Goal: Information Seeking & Learning: Learn about a topic

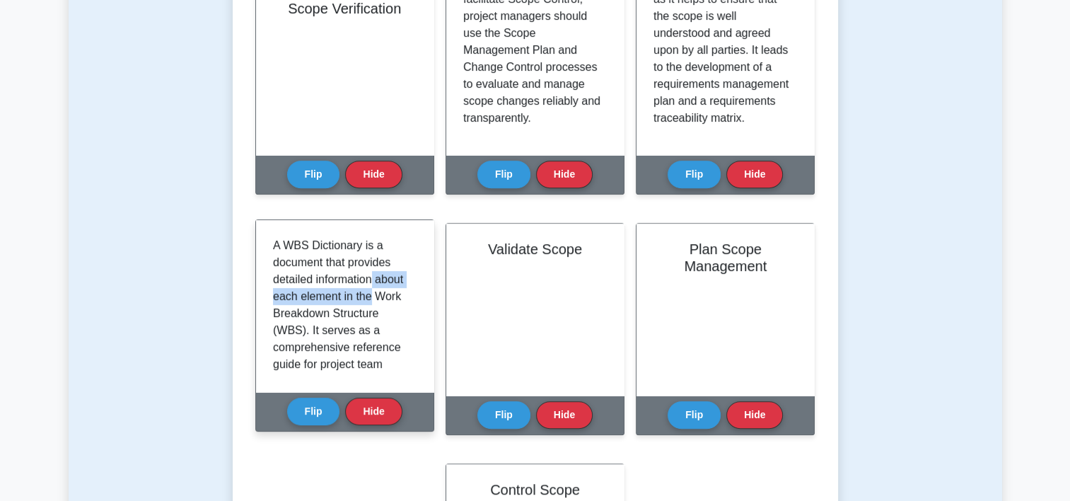
drag, startPoint x: 373, startPoint y: 278, endPoint x: 412, endPoint y: 303, distance: 45.9
click at [412, 303] on div "A WBS Dictionary is a document that provides detailed information about each el…" at bounding box center [345, 306] width 144 height 138
drag, startPoint x: 412, startPoint y: 303, endPoint x: 393, endPoint y: 328, distance: 30.8
click at [393, 328] on p "A WBS Dictionary is a document that provides detailed information about each el…" at bounding box center [342, 491] width 138 height 509
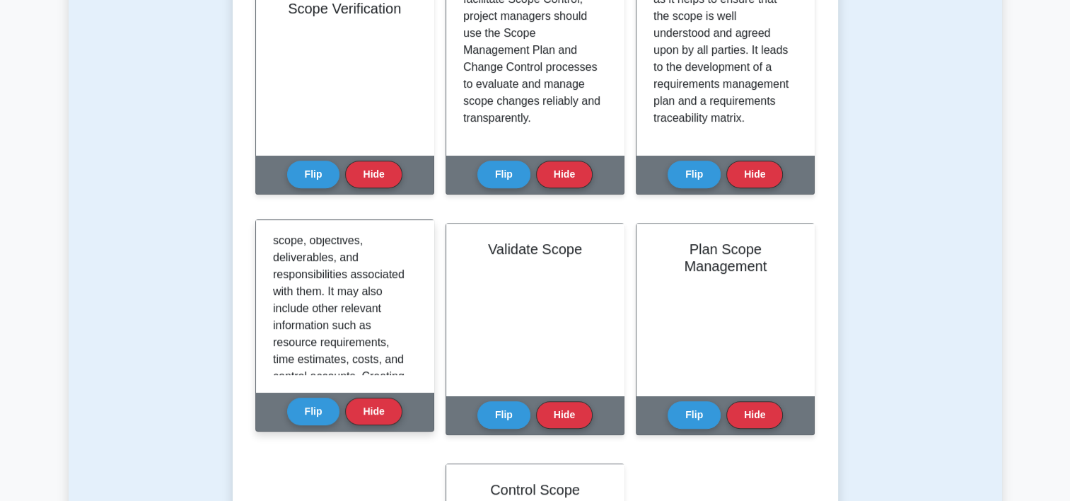
scroll to position [364, 0]
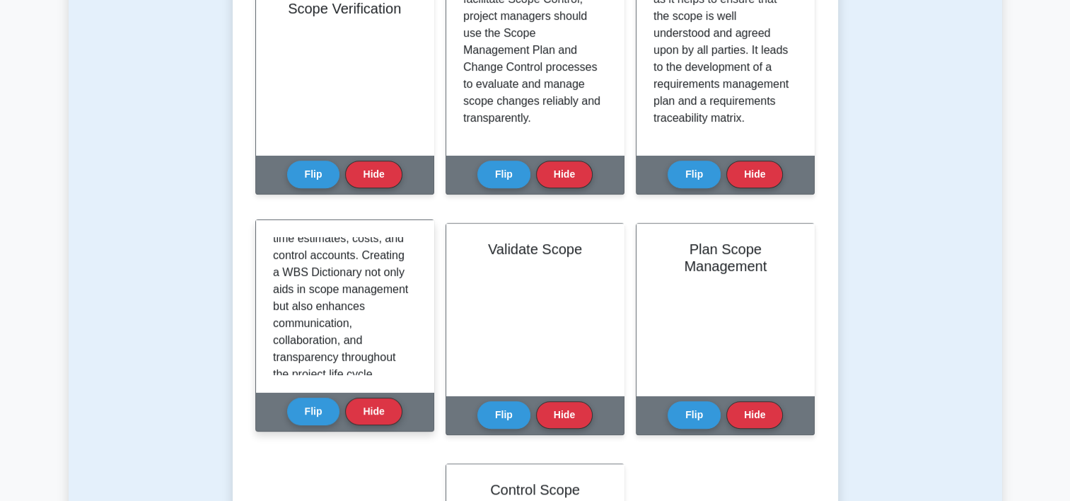
click at [413, 376] on div "A WBS Dictionary is a document that provides detailed information about each el…" at bounding box center [345, 306] width 178 height 172
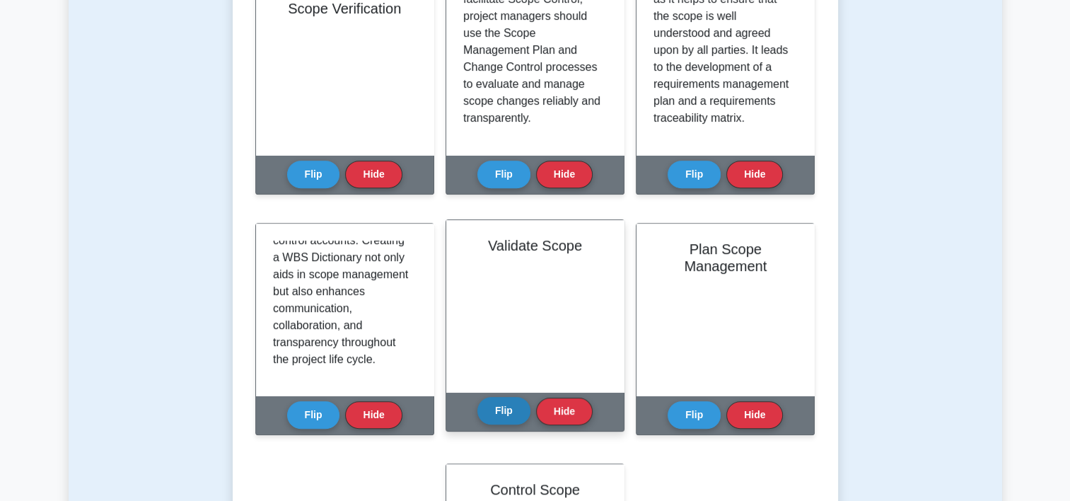
click at [504, 417] on button "Flip" at bounding box center [503, 411] width 53 height 28
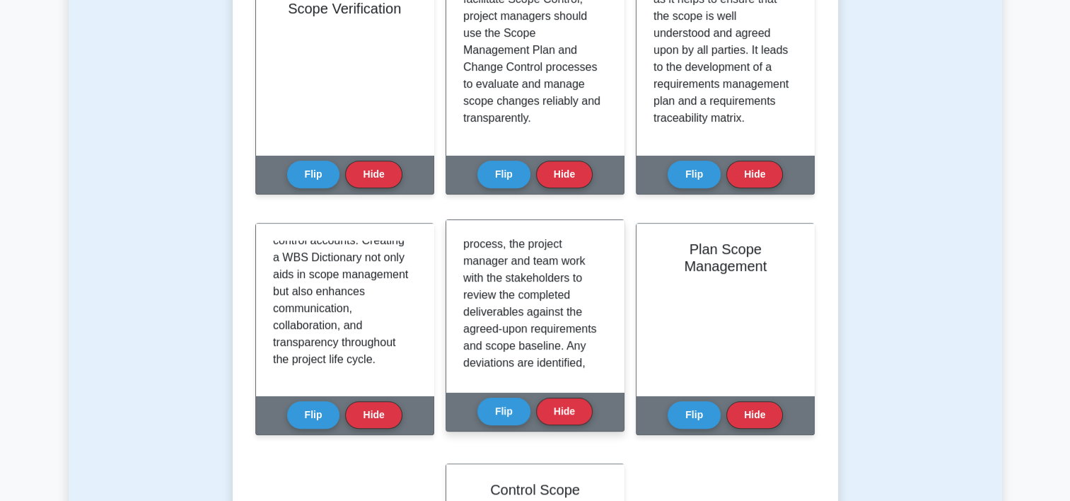
scroll to position [88, 0]
click at [608, 288] on div "Validate Scope is the process of formalizing the acceptance of the project deli…" at bounding box center [535, 306] width 178 height 172
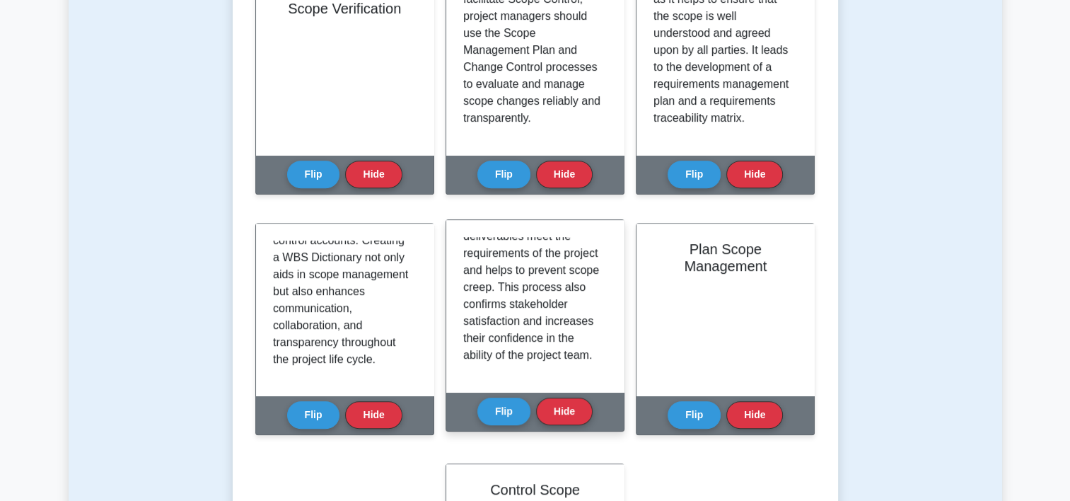
scroll to position [331, 0]
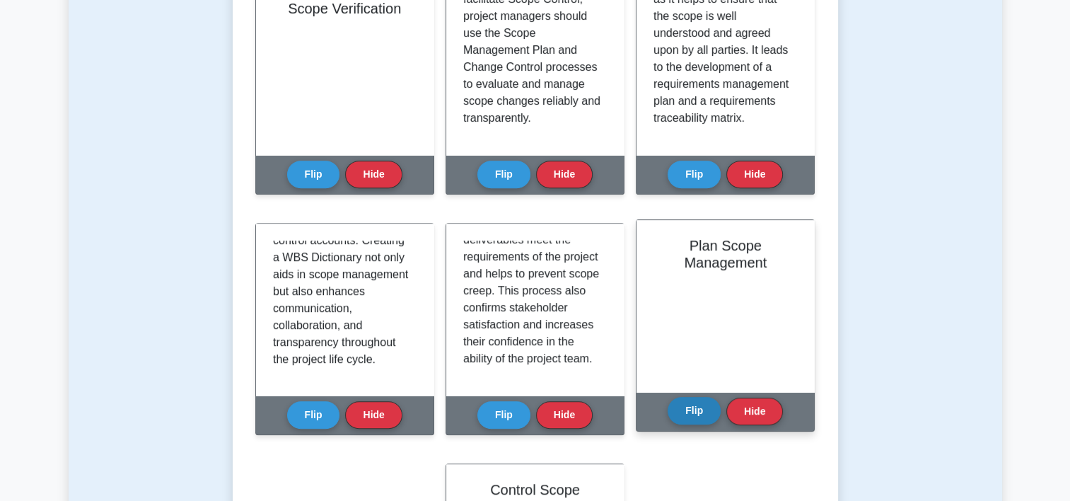
click at [693, 412] on button "Flip" at bounding box center [694, 411] width 53 height 28
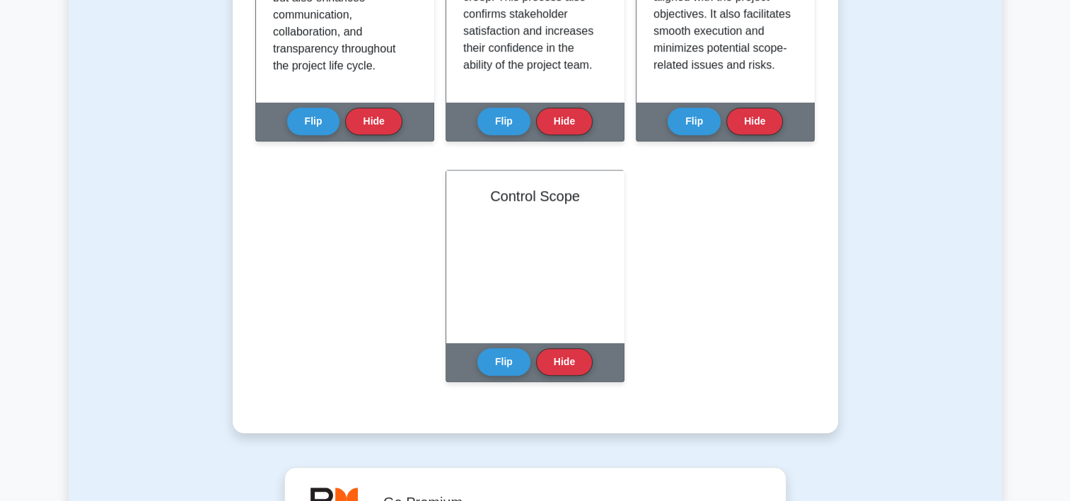
scroll to position [917, 0]
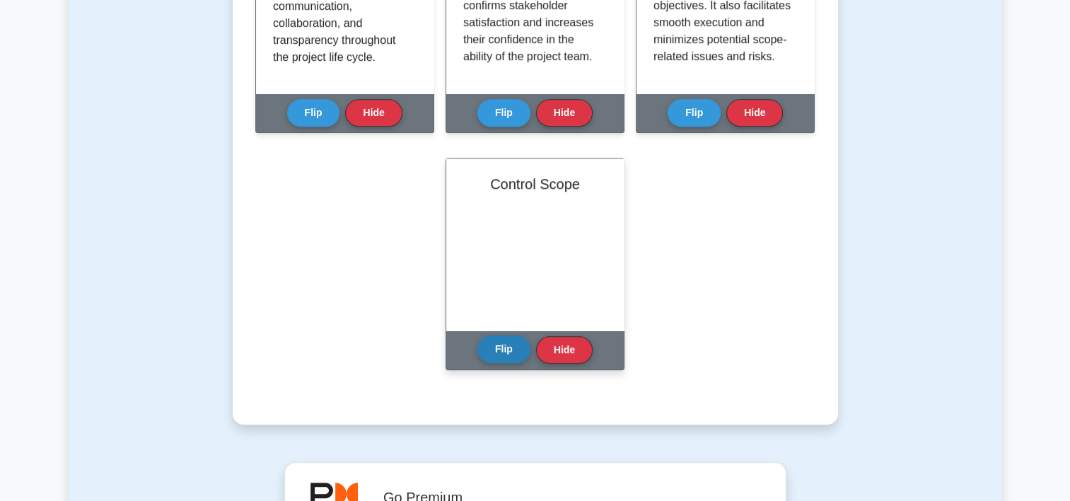
click at [506, 359] on button "Flip" at bounding box center [503, 349] width 53 height 28
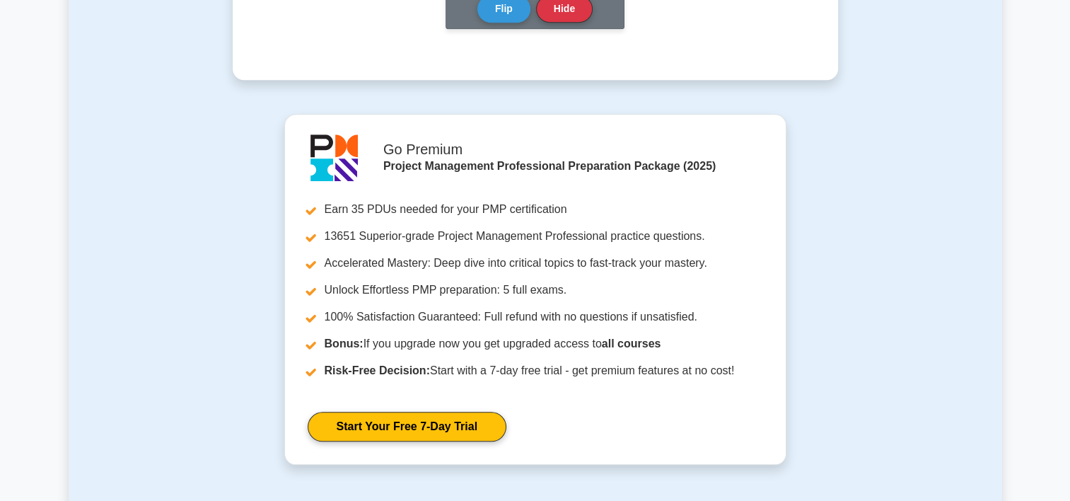
scroll to position [1365, 0]
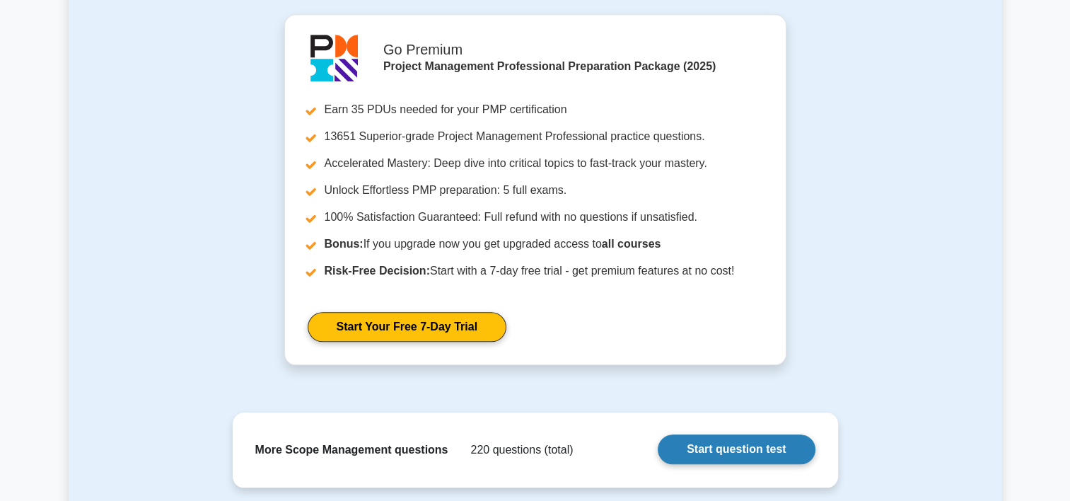
click at [757, 452] on link "Start question test" at bounding box center [736, 449] width 157 height 30
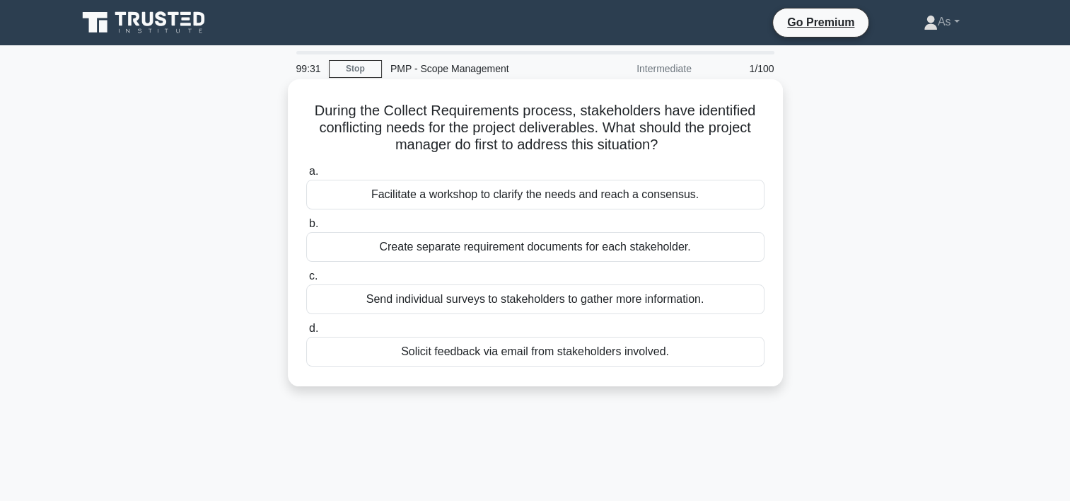
click at [569, 195] on div "Facilitate a workshop to clarify the needs and reach a consensus." at bounding box center [535, 195] width 458 height 30
click at [306, 176] on input "a. Facilitate a workshop to clarify the needs and reach a consensus." at bounding box center [306, 171] width 0 height 9
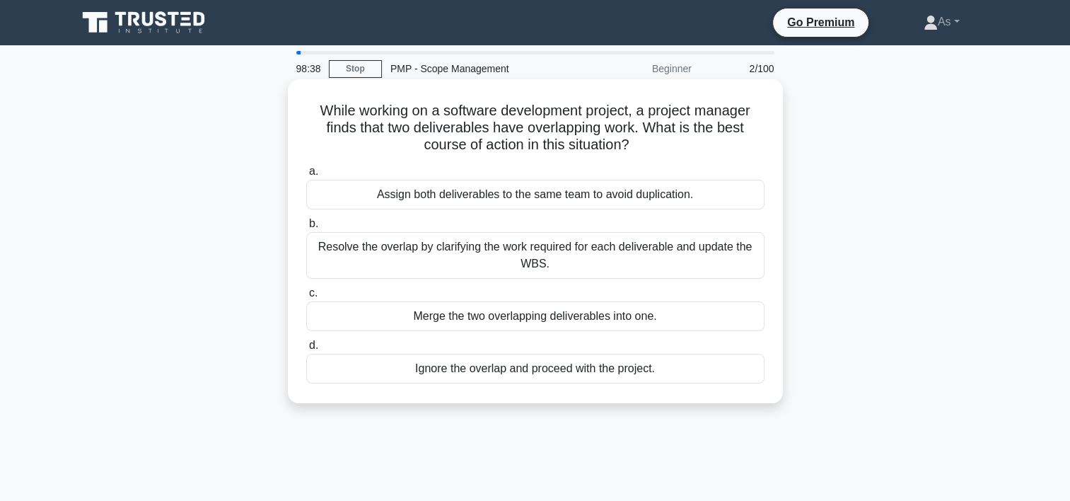
click at [671, 318] on div "Merge the two overlapping deliverables into one." at bounding box center [535, 316] width 458 height 30
click at [306, 298] on input "c. Merge the two overlapping deliverables into one." at bounding box center [306, 293] width 0 height 9
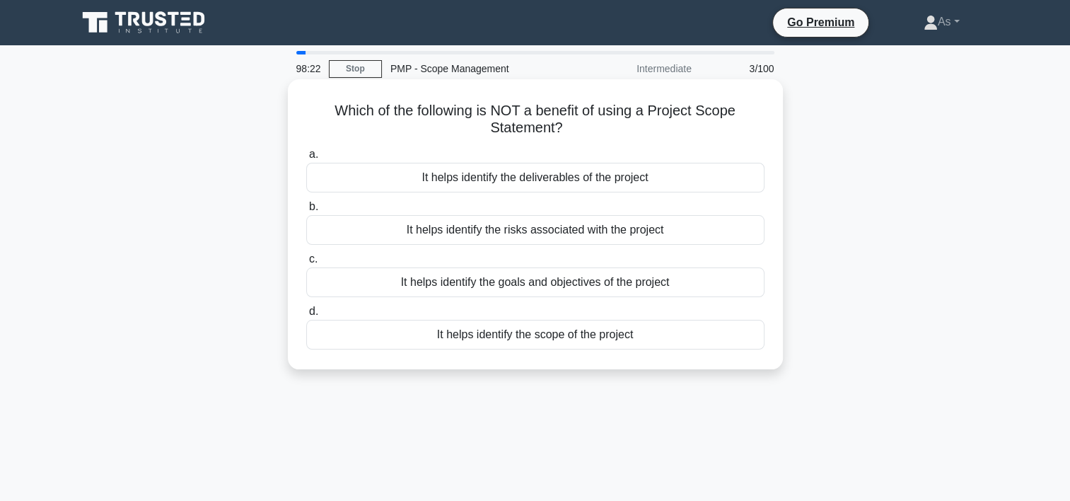
click at [671, 282] on div "It helps identify the goals and objectives of the project" at bounding box center [535, 282] width 458 height 30
click at [306, 264] on input "c. It helps identify the goals and objectives of the project" at bounding box center [306, 259] width 0 height 9
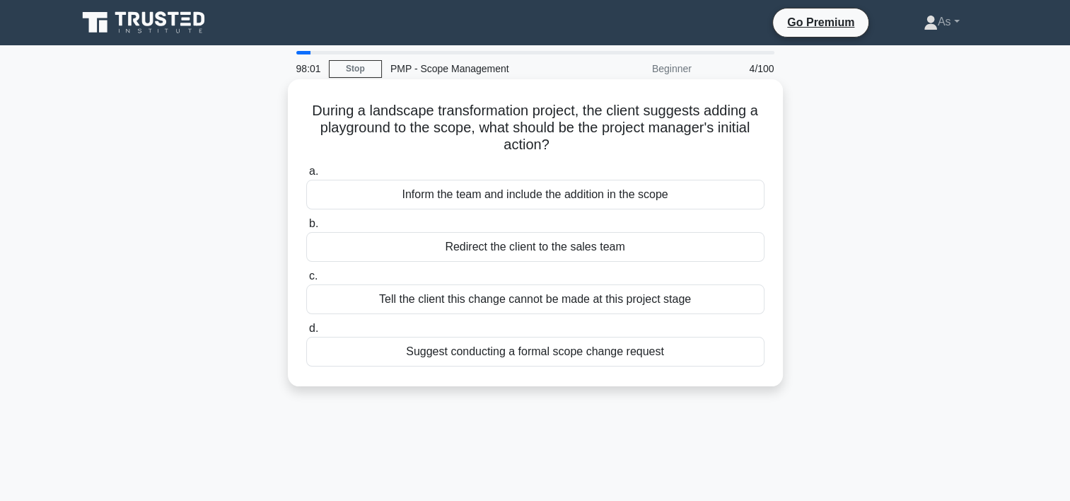
click at [729, 357] on div "Suggest conducting a formal scope change request" at bounding box center [535, 352] width 458 height 30
click at [306, 333] on input "d. Suggest conducting a formal scope change request" at bounding box center [306, 328] width 0 height 9
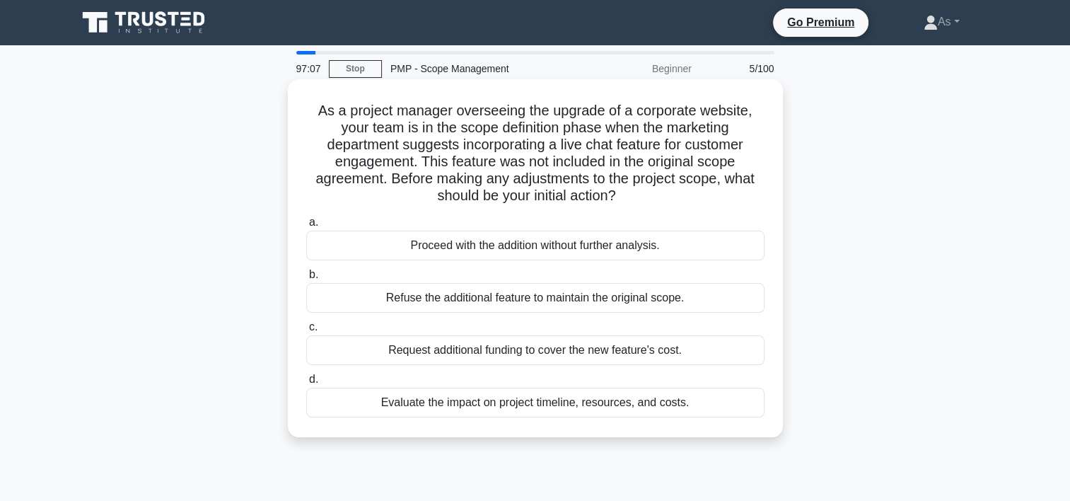
click at [694, 405] on div "Evaluate the impact on project timeline, resources, and costs." at bounding box center [535, 403] width 458 height 30
click at [306, 384] on input "d. Evaluate the impact on project timeline, resources, and costs." at bounding box center [306, 379] width 0 height 9
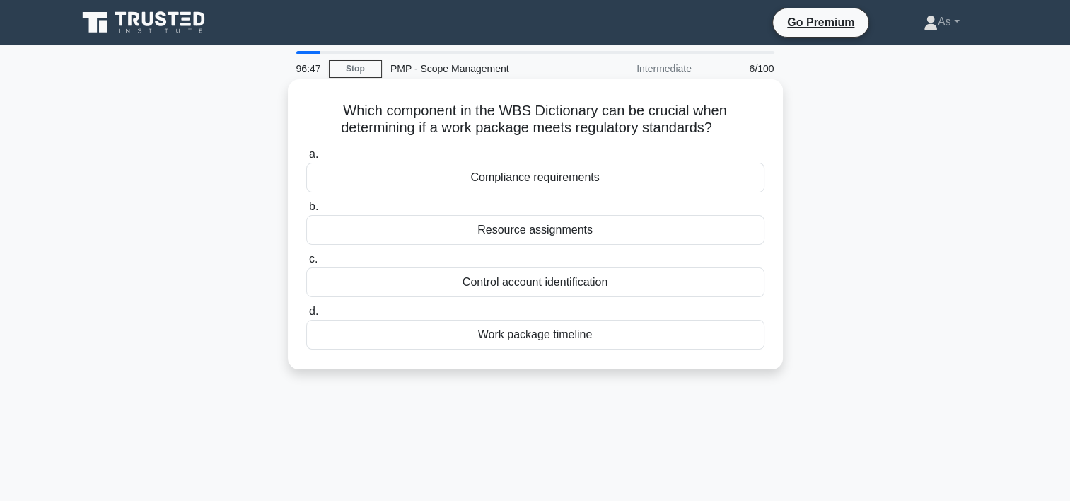
click at [673, 189] on div "Compliance requirements" at bounding box center [535, 178] width 458 height 30
click at [306, 159] on input "a. Compliance requirements" at bounding box center [306, 154] width 0 height 9
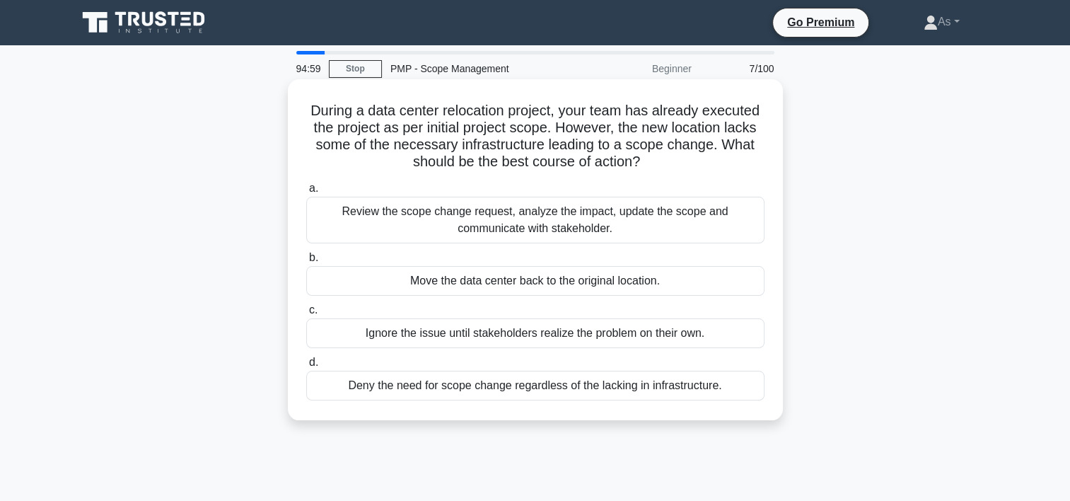
click at [659, 221] on div "Review the scope change request, analyze the impact, update the scope and commu…" at bounding box center [535, 220] width 458 height 47
click at [306, 193] on input "a. Review the scope change request, analyze the impact, update the scope and co…" at bounding box center [306, 188] width 0 height 9
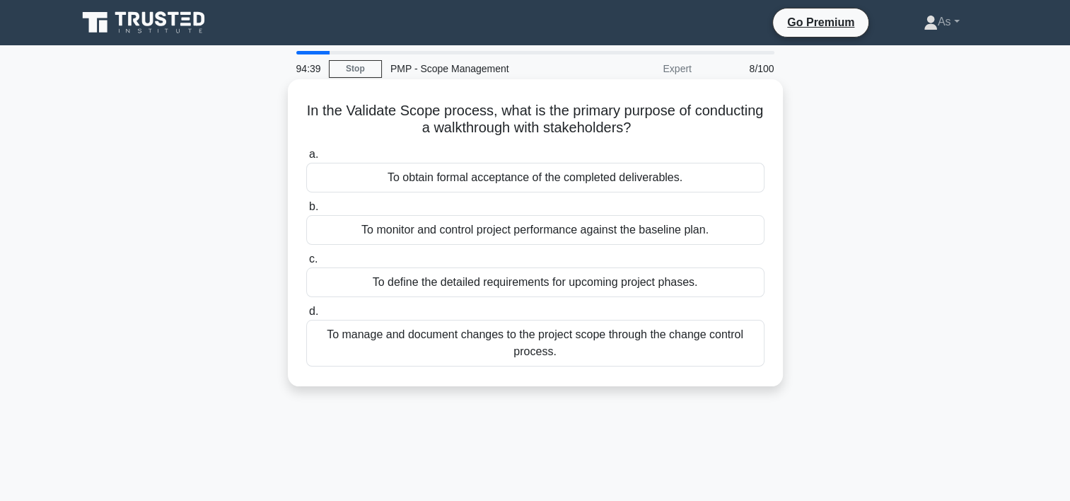
click at [755, 178] on div "To obtain formal acceptance of the completed deliverables." at bounding box center [535, 178] width 458 height 30
click at [306, 159] on input "a. To obtain formal acceptance of the completed deliverables." at bounding box center [306, 154] width 0 height 9
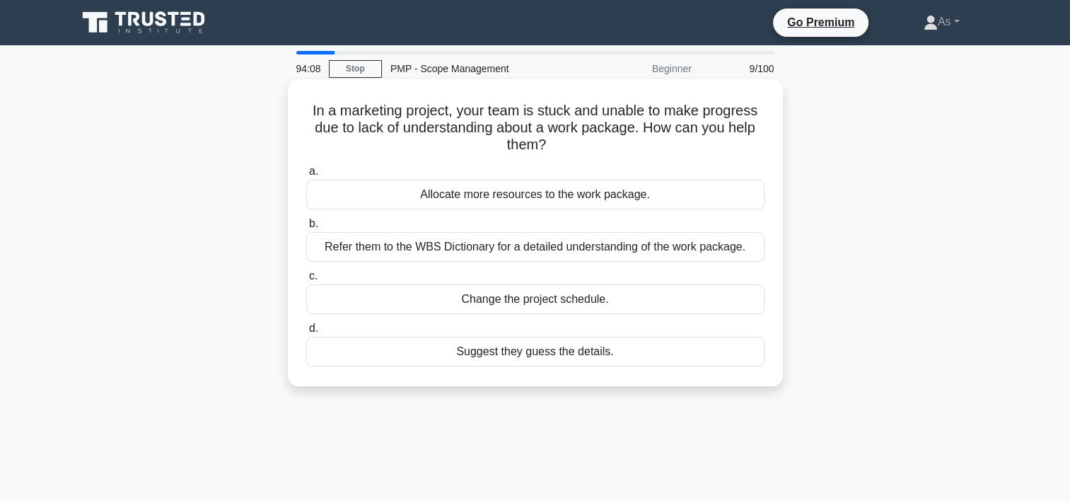
click at [736, 242] on div "Refer them to the WBS Dictionary for a detailed understanding of the work packa…" at bounding box center [535, 247] width 458 height 30
click at [306, 228] on input "b. Refer them to the WBS Dictionary for a detailed understanding of the work pa…" at bounding box center [306, 223] width 0 height 9
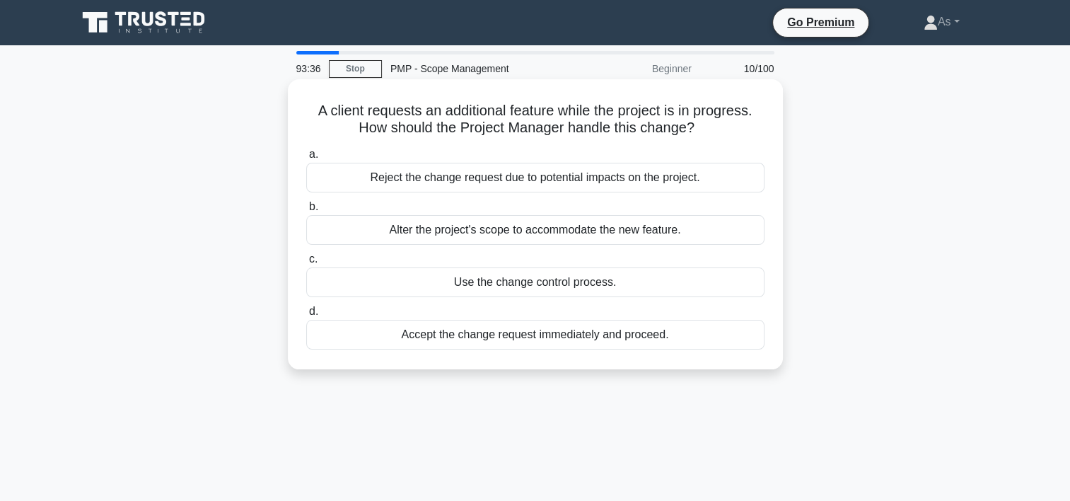
click at [730, 282] on div "Use the change control process." at bounding box center [535, 282] width 458 height 30
click at [306, 264] on input "c. Use the change control process." at bounding box center [306, 259] width 0 height 9
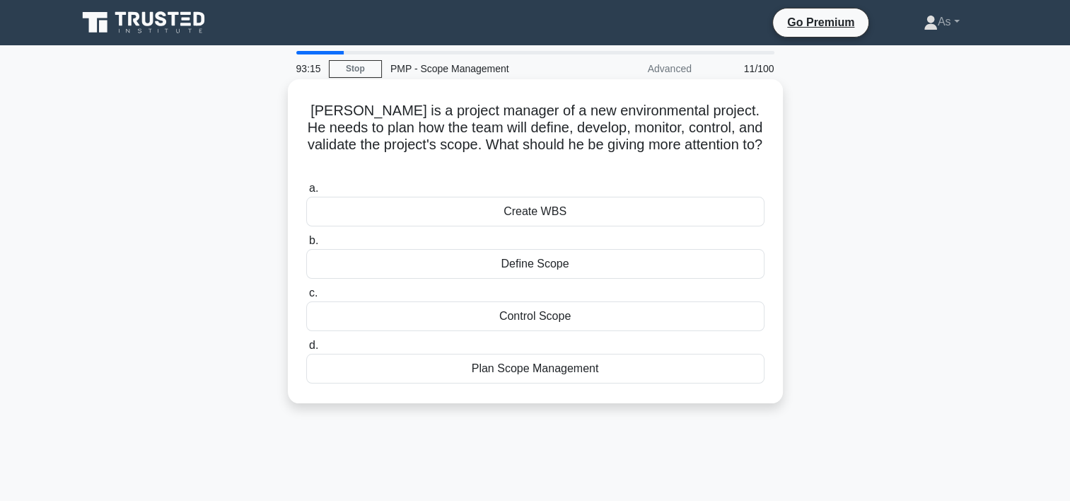
click at [679, 361] on div "Plan Scope Management" at bounding box center [535, 369] width 458 height 30
click at [306, 350] on input "d. Plan Scope Management" at bounding box center [306, 345] width 0 height 9
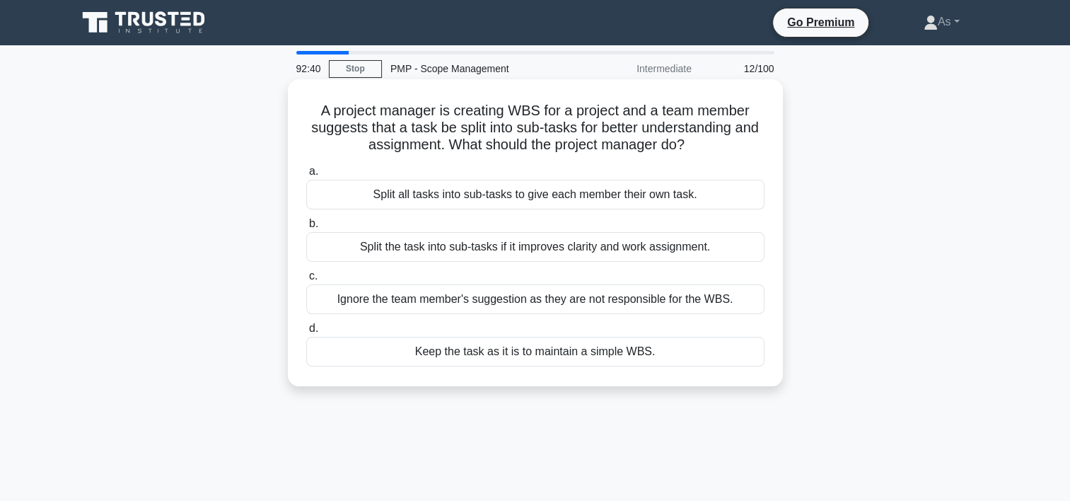
click at [758, 253] on div "Split the task into sub-tasks if it improves clarity and work assignment." at bounding box center [535, 247] width 458 height 30
click at [306, 228] on input "b. Split the task into sub-tasks if it improves clarity and work assignment." at bounding box center [306, 223] width 0 height 9
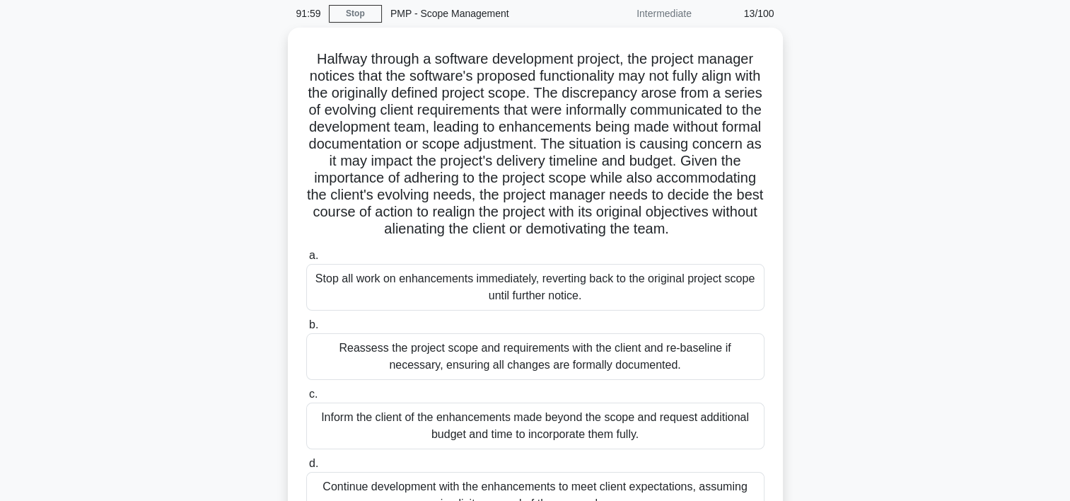
scroll to position [68, 0]
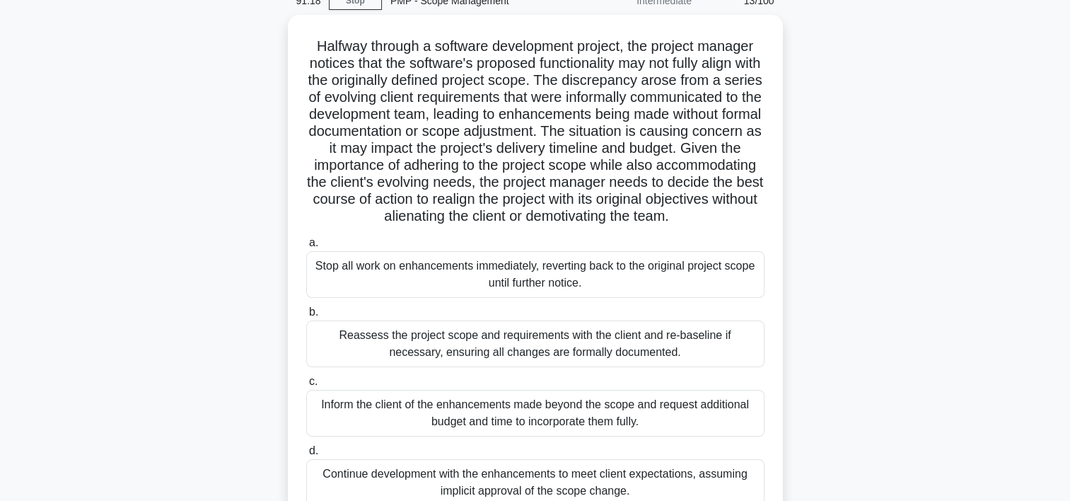
click at [945, 255] on div "Halfway through a software development project, the project manager notices tha…" at bounding box center [536, 279] width 934 height 528
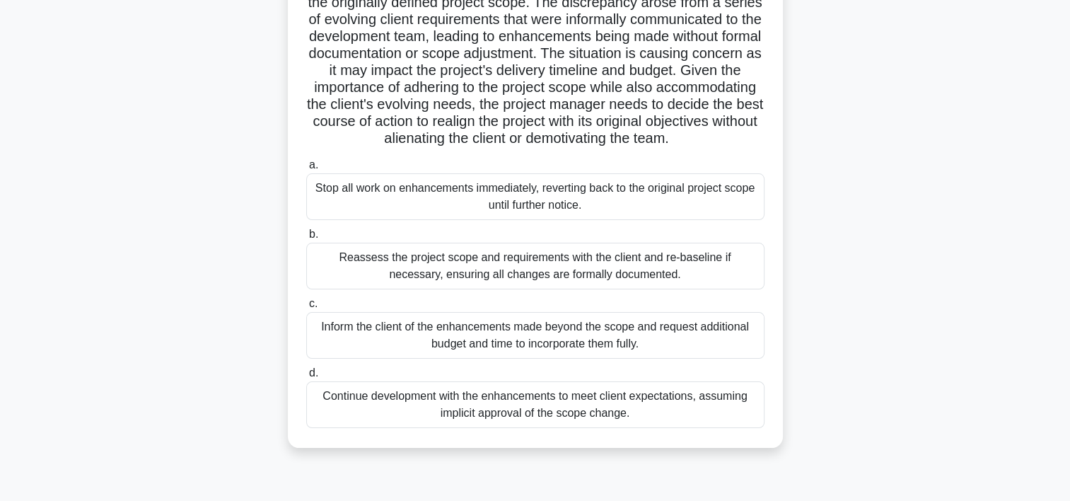
scroll to position [147, 0]
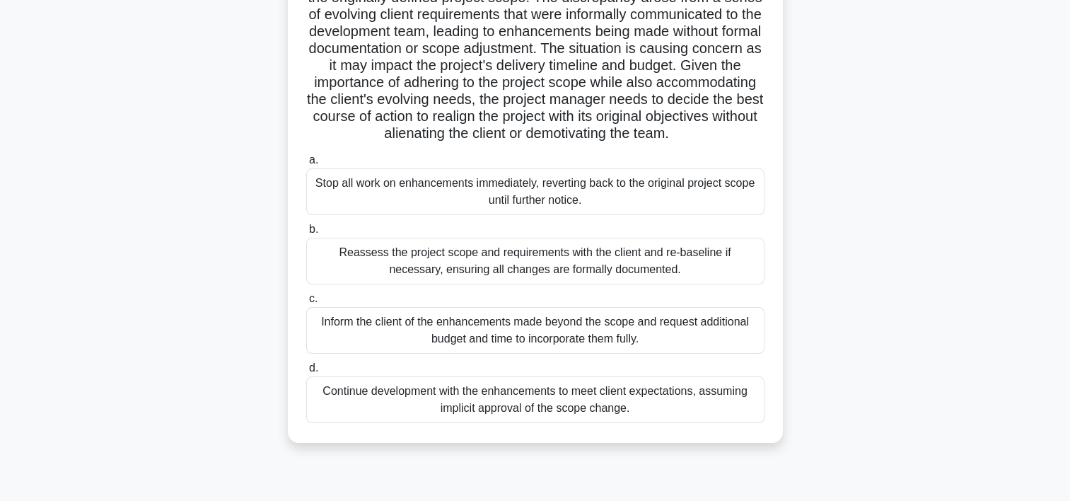
click at [743, 277] on div "Reassess the project scope and requirements with the client and re-baseline if …" at bounding box center [535, 261] width 458 height 47
click at [306, 234] on input "b. Reassess the project scope and requirements with the client and re-baseline …" at bounding box center [306, 229] width 0 height 9
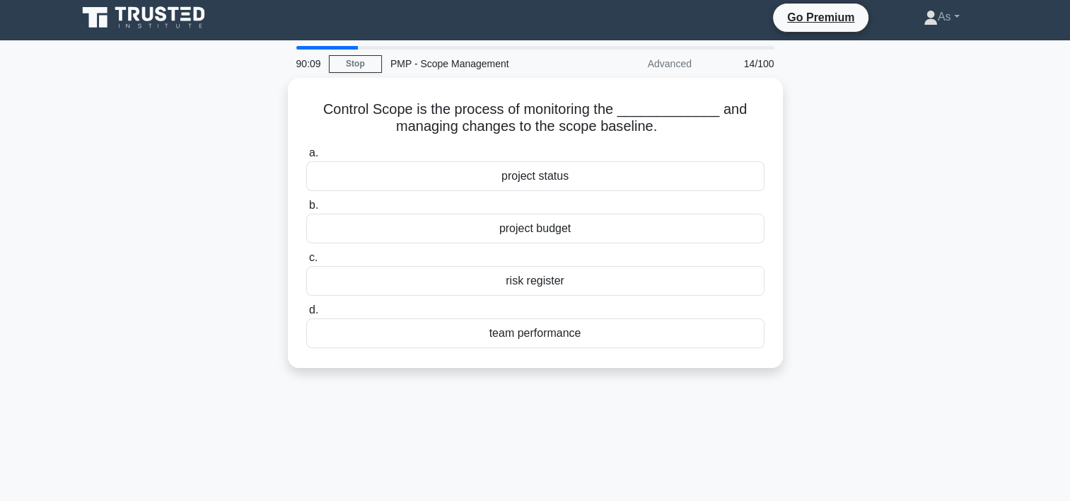
scroll to position [0, 0]
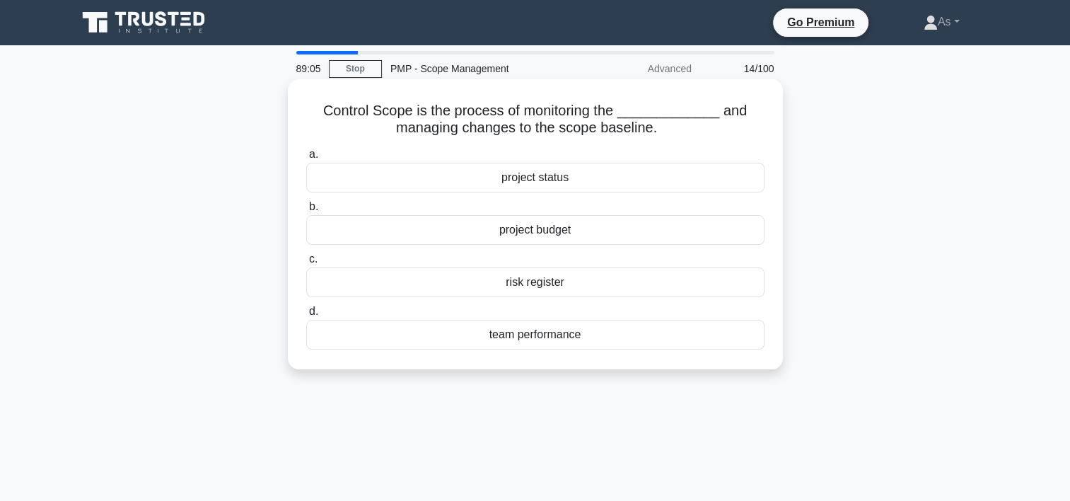
click at [635, 282] on div "risk register" at bounding box center [535, 282] width 458 height 30
click at [306, 264] on input "c. risk register" at bounding box center [306, 259] width 0 height 9
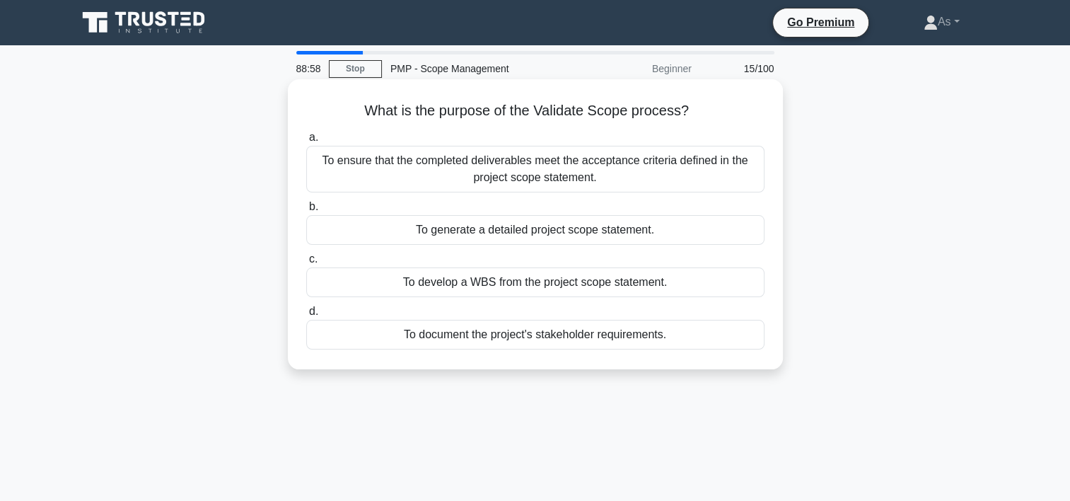
click at [684, 158] on div "To ensure that the completed deliverables meet the acceptance criteria defined …" at bounding box center [535, 169] width 458 height 47
click at [306, 142] on input "a. To ensure that the completed deliverables meet the acceptance criteria defin…" at bounding box center [306, 137] width 0 height 9
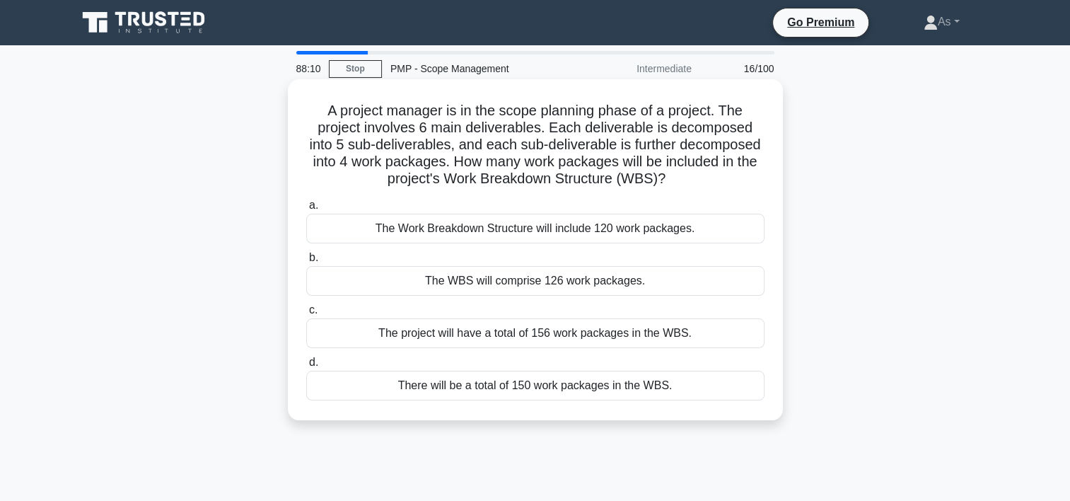
click at [693, 229] on div "The Work Breakdown Structure will include 120 work packages." at bounding box center [535, 229] width 458 height 30
click at [306, 210] on input "a. The Work Breakdown Structure will include 120 work packages." at bounding box center [306, 205] width 0 height 9
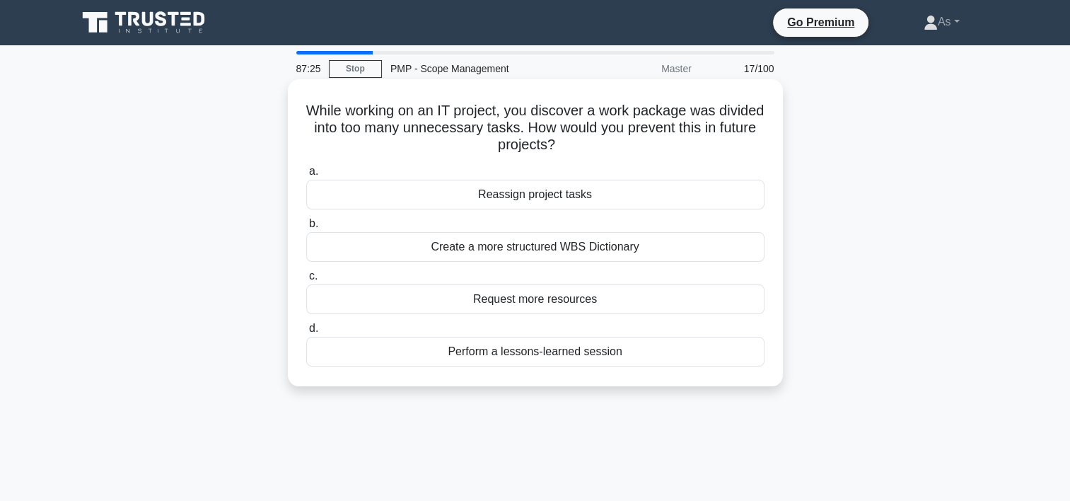
click at [650, 349] on div "Perform a lessons-learned session" at bounding box center [535, 352] width 458 height 30
click at [306, 333] on input "d. Perform a lessons-learned session" at bounding box center [306, 328] width 0 height 9
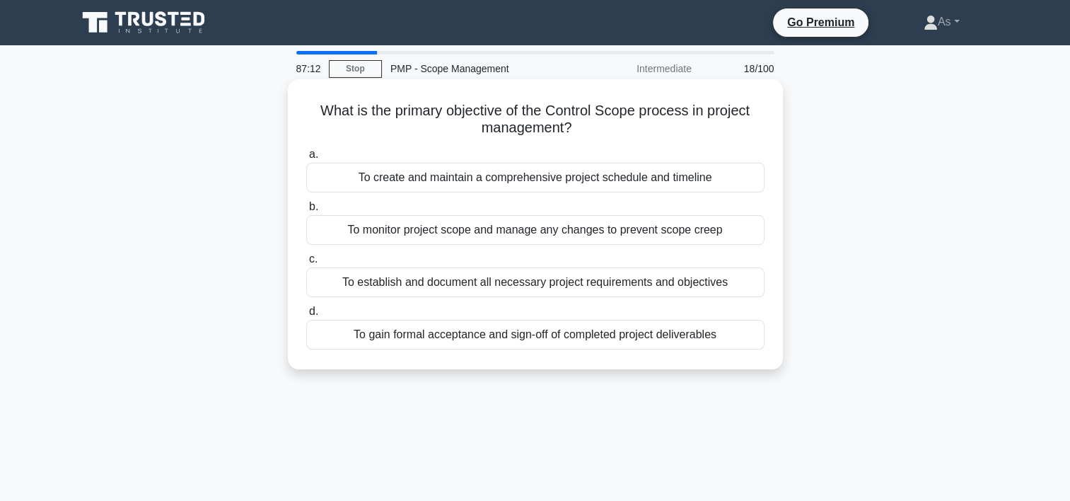
click at [728, 232] on div "To monitor project scope and manage any changes to prevent scope creep" at bounding box center [535, 230] width 458 height 30
click at [306, 212] on input "b. To monitor project scope and manage any changes to prevent scope creep" at bounding box center [306, 206] width 0 height 9
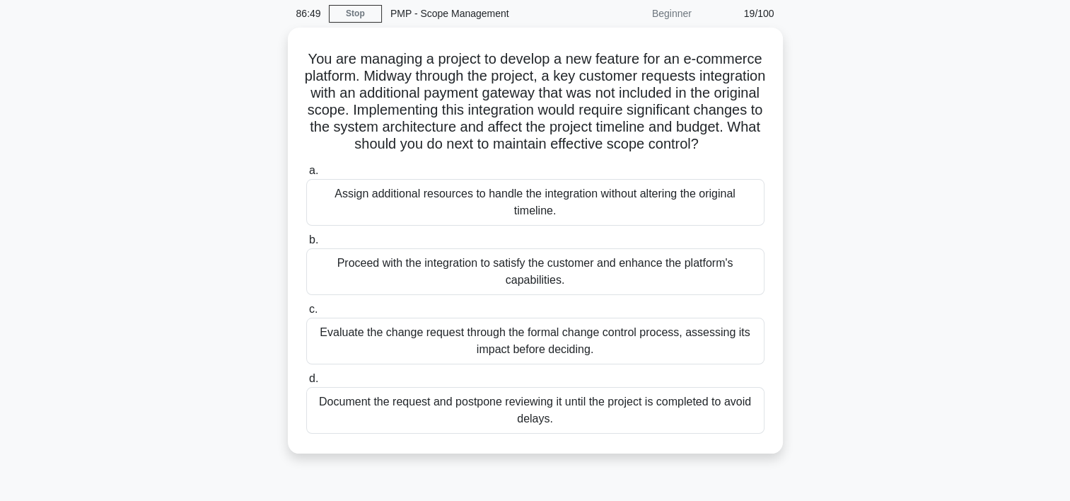
scroll to position [57, 0]
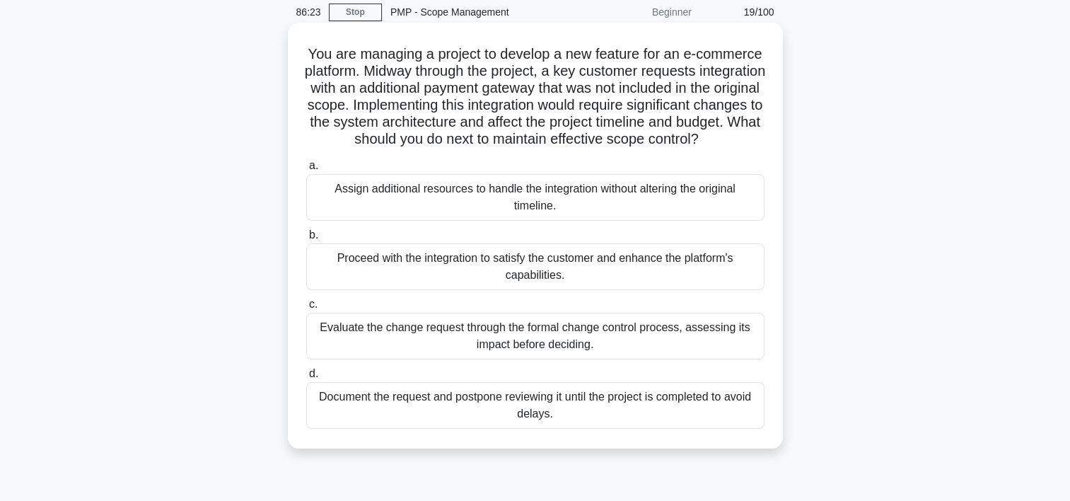
click at [741, 355] on div "Evaluate the change request through the formal change control process, assessin…" at bounding box center [535, 336] width 458 height 47
click at [306, 309] on input "c. Evaluate the change request through the formal change control process, asses…" at bounding box center [306, 304] width 0 height 9
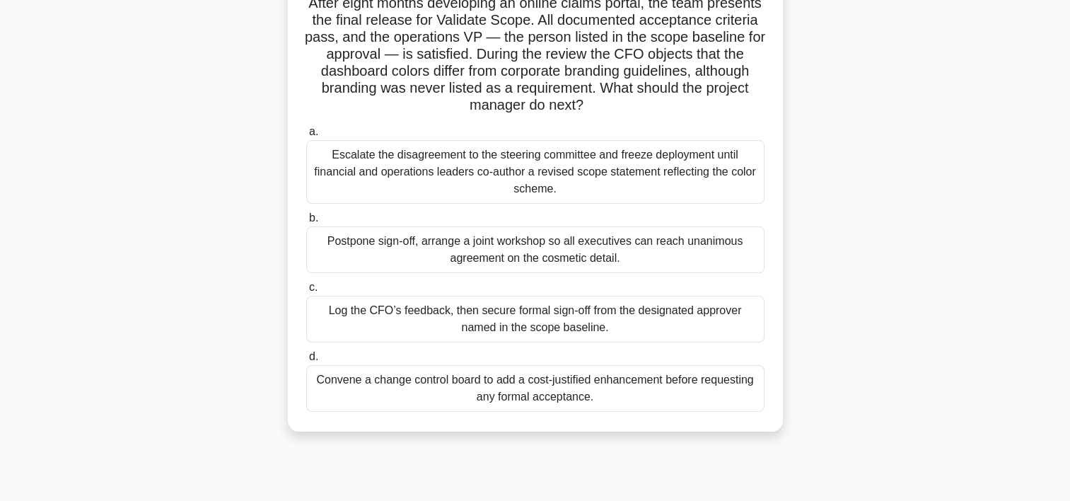
scroll to position [113, 0]
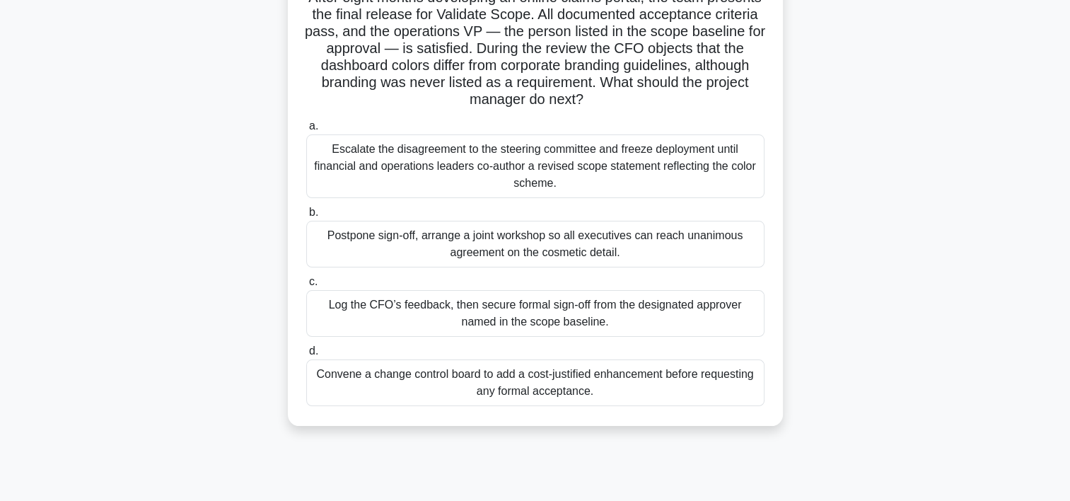
click at [683, 390] on div "Convene a change control board to add a cost-justified enhancement before reque…" at bounding box center [535, 382] width 458 height 47
click at [306, 356] on input "d. Convene a change control board to add a cost-justified enhancement before re…" at bounding box center [306, 351] width 0 height 9
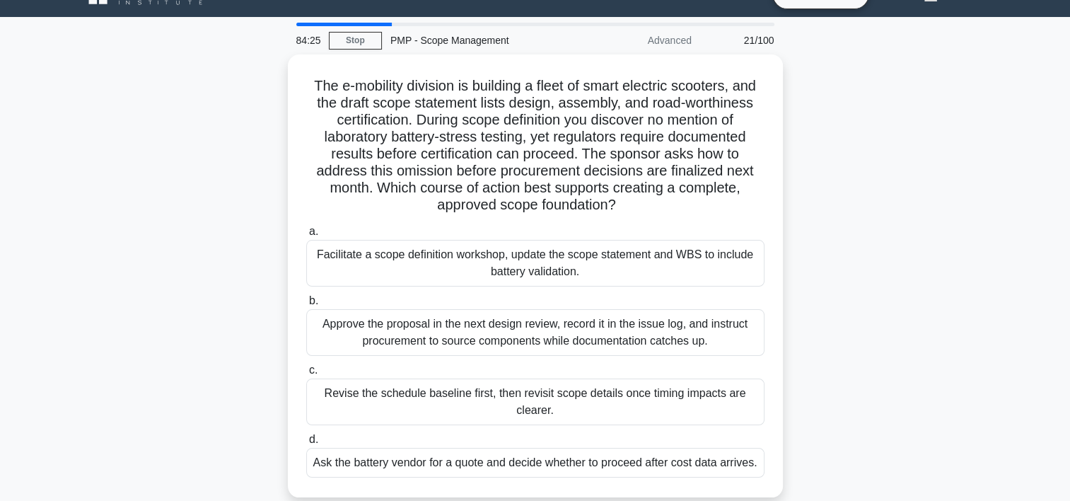
scroll to position [57, 0]
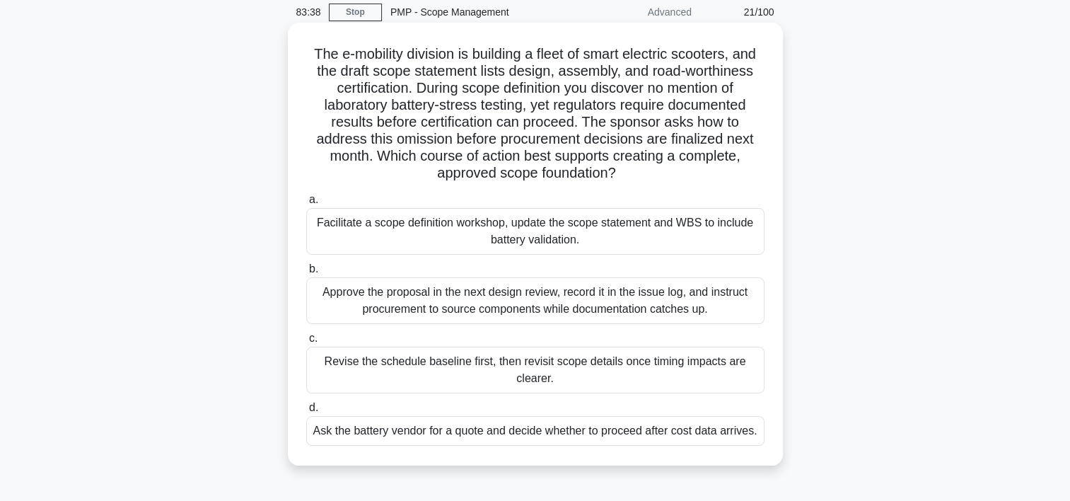
click at [705, 230] on div "Facilitate a scope definition workshop, update the scope statement and WBS to i…" at bounding box center [535, 231] width 458 height 47
click at [306, 204] on input "a. Facilitate a scope definition workshop, update the scope statement and WBS t…" at bounding box center [306, 199] width 0 height 9
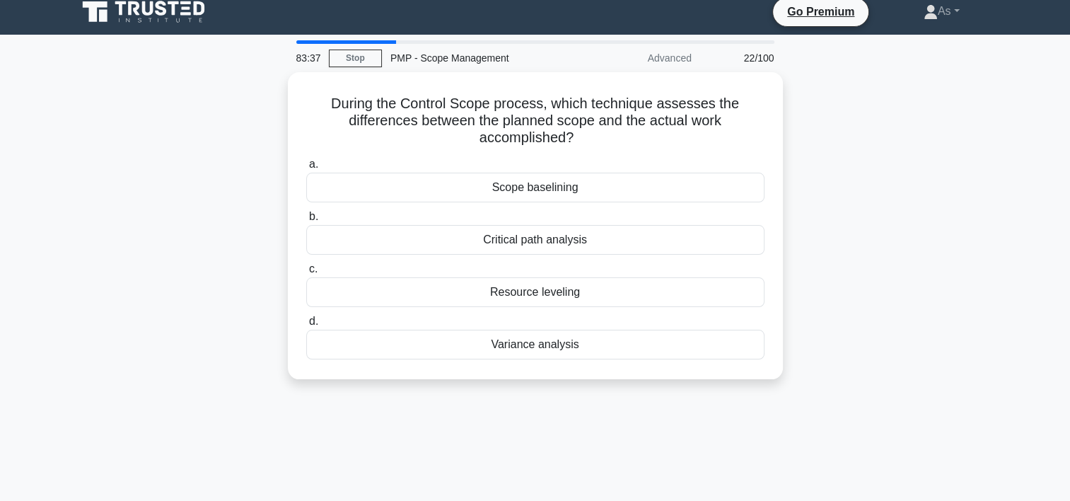
scroll to position [0, 0]
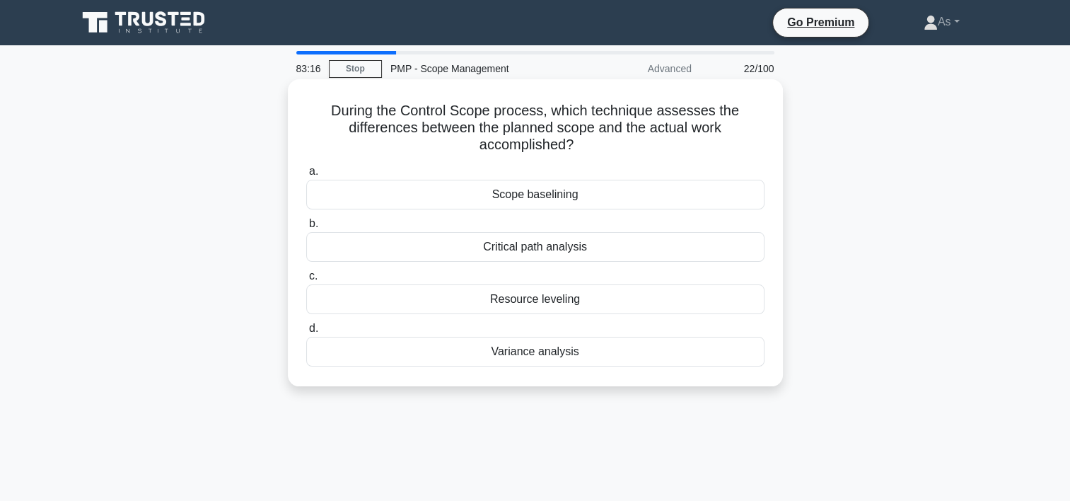
click at [630, 359] on div "Variance analysis" at bounding box center [535, 352] width 458 height 30
click at [306, 333] on input "d. Variance analysis" at bounding box center [306, 328] width 0 height 9
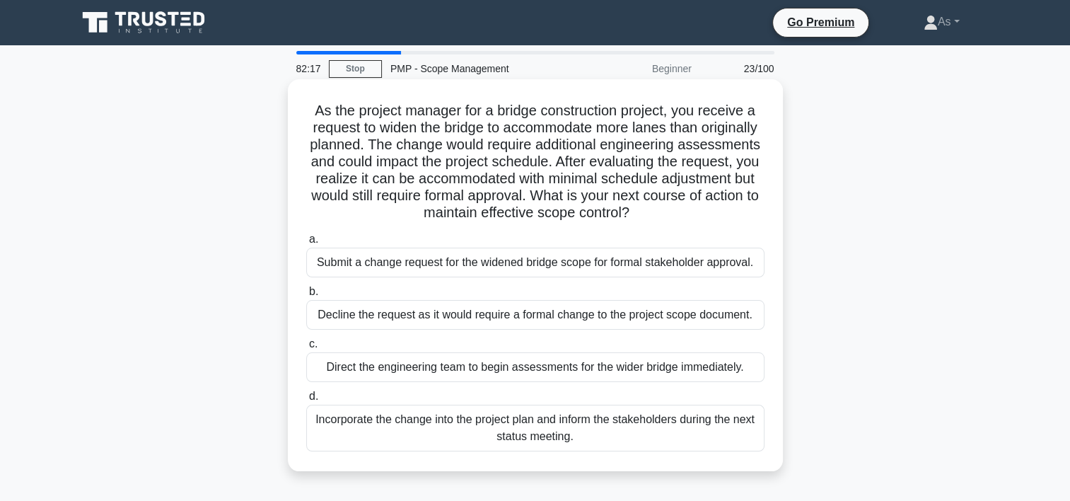
click at [715, 263] on div "Submit a change request for the widened bridge scope for formal stakeholder app…" at bounding box center [535, 263] width 458 height 30
click at [306, 244] on input "a. Submit a change request for the widened bridge scope for formal stakeholder …" at bounding box center [306, 239] width 0 height 9
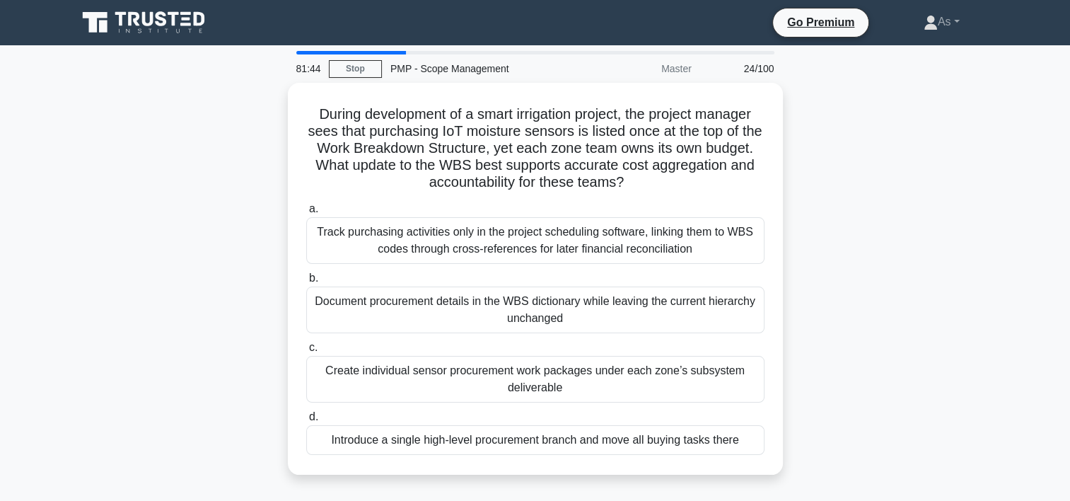
click at [879, 196] on div "During development of a smart irrigation project, the project manager sees that…" at bounding box center [536, 287] width 934 height 409
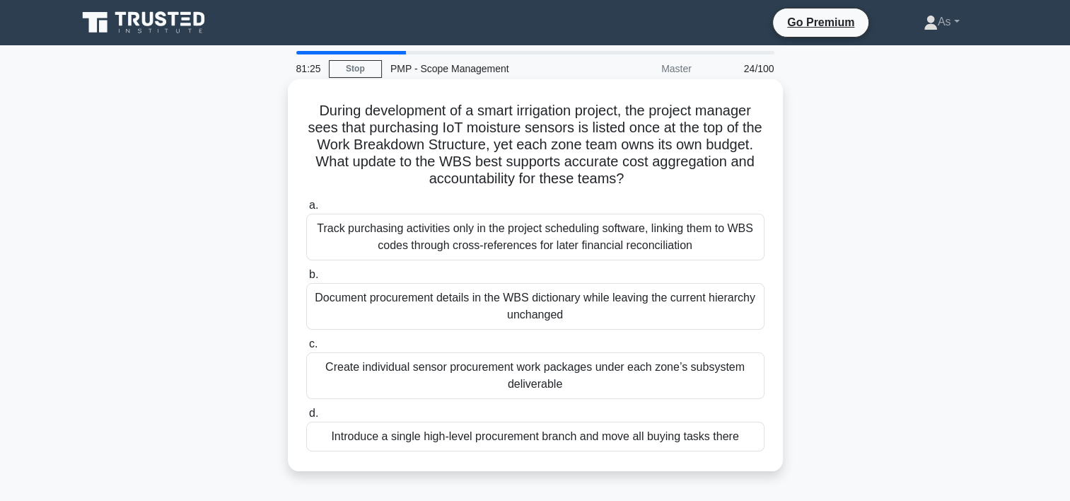
click at [692, 377] on div "Create individual sensor procurement work packages under each zone’s subsystem …" at bounding box center [535, 375] width 458 height 47
click at [306, 349] on input "c. Create individual sensor procurement work packages under each zone’s subsyst…" at bounding box center [306, 344] width 0 height 9
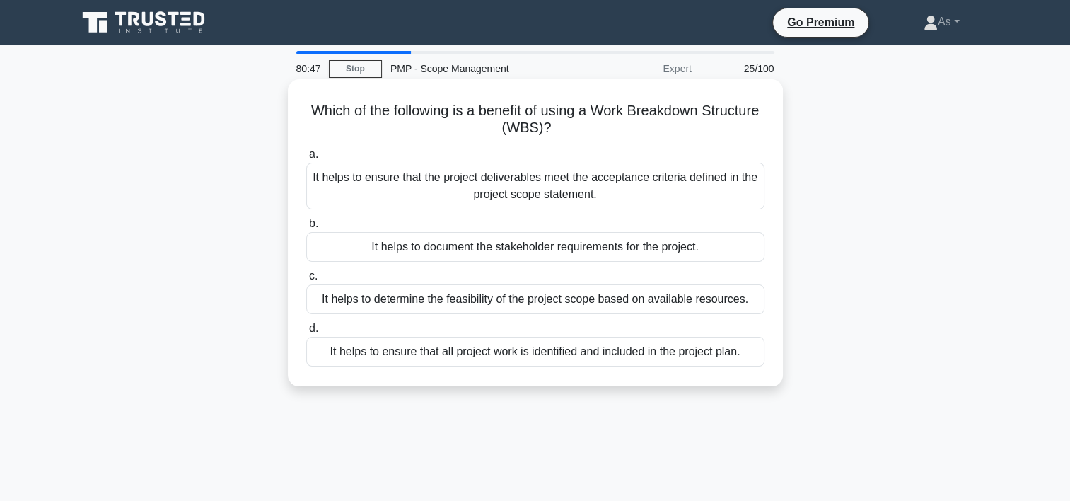
click at [713, 353] on div "It helps to ensure that all project work is identified and included in the proj…" at bounding box center [535, 352] width 458 height 30
click at [306, 333] on input "d. It helps to ensure that all project work is identified and included in the p…" at bounding box center [306, 328] width 0 height 9
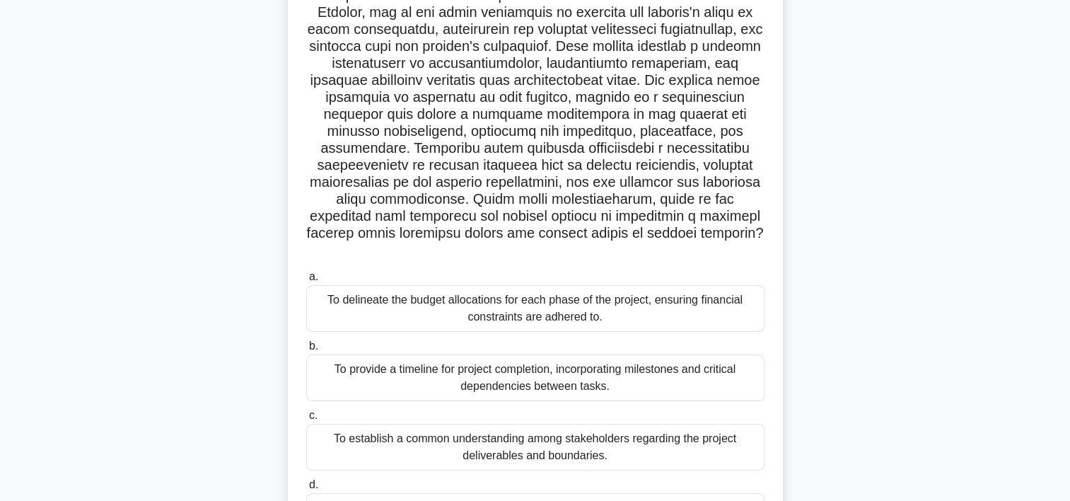
scroll to position [124, 0]
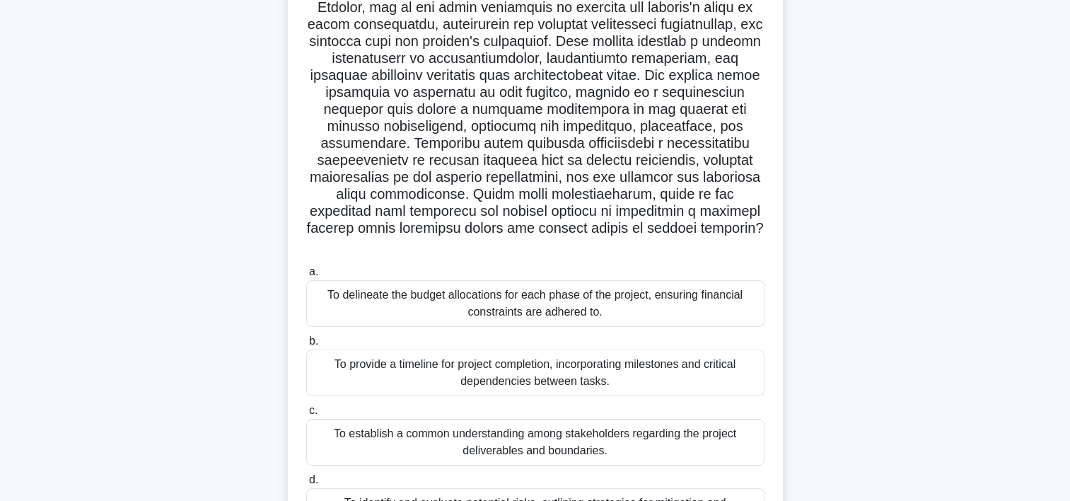
click at [1037, 272] on main "80:06 Stop PMP - Scope Management Expert 26/100 .spinner_0XTQ{transform-origin:…" at bounding box center [535, 280] width 1070 height 719
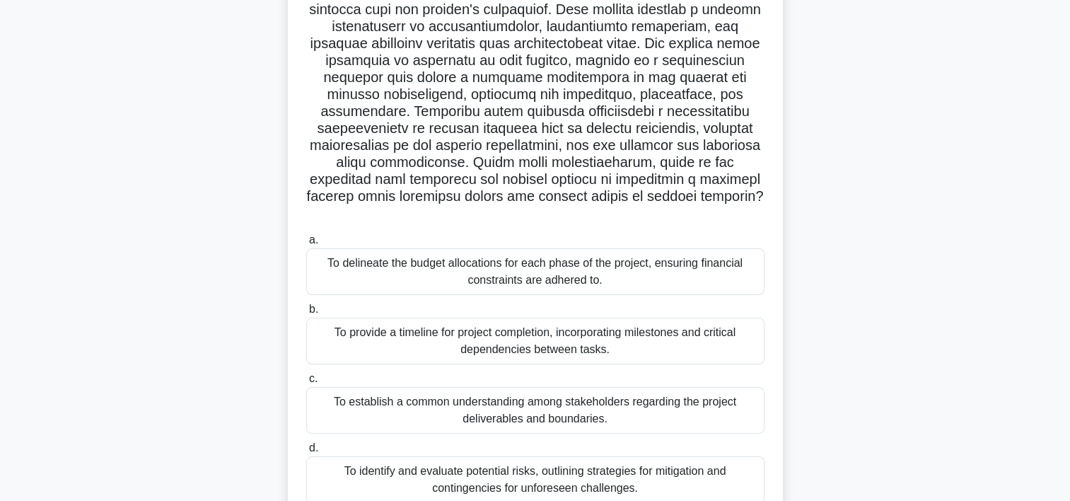
click at [741, 388] on div "To establish a common understanding among stakeholders regarding the project de…" at bounding box center [535, 410] width 458 height 47
click at [306, 383] on input "c. To establish a common understanding among stakeholders regarding the project…" at bounding box center [306, 378] width 0 height 9
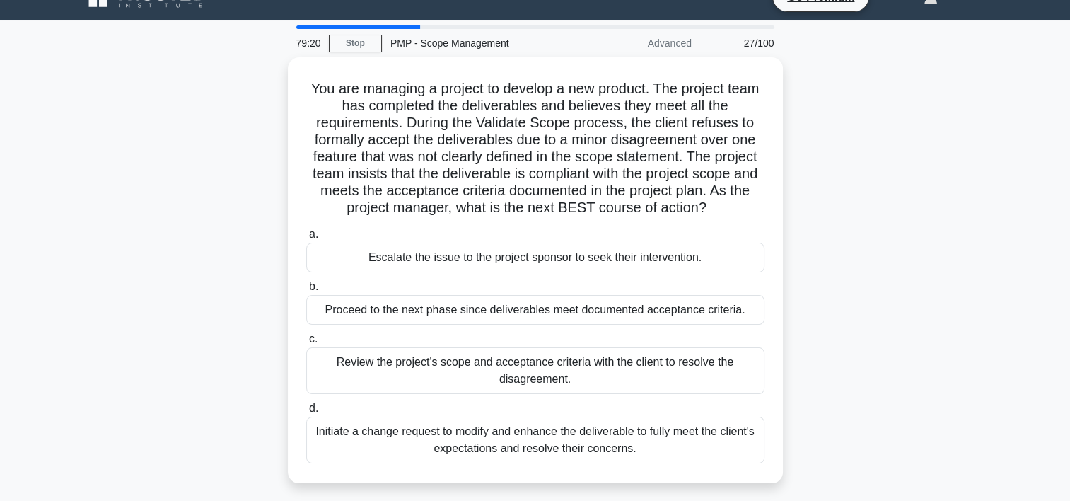
scroll to position [28, 0]
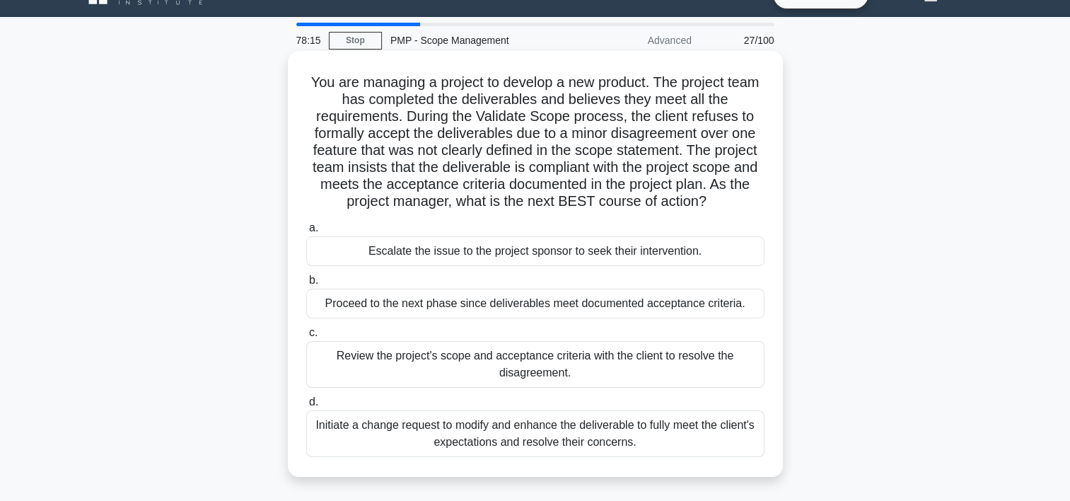
click at [673, 368] on div "Review the project's scope and acceptance criteria with the client to resolve t…" at bounding box center [535, 364] width 458 height 47
click at [306, 337] on input "c. Review the project's scope and acceptance criteria with the client to resolv…" at bounding box center [306, 332] width 0 height 9
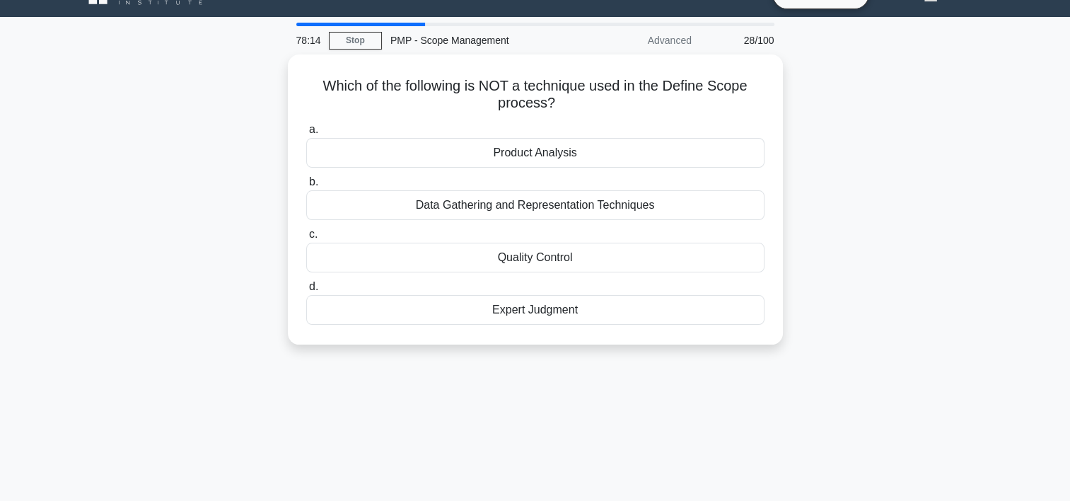
scroll to position [0, 0]
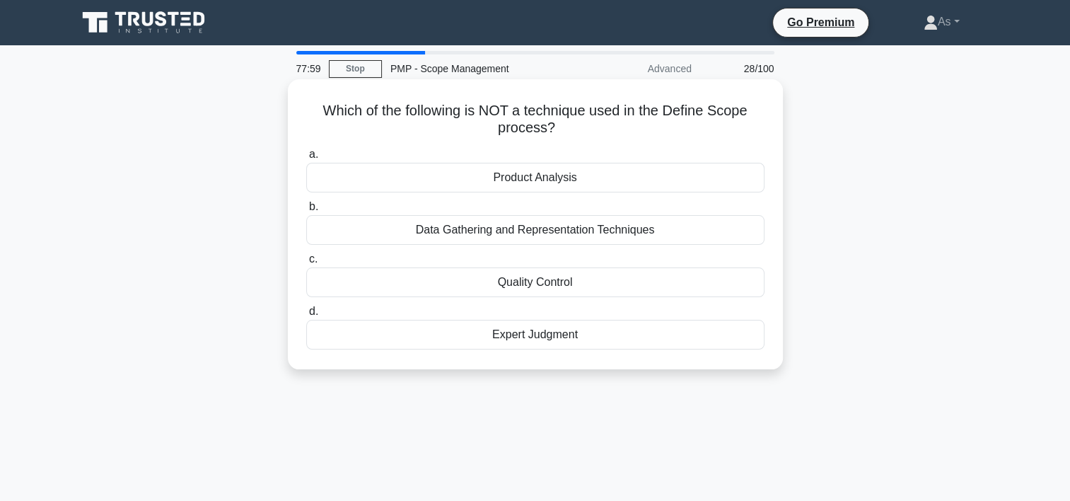
click at [661, 283] on div "Quality Control" at bounding box center [535, 282] width 458 height 30
click at [306, 264] on input "c. Quality Control" at bounding box center [306, 259] width 0 height 9
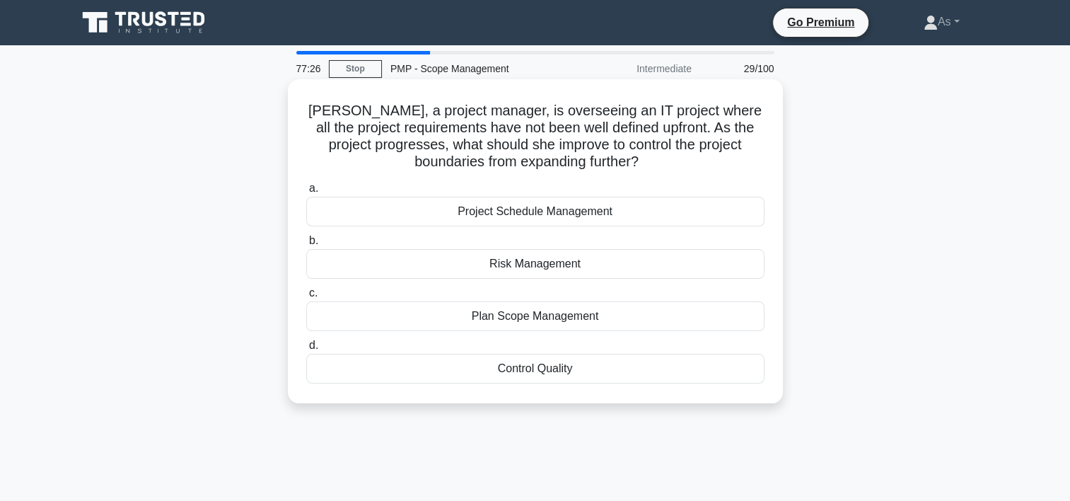
click at [621, 311] on div "Plan Scope Management" at bounding box center [535, 316] width 458 height 30
click at [306, 298] on input "c. Plan Scope Management" at bounding box center [306, 293] width 0 height 9
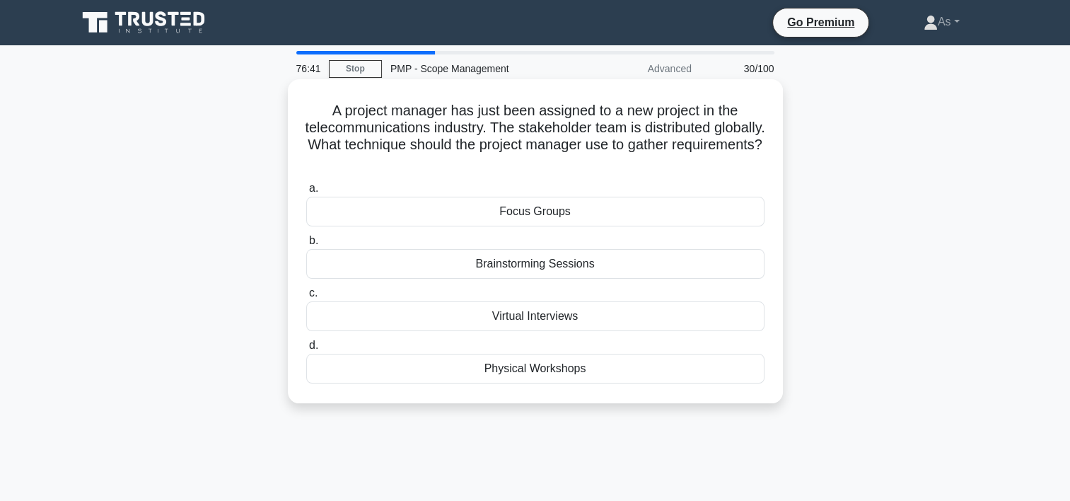
click at [666, 319] on div "Virtual Interviews" at bounding box center [535, 316] width 458 height 30
click at [306, 298] on input "c. Virtual Interviews" at bounding box center [306, 293] width 0 height 9
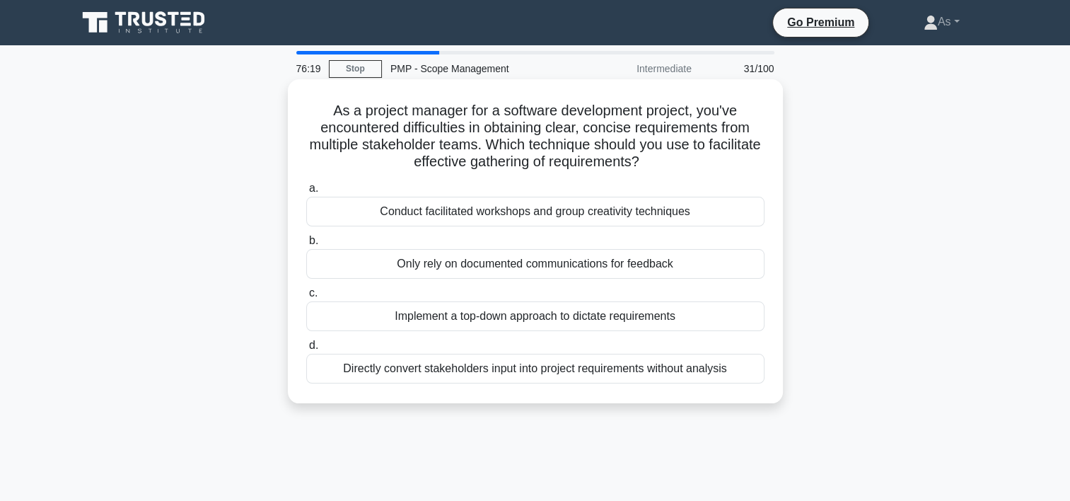
click at [721, 216] on div "Conduct facilitated workshops and group creativity techniques" at bounding box center [535, 212] width 458 height 30
click at [306, 193] on input "a. Conduct facilitated workshops and group creativity techniques" at bounding box center [306, 188] width 0 height 9
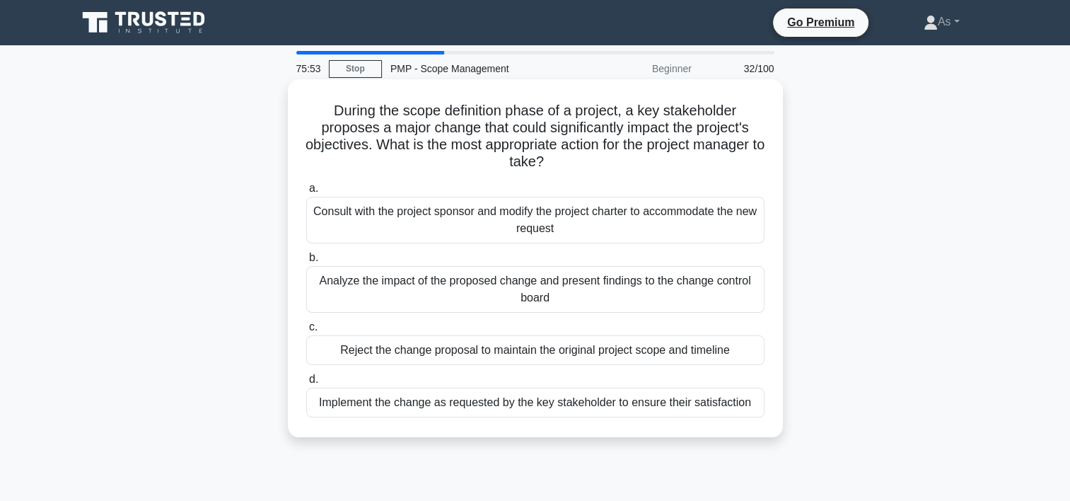
click at [721, 293] on div "Analyze the impact of the proposed change and present findings to the change co…" at bounding box center [535, 289] width 458 height 47
click at [306, 262] on input "b. Analyze the impact of the proposed change and present findings to the change…" at bounding box center [306, 257] width 0 height 9
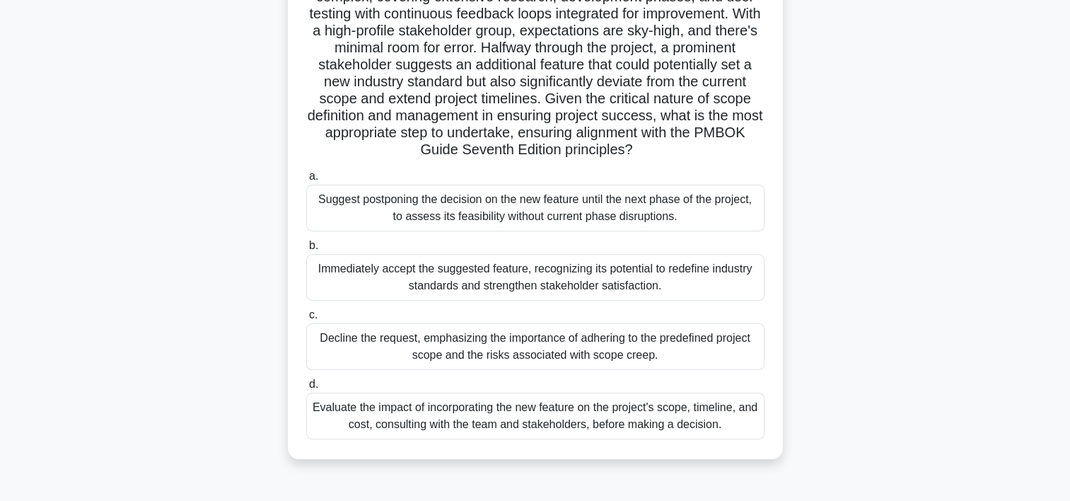
scroll to position [170, 0]
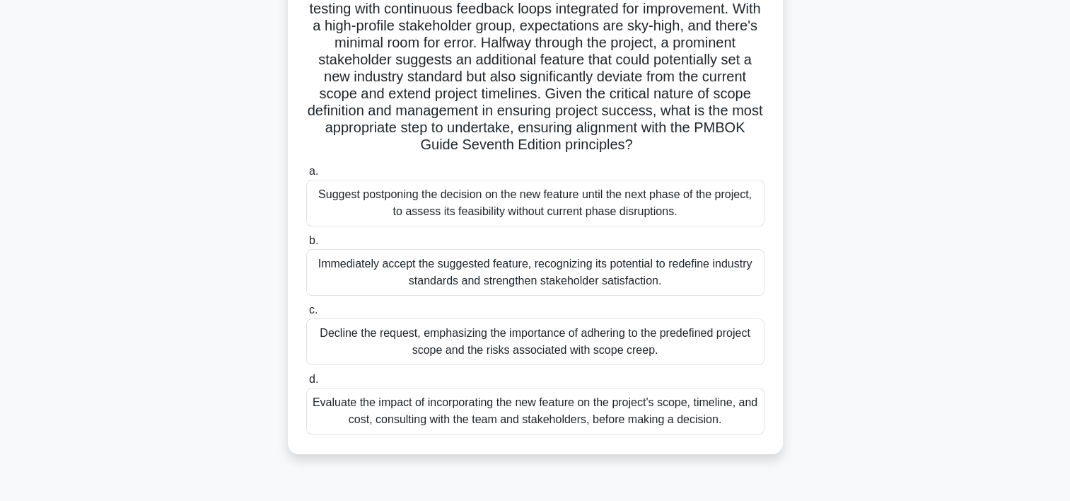
click at [654, 421] on div "Evaluate the impact of incorporating the new feature on the project's scope, ti…" at bounding box center [535, 411] width 458 height 47
click at [306, 384] on input "d. Evaluate the impact of incorporating the new feature on the project's scope,…" at bounding box center [306, 379] width 0 height 9
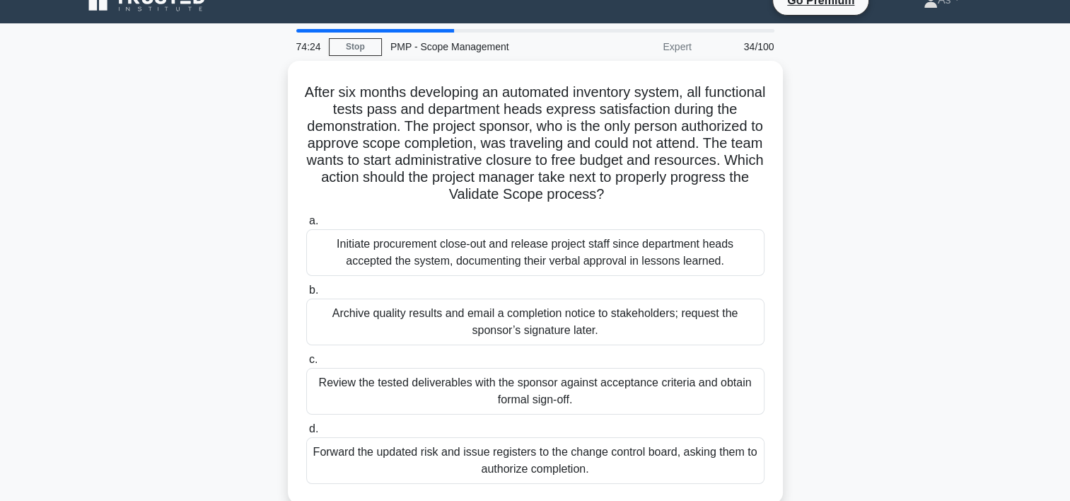
scroll to position [0, 0]
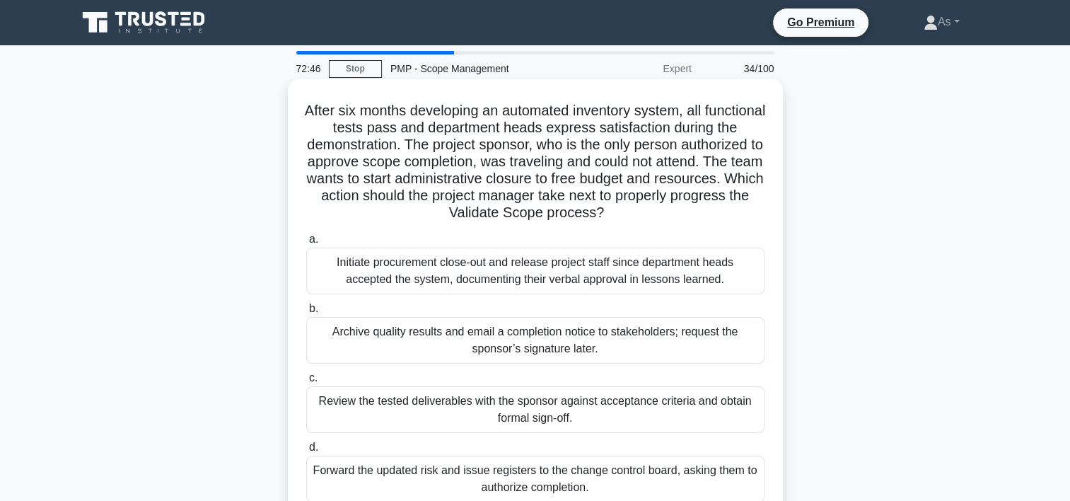
click at [676, 407] on div "Review the tested deliverables with the sponsor against acceptance criteria and…" at bounding box center [535, 409] width 458 height 47
click at [306, 383] on input "c. Review the tested deliverables with the sponsor against acceptance criteria …" at bounding box center [306, 377] width 0 height 9
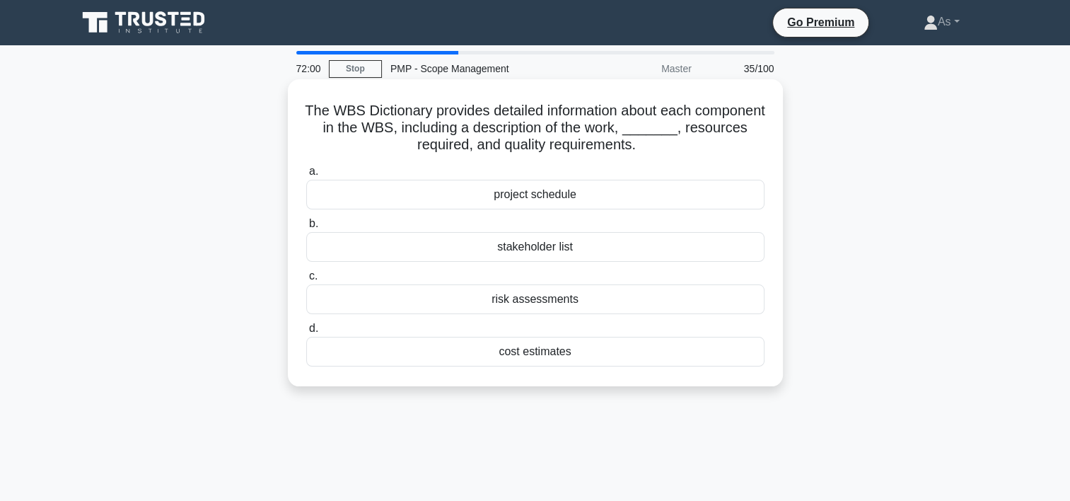
click at [608, 357] on div "cost estimates" at bounding box center [535, 352] width 458 height 30
click at [306, 333] on input "d. cost estimates" at bounding box center [306, 328] width 0 height 9
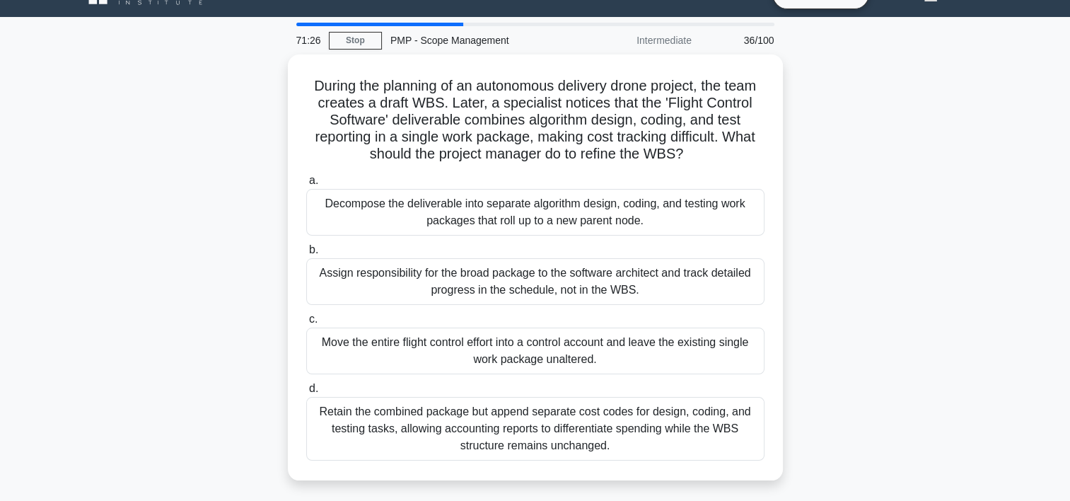
scroll to position [57, 0]
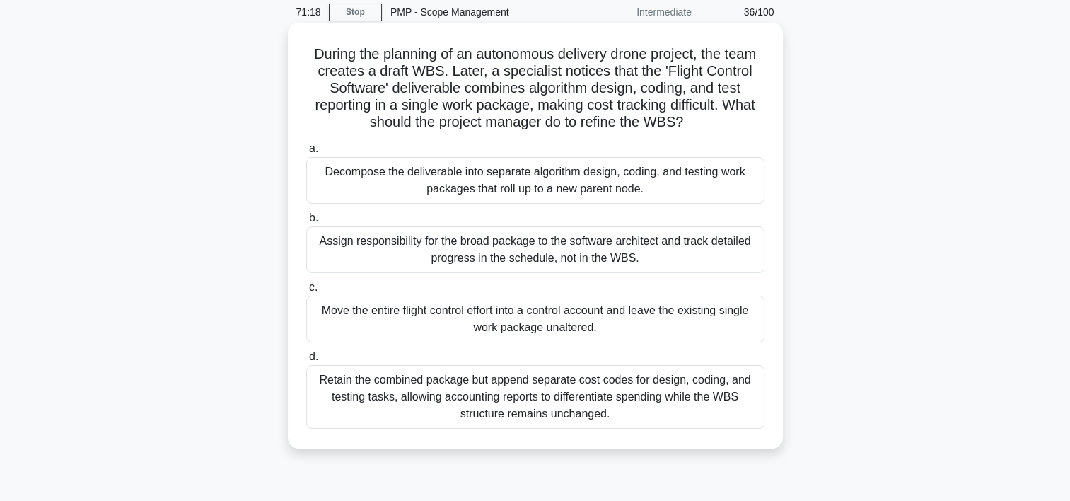
click at [696, 180] on div "Decompose the deliverable into separate algorithm design, coding, and testing w…" at bounding box center [535, 180] width 458 height 47
click at [306, 153] on input "a. Decompose the deliverable into separate algorithm design, coding, and testin…" at bounding box center [306, 148] width 0 height 9
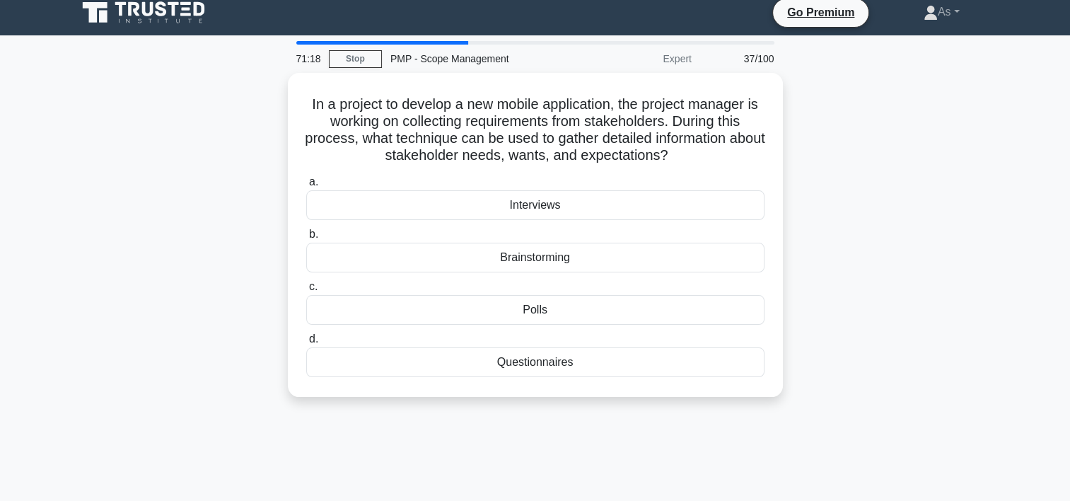
scroll to position [0, 0]
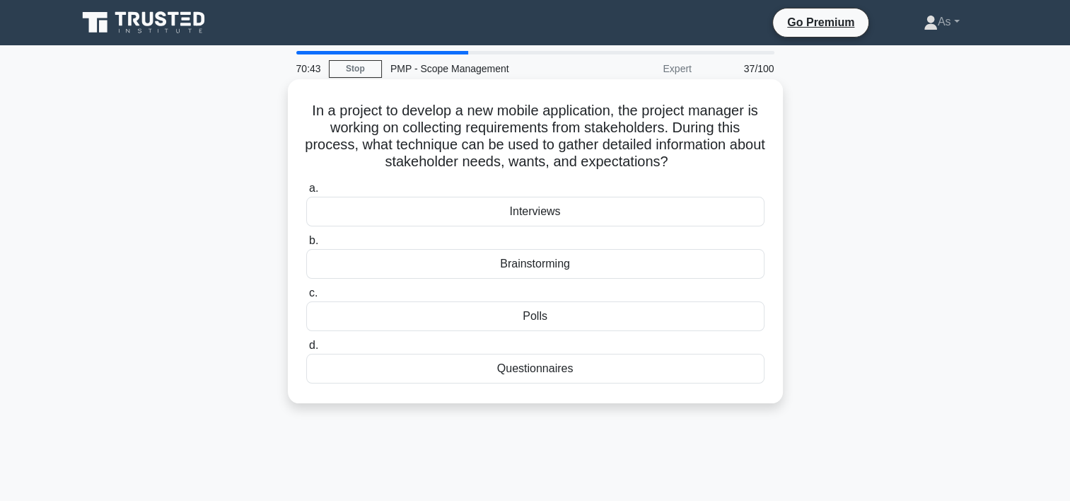
click at [729, 213] on div "Interviews" at bounding box center [535, 212] width 458 height 30
click at [306, 193] on input "a. Interviews" at bounding box center [306, 188] width 0 height 9
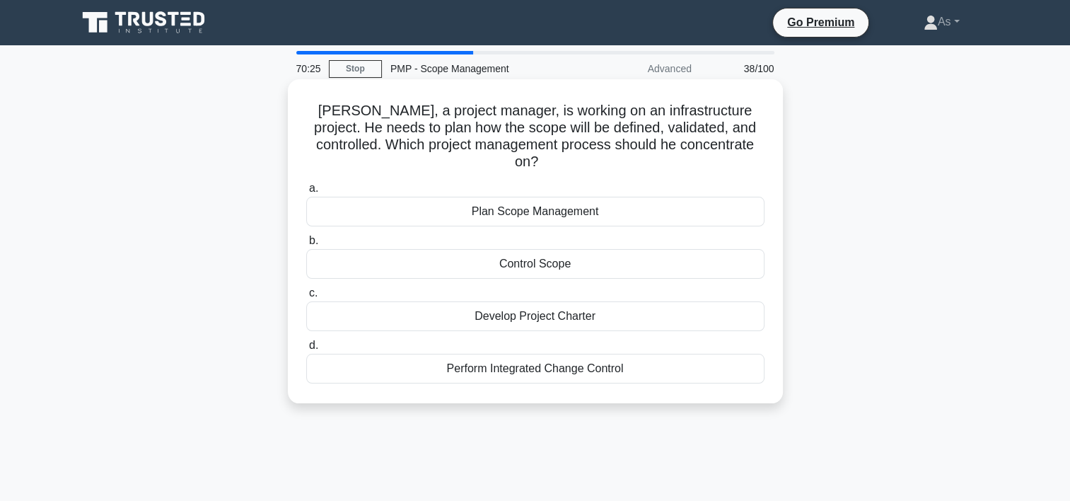
click at [716, 197] on div "Plan Scope Management" at bounding box center [535, 212] width 458 height 30
click at [306, 186] on input "a. Plan Scope Management" at bounding box center [306, 188] width 0 height 9
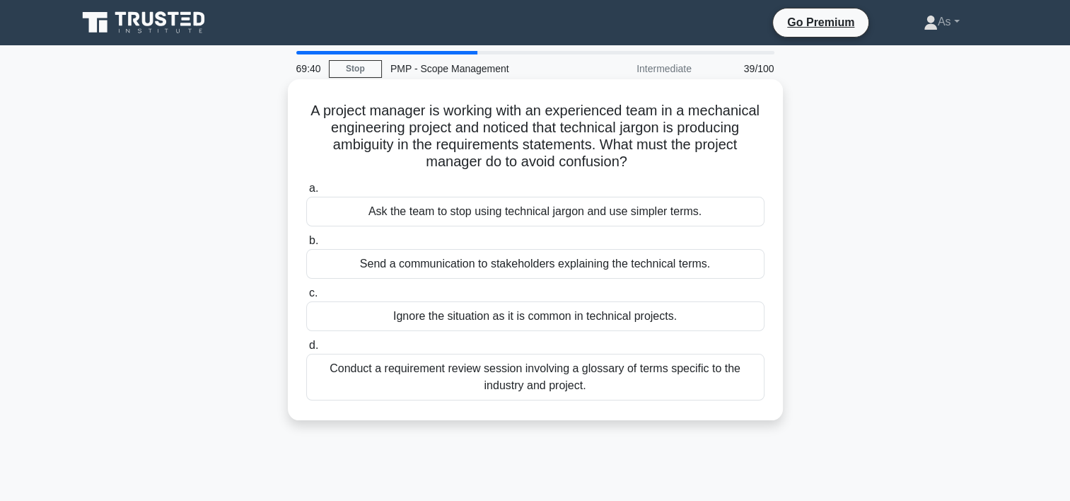
click at [660, 368] on div "Conduct a requirement review session involving a glossary of terms specific to …" at bounding box center [535, 377] width 458 height 47
click at [306, 350] on input "d. Conduct a requirement review session involving a glossary of terms specific …" at bounding box center [306, 345] width 0 height 9
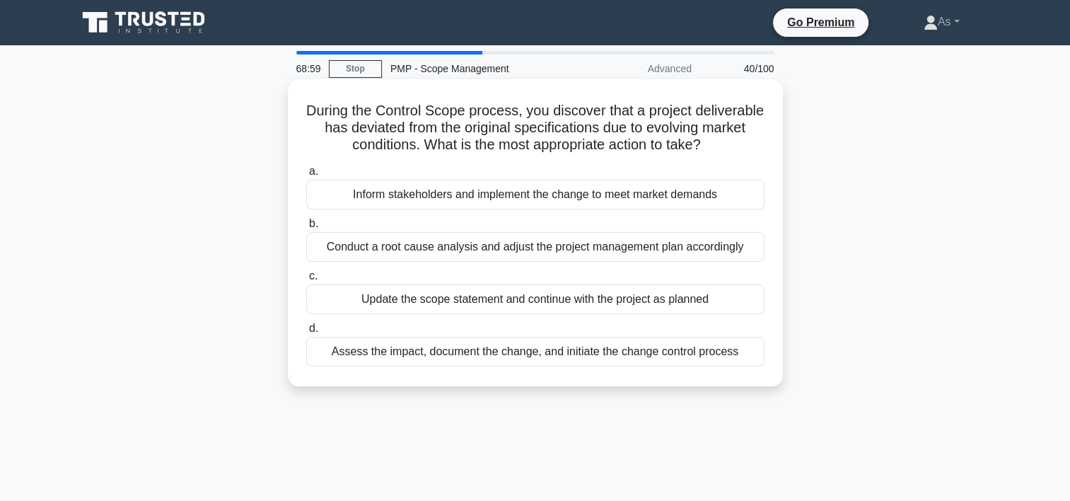
click at [649, 366] on div "Assess the impact, document the change, and initiate the change control process" at bounding box center [535, 352] width 458 height 30
click at [306, 333] on input "d. Assess the impact, document the change, and initiate the change control proc…" at bounding box center [306, 328] width 0 height 9
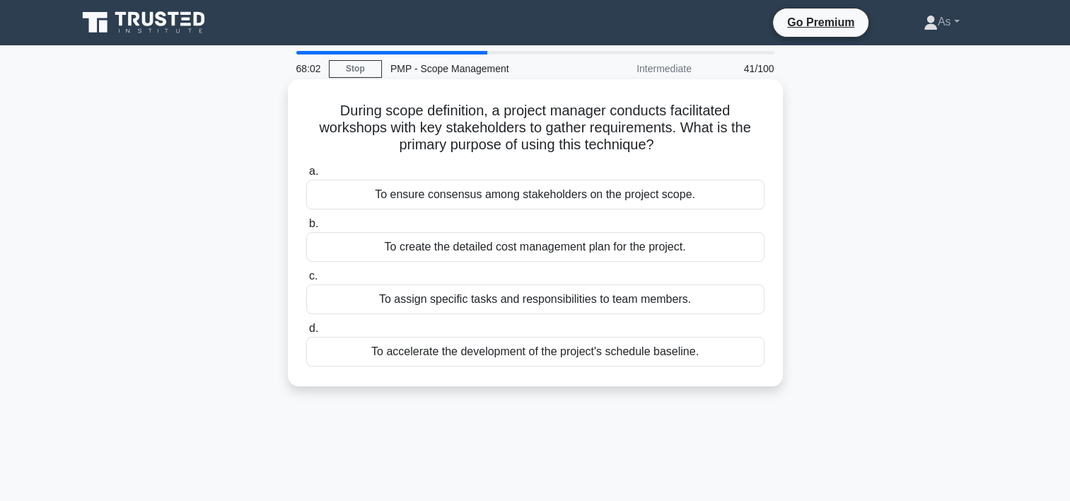
click at [656, 198] on div "To ensure consensus among stakeholders on the project scope." at bounding box center [535, 195] width 458 height 30
click at [306, 176] on input "a. To ensure consensus among stakeholders on the project scope." at bounding box center [306, 171] width 0 height 9
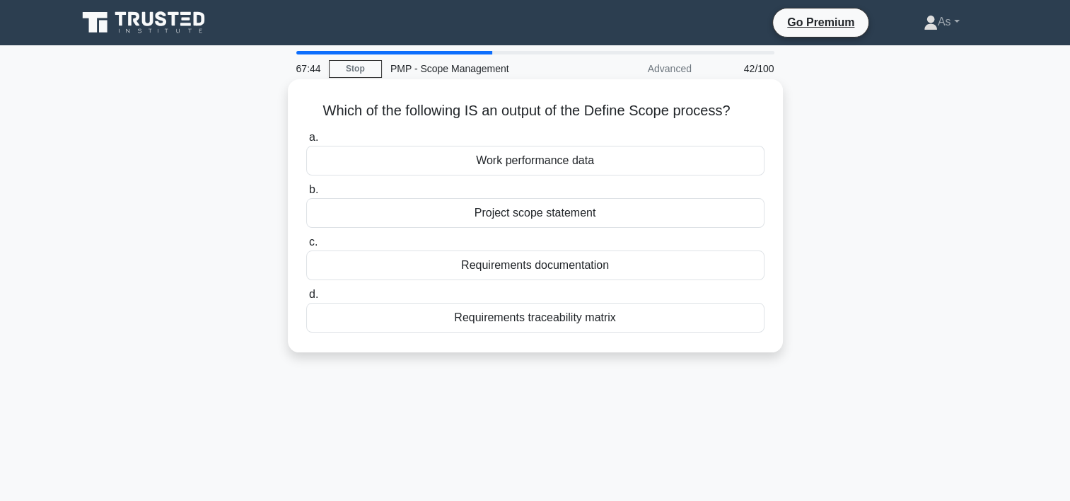
click at [692, 221] on div "Project scope statement" at bounding box center [535, 213] width 458 height 30
click at [306, 195] on input "b. Project scope statement" at bounding box center [306, 189] width 0 height 9
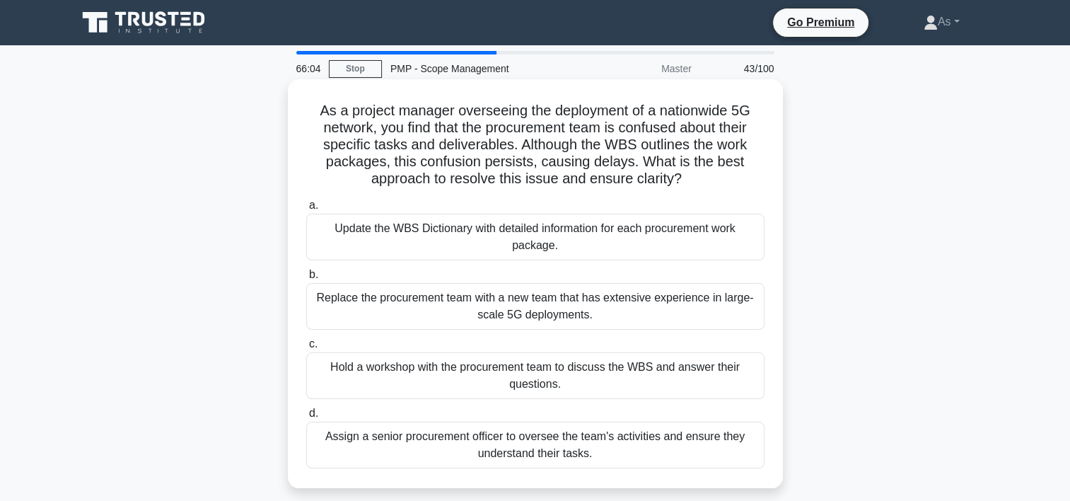
click at [637, 383] on div "Hold a workshop with the procurement team to discuss the WBS and answer their q…" at bounding box center [535, 375] width 458 height 47
click at [306, 349] on input "c. Hold a workshop with the procurement team to discuss the WBS and answer thei…" at bounding box center [306, 344] width 0 height 9
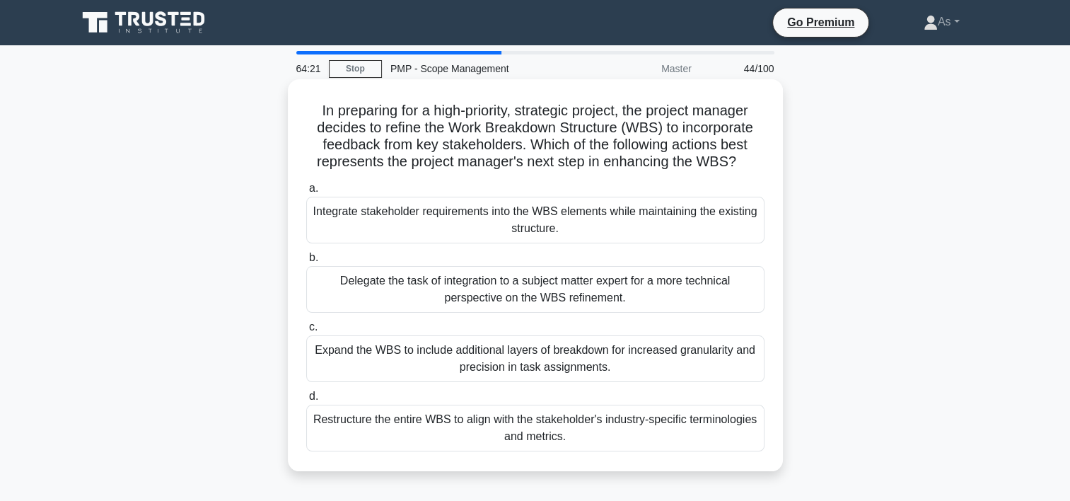
click at [746, 350] on div "Expand the WBS to include additional layers of breakdown for increased granular…" at bounding box center [535, 358] width 458 height 47
click at [306, 332] on input "c. Expand the WBS to include additional layers of breakdown for increased granu…" at bounding box center [306, 327] width 0 height 9
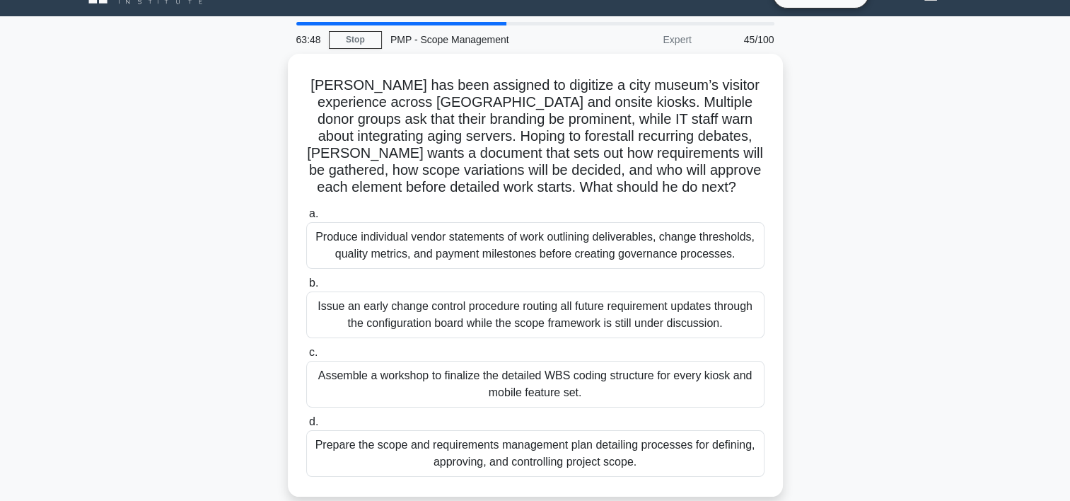
scroll to position [28, 0]
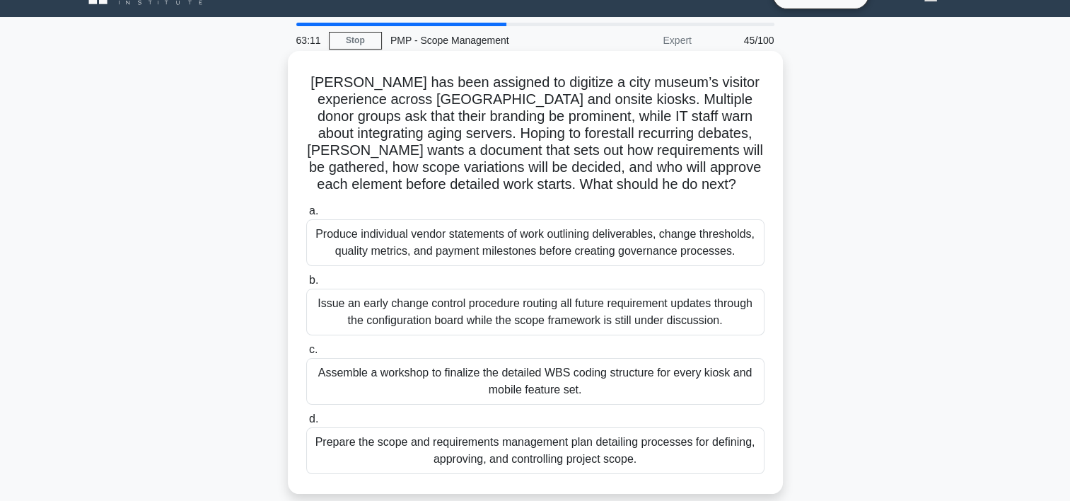
click at [714, 455] on div "Prepare the scope and requirements management plan detailing processes for defi…" at bounding box center [535, 450] width 458 height 47
click at [306, 424] on input "d. Prepare the scope and requirements management plan detailing processes for d…" at bounding box center [306, 419] width 0 height 9
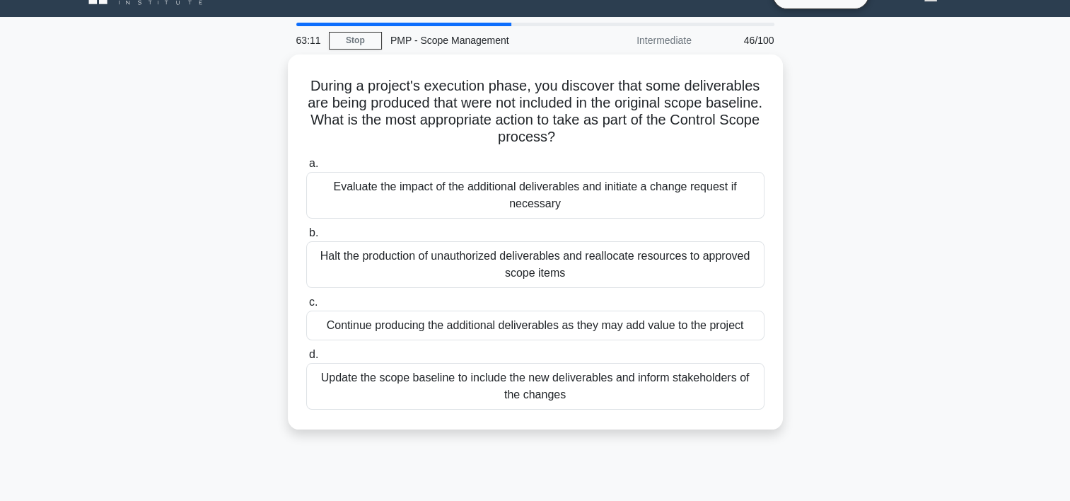
scroll to position [0, 0]
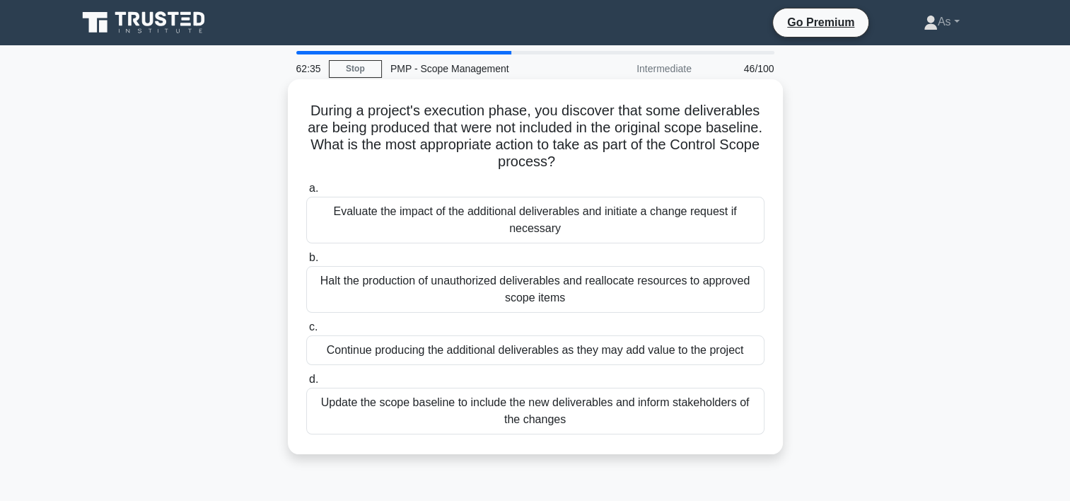
click at [690, 228] on div "Evaluate the impact of the additional deliverables and initiate a change reques…" at bounding box center [535, 220] width 458 height 47
click at [306, 193] on input "a. Evaluate the impact of the additional deliverables and initiate a change req…" at bounding box center [306, 188] width 0 height 9
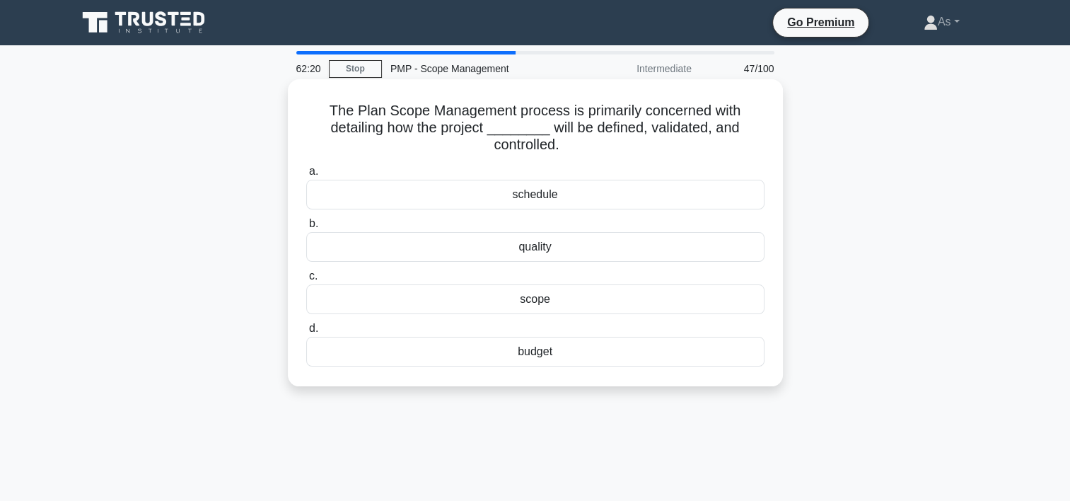
click at [569, 306] on div "scope" at bounding box center [535, 299] width 458 height 30
click at [306, 281] on input "c. scope" at bounding box center [306, 276] width 0 height 9
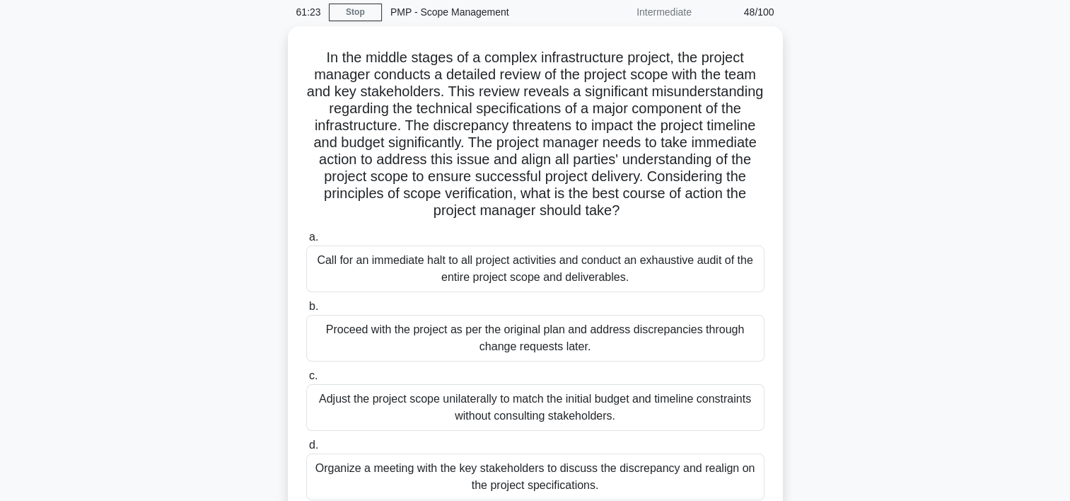
scroll to position [85, 0]
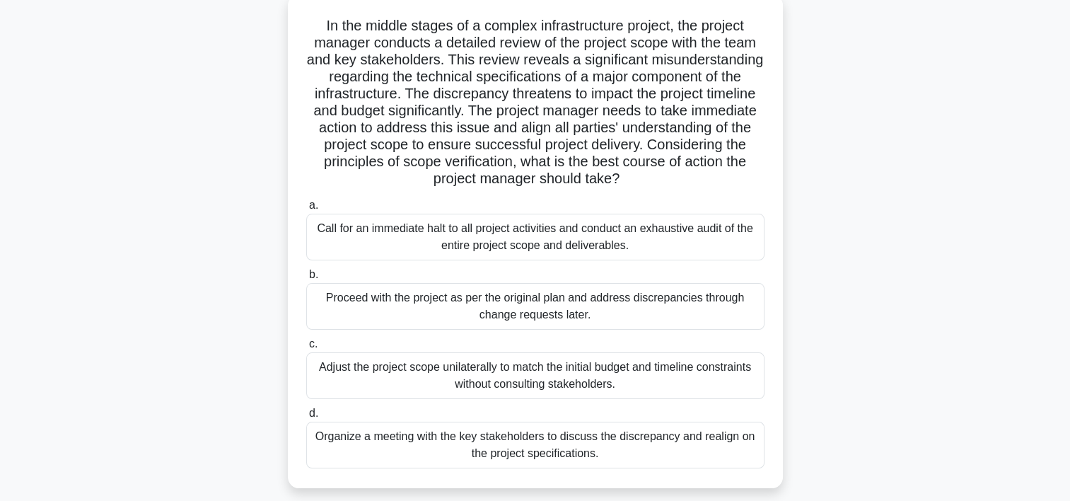
click at [596, 444] on div "Organize a meeting with the key stakeholders to discuss the discrepancy and rea…" at bounding box center [535, 445] width 458 height 47
click at [306, 418] on input "d. Organize a meeting with the key stakeholders to discuss the discrepancy and …" at bounding box center [306, 413] width 0 height 9
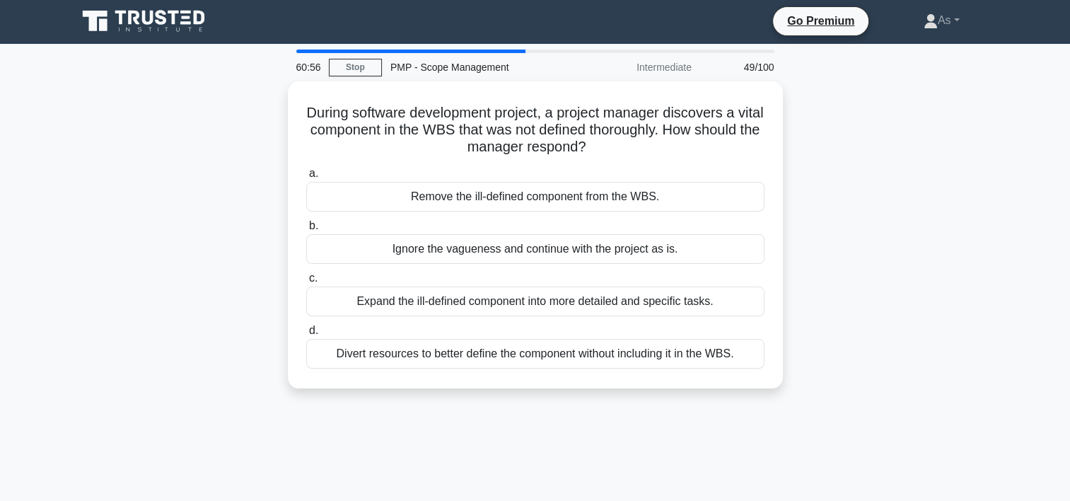
scroll to position [0, 0]
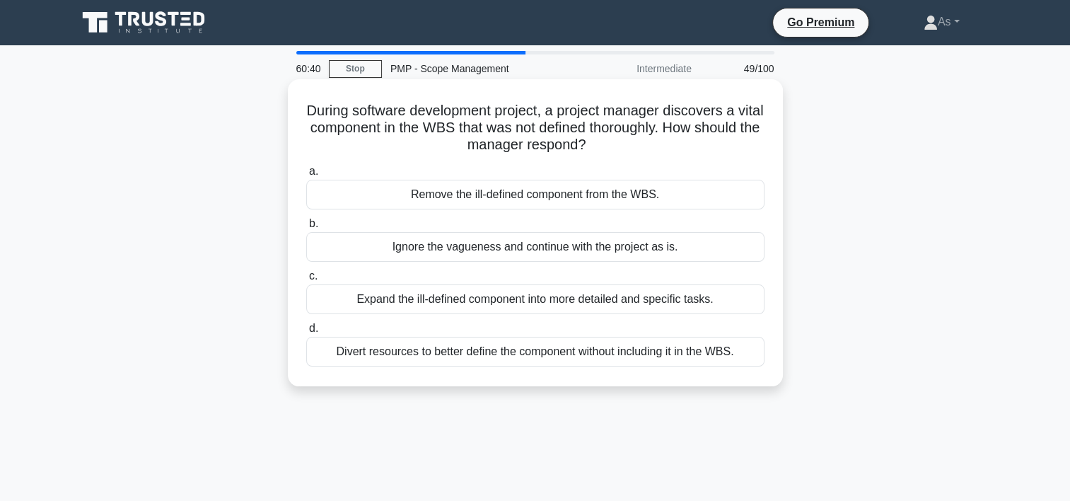
click at [647, 306] on div "Expand the ill-defined component into more detailed and specific tasks." at bounding box center [535, 299] width 458 height 30
click at [306, 281] on input "c. Expand the ill-defined component into more detailed and specific tasks." at bounding box center [306, 276] width 0 height 9
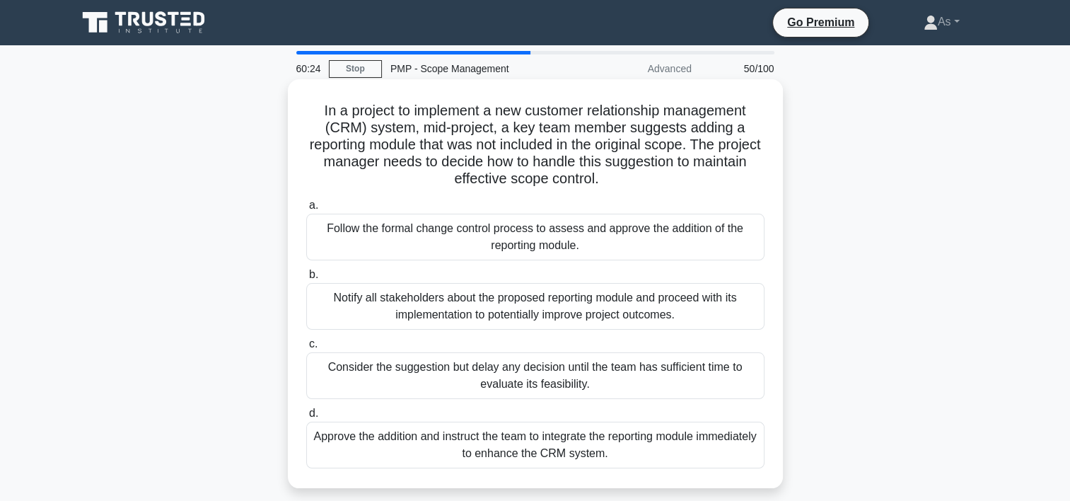
click at [713, 235] on div "Follow the formal change control process to assess and approve the addition of …" at bounding box center [535, 237] width 458 height 47
click at [306, 210] on input "a. Follow the formal change control process to assess and approve the addition …" at bounding box center [306, 205] width 0 height 9
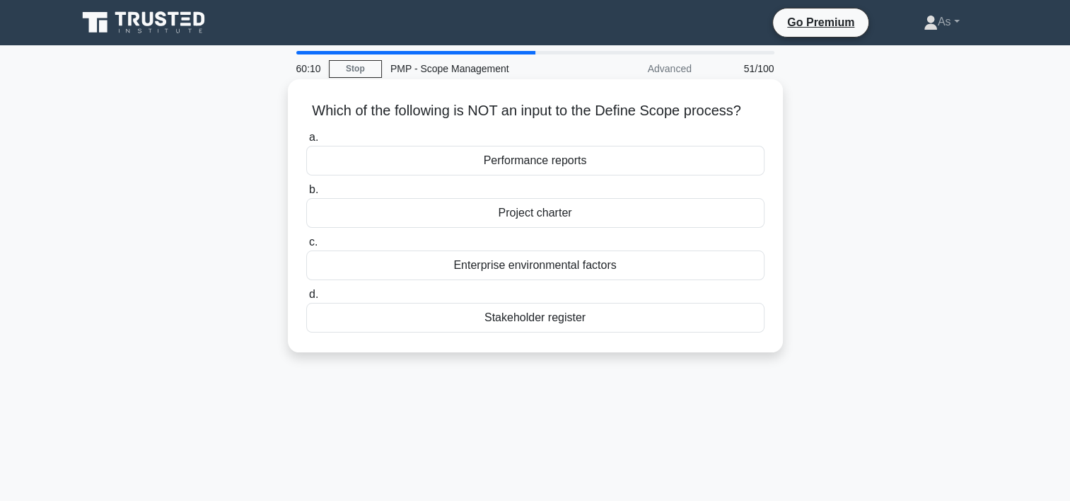
click at [637, 161] on div "Performance reports" at bounding box center [535, 161] width 458 height 30
click at [306, 142] on input "a. Performance reports" at bounding box center [306, 137] width 0 height 9
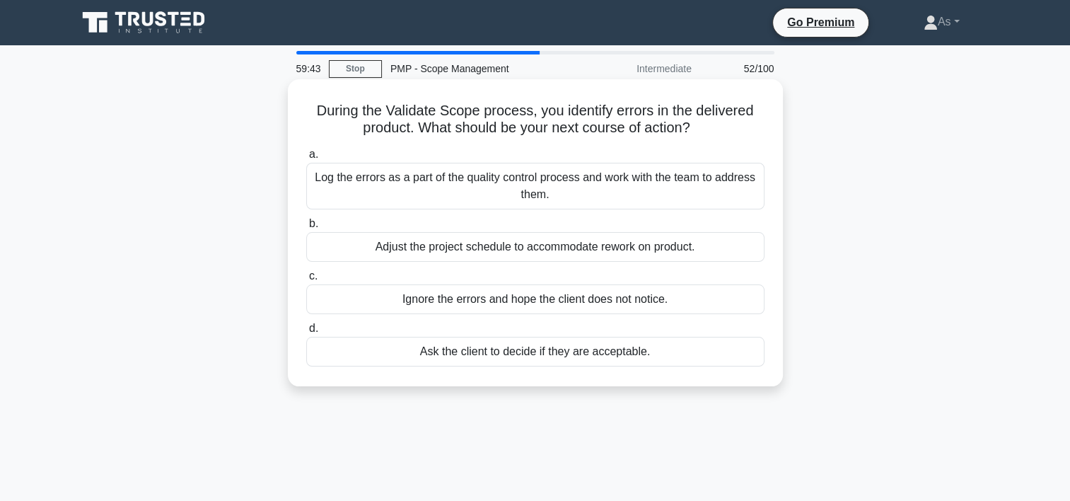
click at [622, 187] on div "Log the errors as a part of the quality control process and work with the team …" at bounding box center [535, 186] width 458 height 47
click at [306, 159] on input "a. Log the errors as a part of the quality control process and work with the te…" at bounding box center [306, 154] width 0 height 9
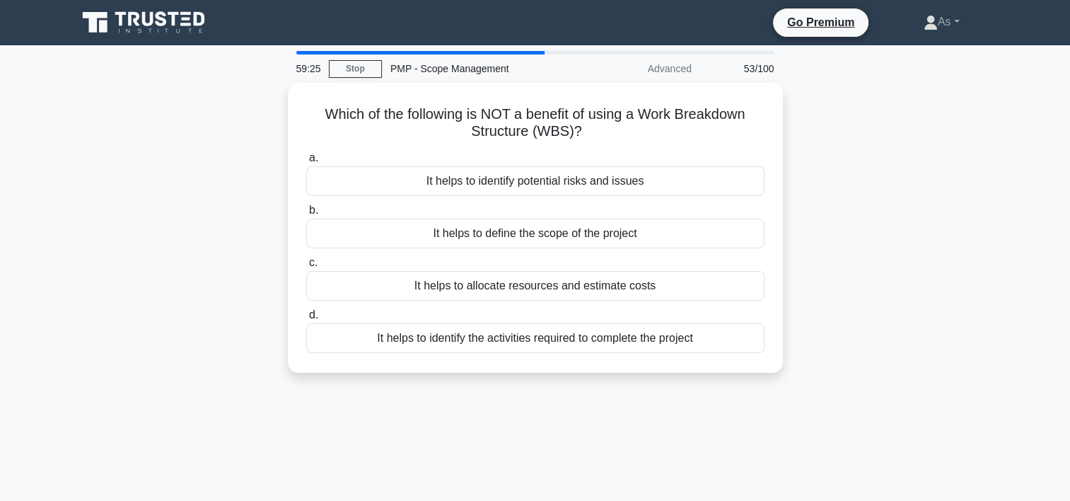
click at [886, 234] on div "Which of the following is NOT a benefit of using a Work Breakdown Structure (WB…" at bounding box center [536, 236] width 934 height 307
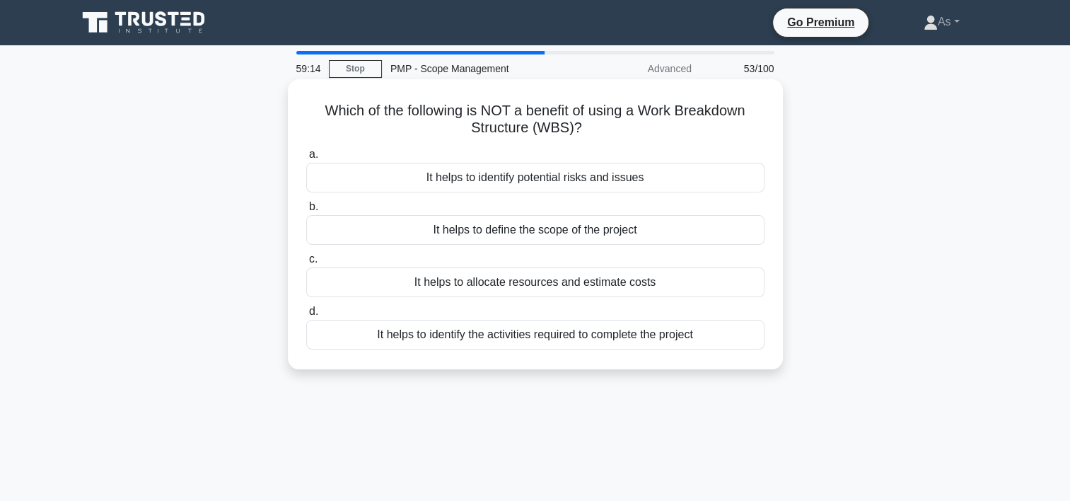
click at [679, 179] on div "It helps to identify potential risks and issues" at bounding box center [535, 178] width 458 height 30
click at [306, 159] on input "a. It helps to identify potential risks and issues" at bounding box center [306, 154] width 0 height 9
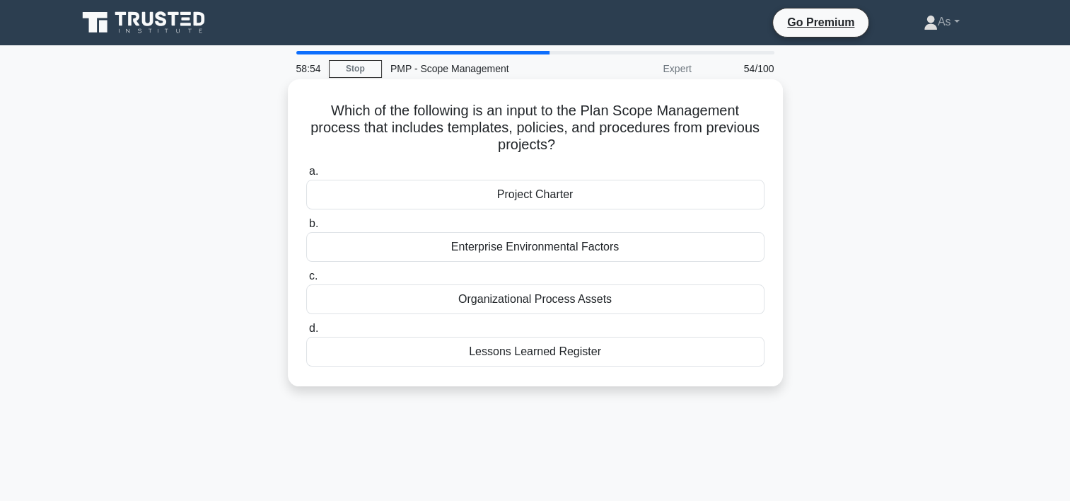
click at [645, 299] on div "Organizational Process Assets" at bounding box center [535, 299] width 458 height 30
click at [306, 281] on input "c. Organizational Process Assets" at bounding box center [306, 276] width 0 height 9
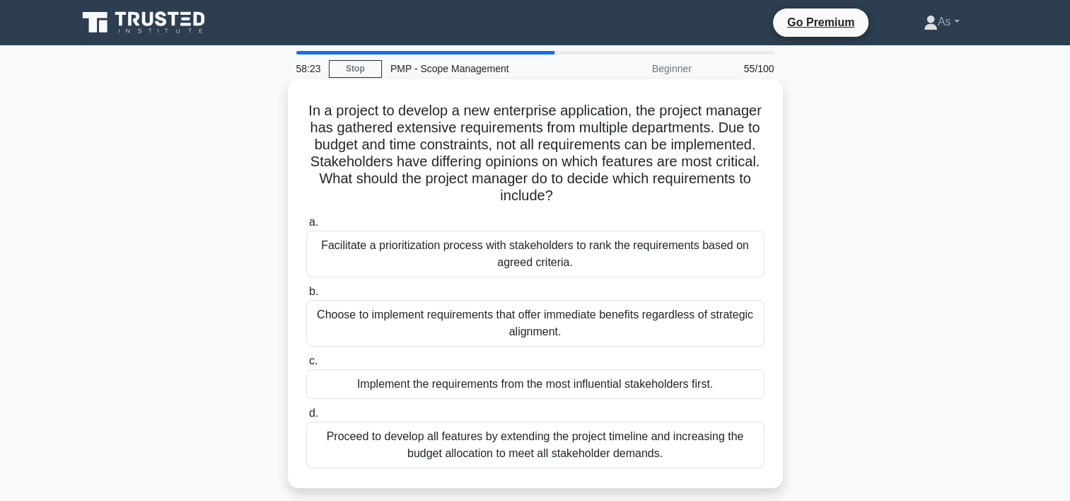
click at [707, 255] on div "Facilitate a prioritization process with stakeholders to rank the requirements …" at bounding box center [535, 254] width 458 height 47
click at [306, 227] on input "a. Facilitate a prioritization process with stakeholders to rank the requiremen…" at bounding box center [306, 222] width 0 height 9
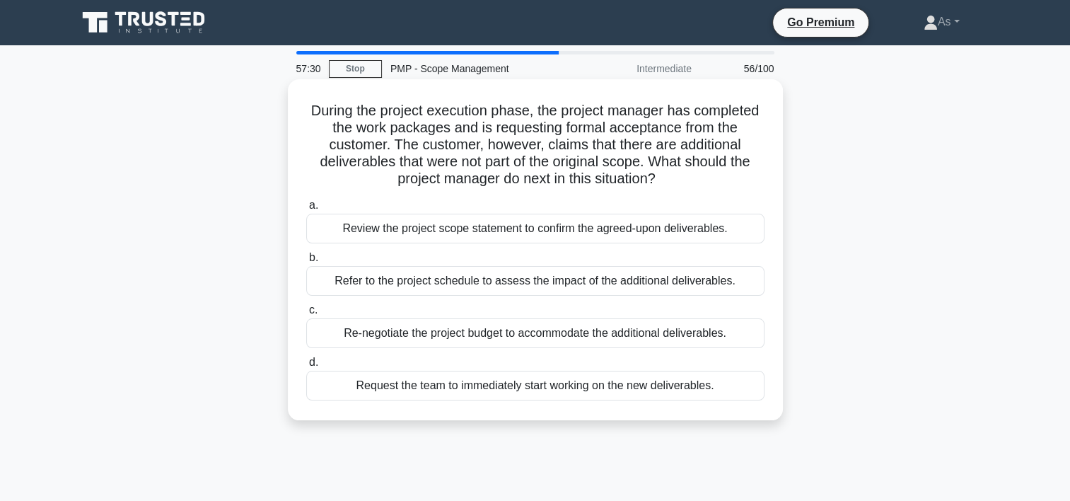
click at [671, 289] on div "Refer to the project schedule to assess the impact of the additional deliverabl…" at bounding box center [535, 281] width 458 height 30
click at [306, 262] on input "b. Refer to the project schedule to assess the impact of the additional deliver…" at bounding box center [306, 257] width 0 height 9
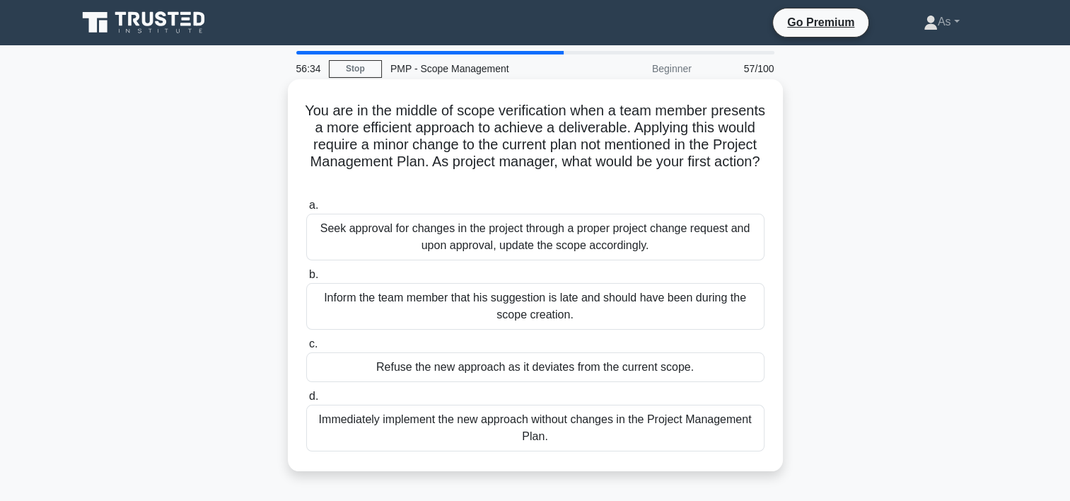
click at [705, 235] on div "Seek approval for changes in the project through a proper project change reques…" at bounding box center [535, 237] width 458 height 47
click at [306, 210] on input "a. Seek approval for changes in the project through a proper project change req…" at bounding box center [306, 205] width 0 height 9
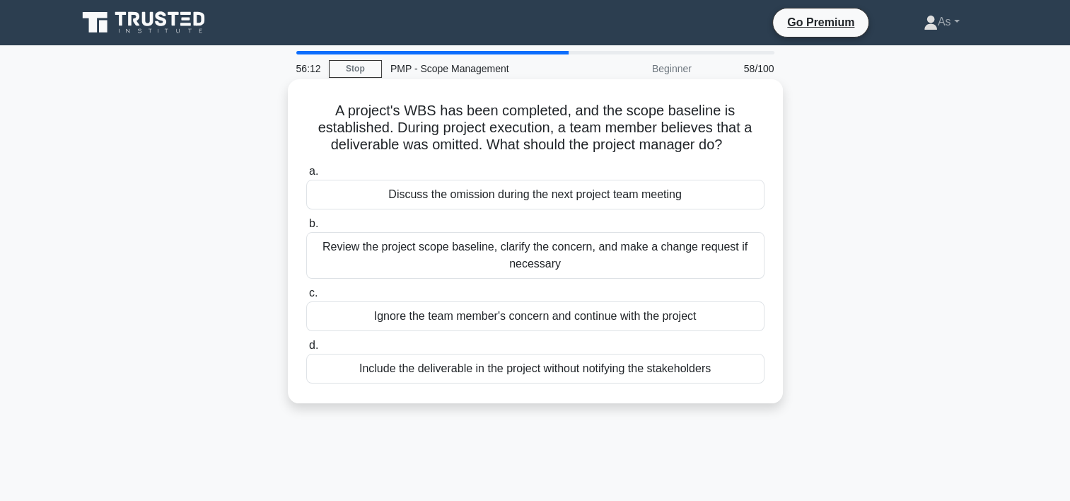
click at [728, 269] on div "Review the project scope baseline, clarify the concern, and make a change reque…" at bounding box center [535, 255] width 458 height 47
click at [306, 228] on input "b. Review the project scope baseline, clarify the concern, and make a change re…" at bounding box center [306, 223] width 0 height 9
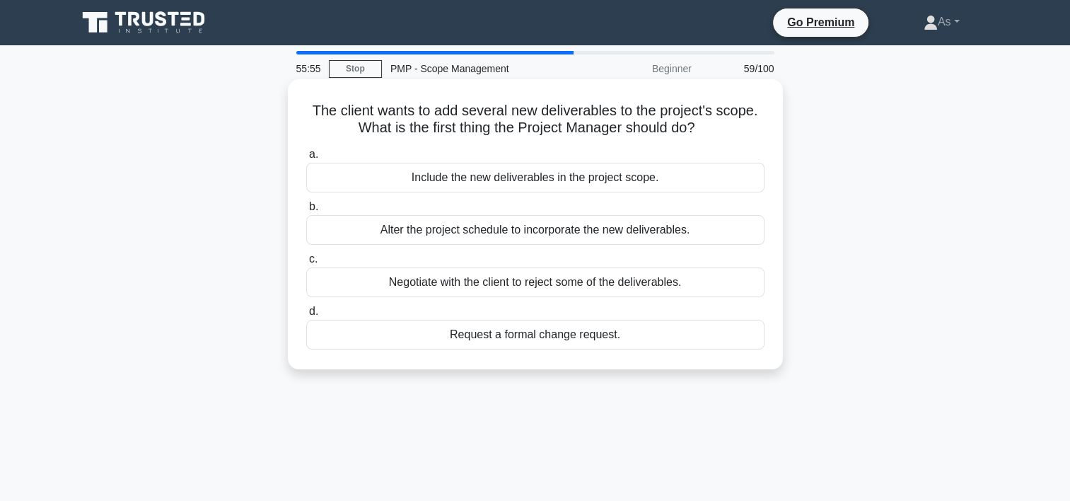
click at [706, 337] on div "Request a formal change request." at bounding box center [535, 335] width 458 height 30
click at [306, 316] on input "d. Request a formal change request." at bounding box center [306, 311] width 0 height 9
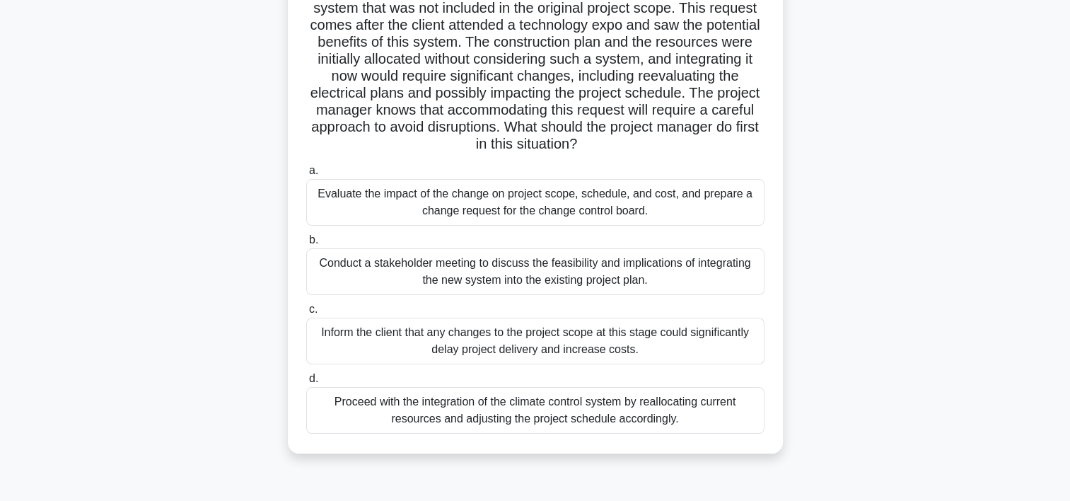
scroll to position [141, 0]
click at [937, 265] on div "Halfway through constructing a commercial building, the project manager finds t…" at bounding box center [536, 205] width 934 height 528
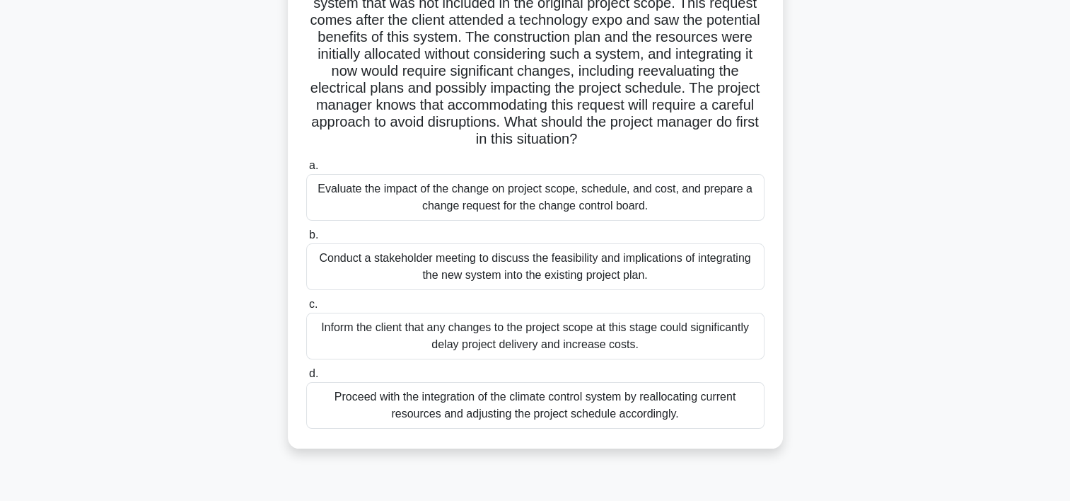
click at [418, 199] on div "Evaluate the impact of the change on project scope, schedule, and cost, and pre…" at bounding box center [535, 197] width 458 height 47
click at [306, 170] on input "a. Evaluate the impact of the change on project scope, schedule, and cost, and …" at bounding box center [306, 165] width 0 height 9
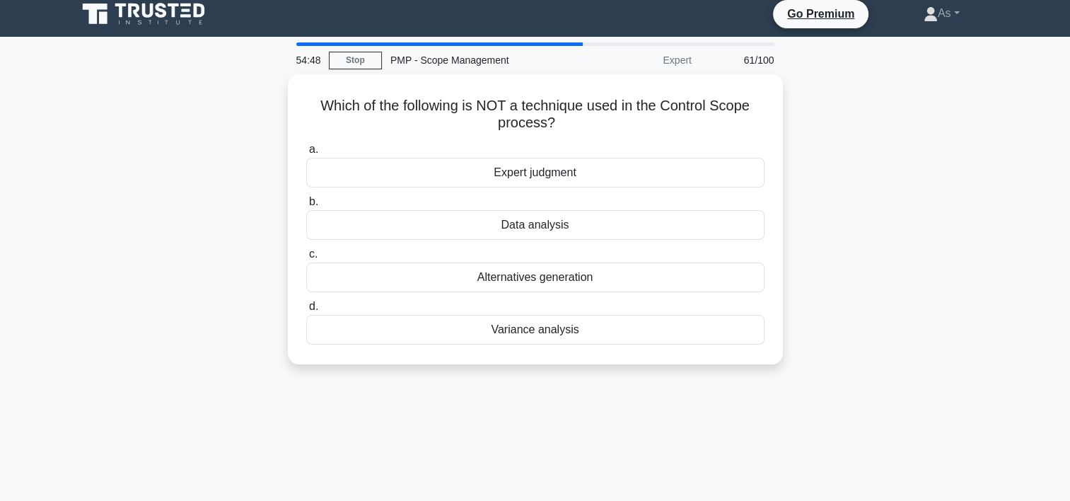
scroll to position [0, 0]
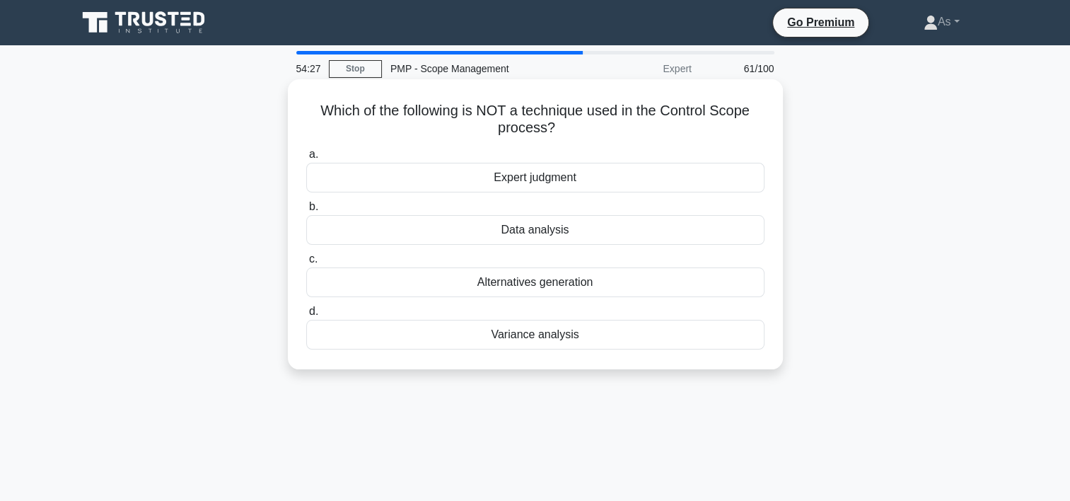
click at [606, 186] on div "Expert judgment" at bounding box center [535, 178] width 458 height 30
click at [306, 159] on input "a. Expert judgment" at bounding box center [306, 154] width 0 height 9
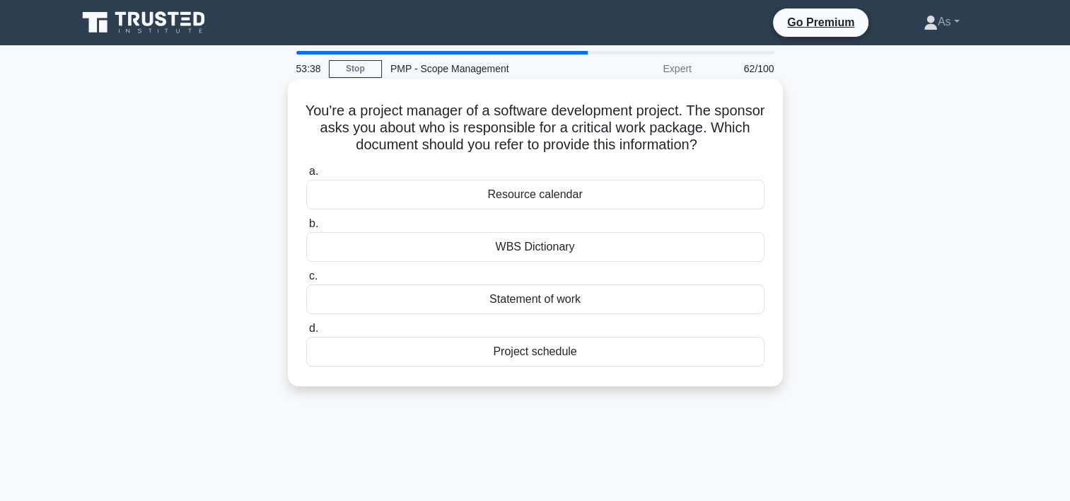
click at [603, 246] on div "WBS Dictionary" at bounding box center [535, 247] width 458 height 30
click at [306, 228] on input "b. WBS Dictionary" at bounding box center [306, 223] width 0 height 9
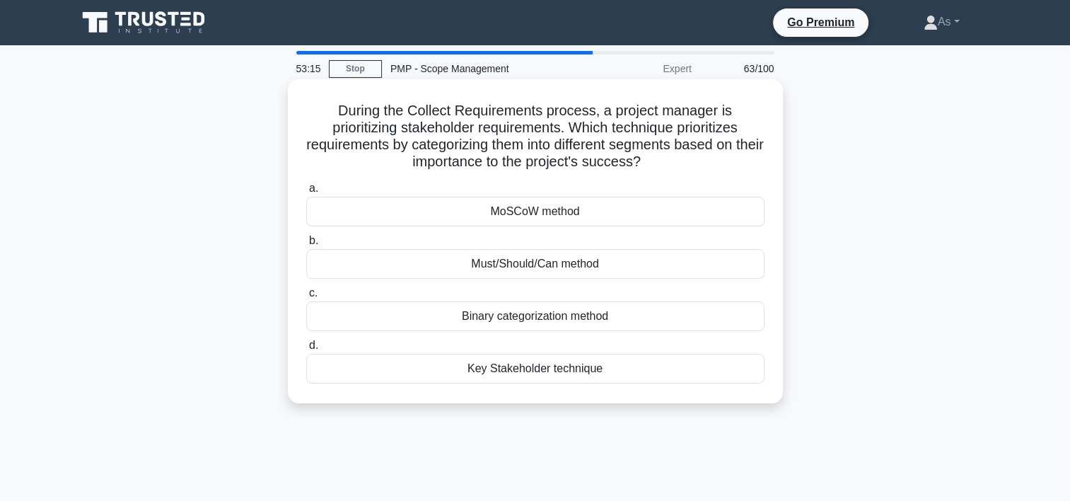
click at [673, 210] on div "MoSCoW method" at bounding box center [535, 212] width 458 height 30
click at [306, 193] on input "a. MoSCoW method" at bounding box center [306, 188] width 0 height 9
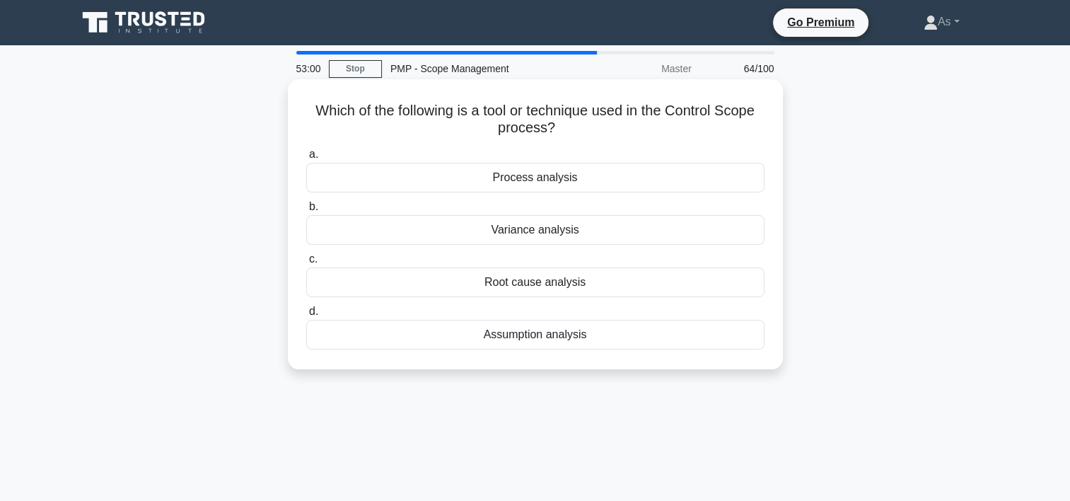
click at [685, 235] on div "Variance analysis" at bounding box center [535, 230] width 458 height 30
click at [306, 212] on input "b. Variance analysis" at bounding box center [306, 206] width 0 height 9
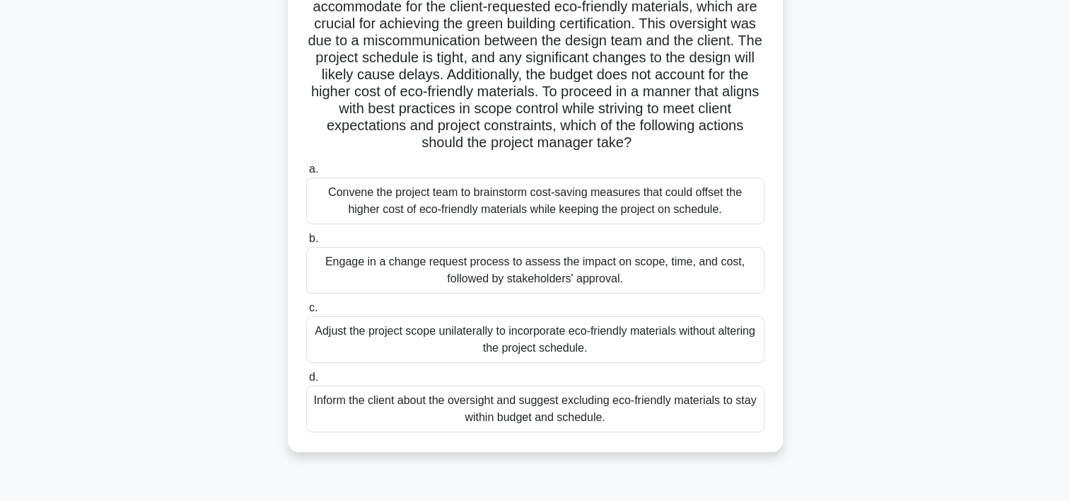
scroll to position [170, 0]
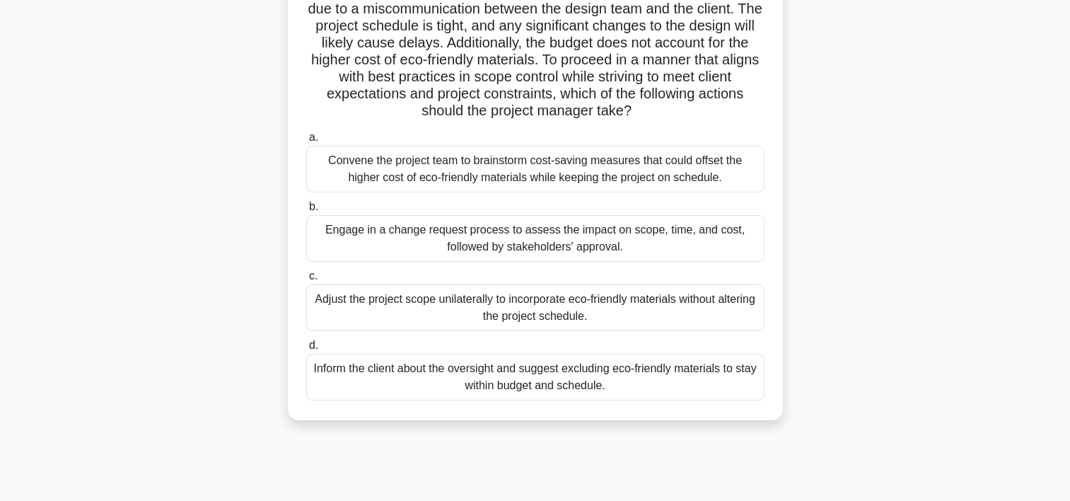
click at [738, 246] on div "Engage in a change request process to assess the impact on scope, time, and cos…" at bounding box center [535, 238] width 458 height 47
click at [306, 212] on input "b. Engage in a change request process to assess the impact on scope, time, and …" at bounding box center [306, 206] width 0 height 9
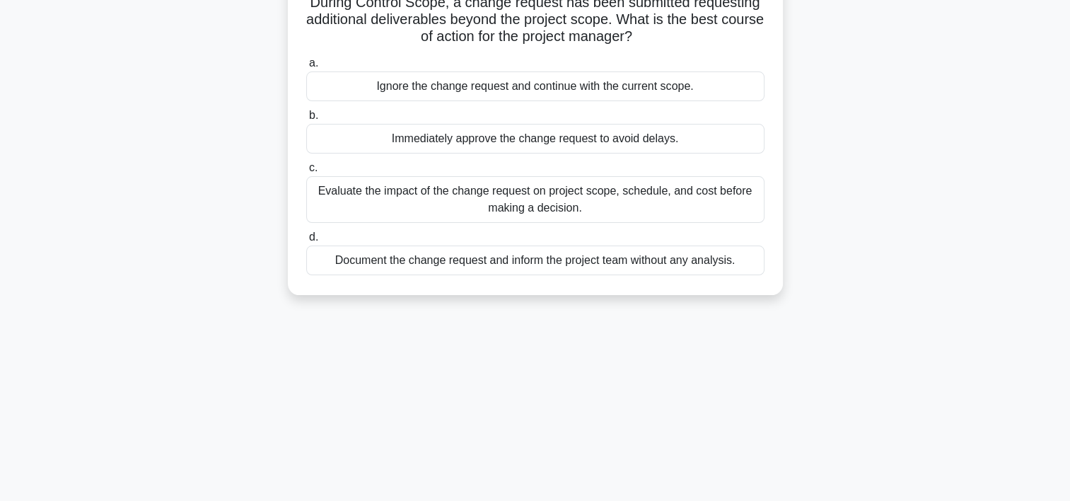
scroll to position [0, 0]
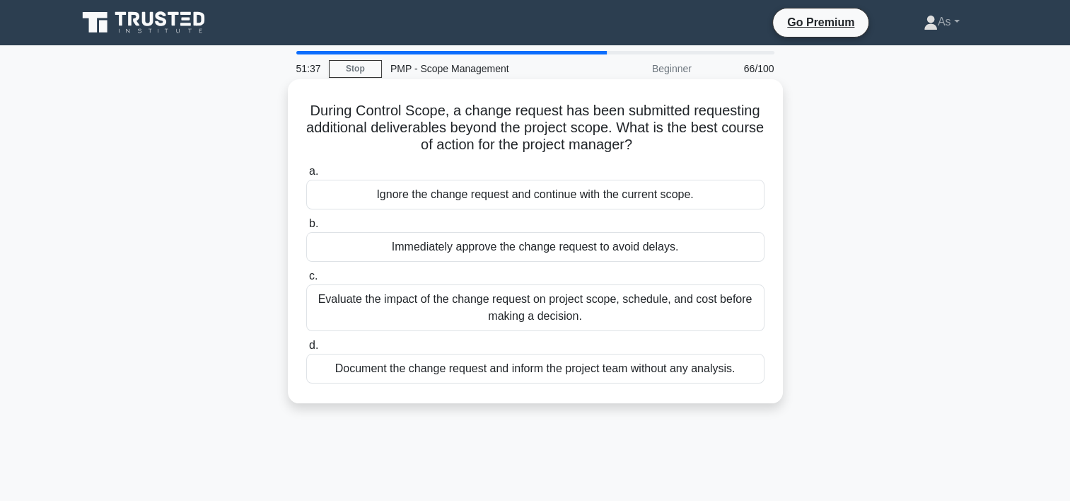
click at [715, 306] on div "Evaluate the impact of the change request on project scope, schedule, and cost …" at bounding box center [535, 307] width 458 height 47
click at [306, 281] on input "c. Evaluate the impact of the change request on project scope, schedule, and co…" at bounding box center [306, 276] width 0 height 9
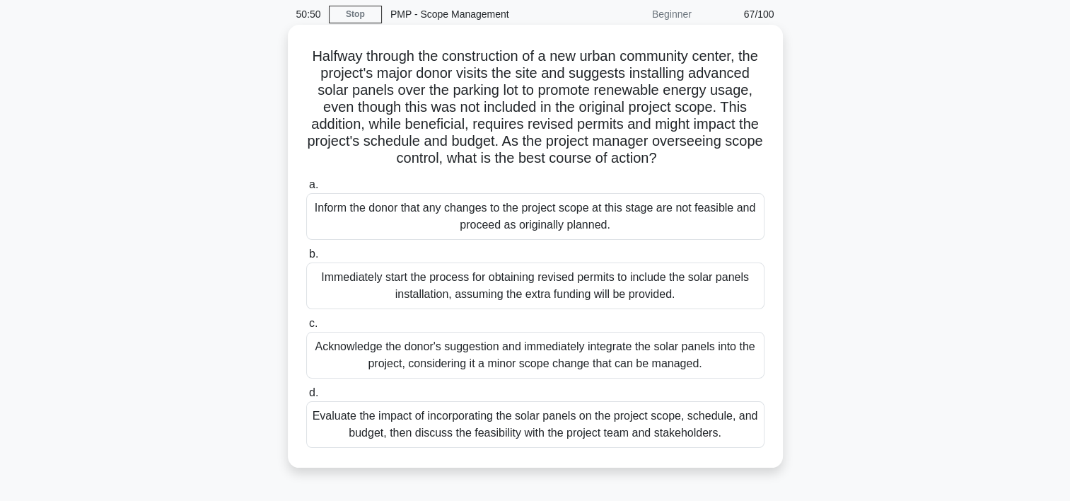
scroll to position [57, 0]
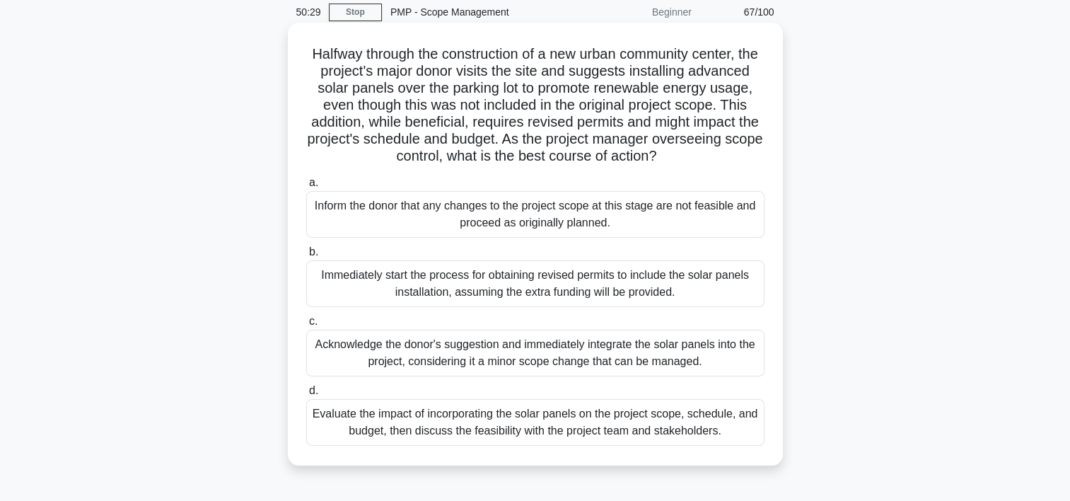
click at [676, 446] on div "Evaluate the impact of incorporating the solar panels on the project scope, sch…" at bounding box center [535, 422] width 458 height 47
click at [306, 395] on input "d. Evaluate the impact of incorporating the solar panels on the project scope, …" at bounding box center [306, 390] width 0 height 9
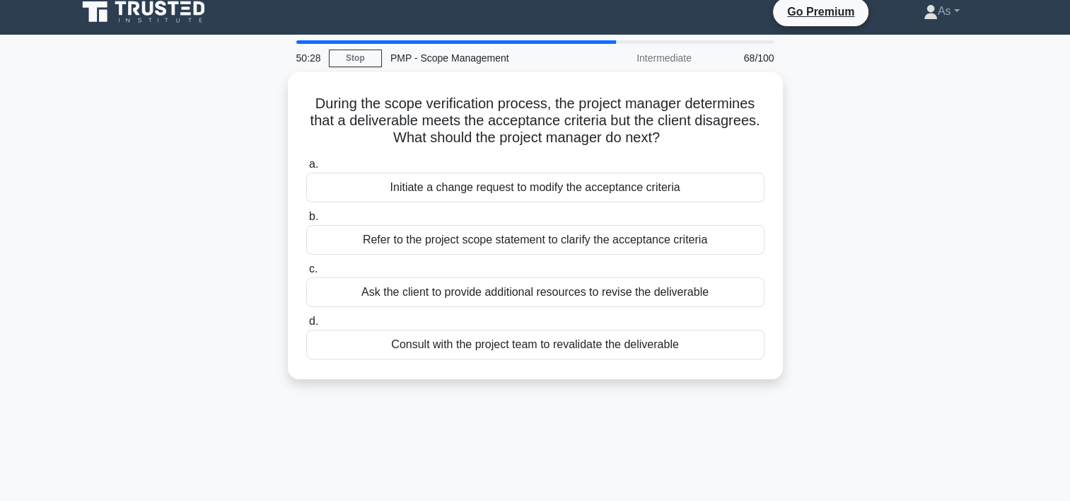
scroll to position [0, 0]
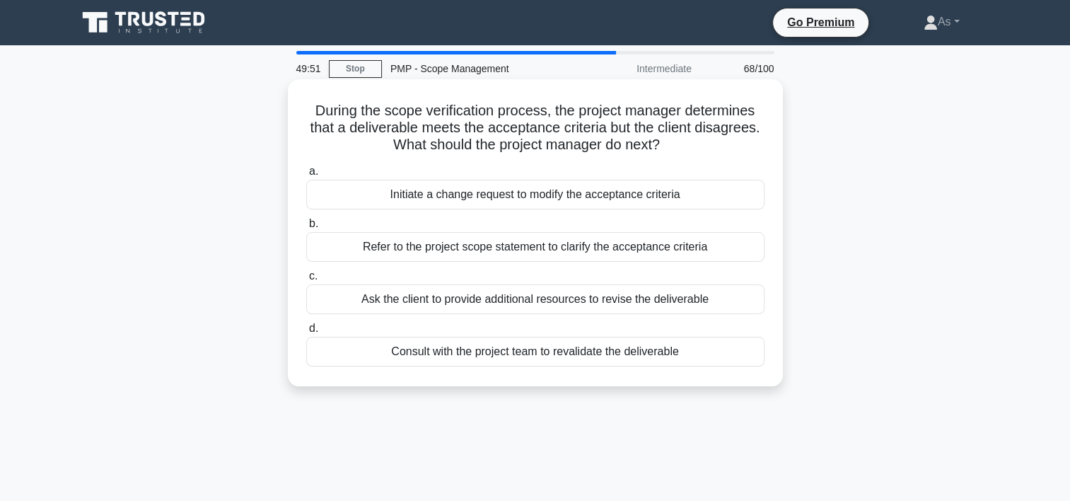
click at [736, 250] on div "Refer to the project scope statement to clarify the acceptance criteria" at bounding box center [535, 247] width 458 height 30
click at [306, 228] on input "b. Refer to the project scope statement to clarify the acceptance criteria" at bounding box center [306, 223] width 0 height 9
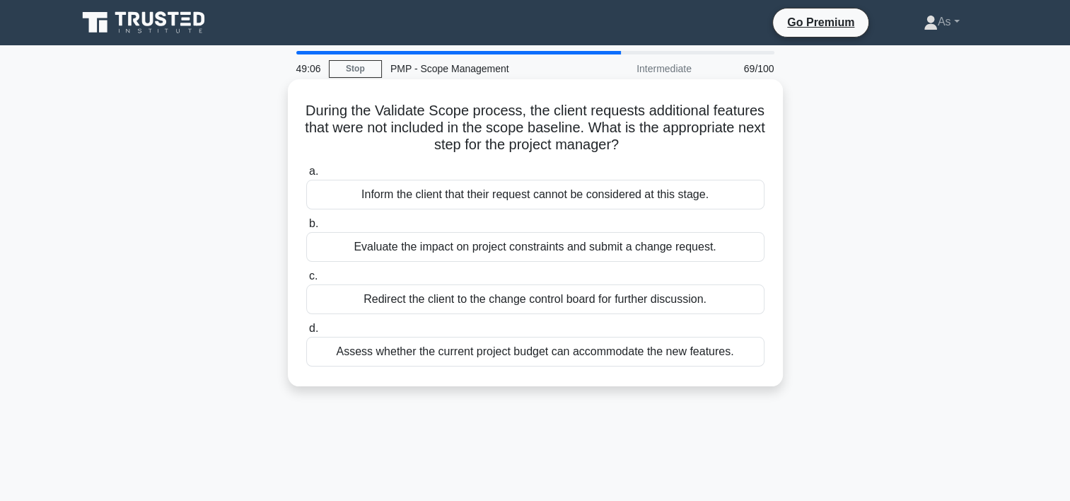
click at [727, 246] on div "Evaluate the impact on project constraints and submit a change request." at bounding box center [535, 247] width 458 height 30
click at [306, 228] on input "b. Evaluate the impact on project constraints and submit a change request." at bounding box center [306, 223] width 0 height 9
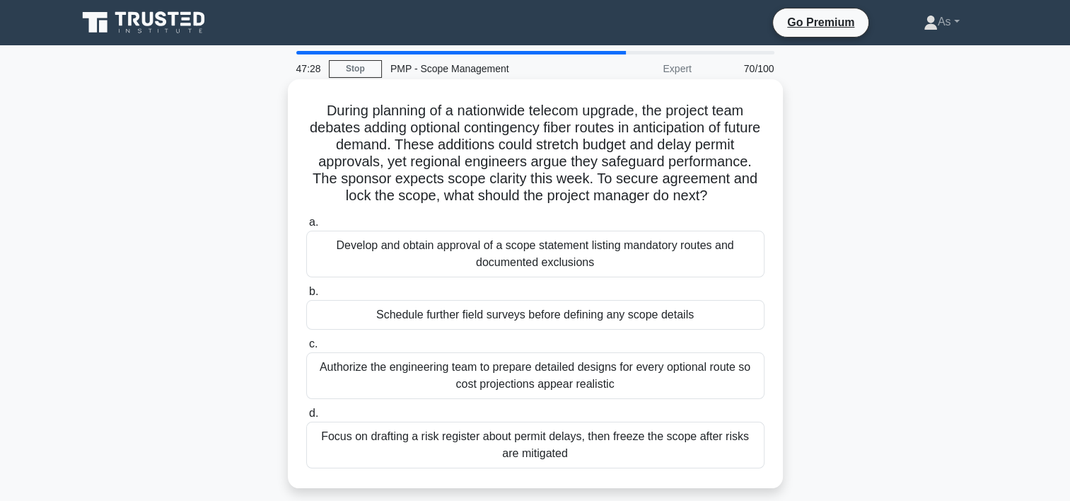
click at [618, 245] on div "Develop and obtain approval of a scope statement listing mandatory routes and d…" at bounding box center [535, 254] width 458 height 47
click at [306, 227] on input "a. Develop and obtain approval of a scope statement listing mandatory routes an…" at bounding box center [306, 222] width 0 height 9
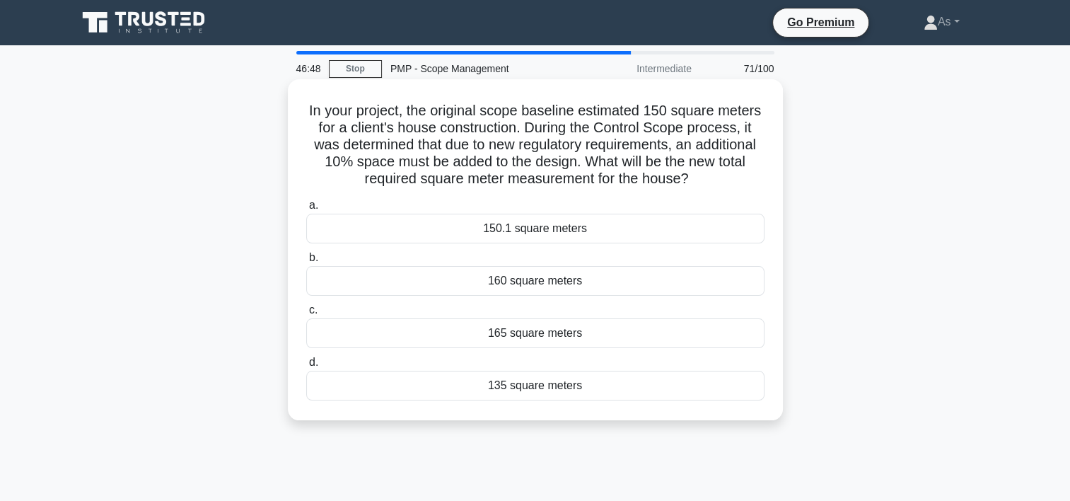
click at [672, 330] on div "165 square meters" at bounding box center [535, 333] width 458 height 30
click at [306, 315] on input "c. 165 square meters" at bounding box center [306, 310] width 0 height 9
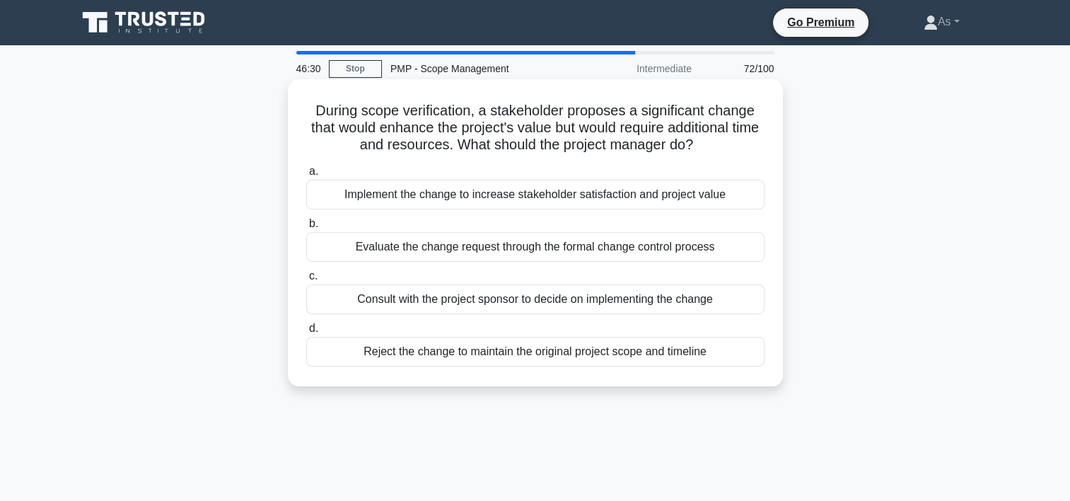
click at [744, 250] on div "Evaluate the change request through the formal change control process" at bounding box center [535, 247] width 458 height 30
click at [306, 228] on input "b. Evaluate the change request through the formal change control process" at bounding box center [306, 223] width 0 height 9
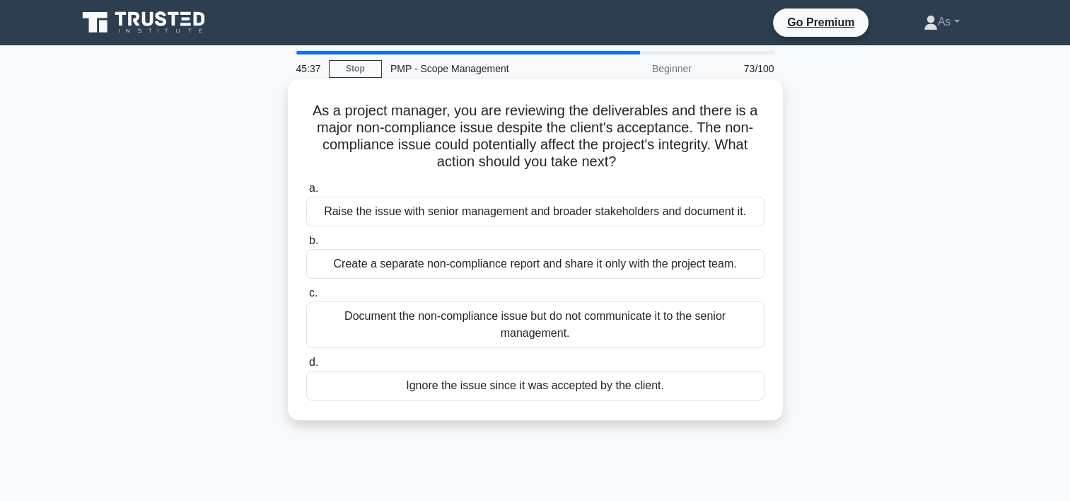
click at [714, 209] on div "Raise the issue with senior management and broader stakeholders and document it." at bounding box center [535, 212] width 458 height 30
click at [306, 193] on input "a. Raise the issue with senior management and broader stakeholders and document…" at bounding box center [306, 188] width 0 height 9
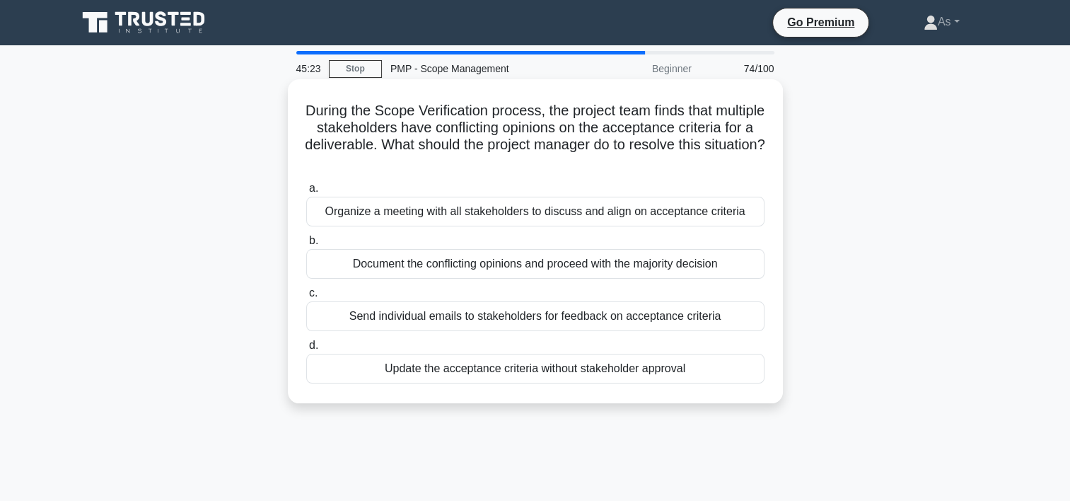
click at [700, 213] on div "Organize a meeting with all stakeholders to discuss and align on acceptance cri…" at bounding box center [535, 212] width 458 height 30
click at [306, 193] on input "a. Organize a meeting with all stakeholders to discuss and align on acceptance …" at bounding box center [306, 188] width 0 height 9
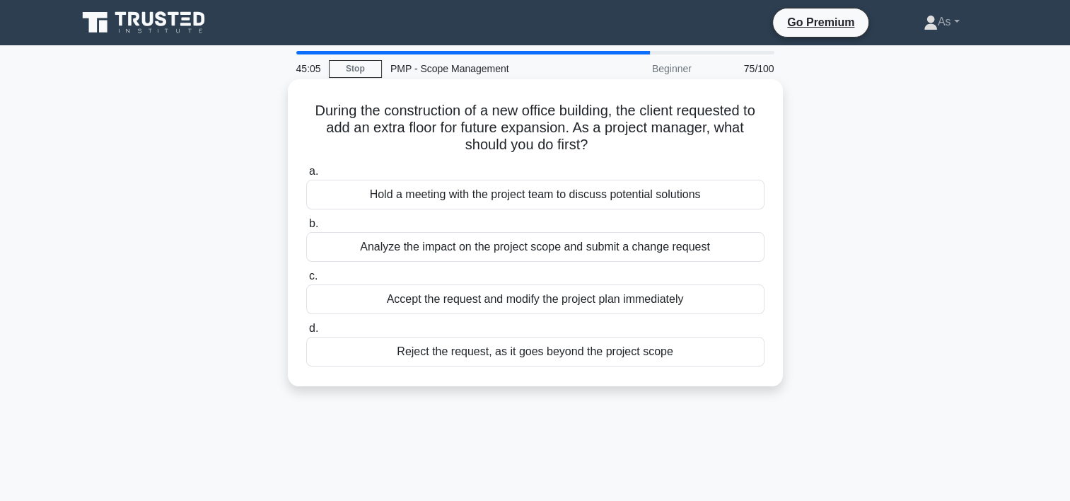
click at [744, 251] on div "Analyze the impact on the project scope and submit a change request" at bounding box center [535, 247] width 458 height 30
click at [306, 228] on input "b. Analyze the impact on the project scope and submit a change request" at bounding box center [306, 223] width 0 height 9
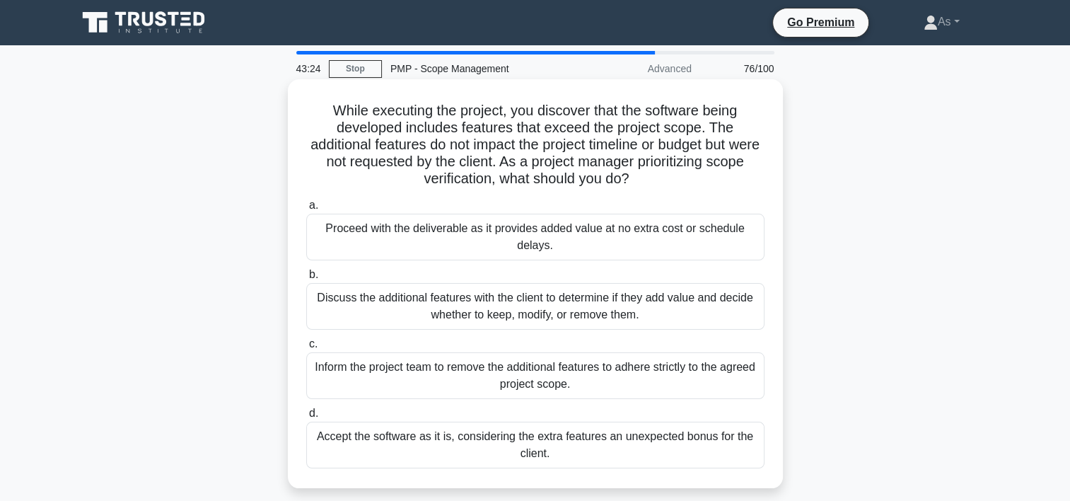
click at [702, 308] on div "Discuss the additional features with the client to determine if they add value …" at bounding box center [535, 306] width 458 height 47
click at [306, 279] on input "b. Discuss the additional features with the client to determine if they add val…" at bounding box center [306, 274] width 0 height 9
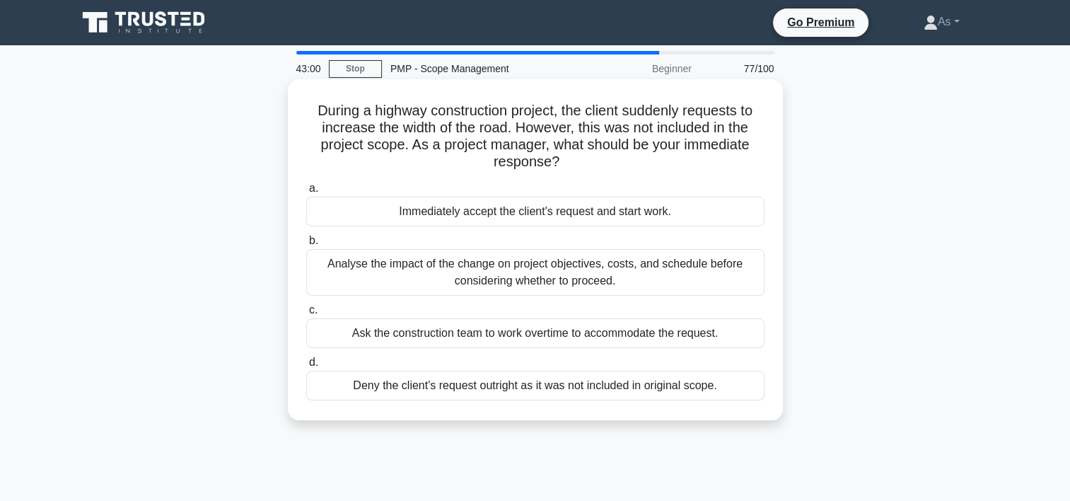
click at [676, 284] on div "Analyse the impact of the change on project objectives, costs, and schedule bef…" at bounding box center [535, 272] width 458 height 47
click at [306, 245] on input "b. Analyse the impact of the change on project objectives, costs, and schedule …" at bounding box center [306, 240] width 0 height 9
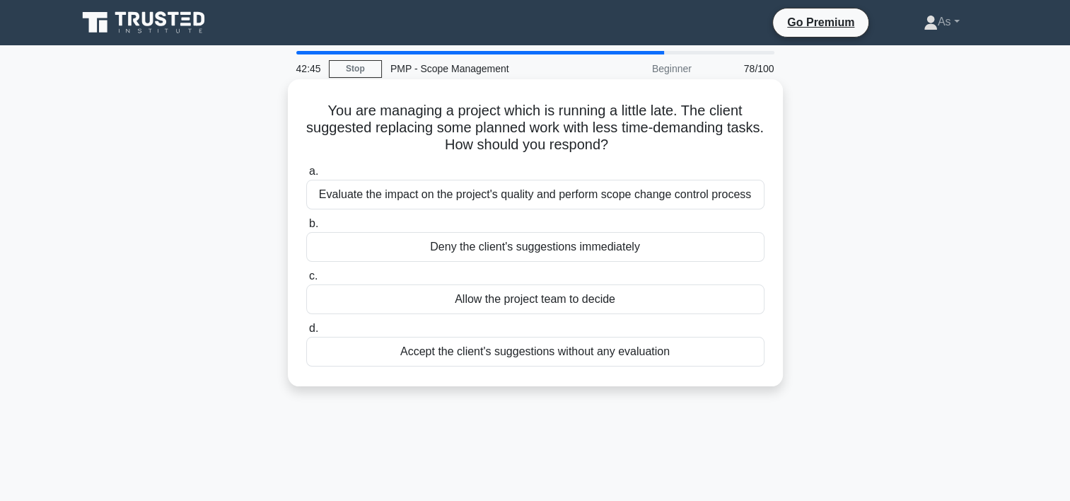
click at [754, 195] on div "Evaluate the impact on the project's quality and perform scope change control p…" at bounding box center [535, 195] width 458 height 30
click at [306, 176] on input "a. Evaluate the impact on the project's quality and perform scope change contro…" at bounding box center [306, 171] width 0 height 9
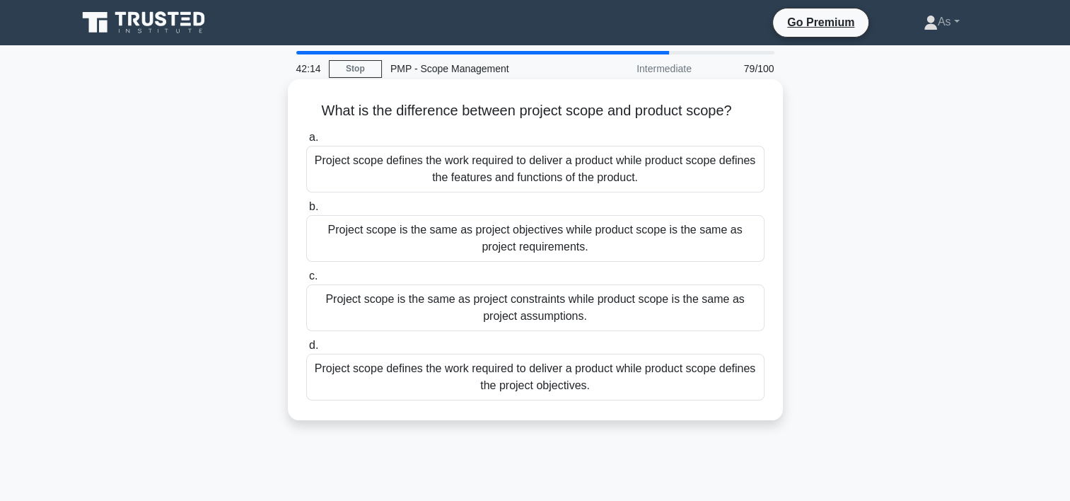
click at [631, 166] on div "Project scope defines the work required to deliver a product while product scop…" at bounding box center [535, 169] width 458 height 47
click at [306, 142] on input "a. Project scope defines the work required to deliver a product while product s…" at bounding box center [306, 137] width 0 height 9
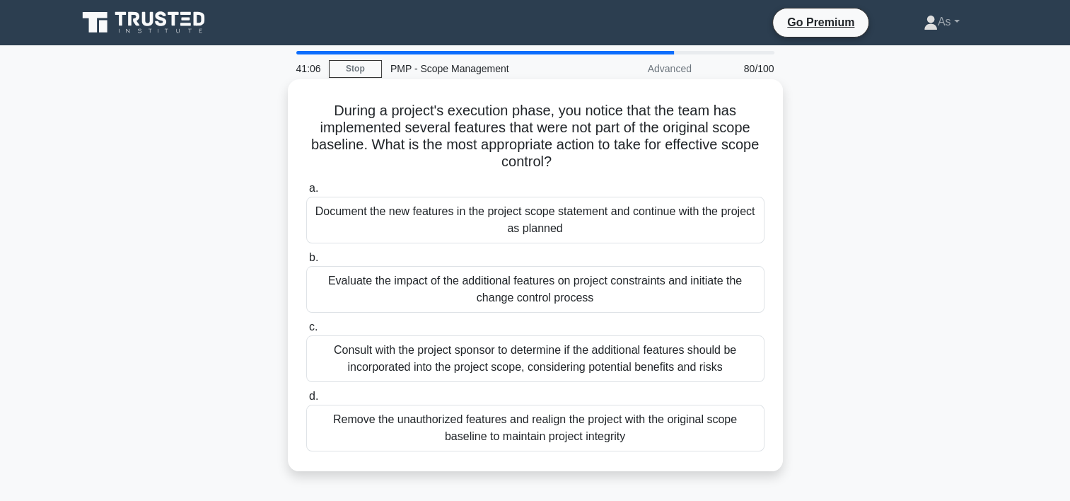
click at [667, 371] on div "Consult with the project sponsor to determine if the additional features should…" at bounding box center [535, 358] width 458 height 47
click at [306, 332] on input "c. Consult with the project sponsor to determine if the additional features sho…" at bounding box center [306, 327] width 0 height 9
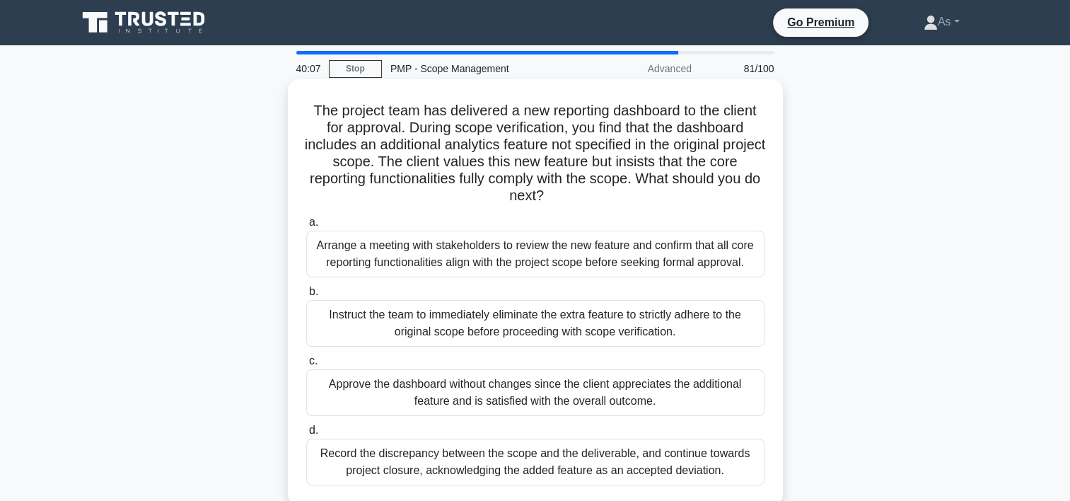
click at [603, 265] on div "Arrange a meeting with stakeholders to review the new feature and confirm that …" at bounding box center [535, 254] width 458 height 47
click at [306, 227] on input "a. Arrange a meeting with stakeholders to review the new feature and confirm th…" at bounding box center [306, 222] width 0 height 9
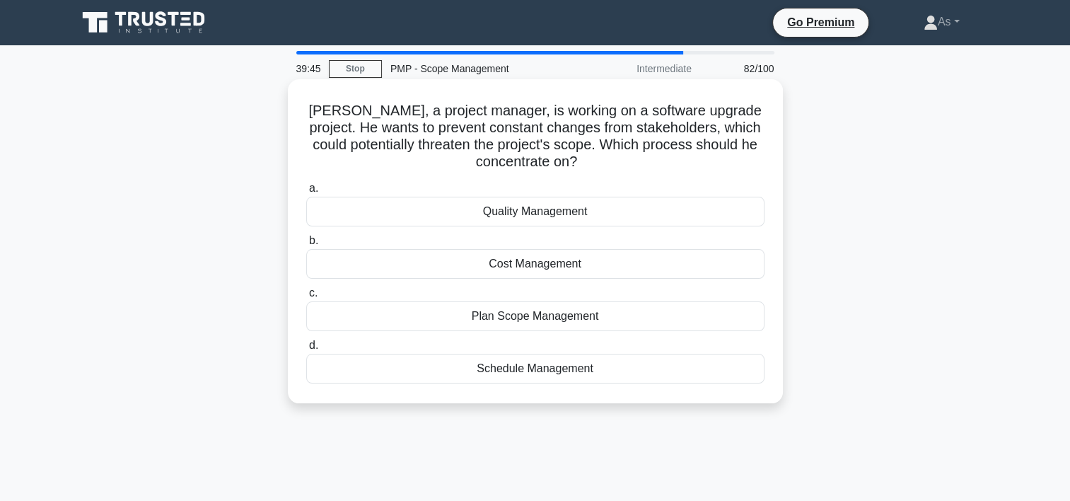
click at [620, 317] on div "Plan Scope Management" at bounding box center [535, 316] width 458 height 30
click at [306, 298] on input "c. Plan Scope Management" at bounding box center [306, 293] width 0 height 9
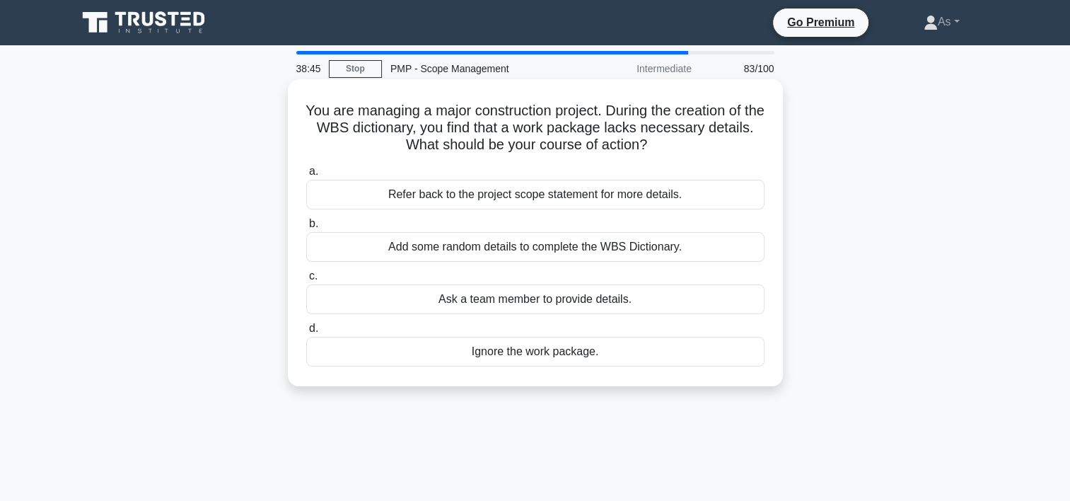
click at [720, 191] on div "Refer back to the project scope statement for more details." at bounding box center [535, 195] width 458 height 30
click at [306, 176] on input "a. Refer back to the project scope statement for more details." at bounding box center [306, 171] width 0 height 9
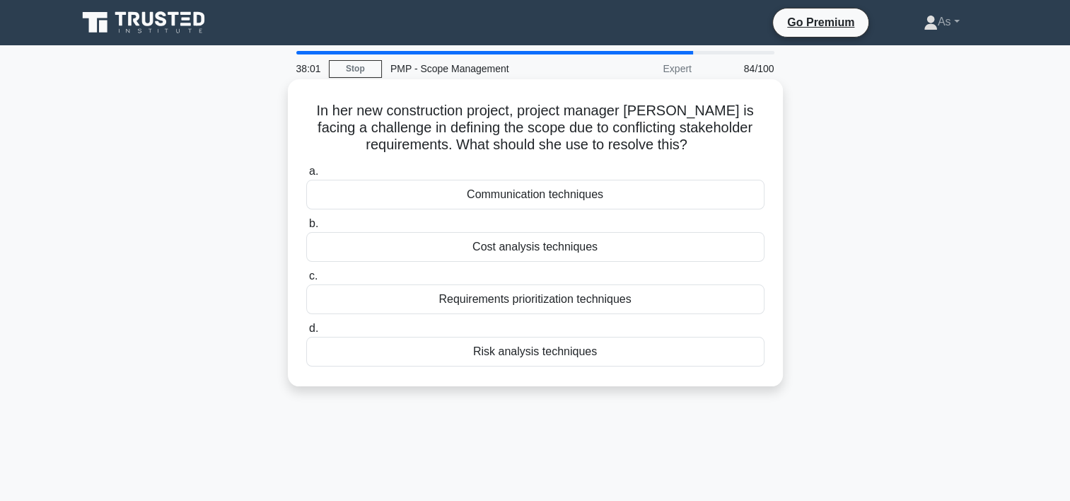
click at [632, 304] on div "Requirements prioritization techniques" at bounding box center [535, 299] width 458 height 30
click at [306, 281] on input "c. Requirements prioritization techniques" at bounding box center [306, 276] width 0 height 9
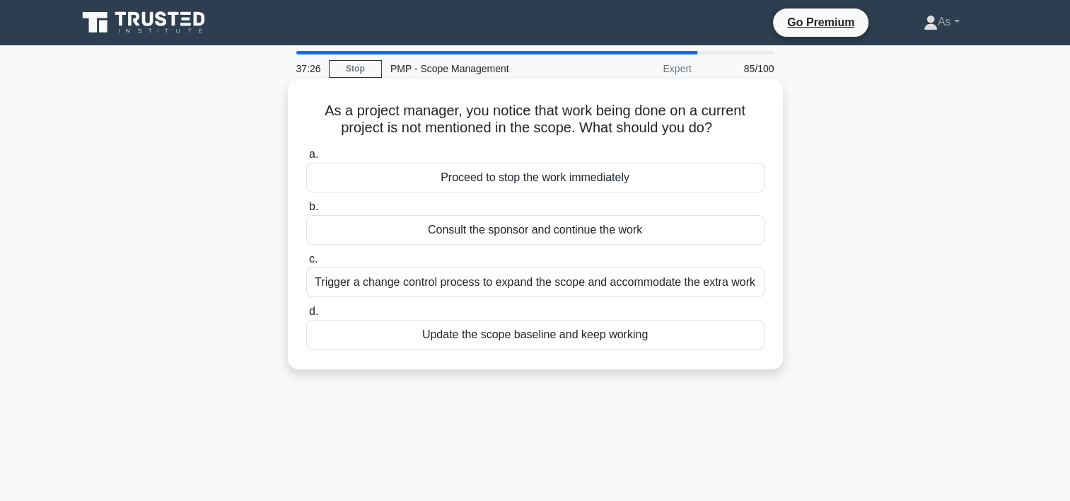
click at [741, 230] on div "Consult the sponsor and continue the work" at bounding box center [535, 230] width 458 height 30
click at [306, 212] on input "b. Consult the sponsor and continue the work" at bounding box center [306, 206] width 0 height 9
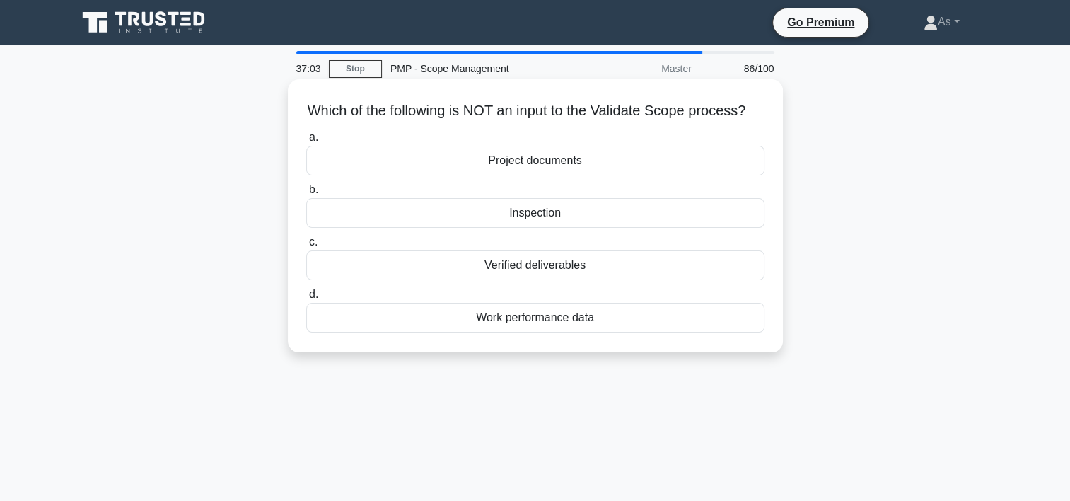
click at [596, 332] on div "Work performance data" at bounding box center [535, 318] width 458 height 30
click at [306, 299] on input "d. Work performance data" at bounding box center [306, 294] width 0 height 9
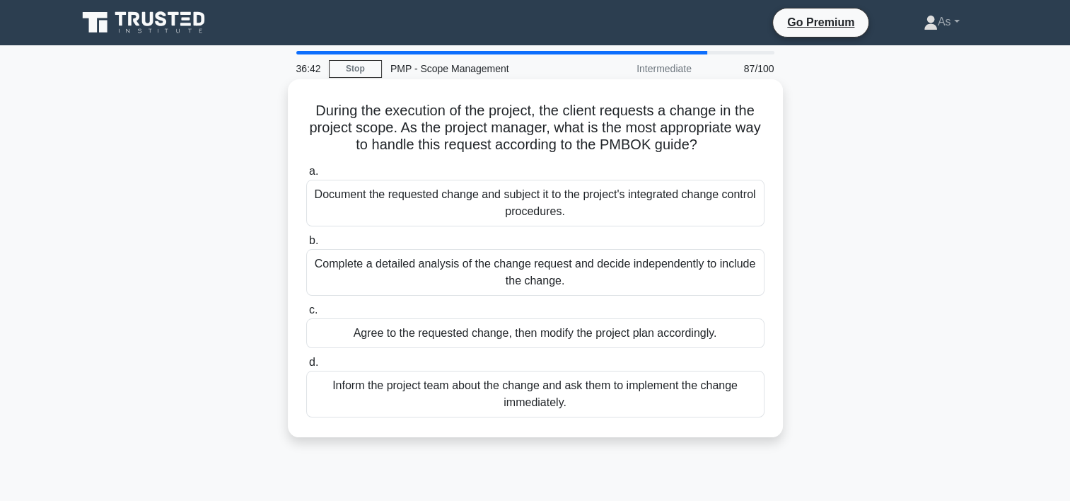
click at [677, 198] on div "Document the requested change and subject it to the project's integrated change…" at bounding box center [535, 203] width 458 height 47
click at [306, 176] on input "a. Document the requested change and subject it to the project's integrated cha…" at bounding box center [306, 171] width 0 height 9
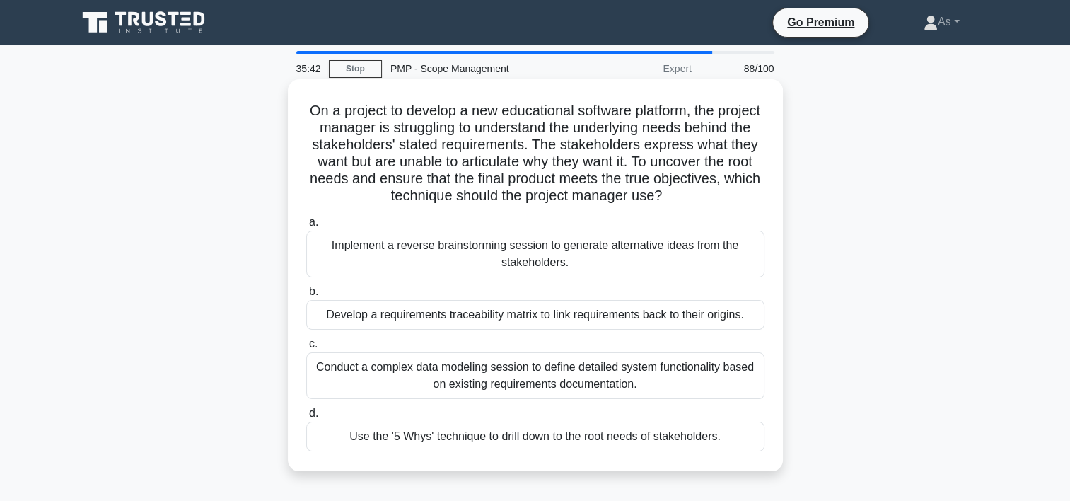
click at [588, 442] on div "Use the '5 Whys' technique to drill down to the root needs of stakeholders." at bounding box center [535, 437] width 458 height 30
click at [306, 418] on input "d. Use the '5 Whys' technique to drill down to the root needs of stakeholders." at bounding box center [306, 413] width 0 height 9
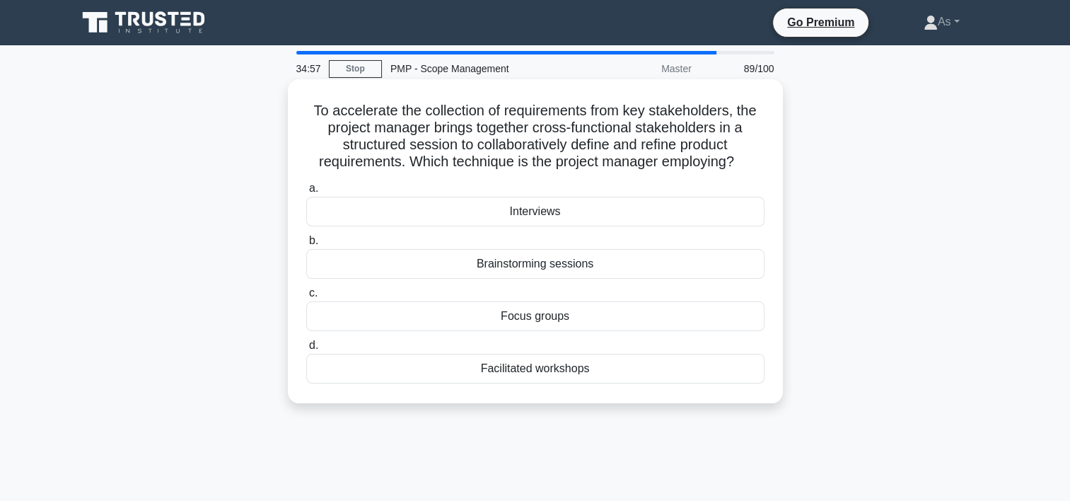
click at [719, 267] on div "Brainstorming sessions" at bounding box center [535, 264] width 458 height 30
click at [306, 245] on input "b. Brainstorming sessions" at bounding box center [306, 240] width 0 height 9
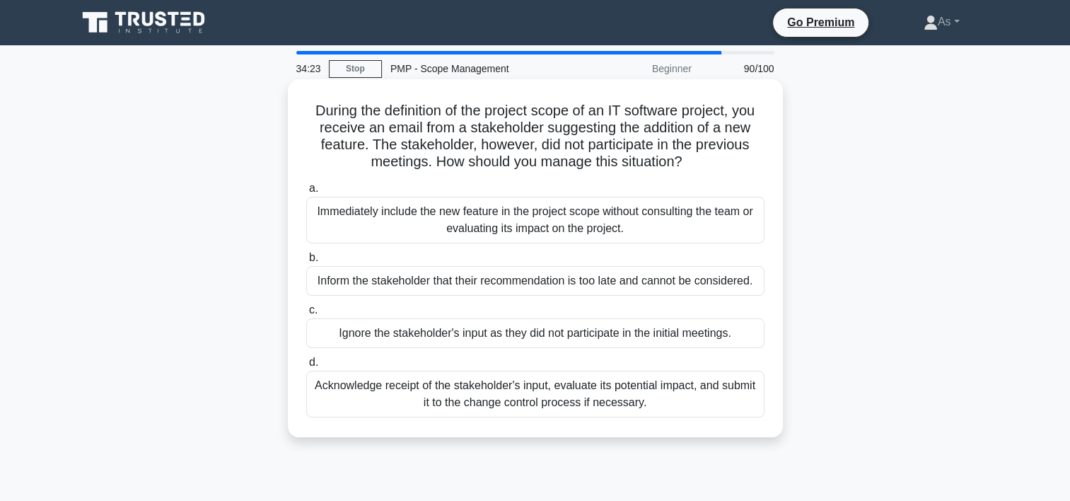
click at [705, 393] on div "Acknowledge receipt of the stakeholder's input, evaluate its potential impact, …" at bounding box center [535, 394] width 458 height 47
click at [306, 367] on input "d. Acknowledge receipt of the stakeholder's input, evaluate its potential impac…" at bounding box center [306, 362] width 0 height 9
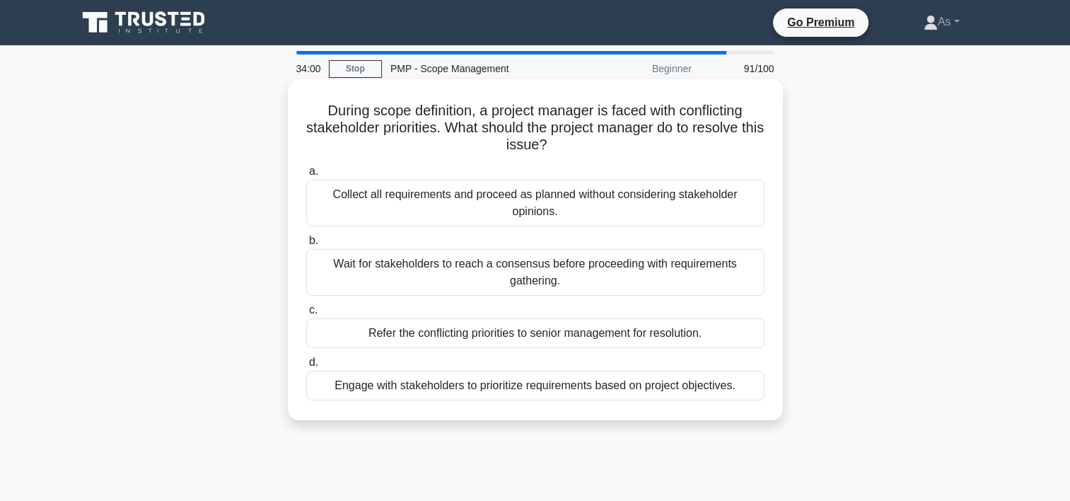
click at [724, 386] on div "Engage with stakeholders to prioritize requirements based on project objectives." at bounding box center [535, 386] width 458 height 30
click at [306, 367] on input "d. Engage with stakeholders to prioritize requirements based on project objecti…" at bounding box center [306, 362] width 0 height 9
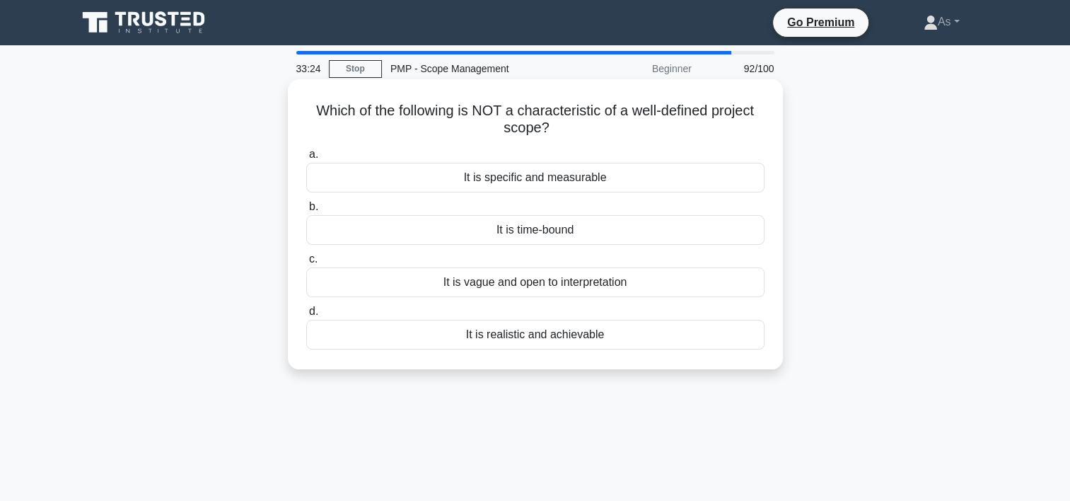
click at [736, 289] on div "It is vague and open to interpretation" at bounding box center [535, 282] width 458 height 30
click at [306, 264] on input "c. It is vague and open to interpretation" at bounding box center [306, 259] width 0 height 9
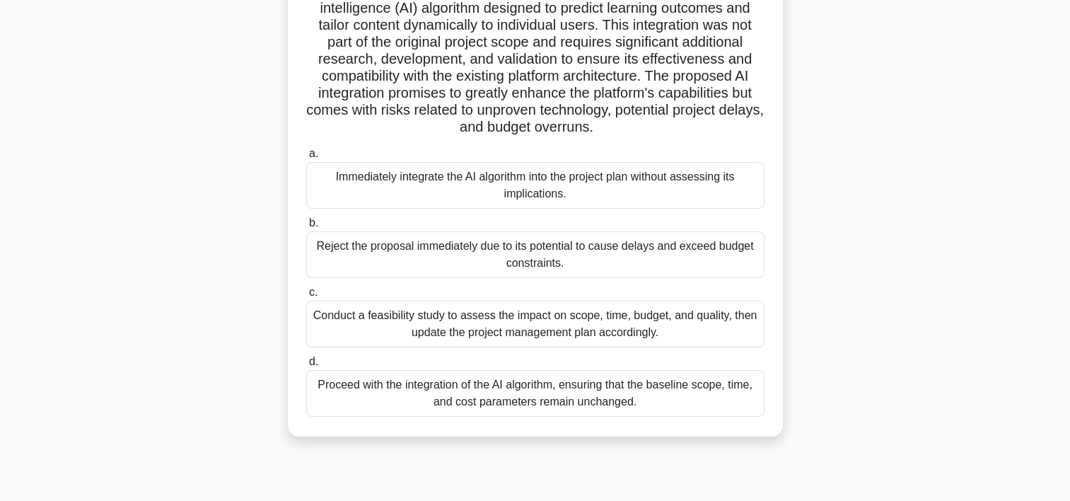
scroll to position [226, 0]
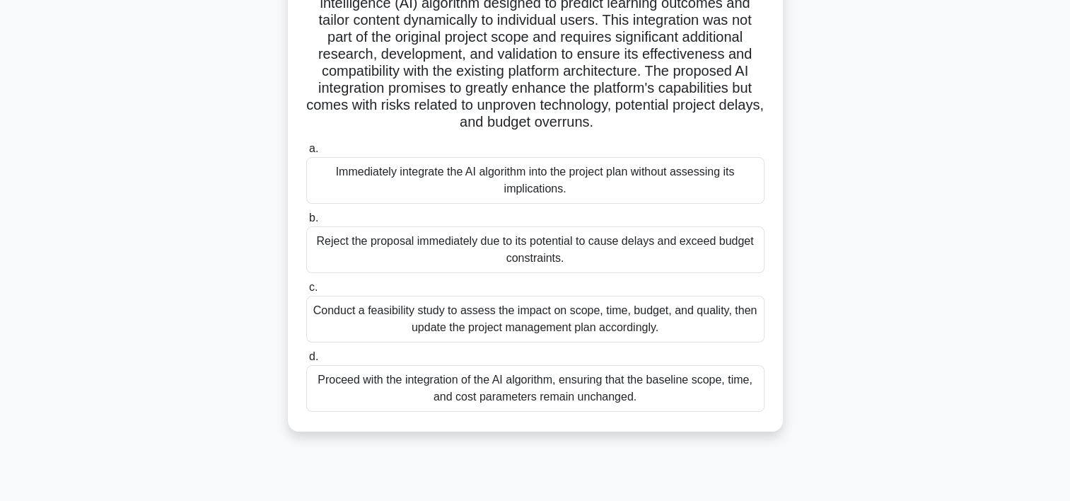
click at [724, 317] on div "Conduct a feasibility study to assess the impact on scope, time, budget, and qu…" at bounding box center [535, 319] width 458 height 47
click at [306, 292] on input "c. Conduct a feasibility study to assess the impact on scope, time, budget, and…" at bounding box center [306, 287] width 0 height 9
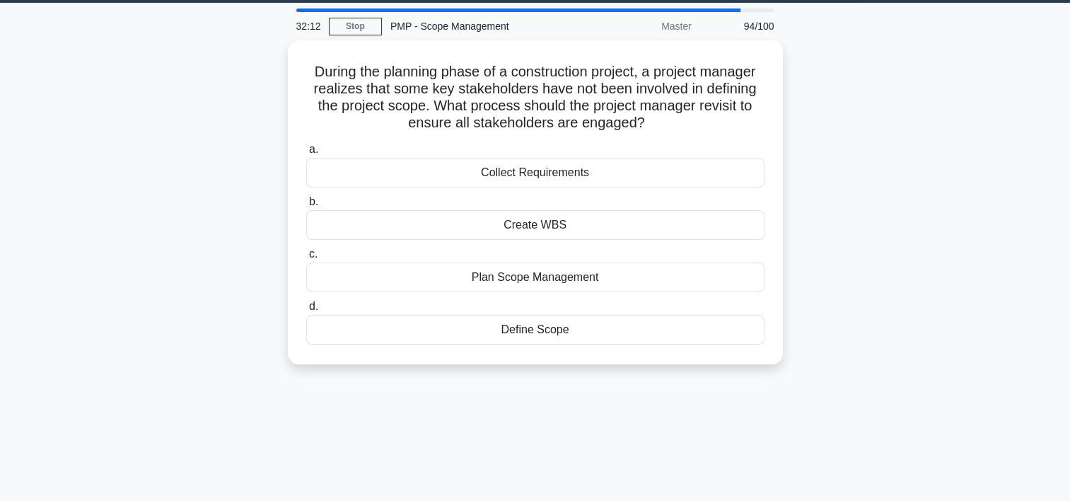
scroll to position [0, 0]
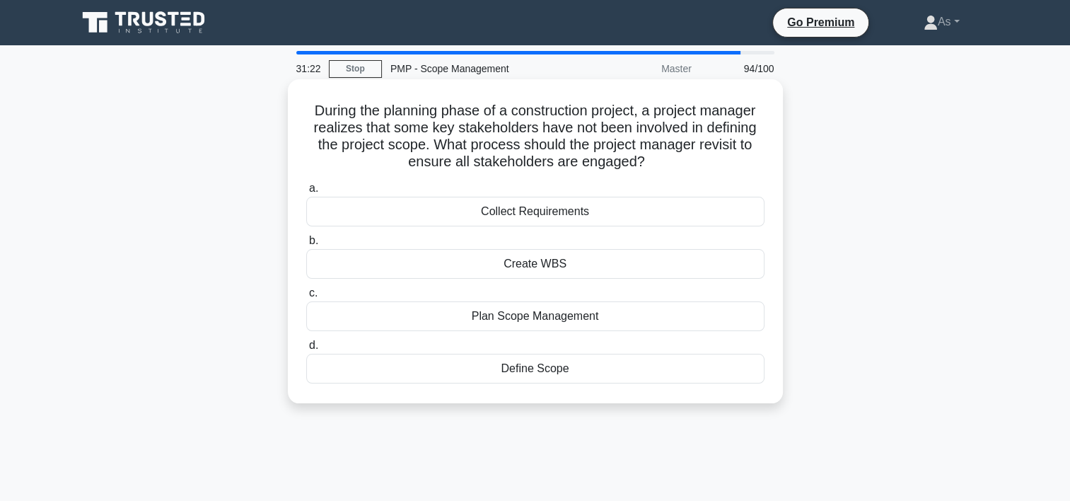
click at [613, 365] on div "Define Scope" at bounding box center [535, 369] width 458 height 30
click at [306, 350] on input "d. Define Scope" at bounding box center [306, 345] width 0 height 9
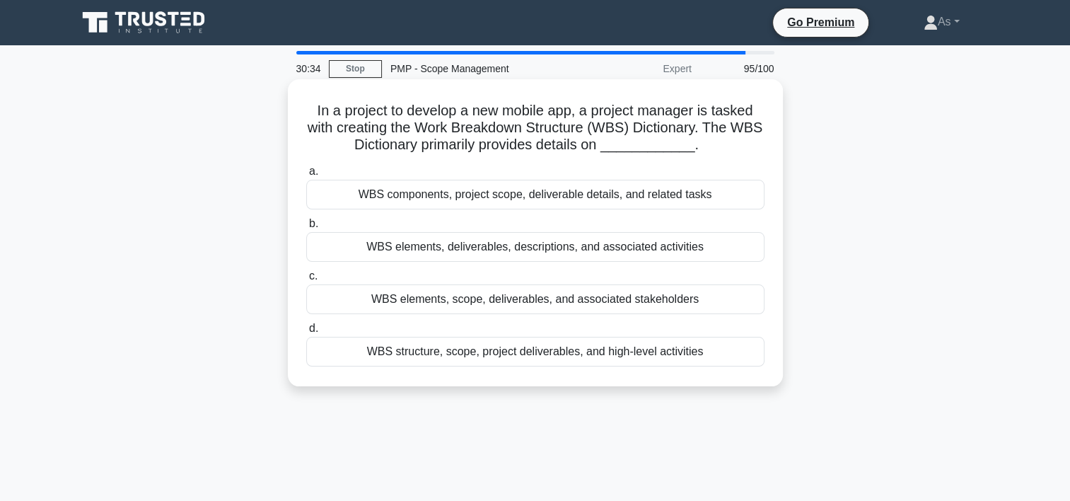
click at [736, 250] on div "WBS elements, deliverables, descriptions, and associated activities" at bounding box center [535, 247] width 458 height 30
click at [306, 228] on input "b. WBS elements, deliverables, descriptions, and associated activities" at bounding box center [306, 223] width 0 height 9
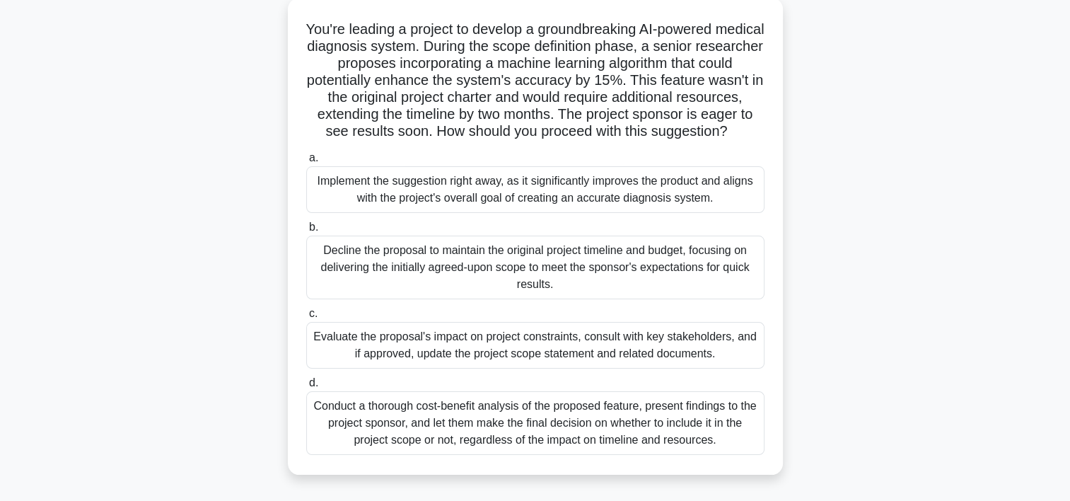
scroll to position [113, 0]
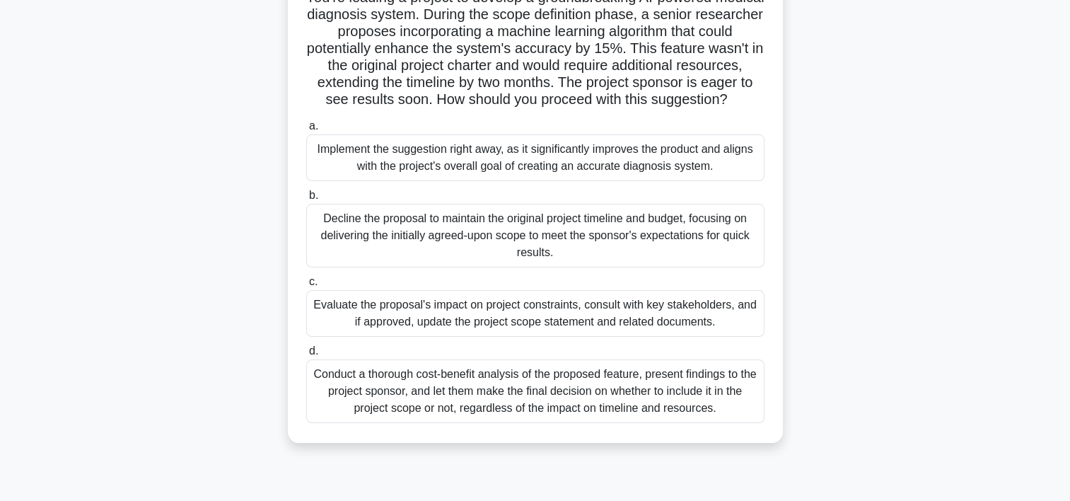
click at [705, 396] on div "Conduct a thorough cost-benefit analysis of the proposed feature, present findi…" at bounding box center [535, 391] width 458 height 64
click at [306, 356] on input "d. Conduct a thorough cost-benefit analysis of the proposed feature, present fi…" at bounding box center [306, 351] width 0 height 9
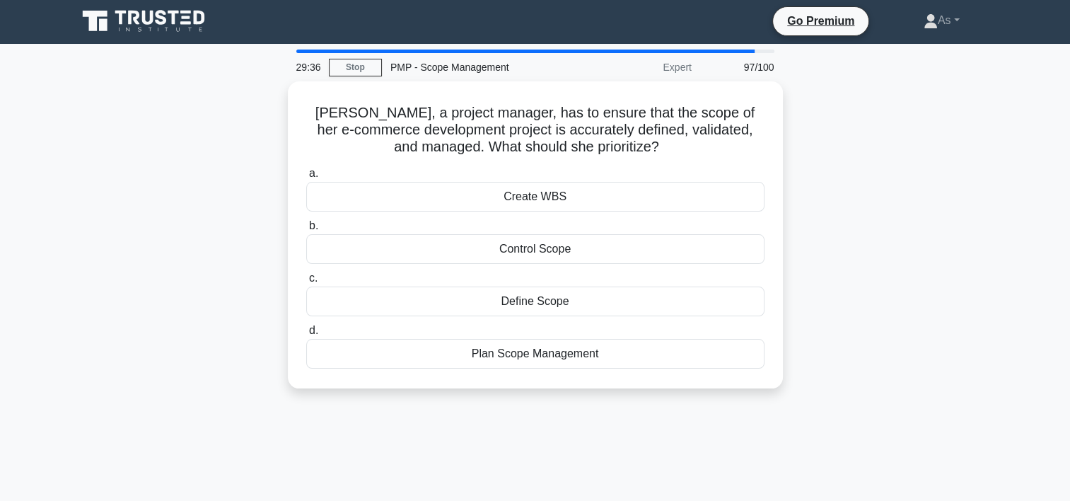
scroll to position [0, 0]
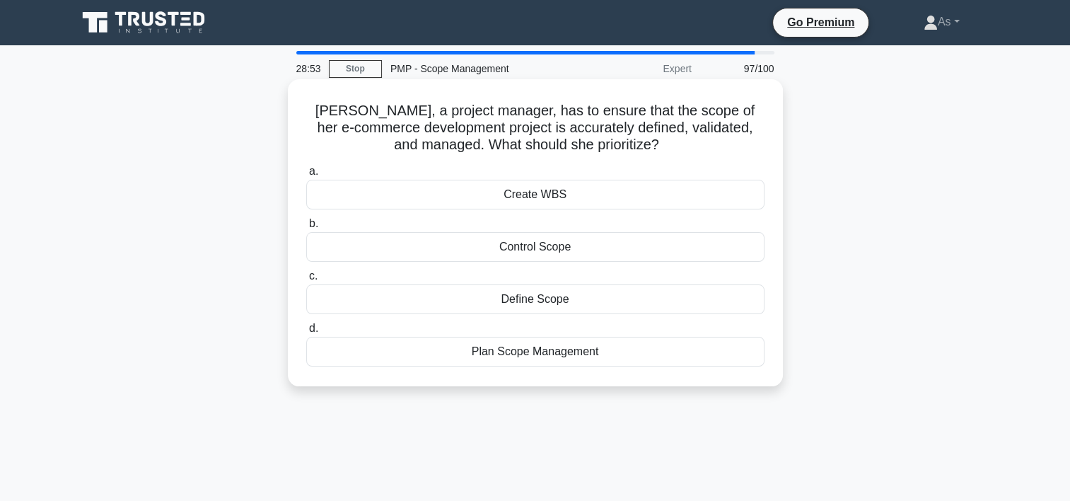
click at [636, 354] on div "Plan Scope Management" at bounding box center [535, 352] width 458 height 30
click at [306, 333] on input "d. Plan Scope Management" at bounding box center [306, 328] width 0 height 9
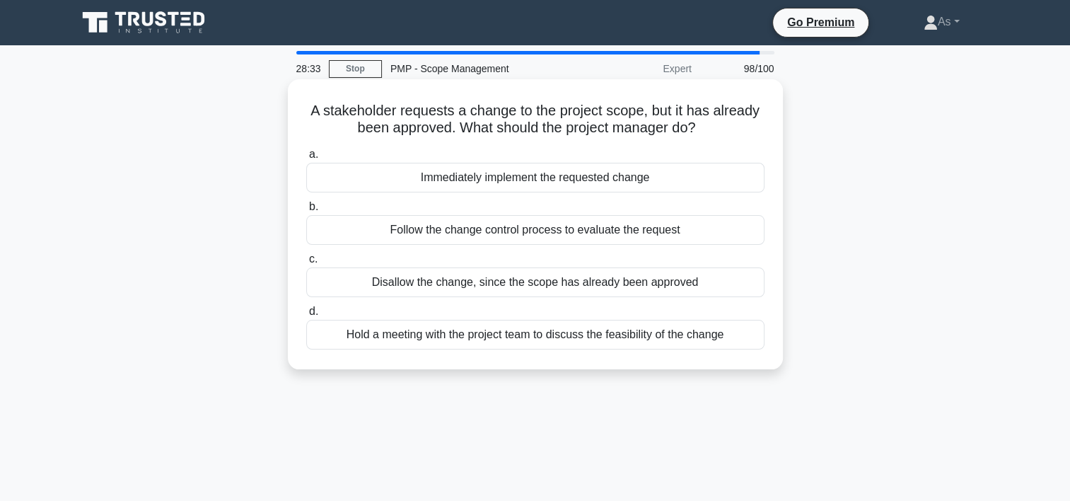
click at [731, 224] on div "Follow the change control process to evaluate the request" at bounding box center [535, 230] width 458 height 30
click at [306, 212] on input "b. Follow the change control process to evaluate the request" at bounding box center [306, 206] width 0 height 9
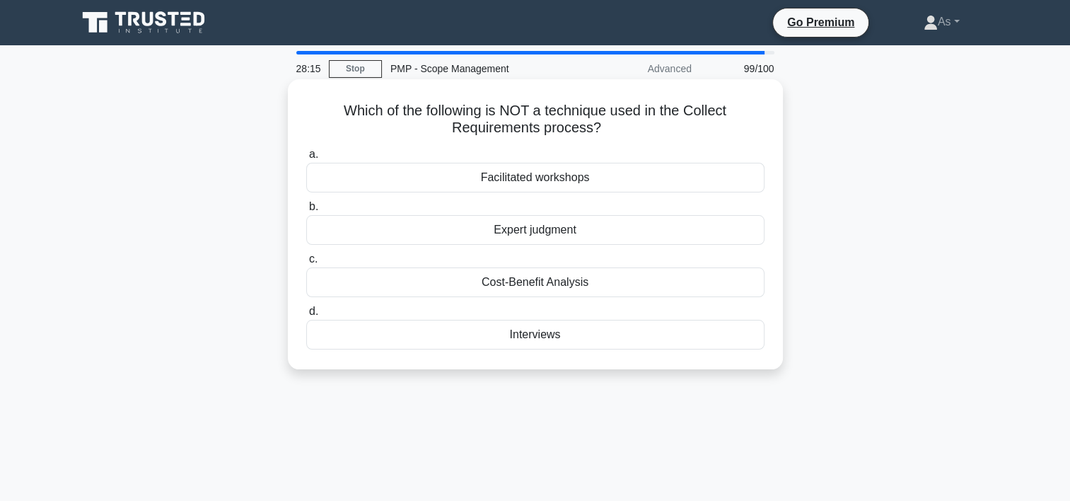
click at [693, 236] on div "Expert judgment" at bounding box center [535, 230] width 458 height 30
click at [306, 212] on input "b. Expert judgment" at bounding box center [306, 206] width 0 height 9
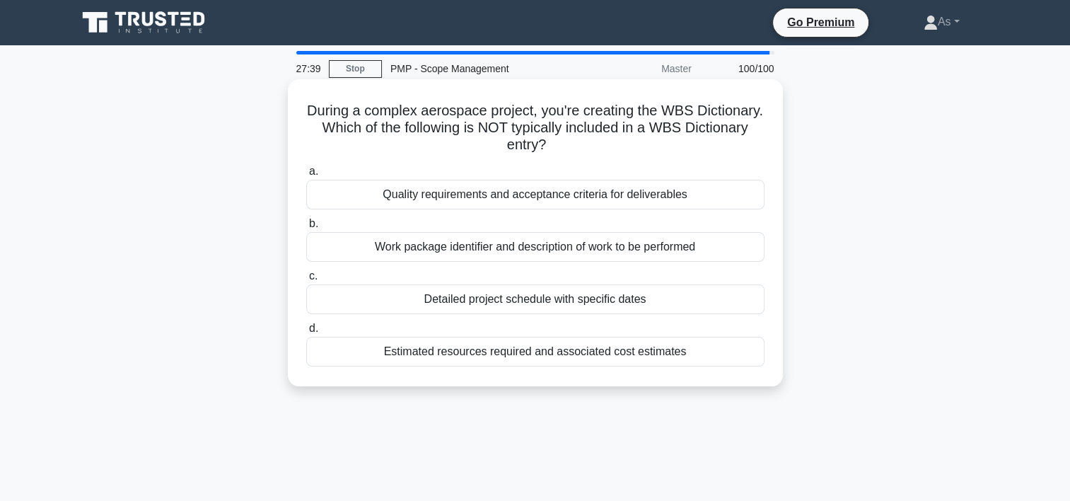
click at [700, 308] on div "Detailed project schedule with specific dates" at bounding box center [535, 299] width 458 height 30
click at [306, 281] on input "c. Detailed project schedule with specific dates" at bounding box center [306, 276] width 0 height 9
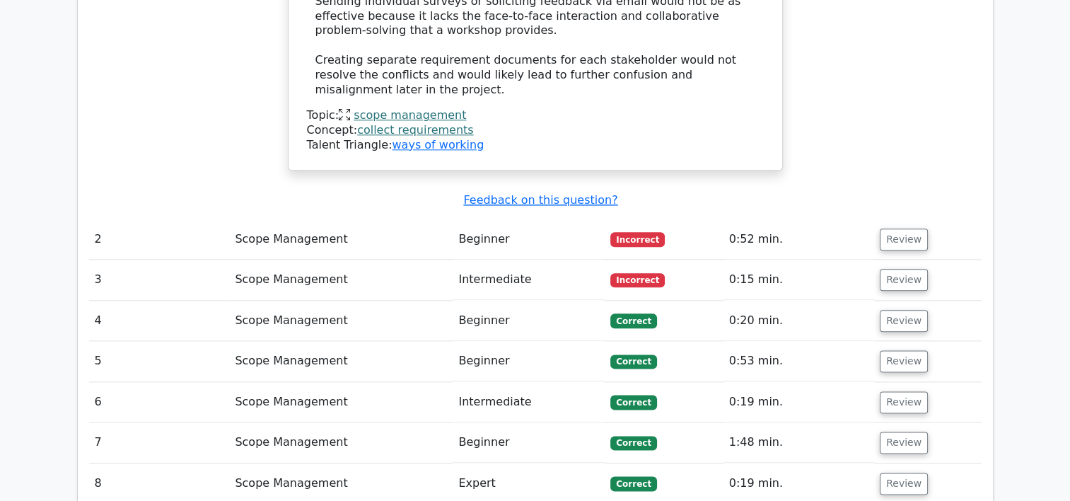
scroll to position [1677, 0]
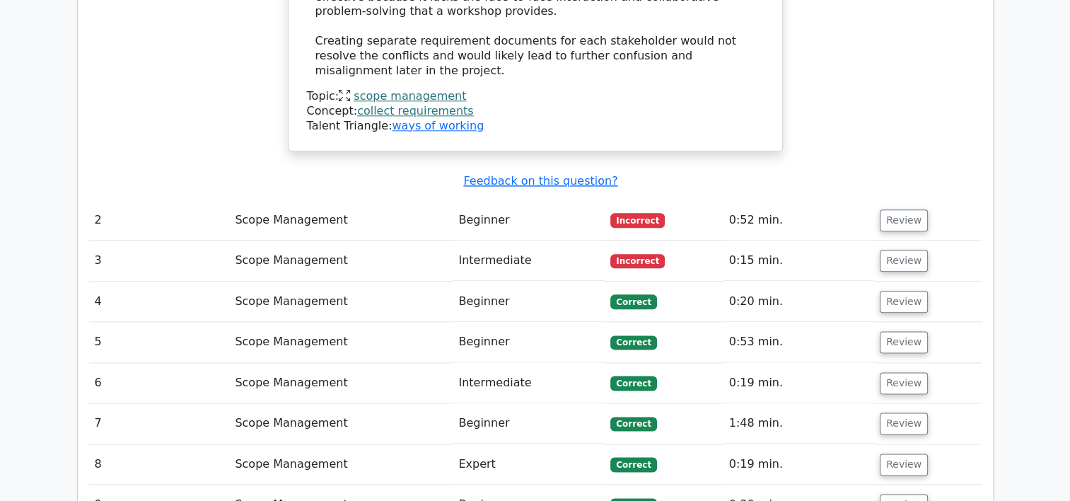
click at [920, 200] on td "Review" at bounding box center [927, 220] width 107 height 40
click at [902, 209] on button "Review" at bounding box center [904, 220] width 48 height 22
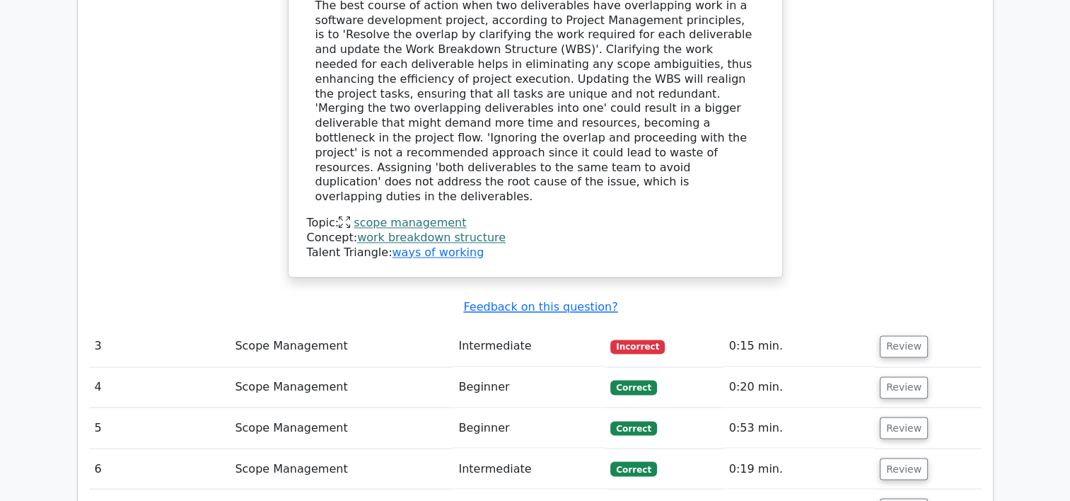
scroll to position [2258, 0]
click at [897, 335] on button "Review" at bounding box center [904, 346] width 48 height 22
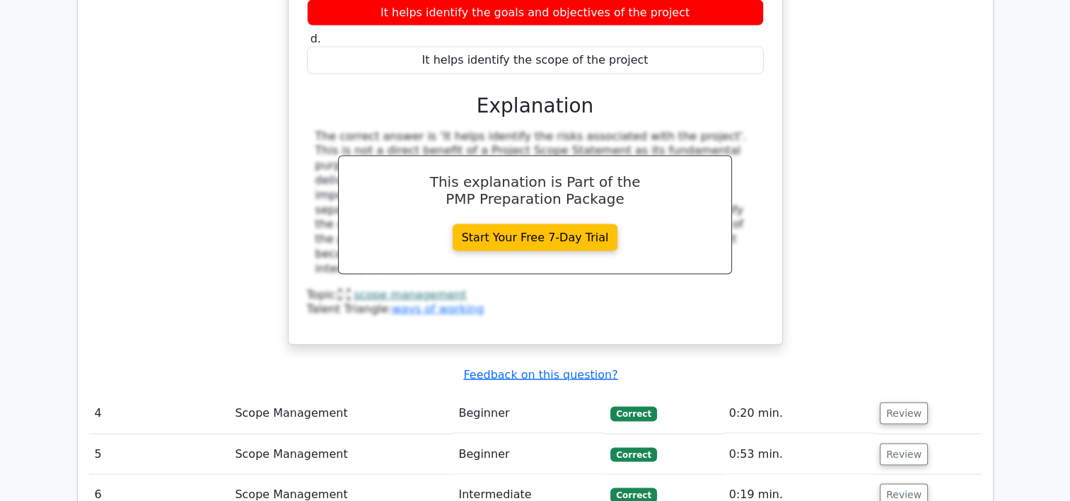
scroll to position [2880, 0]
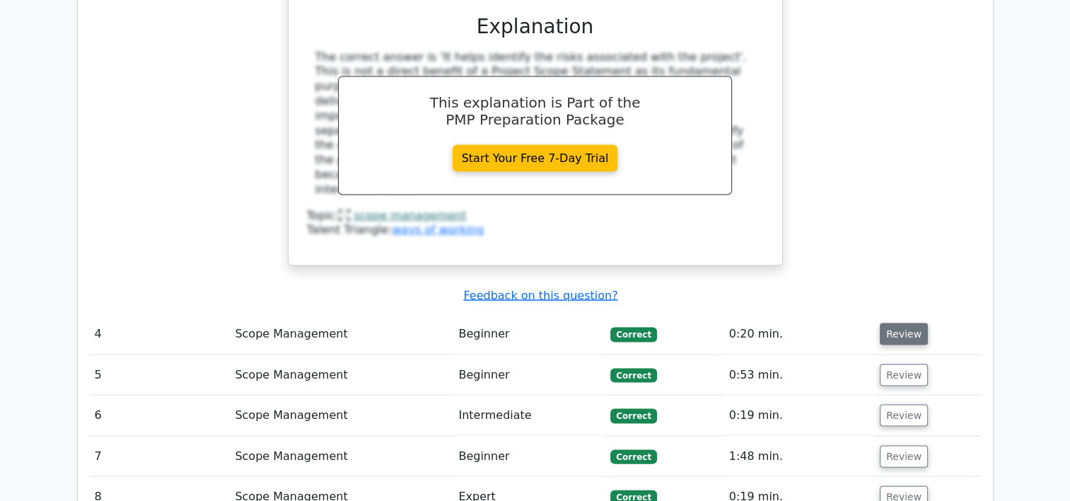
click at [901, 323] on button "Review" at bounding box center [904, 334] width 48 height 22
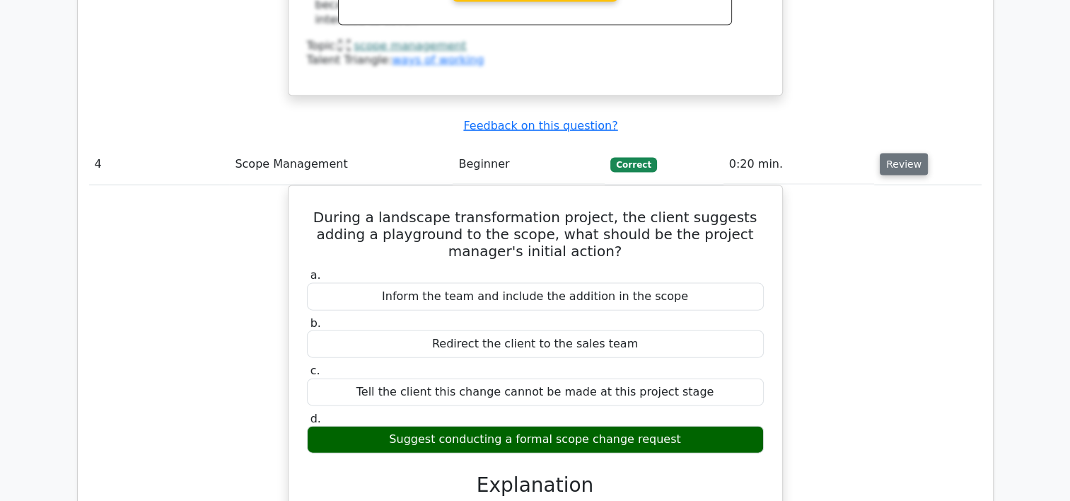
scroll to position [3078, 0]
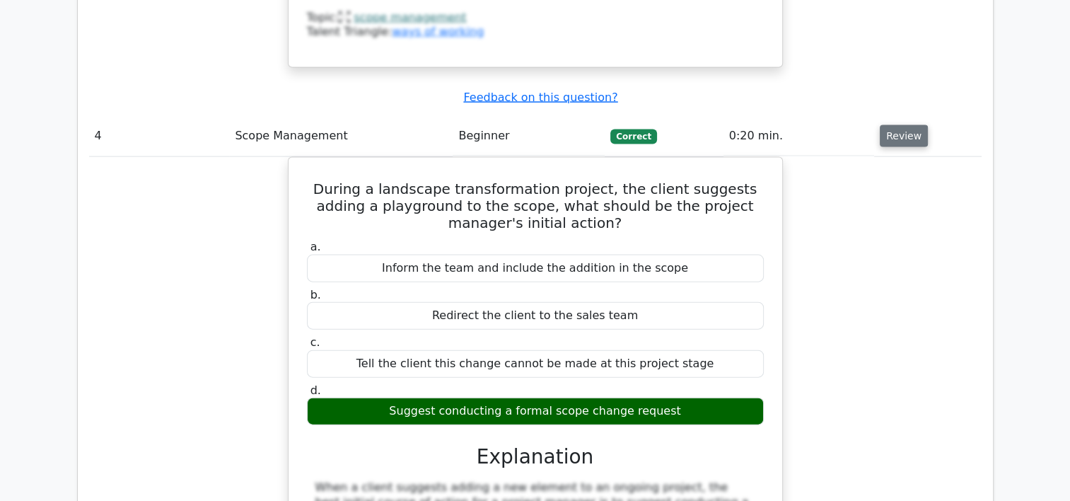
click at [910, 125] on button "Review" at bounding box center [904, 136] width 48 height 22
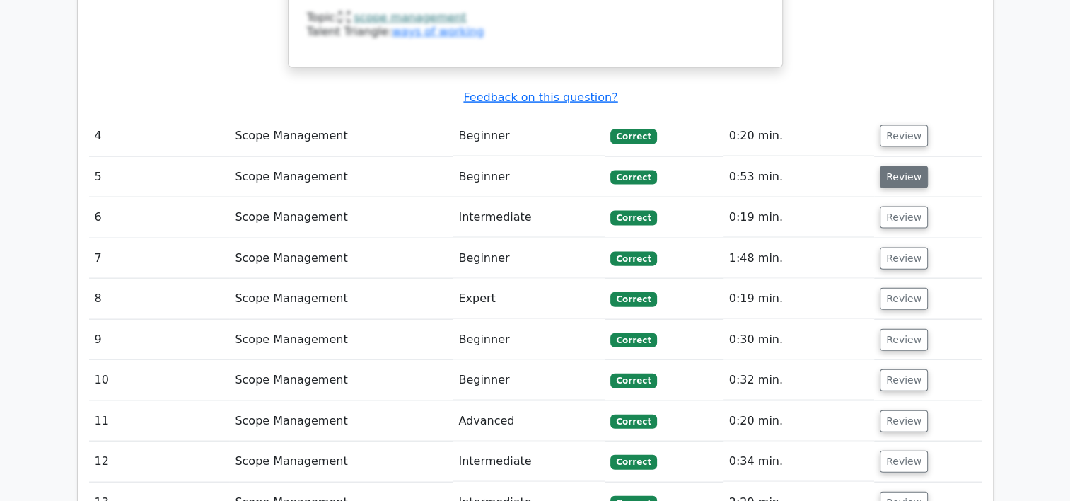
click at [903, 166] on button "Review" at bounding box center [904, 177] width 48 height 22
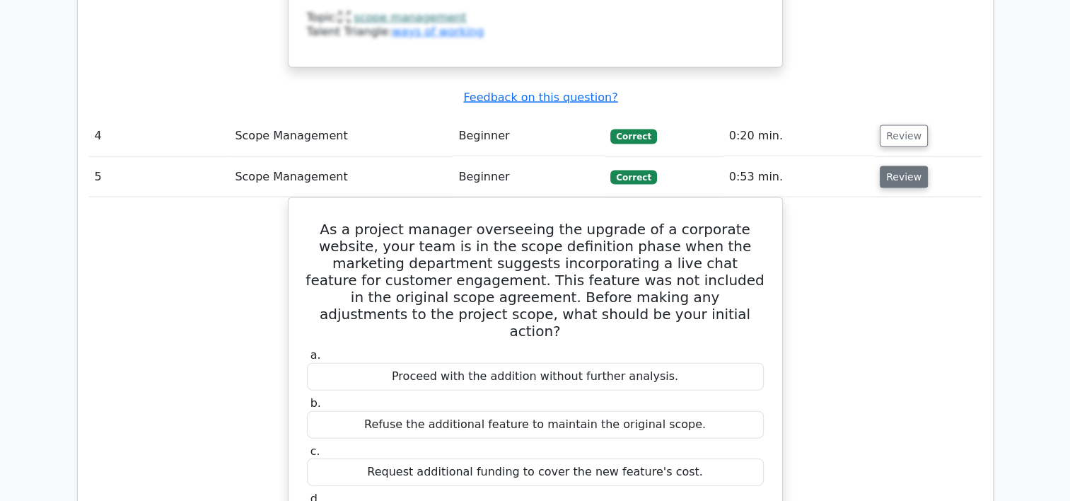
click at [903, 166] on button "Review" at bounding box center [904, 177] width 48 height 22
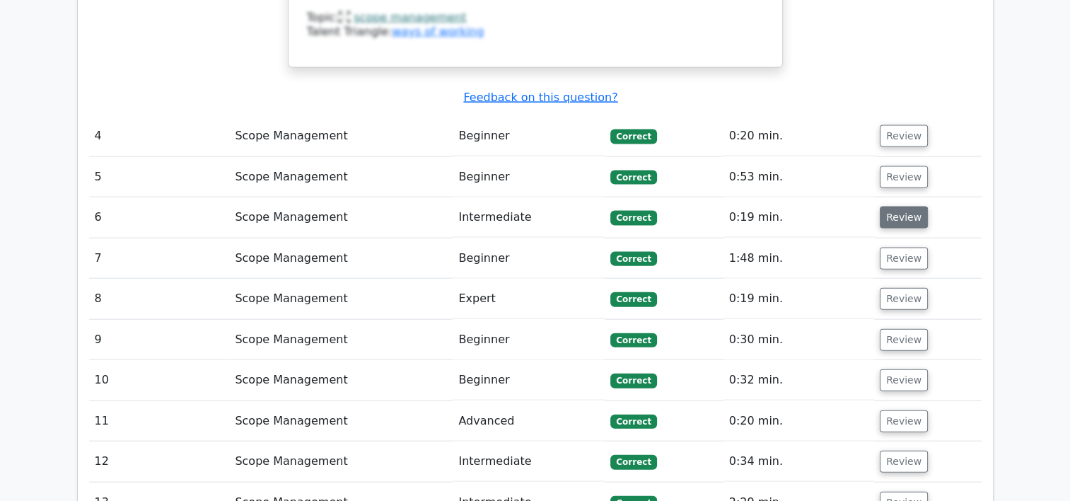
click at [900, 207] on button "Review" at bounding box center [904, 218] width 48 height 22
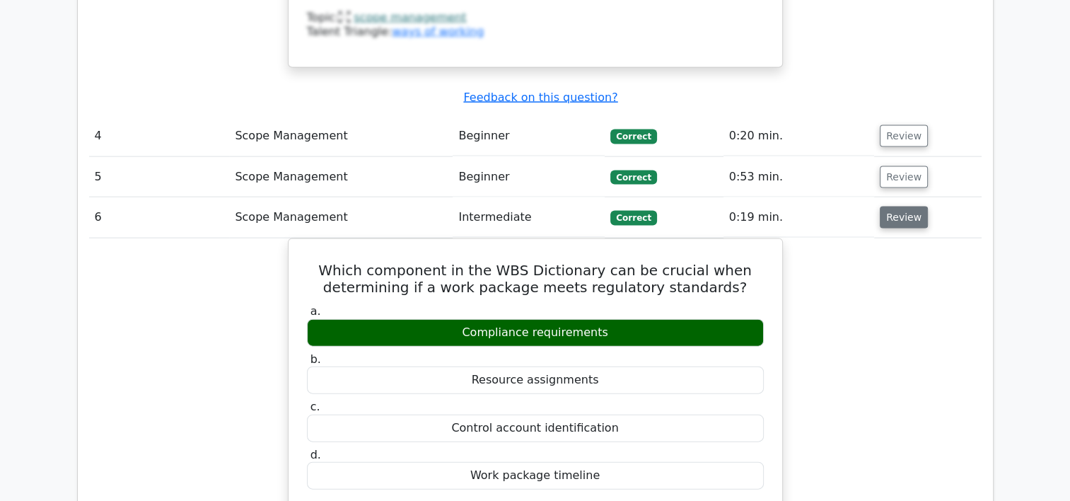
click at [900, 207] on button "Review" at bounding box center [904, 218] width 48 height 22
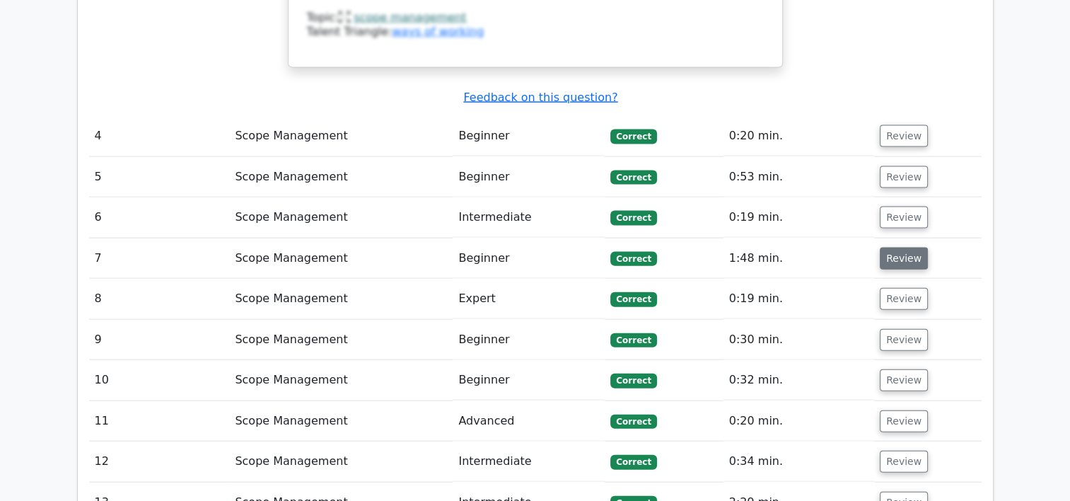
click at [900, 248] on button "Review" at bounding box center [904, 259] width 48 height 22
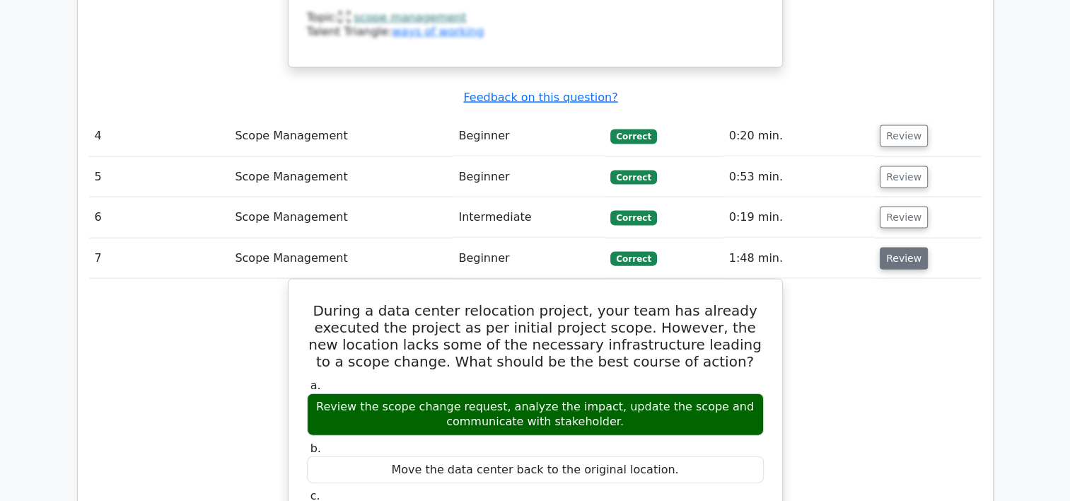
click at [900, 248] on button "Review" at bounding box center [904, 259] width 48 height 22
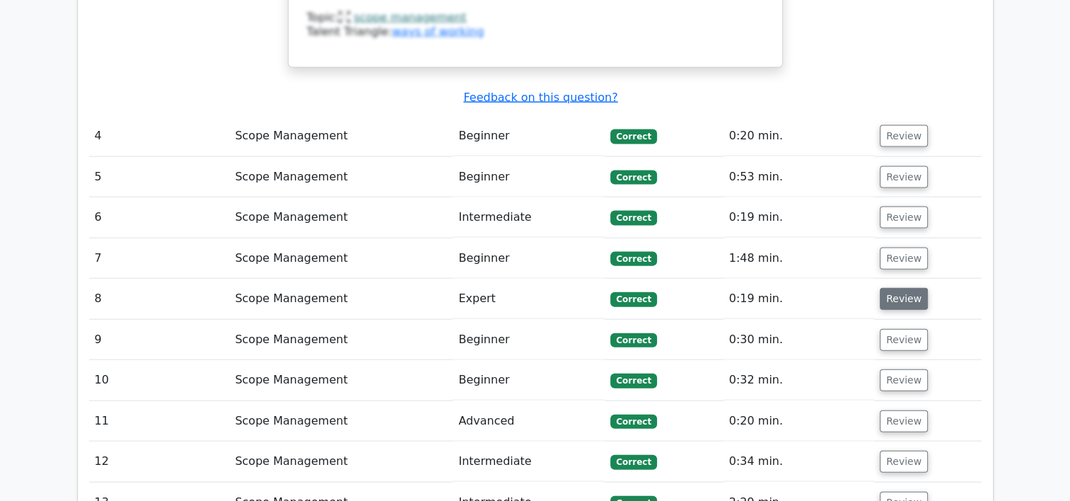
click at [896, 288] on button "Review" at bounding box center [904, 299] width 48 height 22
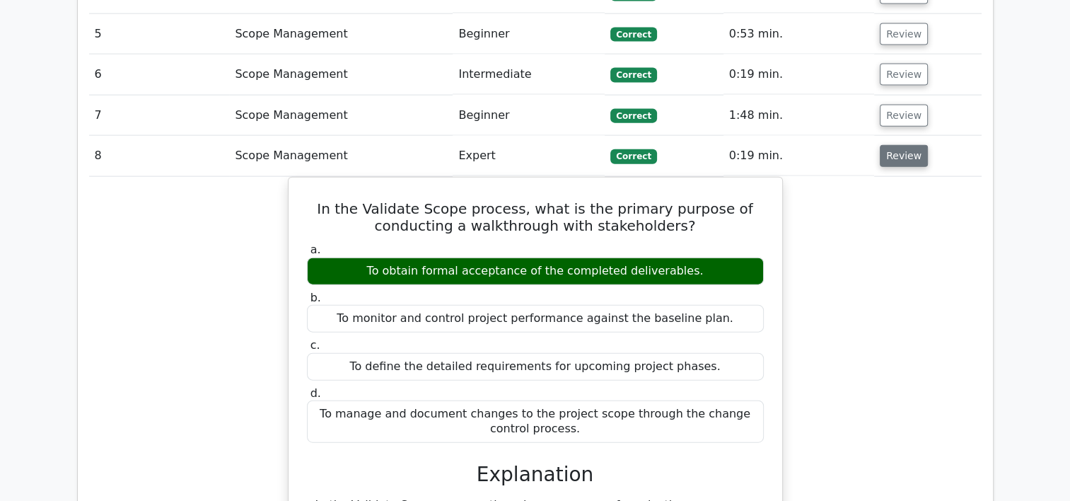
scroll to position [3220, 0]
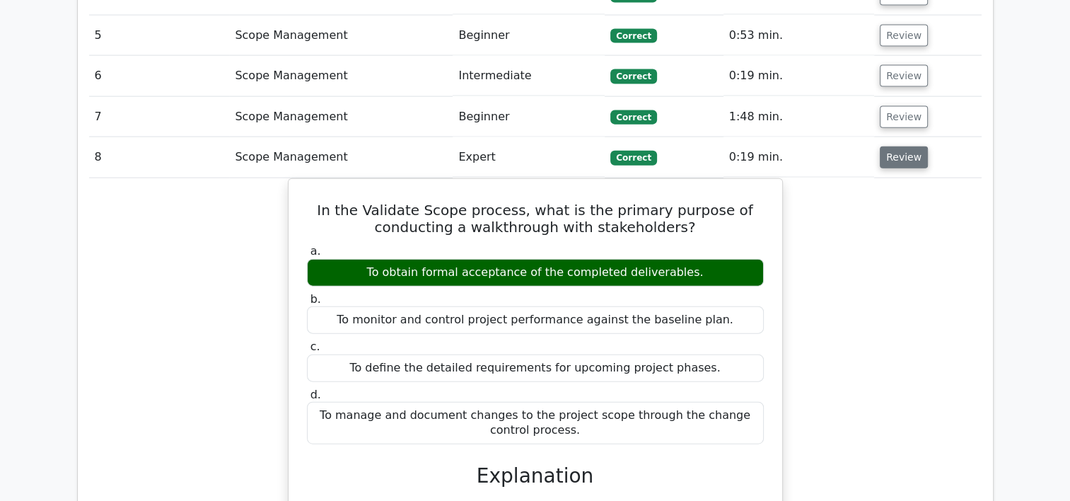
click at [894, 146] on button "Review" at bounding box center [904, 157] width 48 height 22
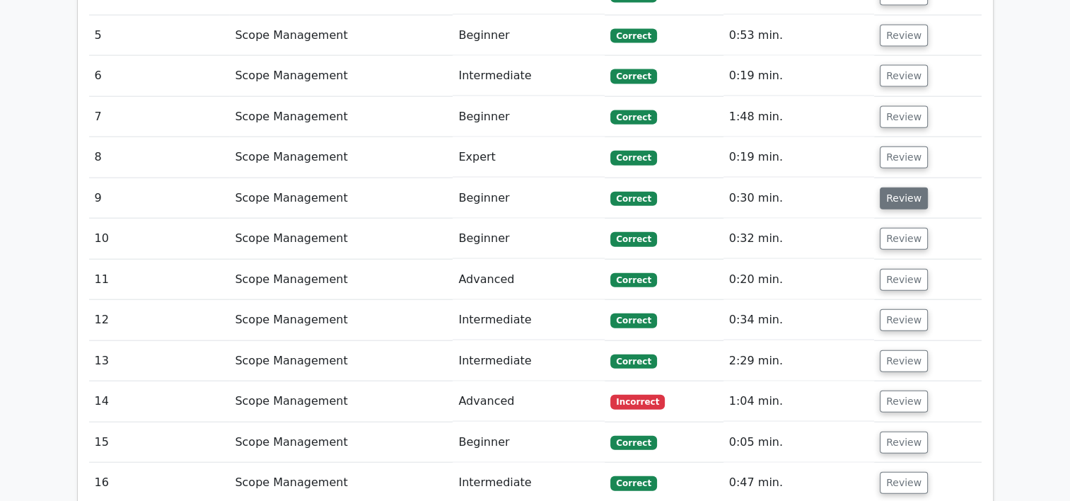
click at [903, 187] on button "Review" at bounding box center [904, 198] width 48 height 22
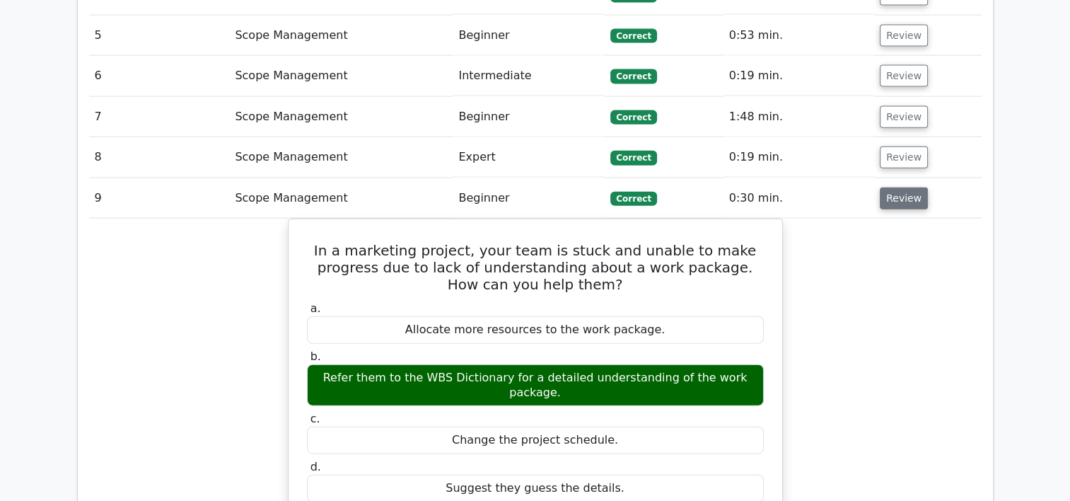
click at [903, 187] on button "Review" at bounding box center [904, 198] width 48 height 22
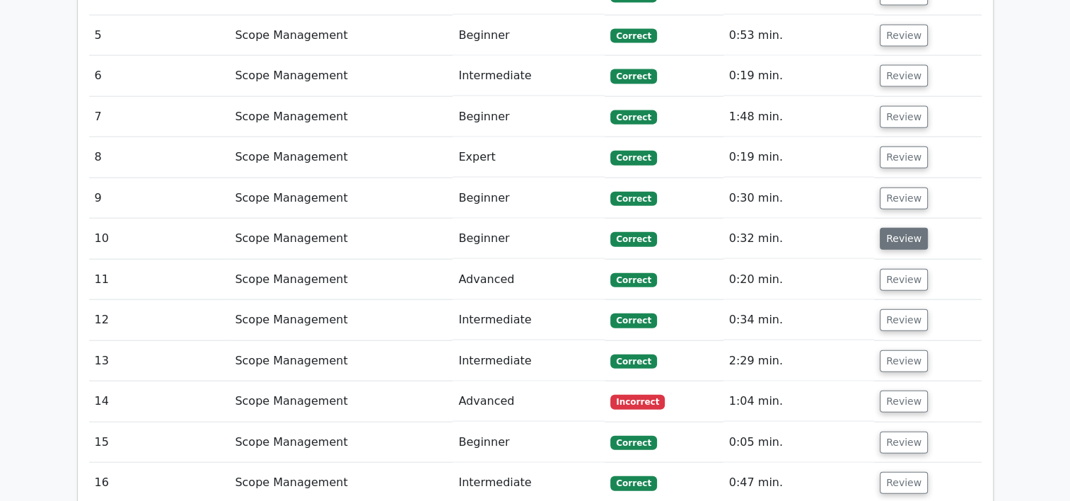
click at [903, 228] on button "Review" at bounding box center [904, 239] width 48 height 22
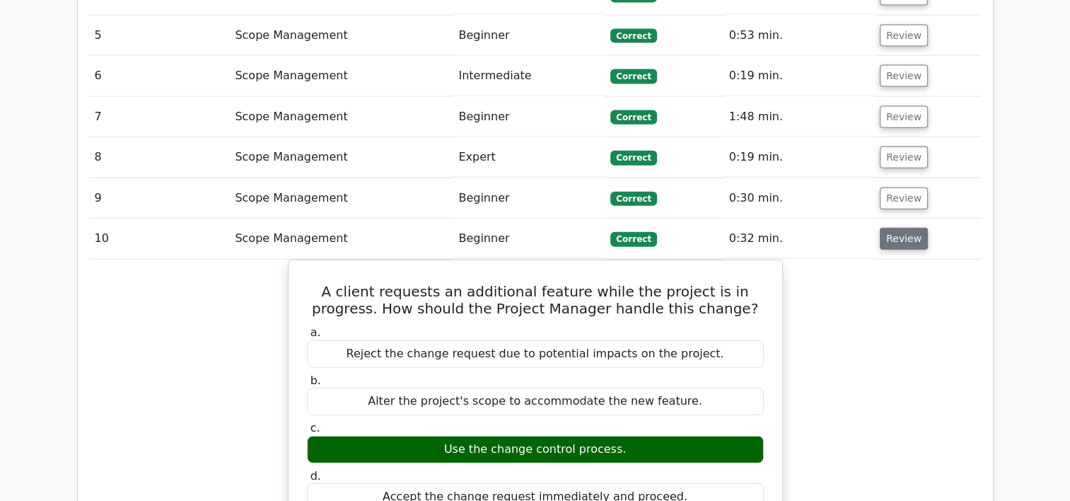
click at [903, 228] on button "Review" at bounding box center [904, 239] width 48 height 22
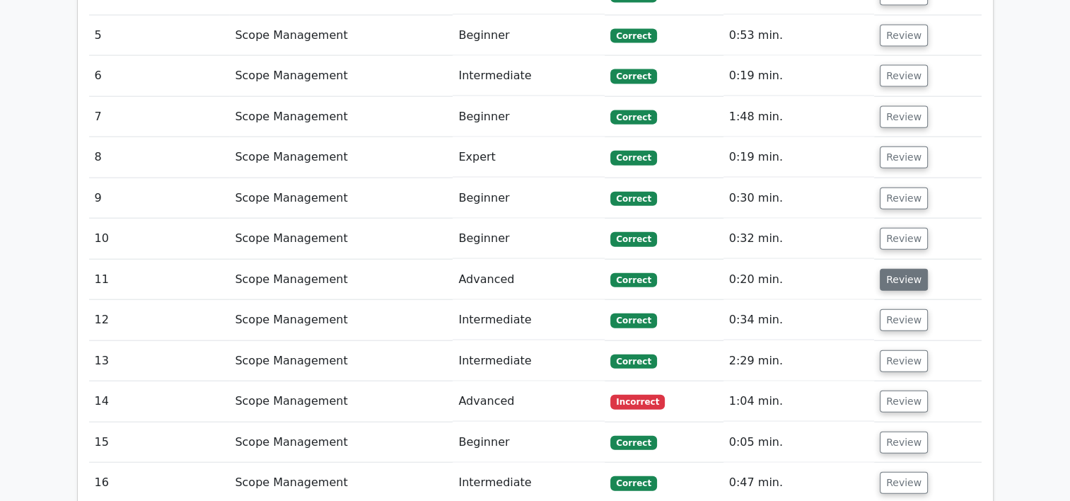
click at [900, 269] on button "Review" at bounding box center [904, 280] width 48 height 22
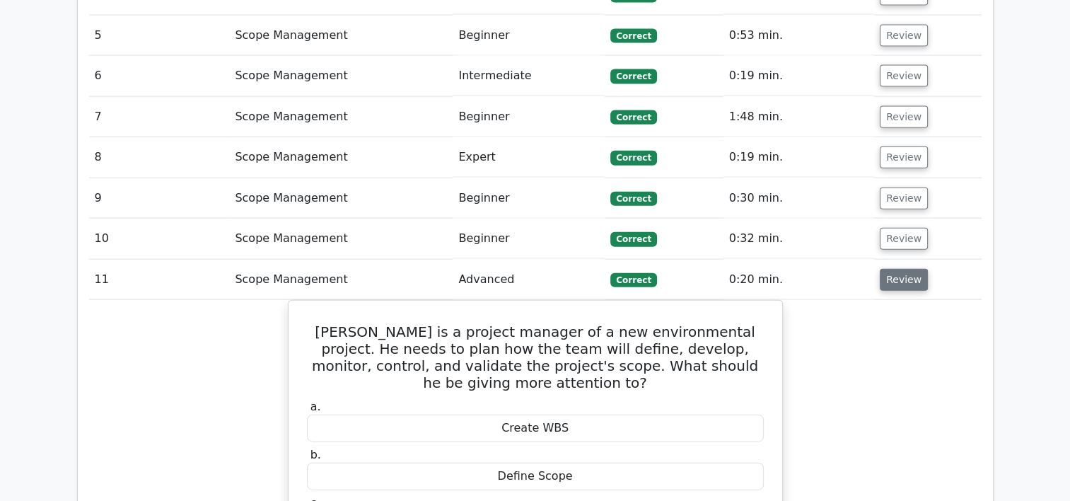
click at [900, 269] on button "Review" at bounding box center [904, 280] width 48 height 22
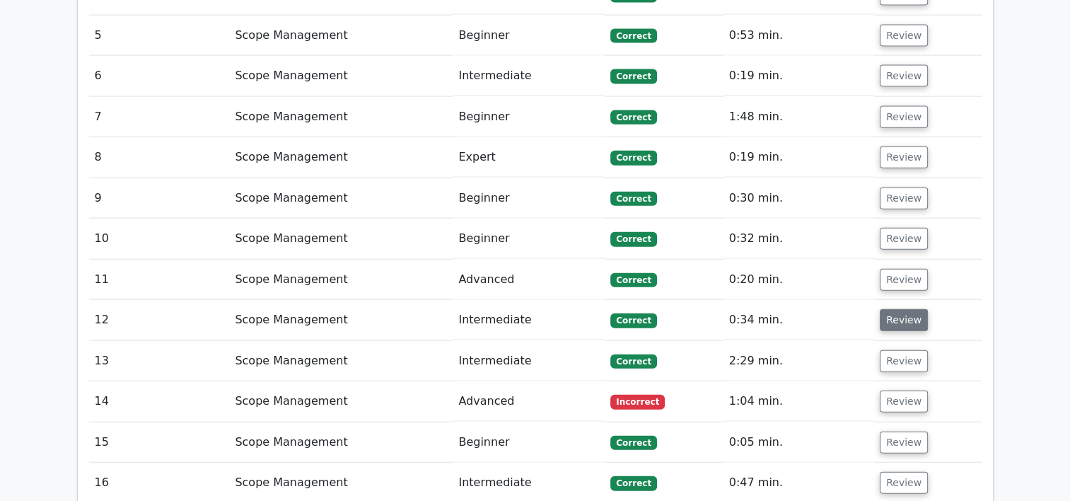
click at [897, 309] on button "Review" at bounding box center [904, 320] width 48 height 22
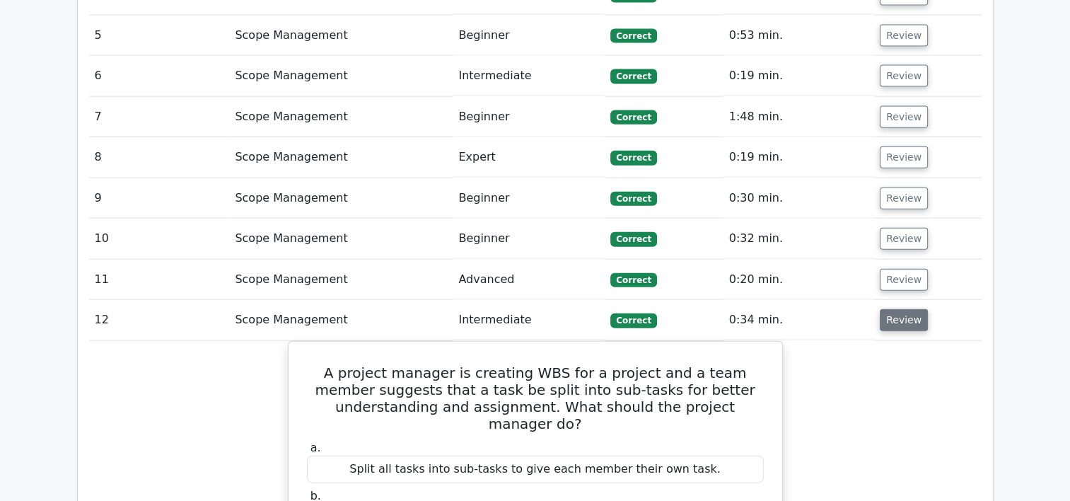
click at [897, 309] on button "Review" at bounding box center [904, 320] width 48 height 22
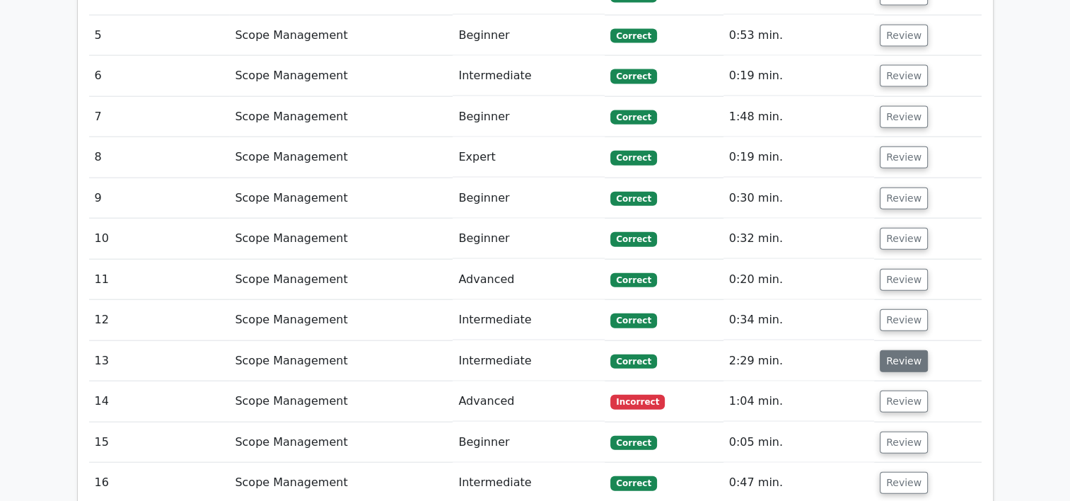
click at [891, 350] on button "Review" at bounding box center [904, 361] width 48 height 22
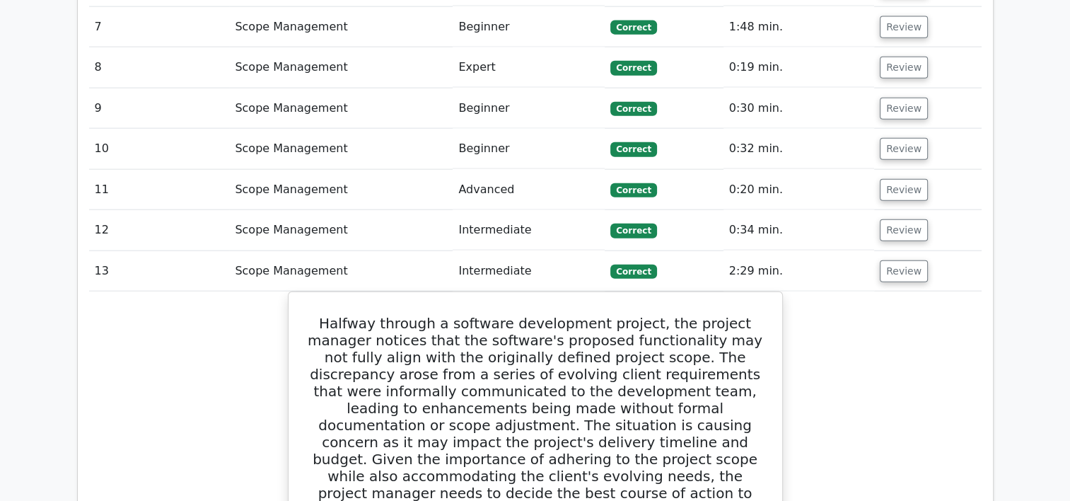
scroll to position [3303, 0]
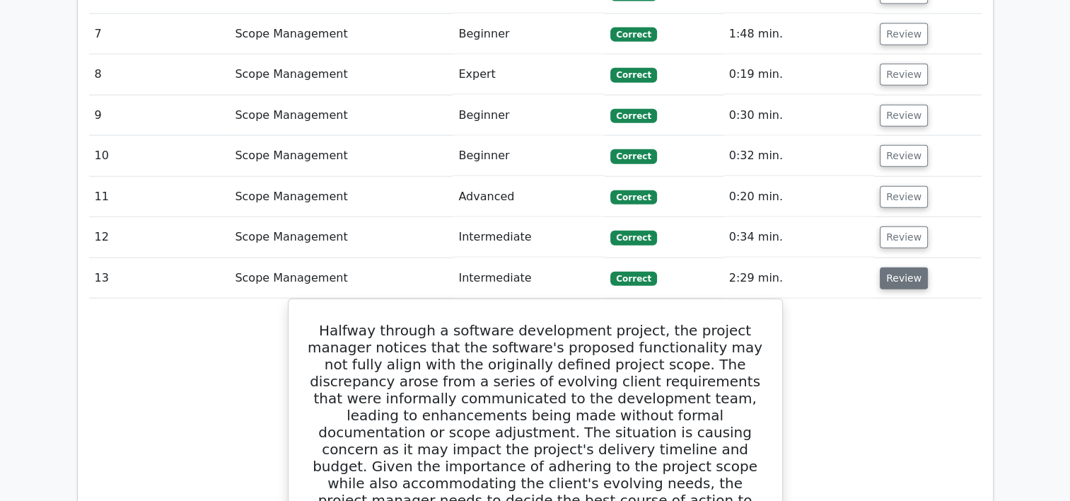
click at [888, 267] on button "Review" at bounding box center [904, 278] width 48 height 22
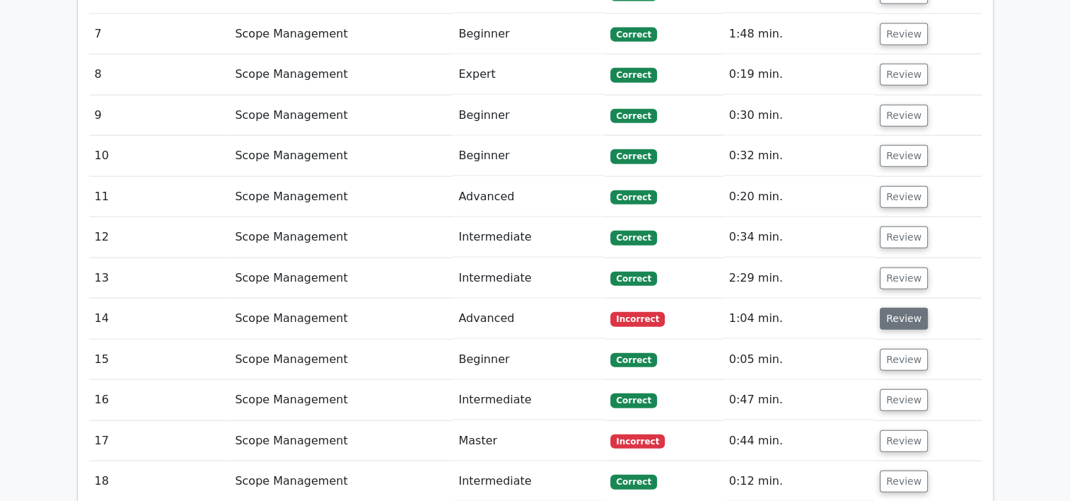
click at [893, 308] on button "Review" at bounding box center [904, 319] width 48 height 22
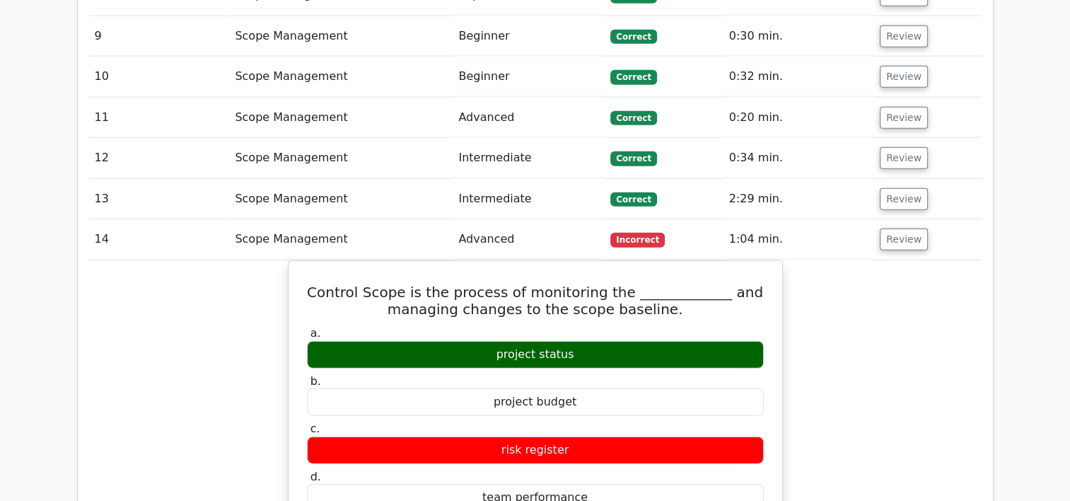
scroll to position [3366, 0]
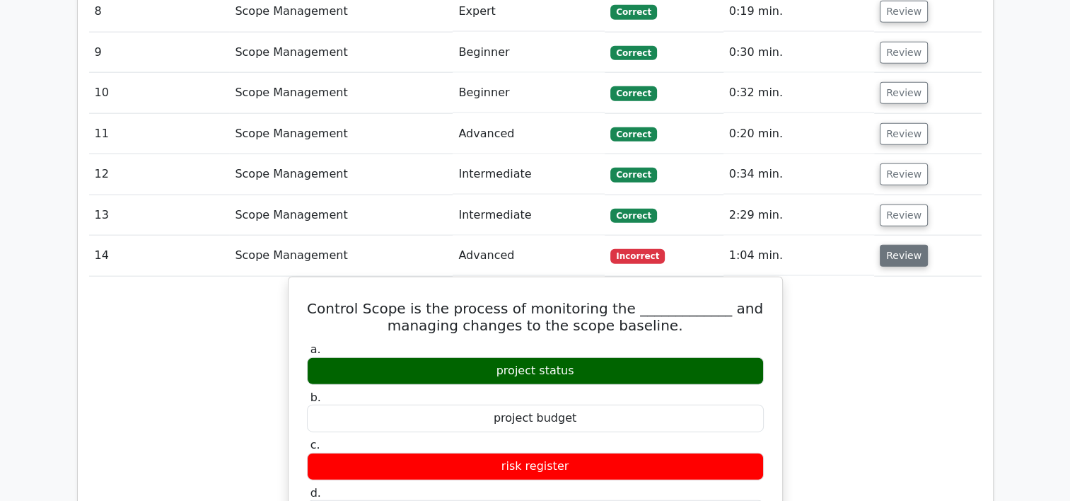
click at [889, 245] on button "Review" at bounding box center [904, 256] width 48 height 22
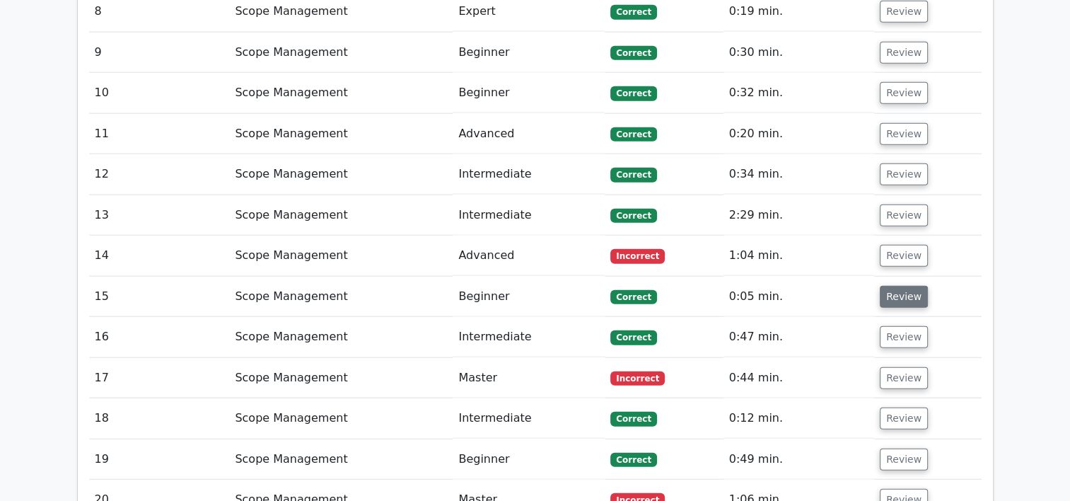
click at [908, 286] on button "Review" at bounding box center [904, 297] width 48 height 22
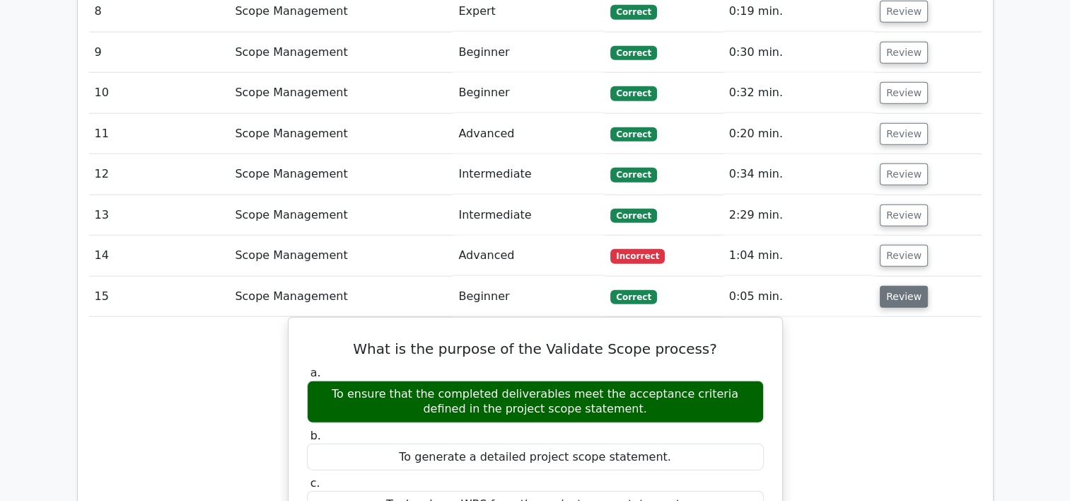
click at [901, 286] on button "Review" at bounding box center [904, 297] width 48 height 22
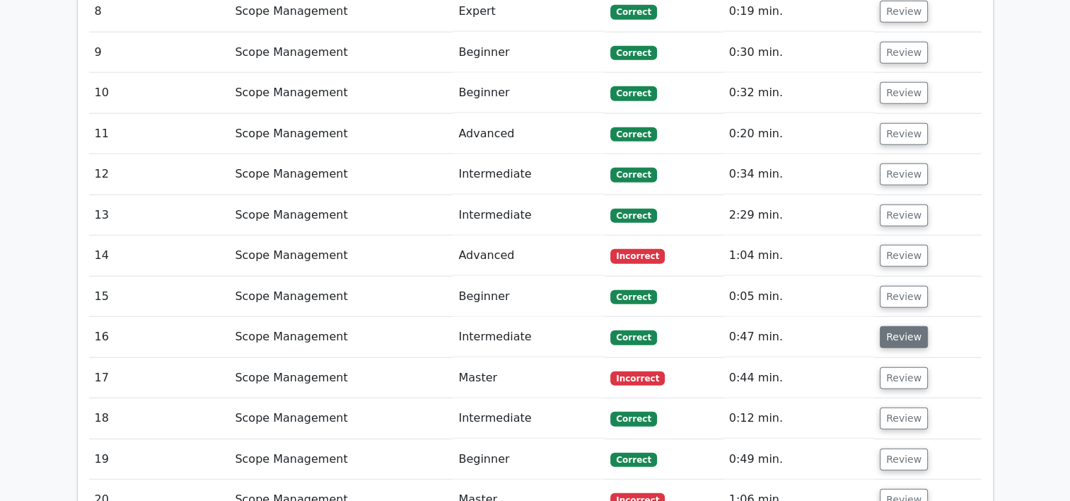
click at [900, 326] on button "Review" at bounding box center [904, 337] width 48 height 22
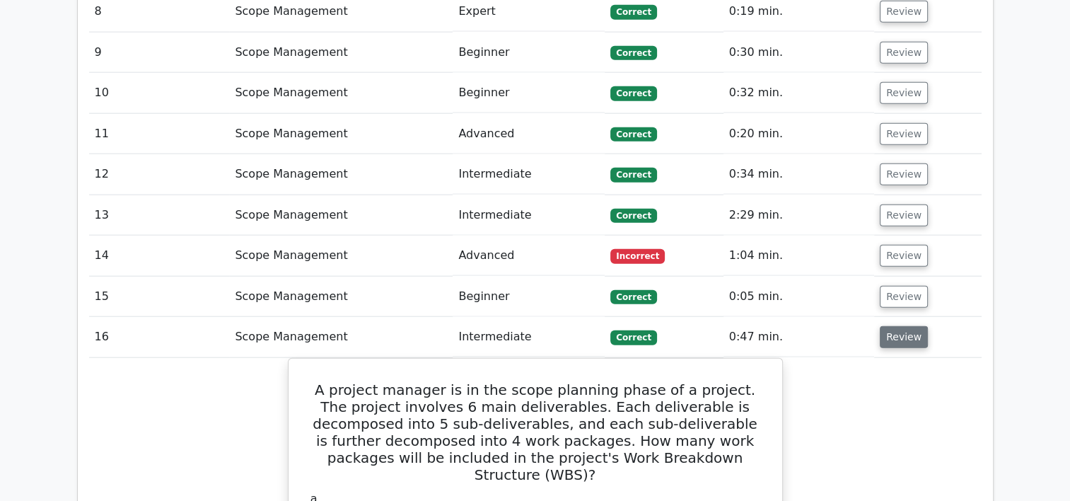
click at [900, 326] on button "Review" at bounding box center [904, 337] width 48 height 22
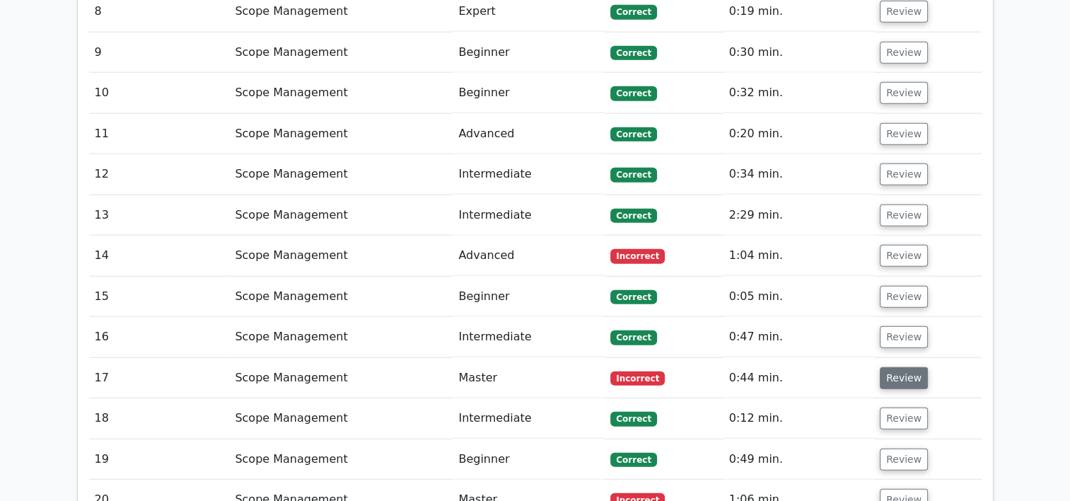
click at [901, 367] on button "Review" at bounding box center [904, 378] width 48 height 22
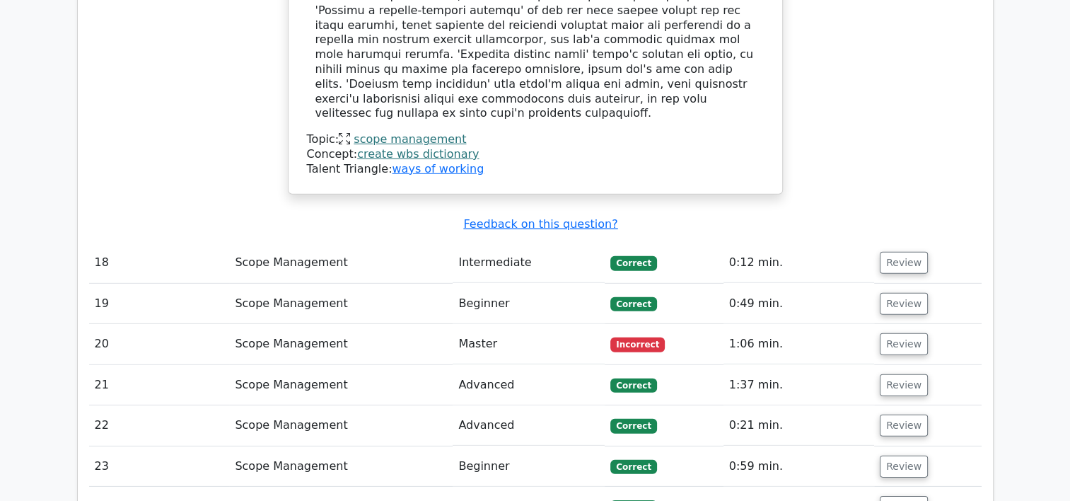
scroll to position [4243, 0]
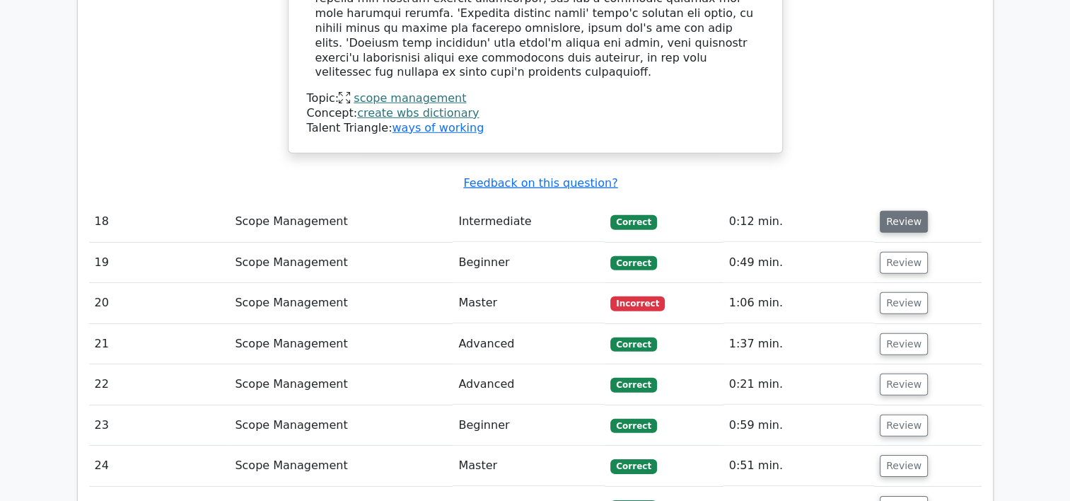
click at [880, 211] on button "Review" at bounding box center [904, 222] width 48 height 22
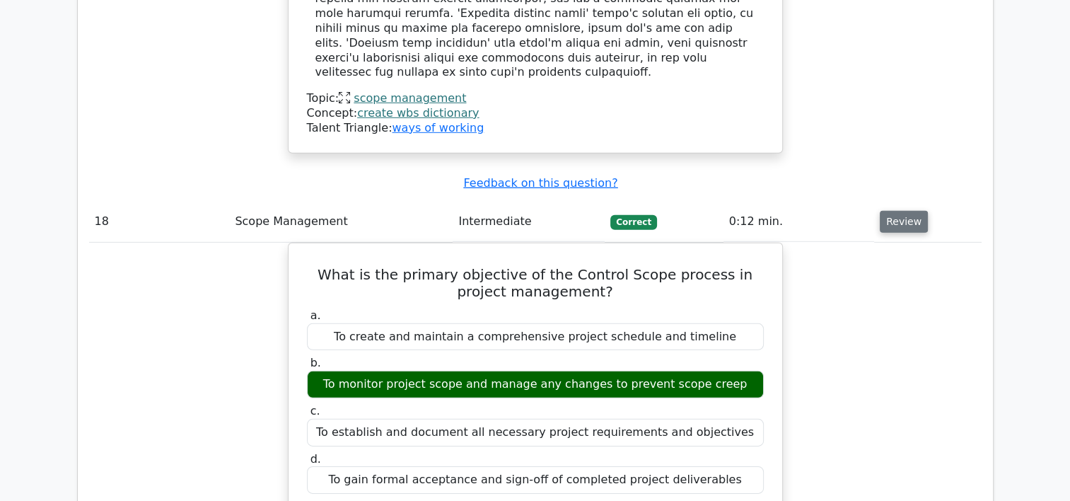
click at [880, 211] on button "Review" at bounding box center [904, 222] width 48 height 22
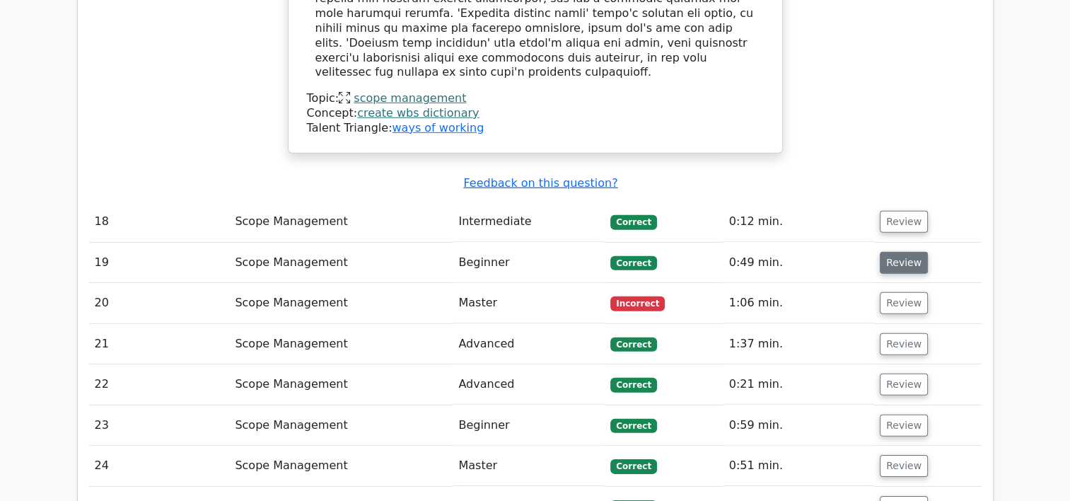
click at [891, 252] on button "Review" at bounding box center [904, 263] width 48 height 22
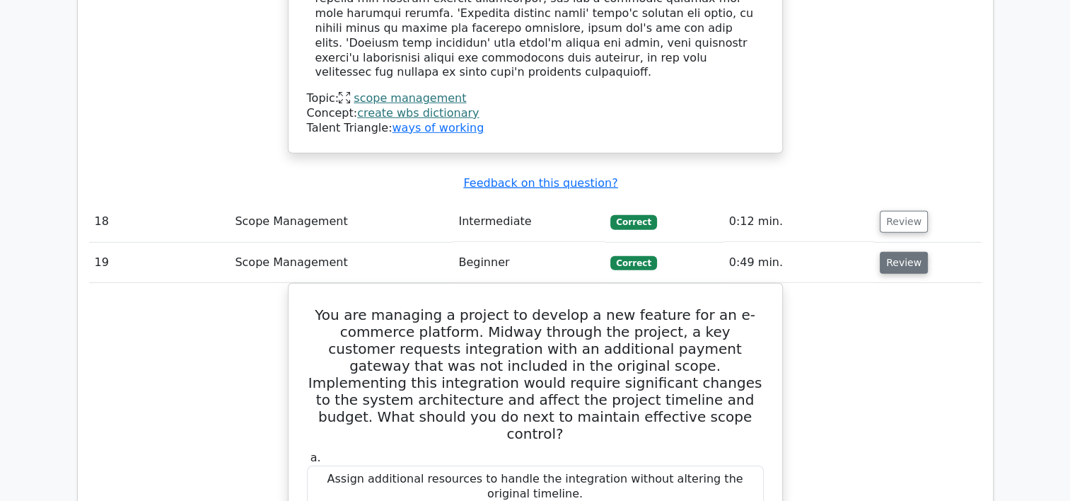
click at [896, 252] on button "Review" at bounding box center [904, 263] width 48 height 22
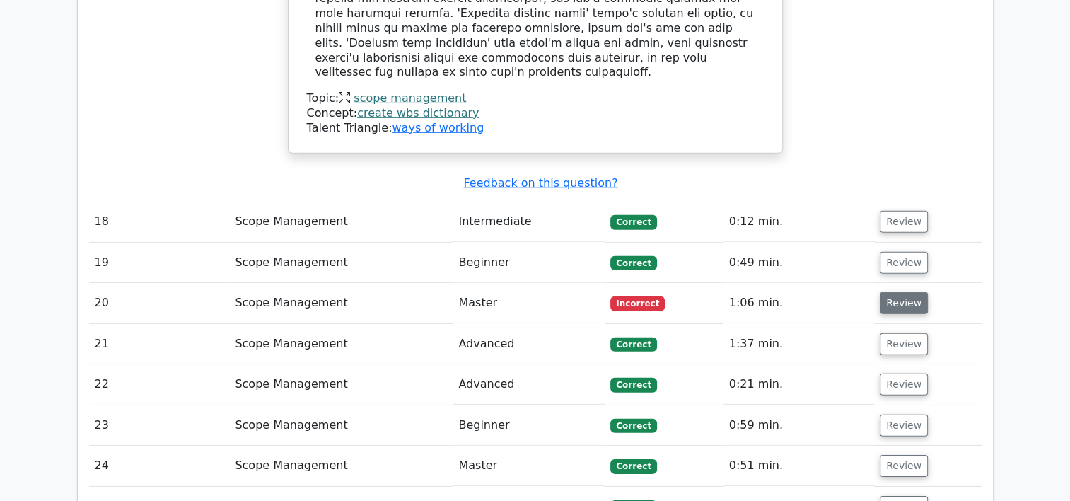
click at [903, 292] on button "Review" at bounding box center [904, 303] width 48 height 22
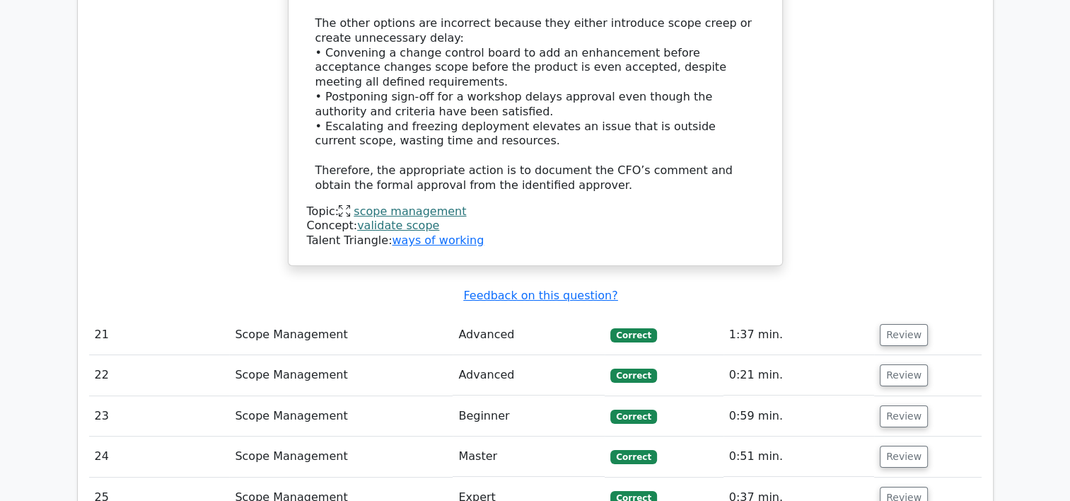
scroll to position [5223, 0]
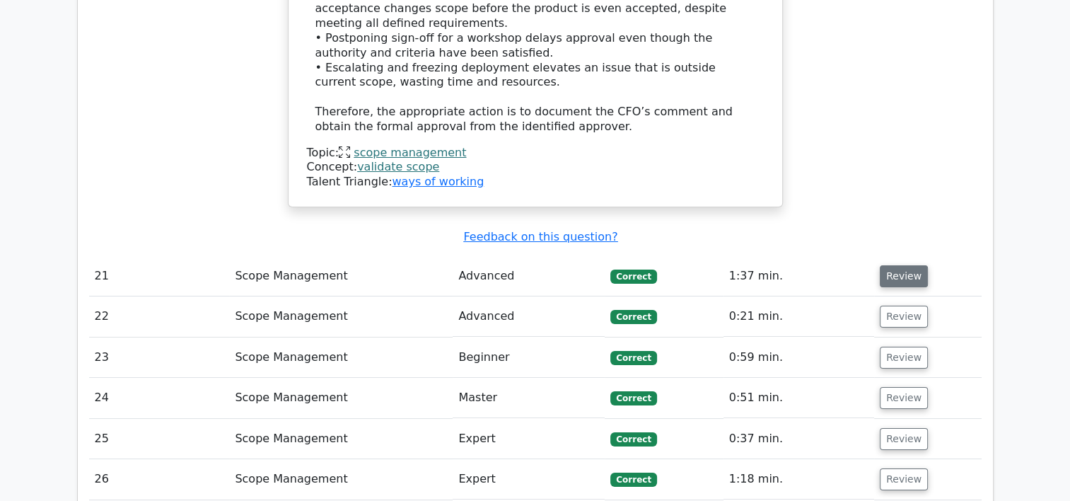
click at [891, 265] on button "Review" at bounding box center [904, 276] width 48 height 22
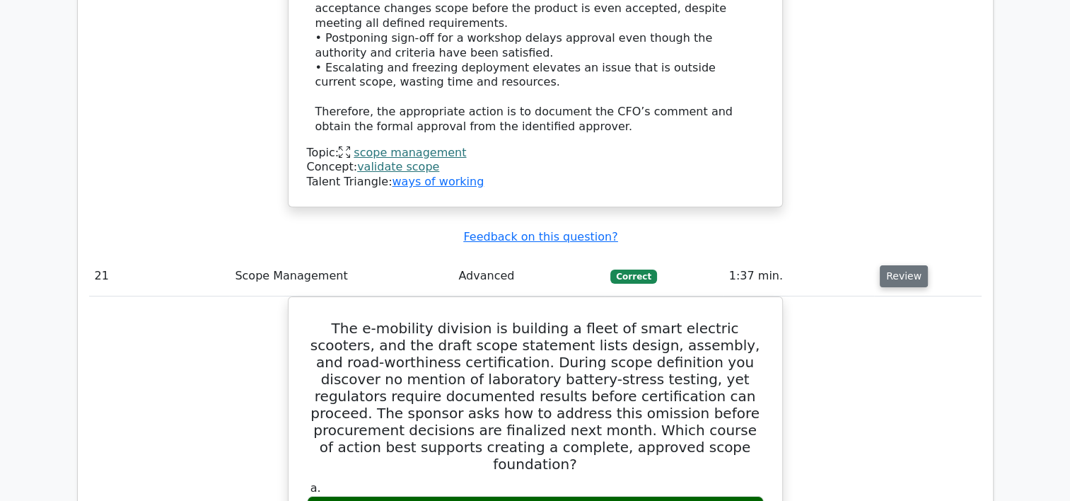
click at [891, 265] on button "Review" at bounding box center [904, 276] width 48 height 22
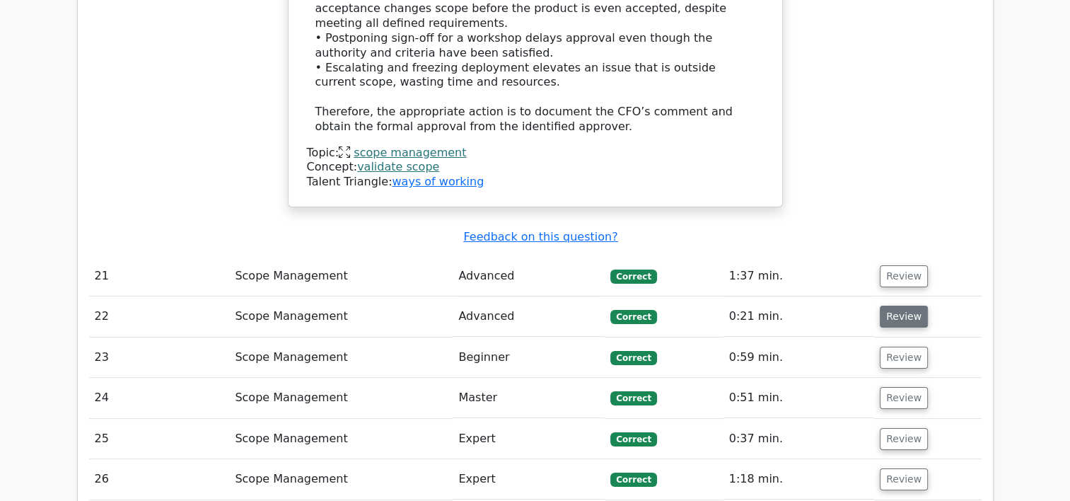
click at [902, 306] on button "Review" at bounding box center [904, 317] width 48 height 22
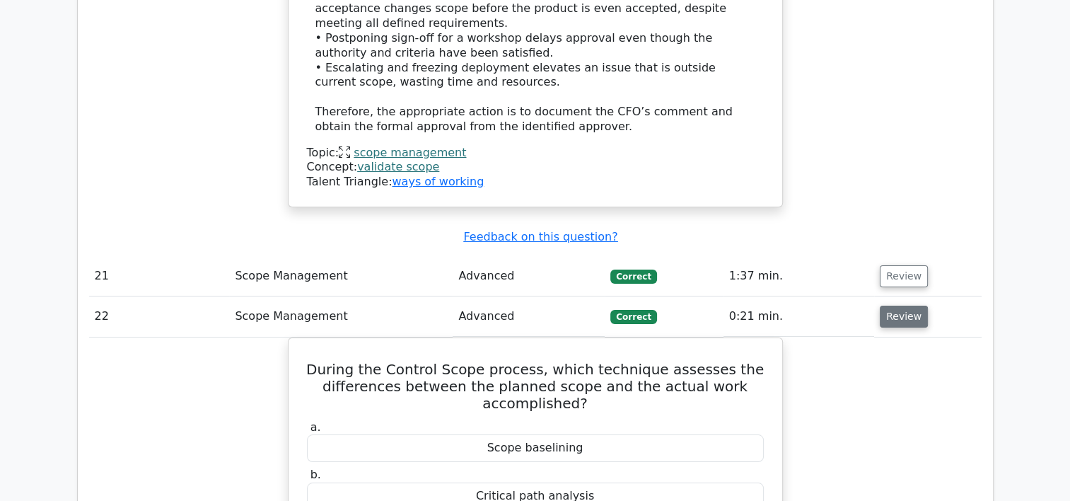
click at [902, 306] on button "Review" at bounding box center [904, 317] width 48 height 22
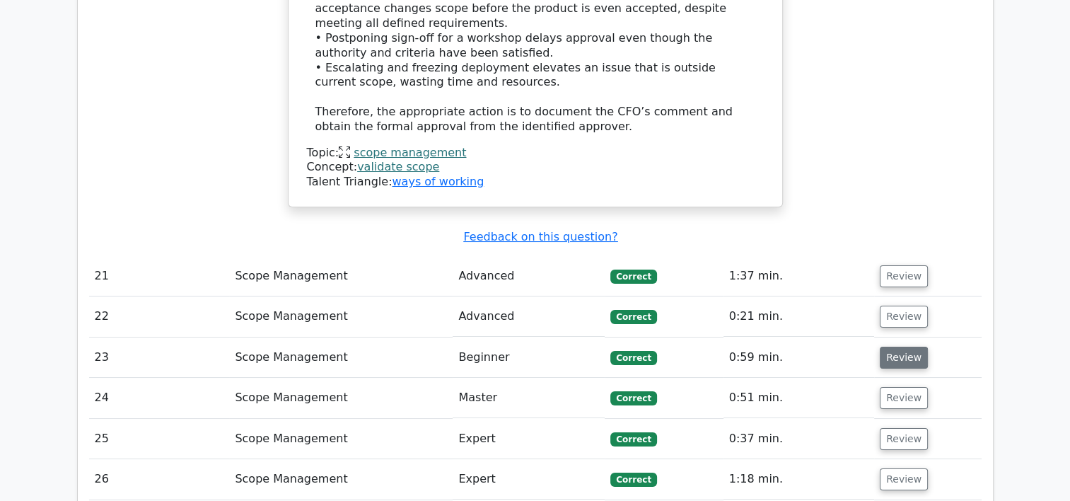
click at [908, 347] on button "Review" at bounding box center [904, 358] width 48 height 22
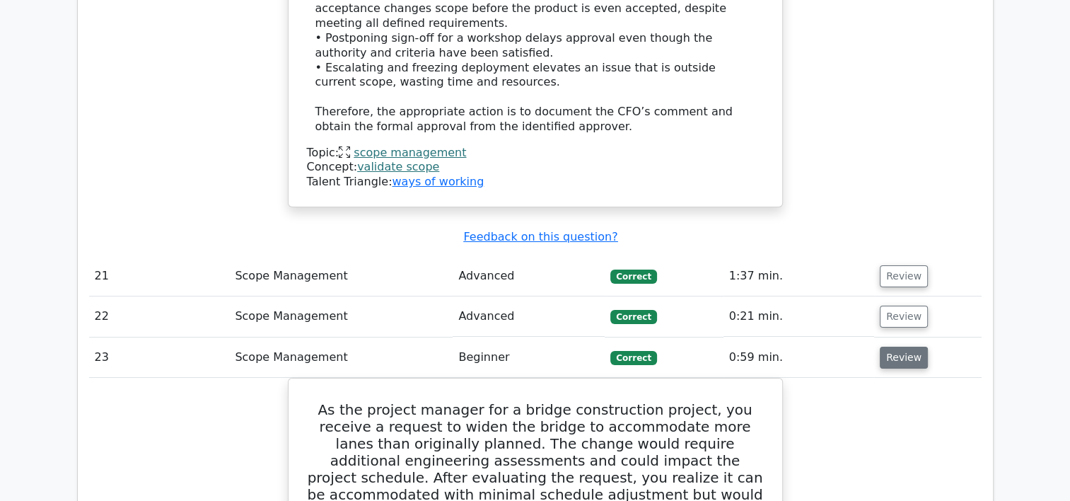
click at [908, 347] on button "Review" at bounding box center [904, 358] width 48 height 22
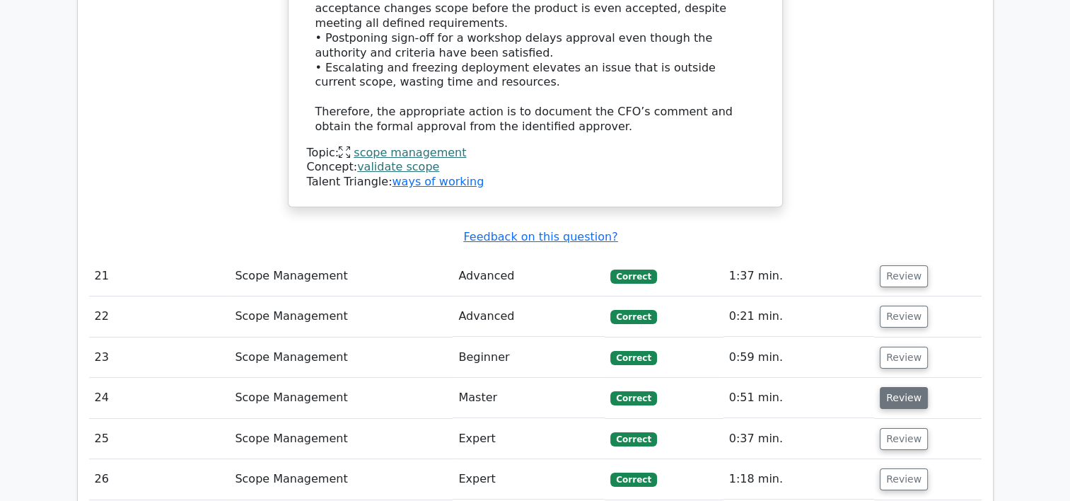
click at [900, 387] on button "Review" at bounding box center [904, 398] width 48 height 22
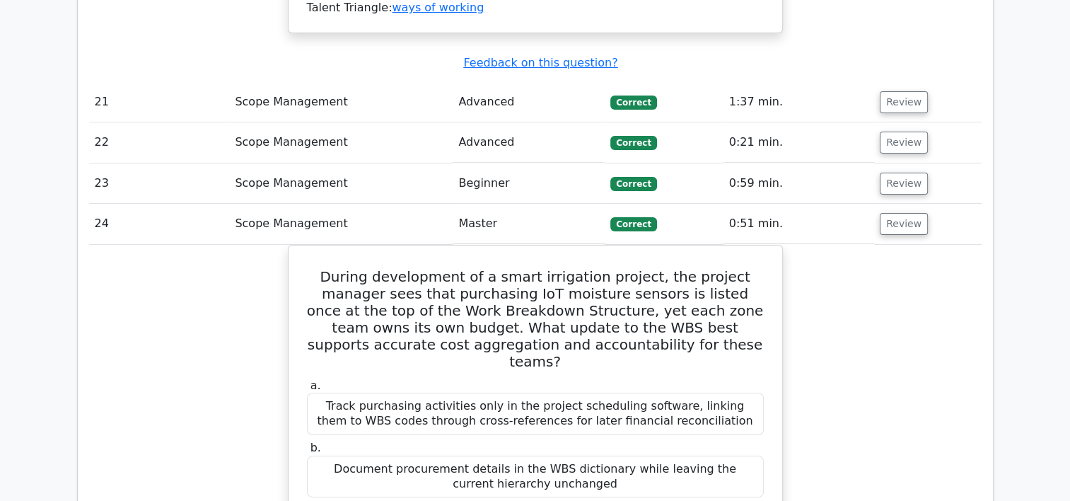
scroll to position [5413, 0]
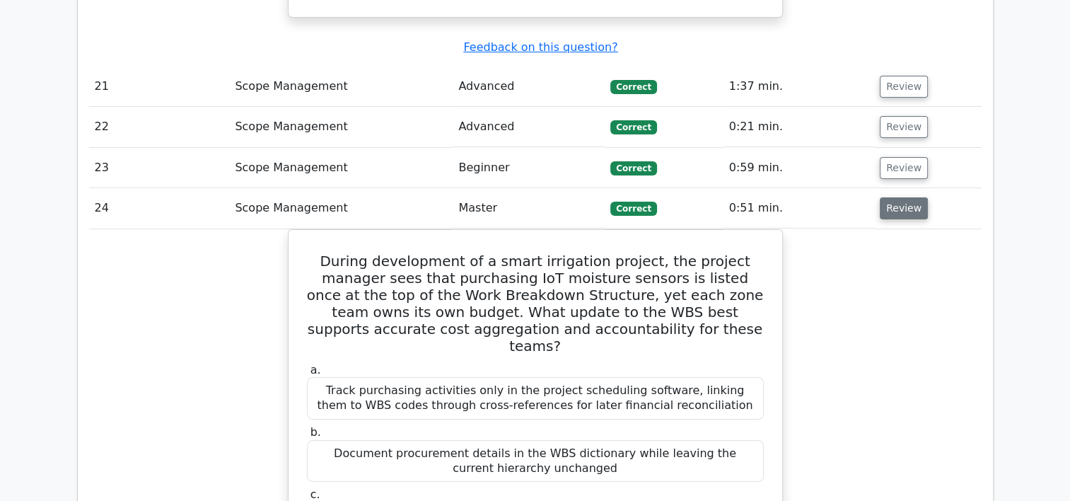
click at [897, 197] on button "Review" at bounding box center [904, 208] width 48 height 22
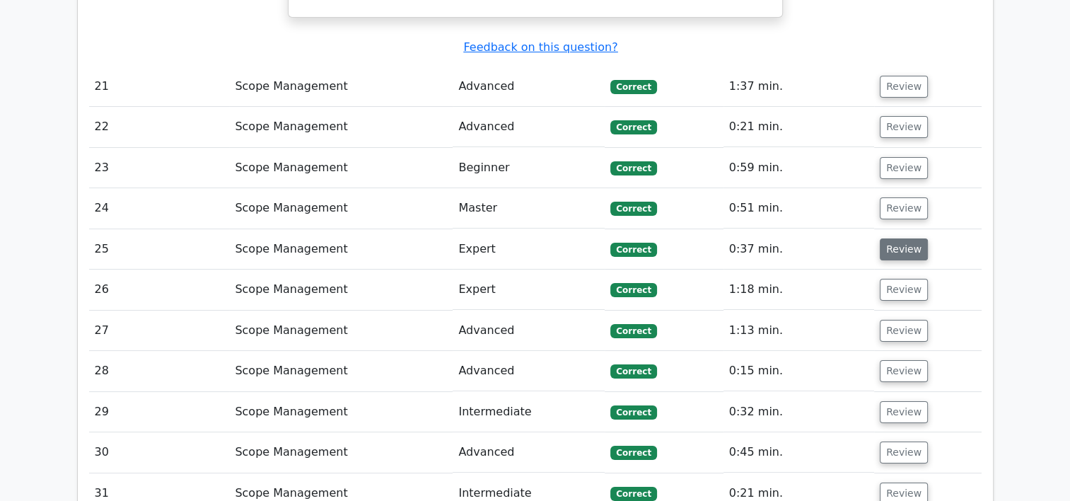
click at [899, 238] on button "Review" at bounding box center [904, 249] width 48 height 22
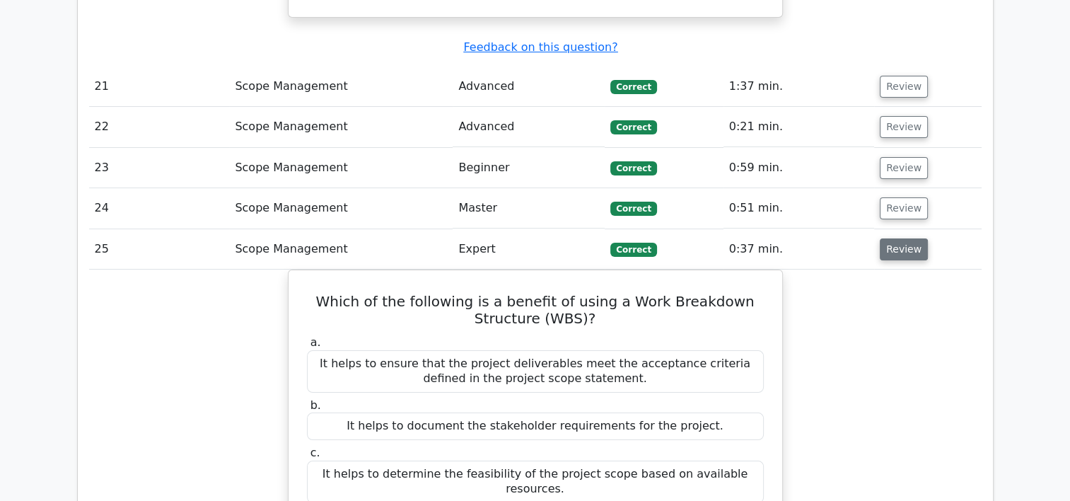
click at [899, 238] on button "Review" at bounding box center [904, 249] width 48 height 22
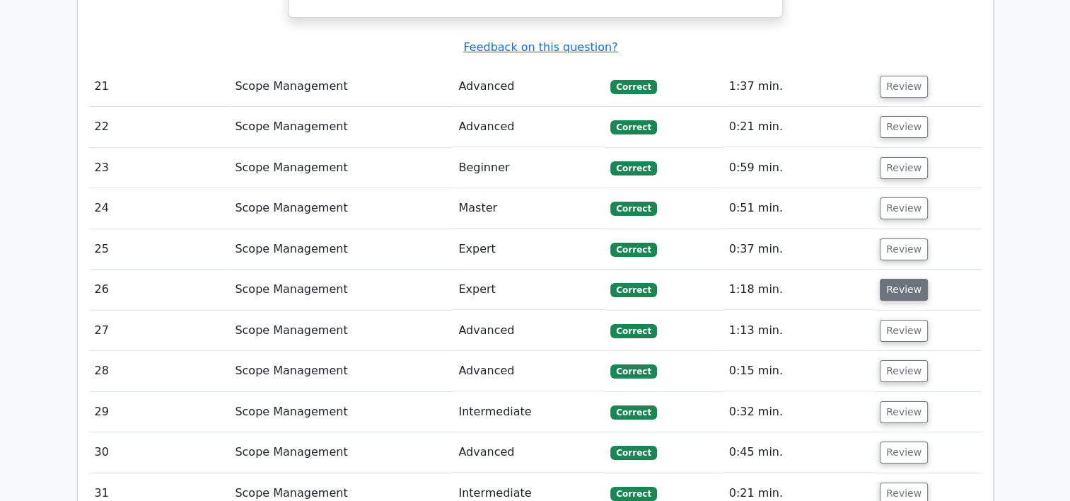
click at [899, 279] on button "Review" at bounding box center [904, 290] width 48 height 22
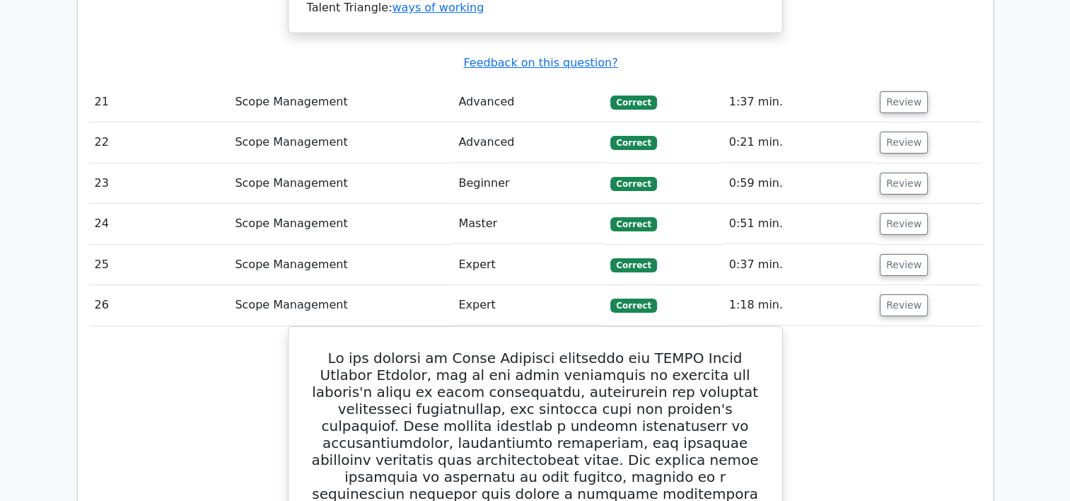
scroll to position [5365, 0]
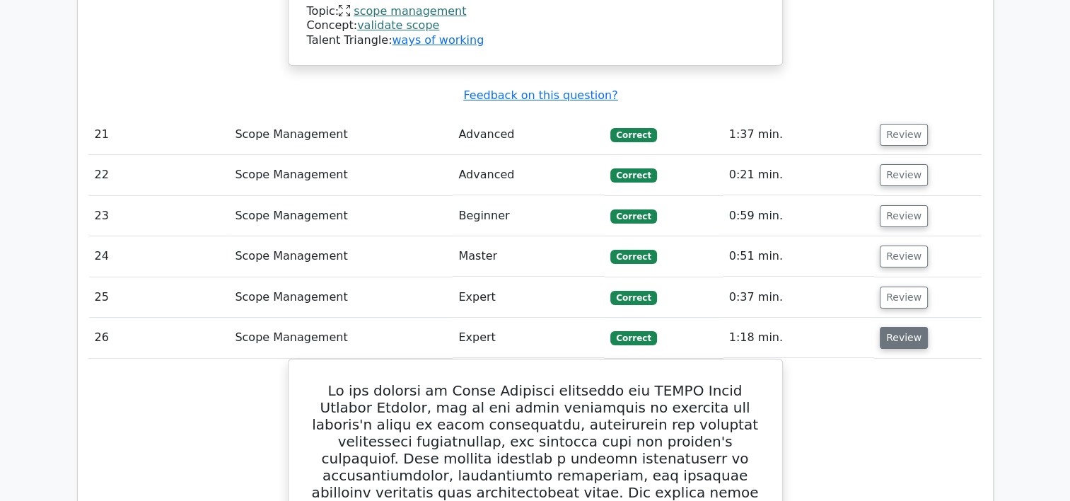
click at [914, 327] on button "Review" at bounding box center [904, 338] width 48 height 22
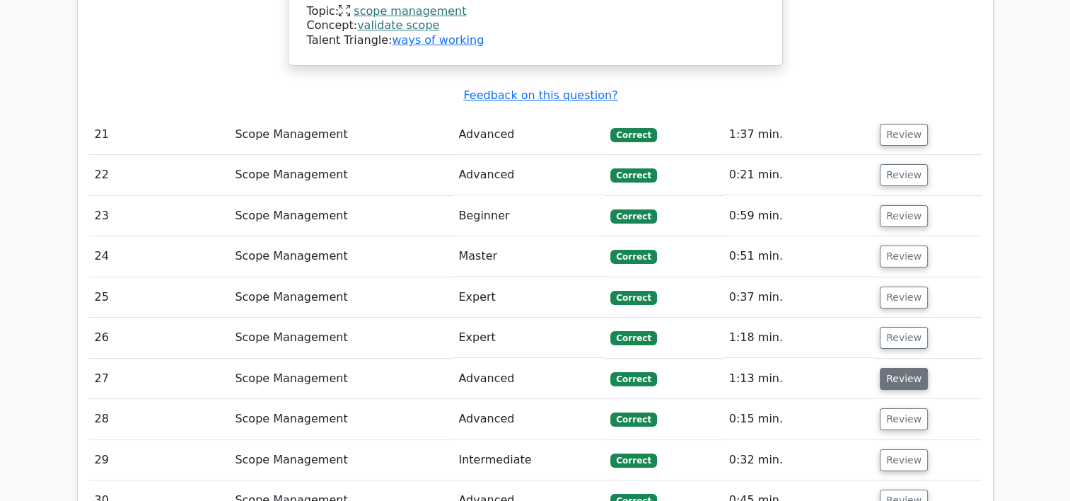
click at [908, 368] on button "Review" at bounding box center [904, 379] width 48 height 22
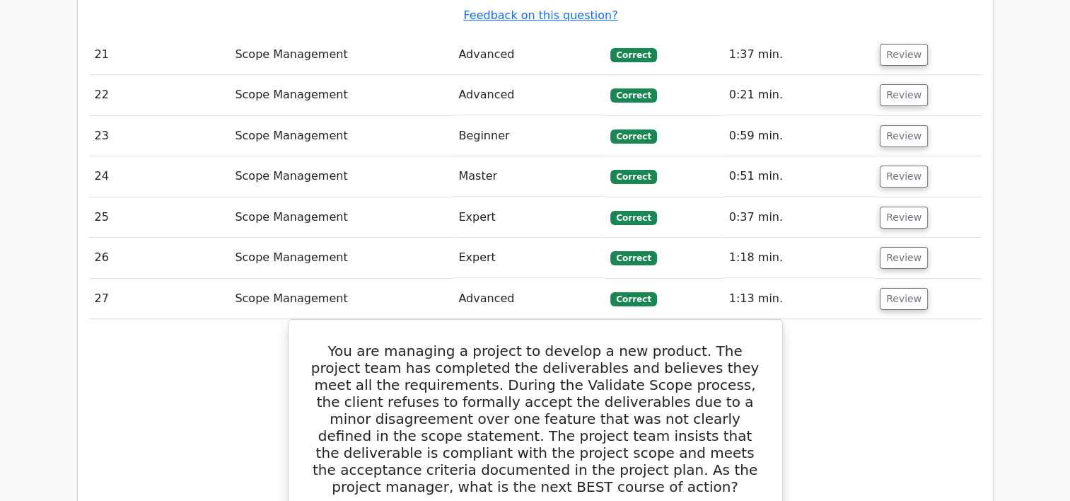
scroll to position [5472, 0]
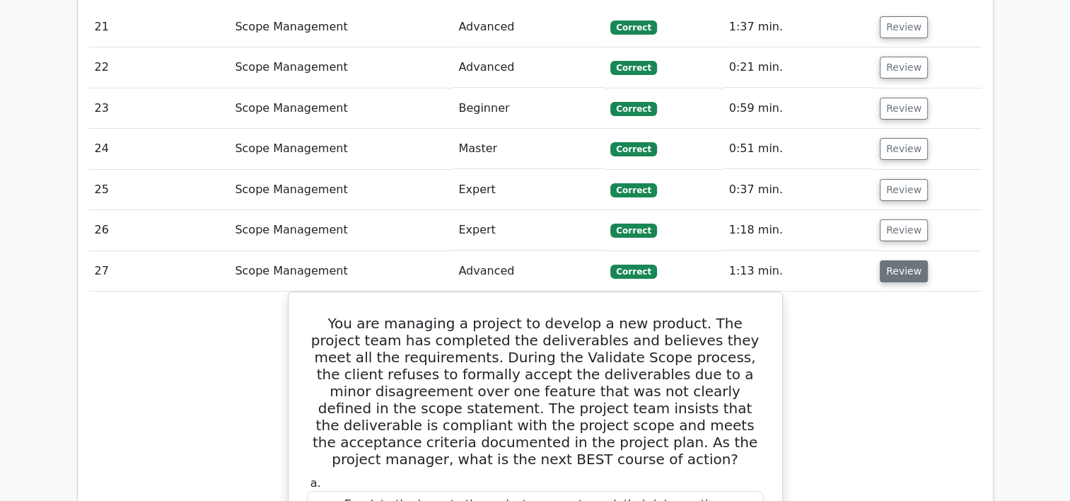
click at [891, 260] on button "Review" at bounding box center [904, 271] width 48 height 22
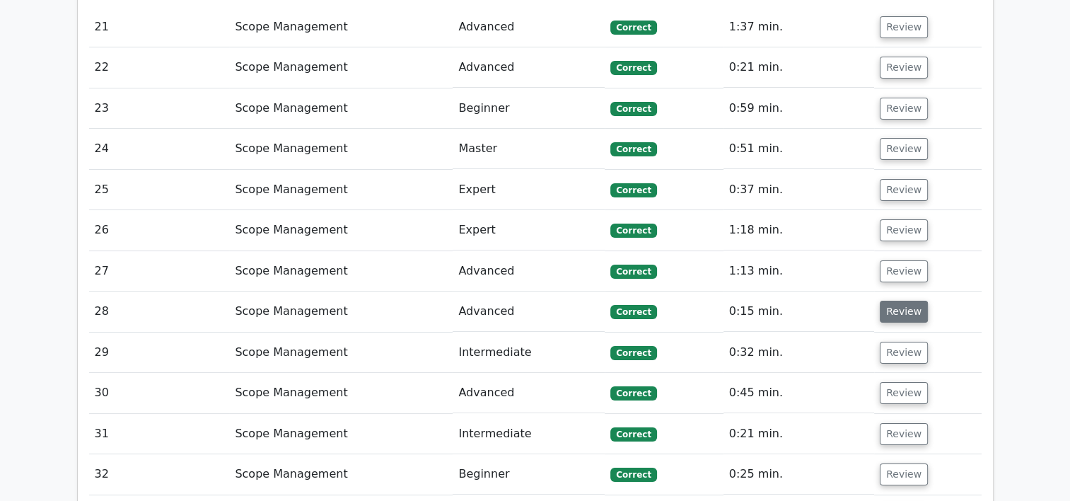
click at [898, 301] on button "Review" at bounding box center [904, 312] width 48 height 22
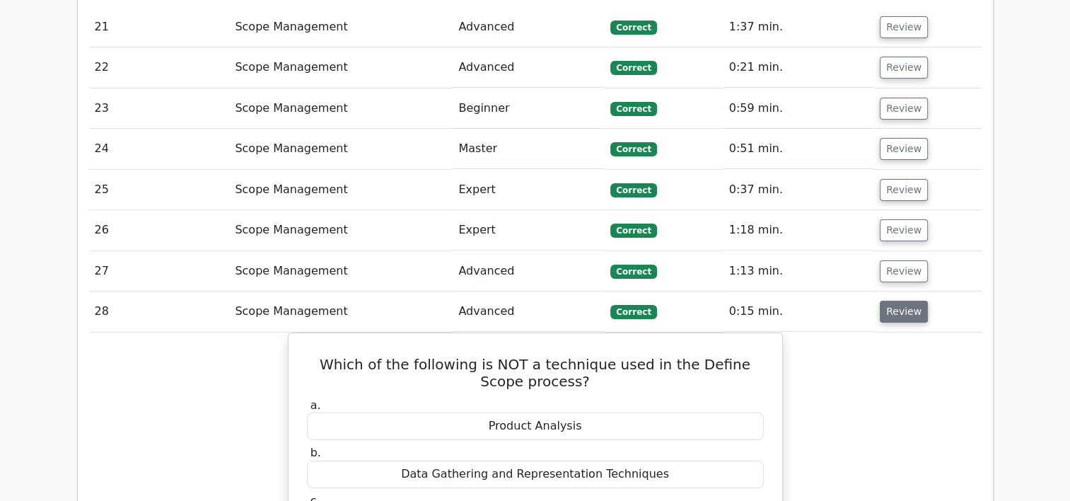
click at [898, 301] on button "Review" at bounding box center [904, 312] width 48 height 22
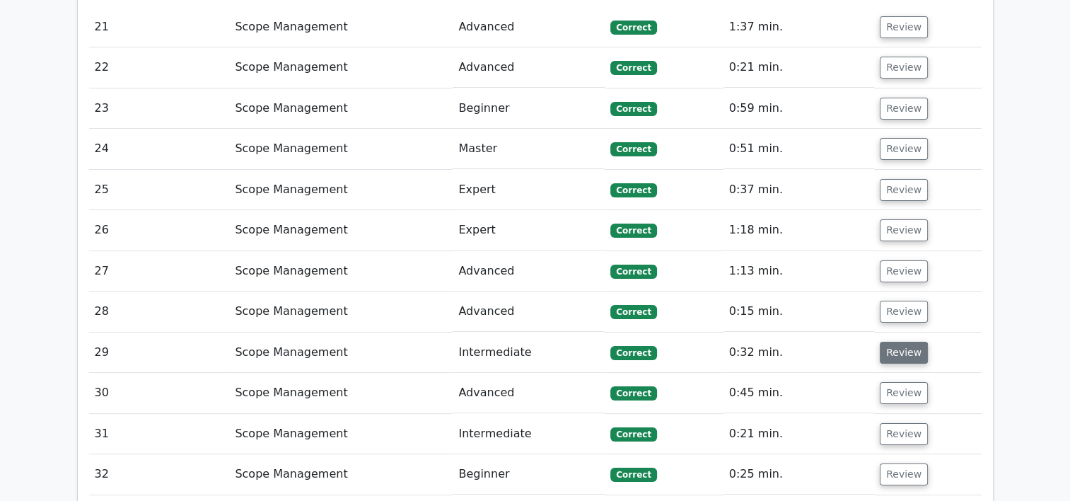
click at [900, 342] on button "Review" at bounding box center [904, 353] width 48 height 22
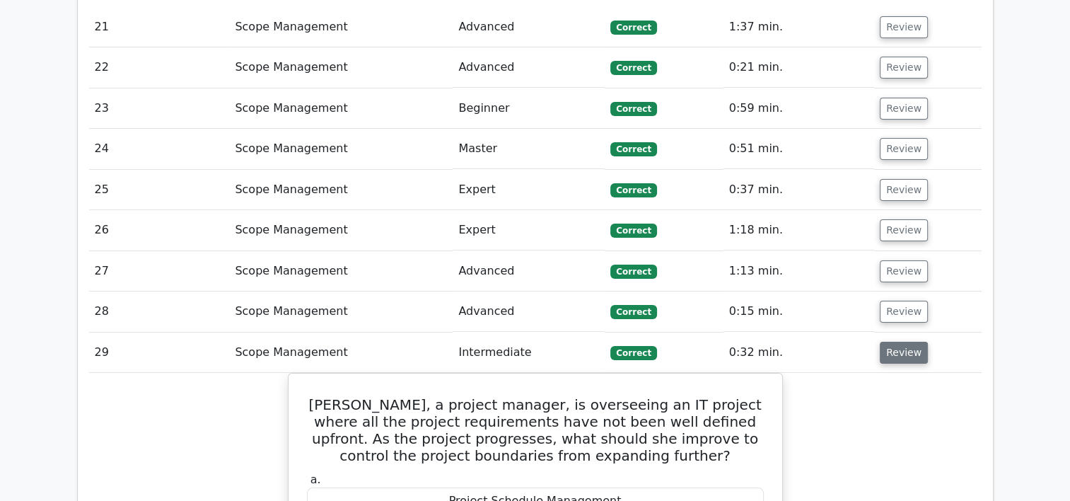
click at [900, 342] on button "Review" at bounding box center [904, 353] width 48 height 22
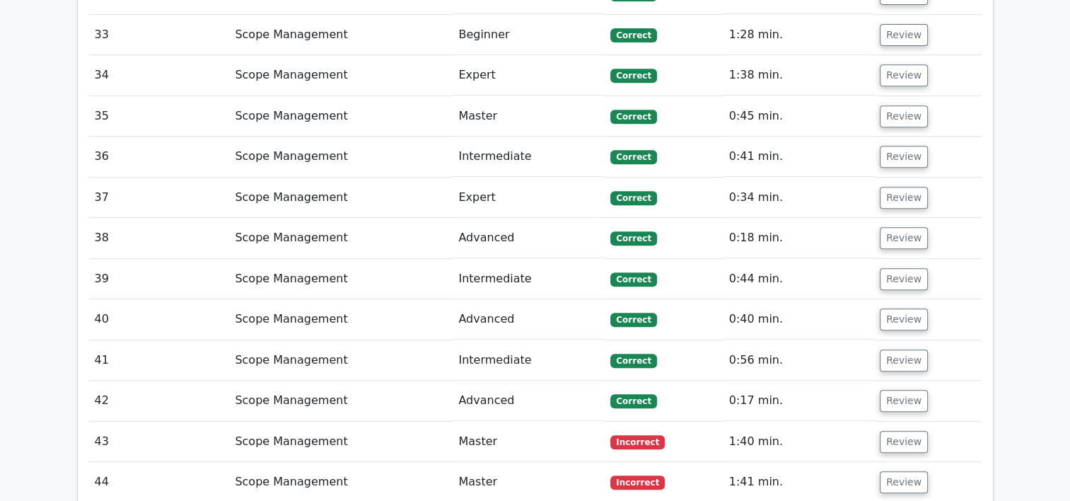
scroll to position [5967, 0]
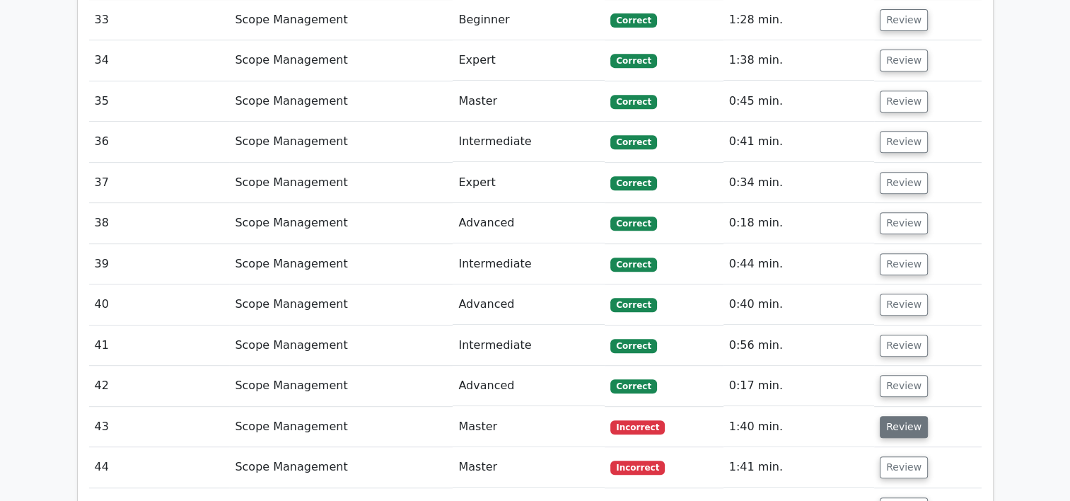
click at [905, 416] on button "Review" at bounding box center [904, 427] width 48 height 22
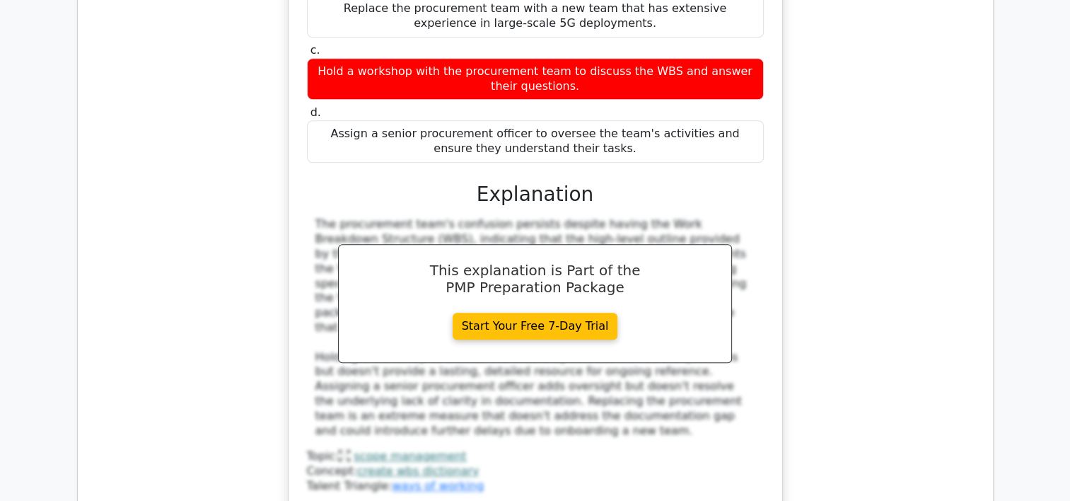
scroll to position [6765, 0]
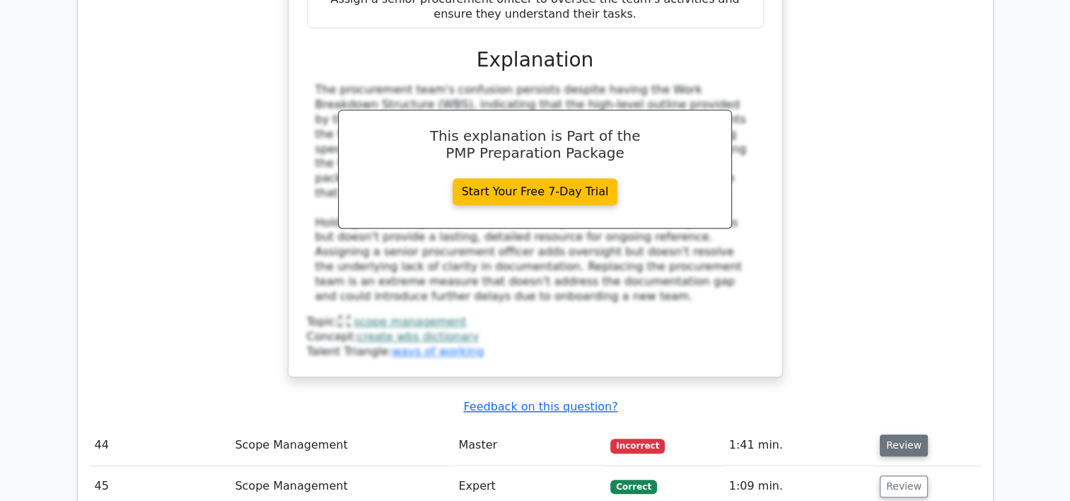
click at [908, 434] on button "Review" at bounding box center [904, 445] width 48 height 22
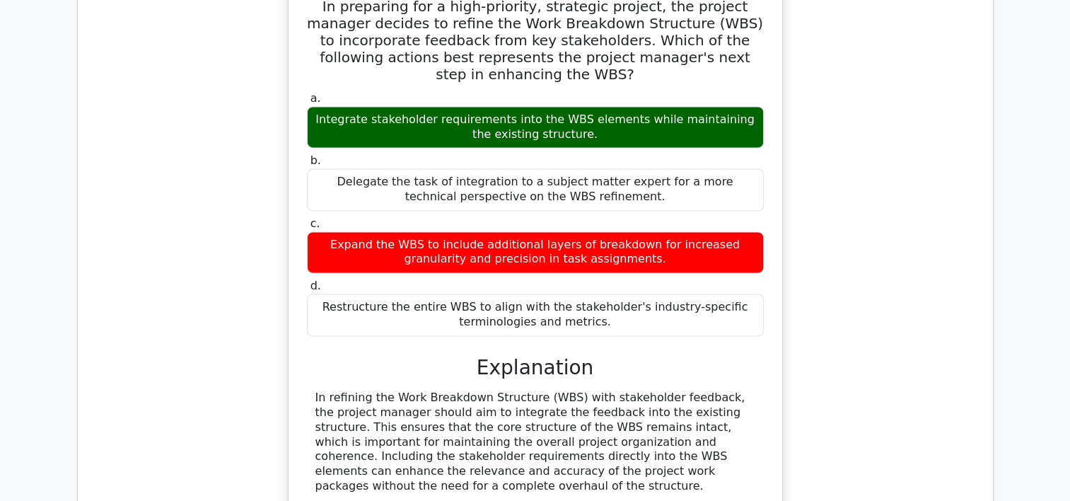
scroll to position [7698, 0]
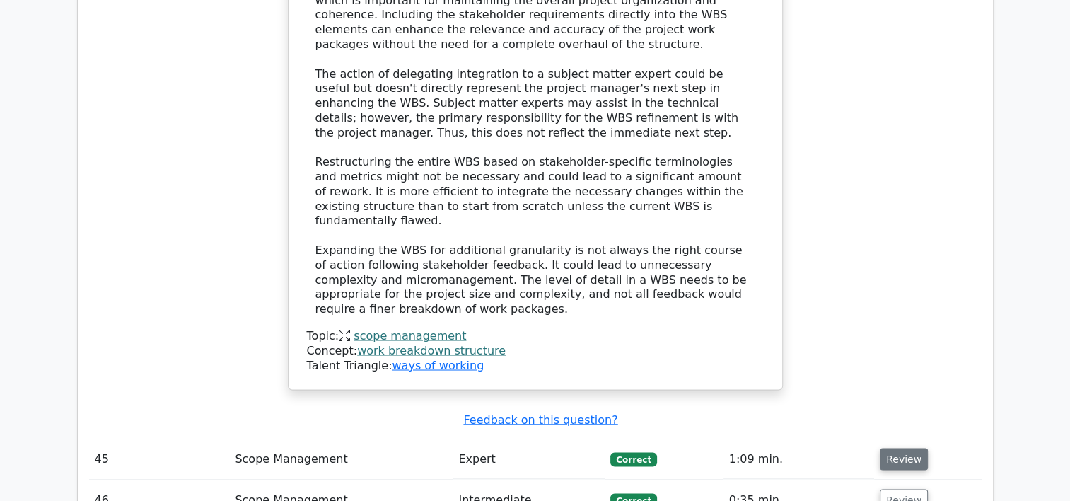
click at [919, 448] on button "Review" at bounding box center [904, 459] width 48 height 22
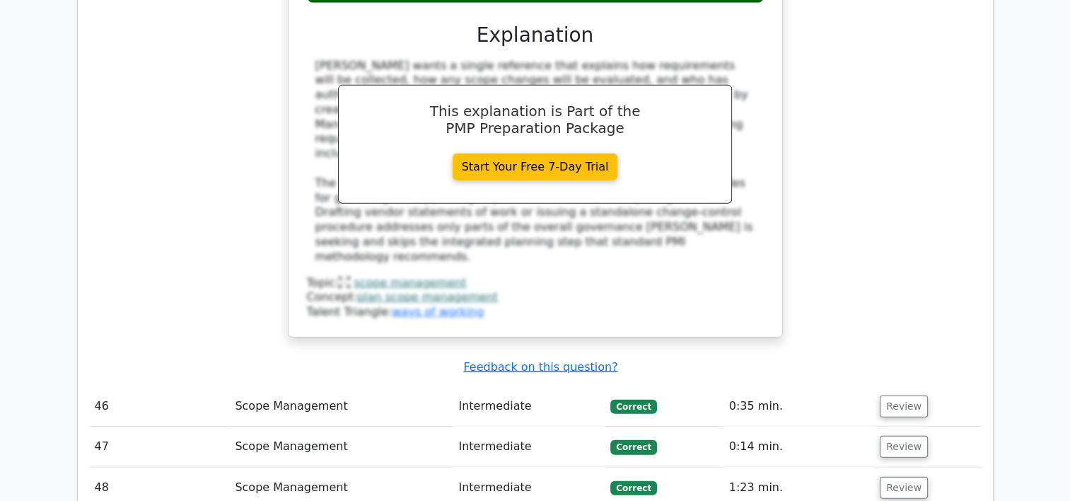
scroll to position [8591, 0]
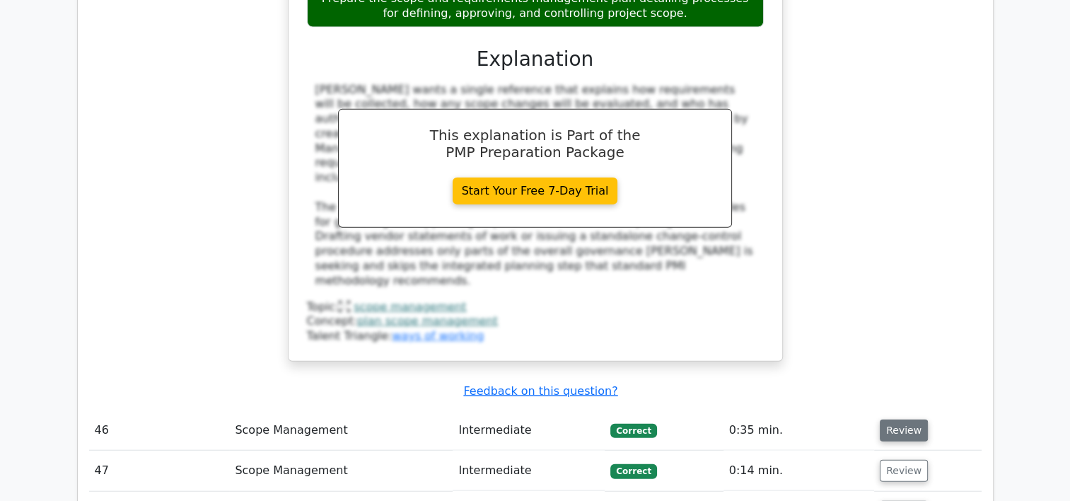
click at [893, 419] on button "Review" at bounding box center [904, 430] width 48 height 22
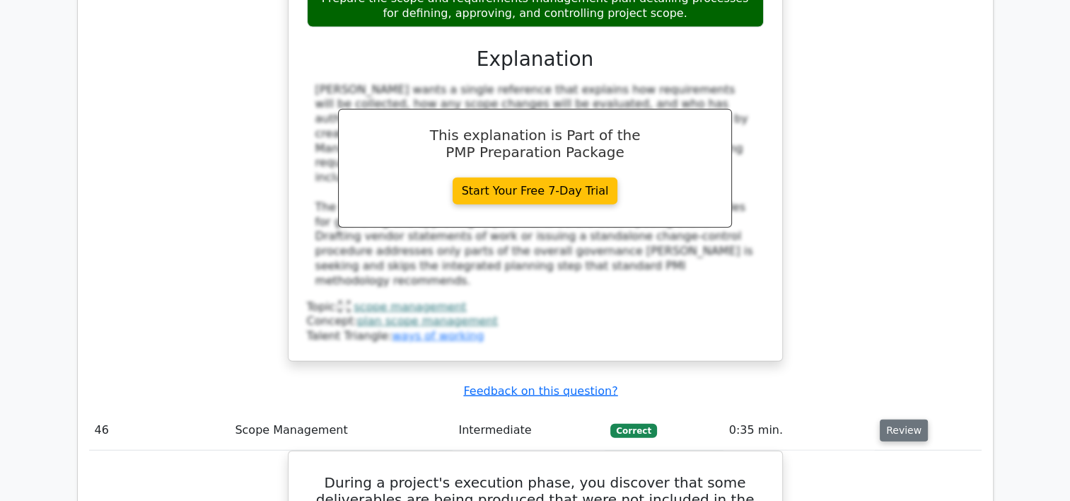
click at [893, 419] on button "Review" at bounding box center [904, 430] width 48 height 22
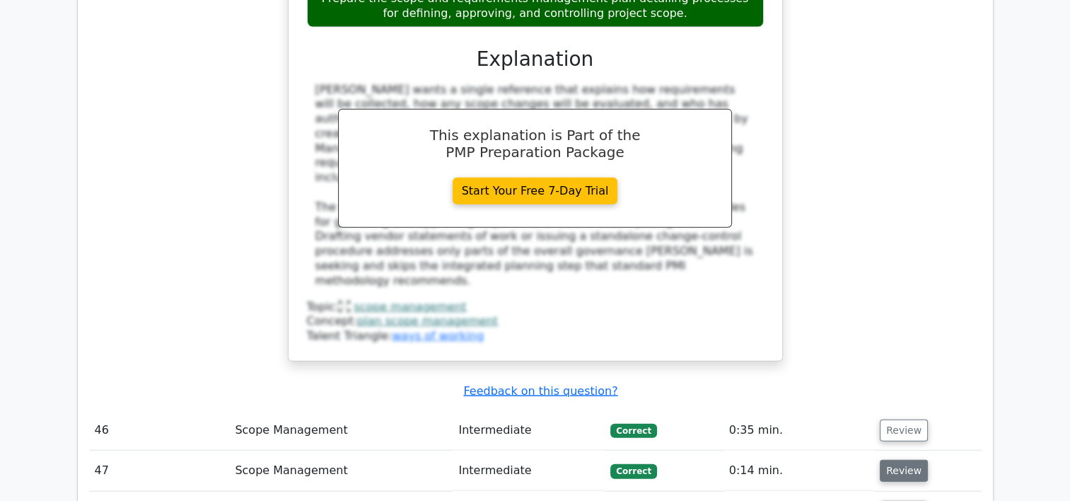
click at [897, 460] on button "Review" at bounding box center [904, 471] width 48 height 22
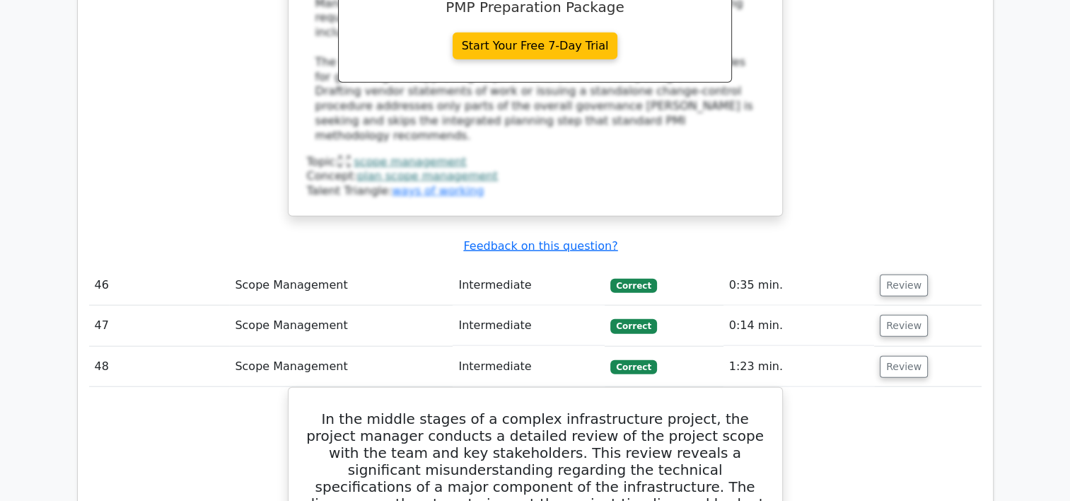
scroll to position [8754, 0]
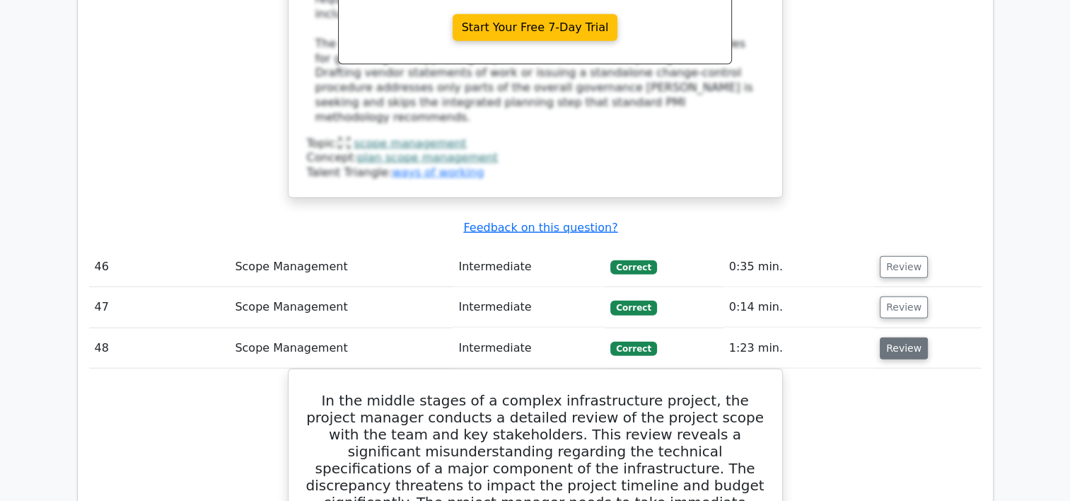
click at [908, 337] on button "Review" at bounding box center [904, 348] width 48 height 22
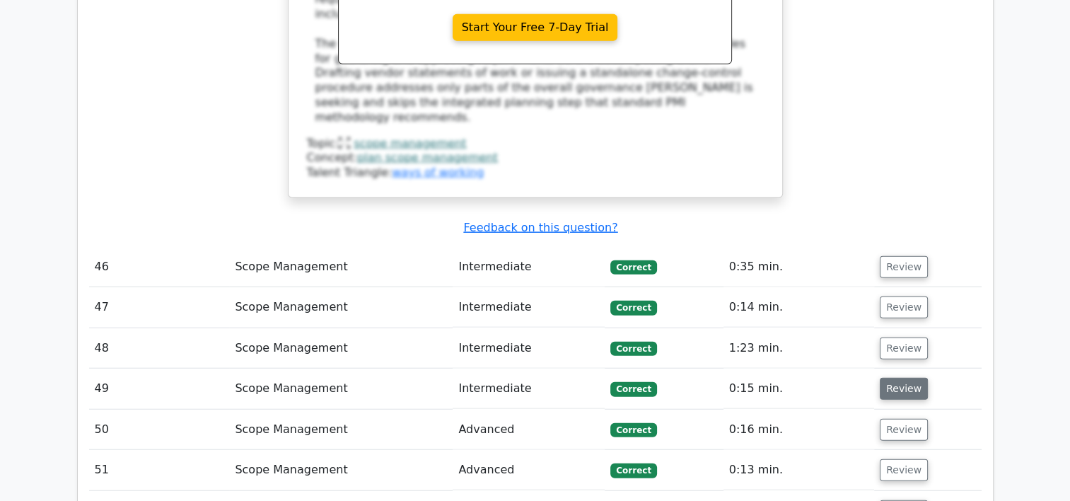
click at [905, 378] on button "Review" at bounding box center [904, 389] width 48 height 22
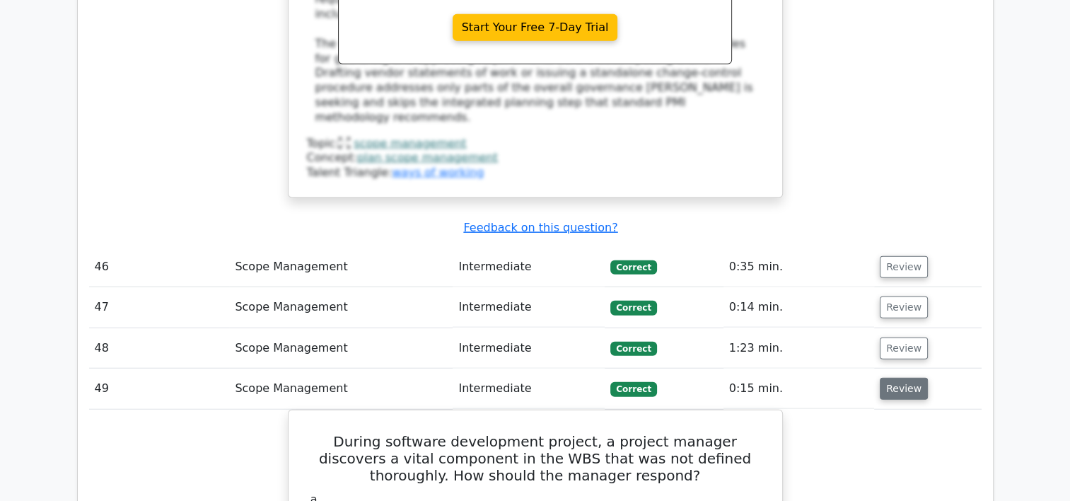
click at [905, 378] on button "Review" at bounding box center [904, 389] width 48 height 22
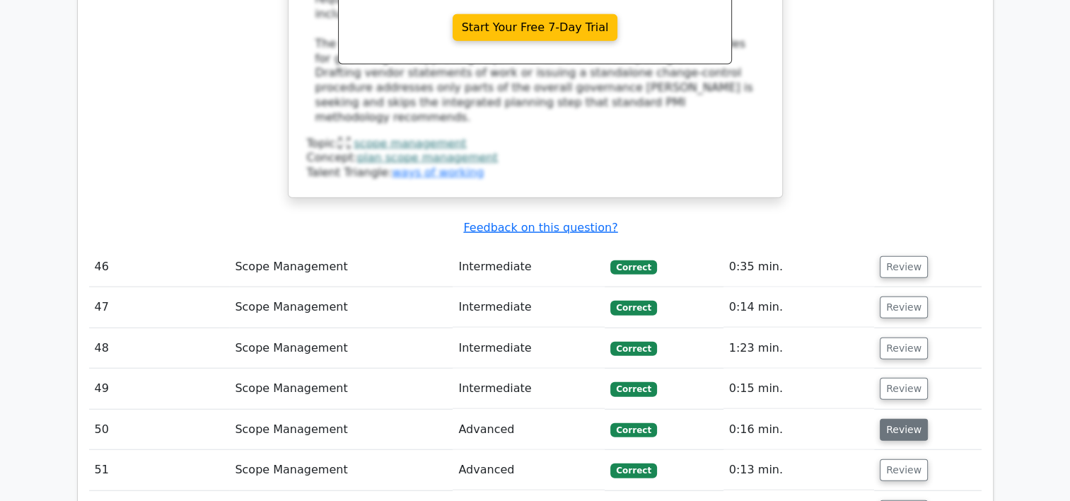
click at [905, 419] on button "Review" at bounding box center [904, 430] width 48 height 22
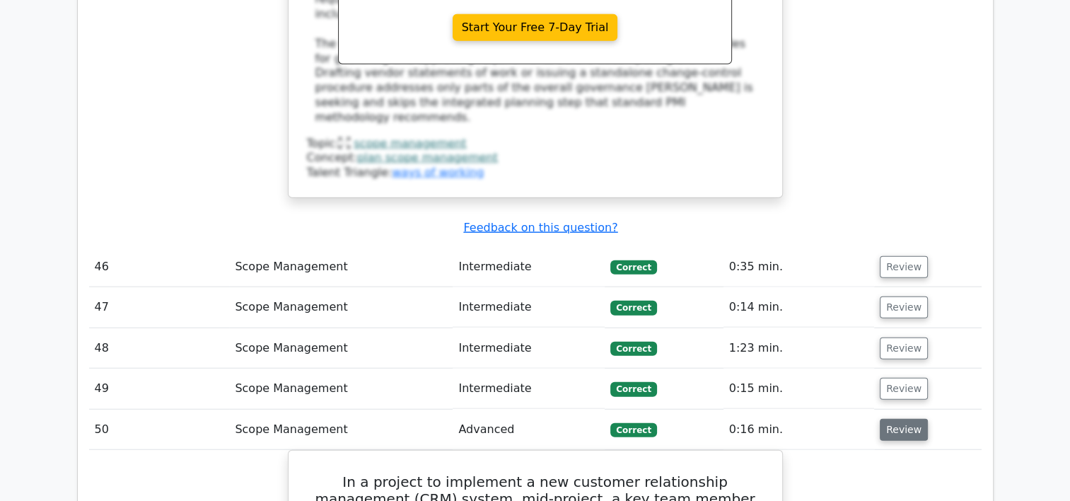
click at [905, 419] on button "Review" at bounding box center [904, 430] width 48 height 22
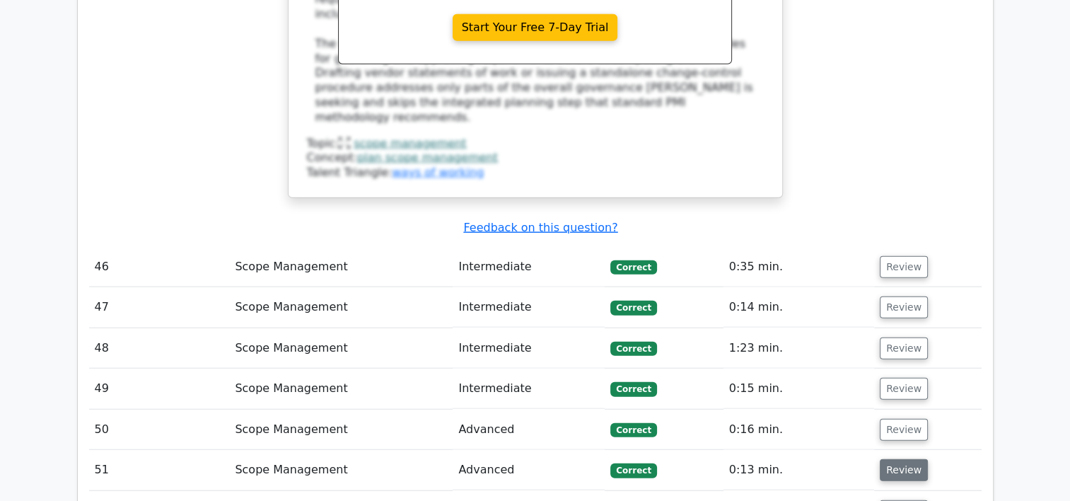
click at [904, 459] on button "Review" at bounding box center [904, 470] width 48 height 22
click at [906, 500] on button "Review" at bounding box center [904, 511] width 48 height 22
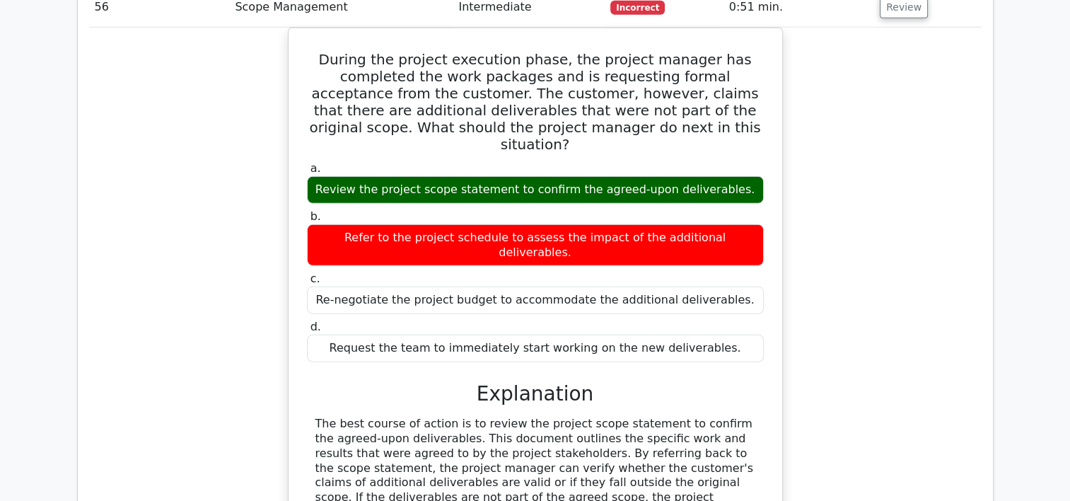
scroll to position [9438, 0]
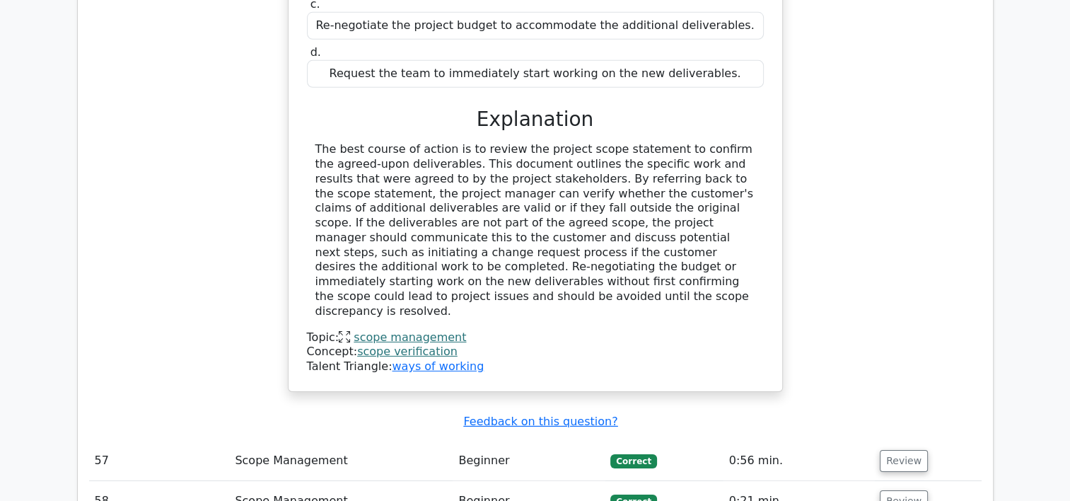
scroll to position [9714, 0]
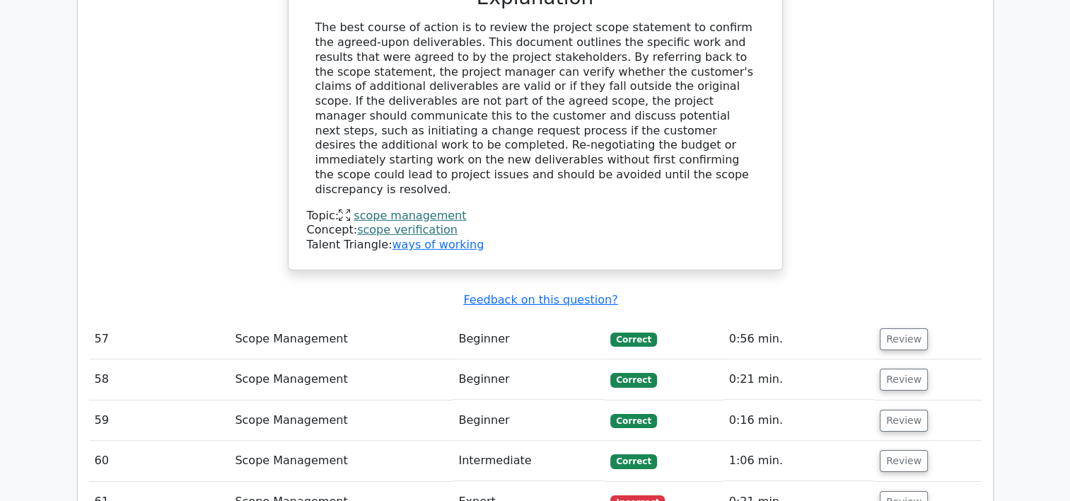
scroll to position [9805, 0]
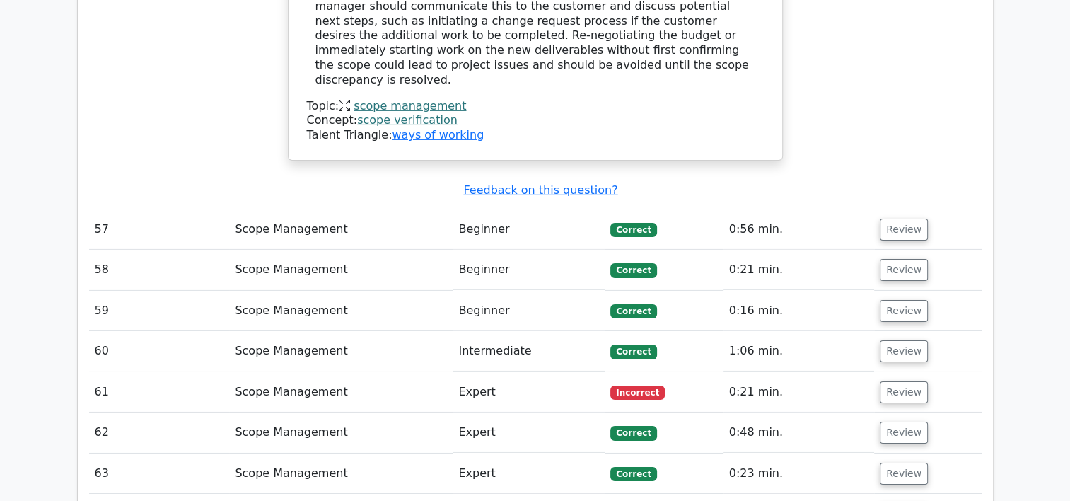
scroll to position [9961, 0]
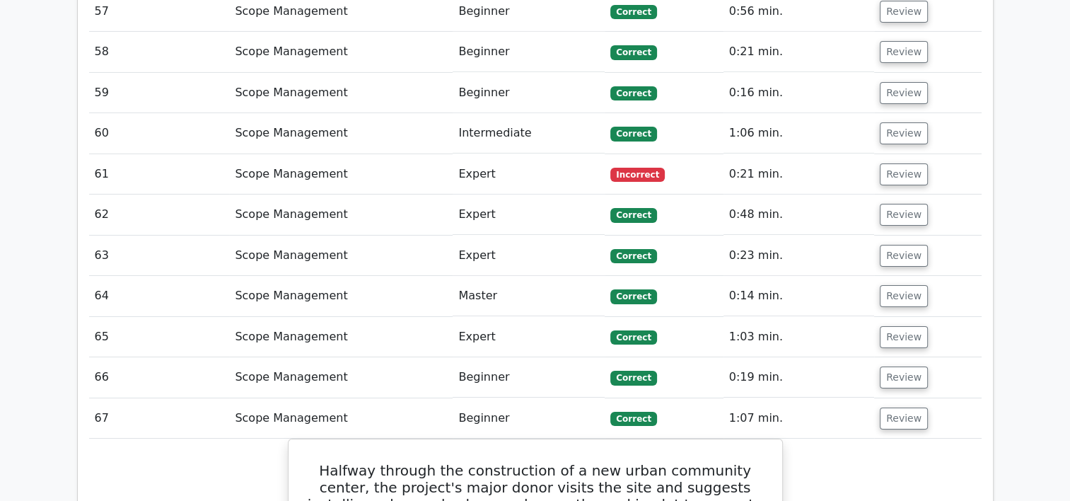
scroll to position [10132, 0]
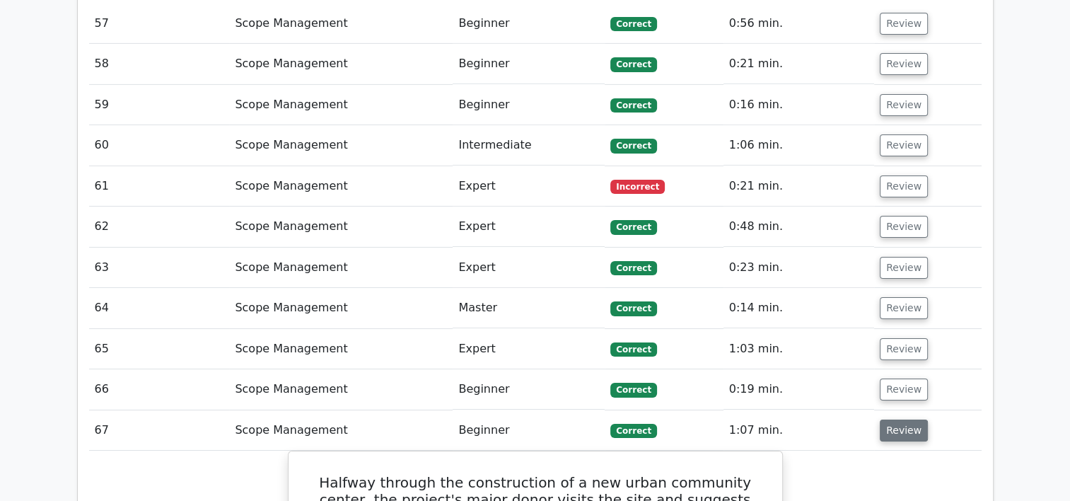
click at [902, 419] on button "Review" at bounding box center [904, 430] width 48 height 22
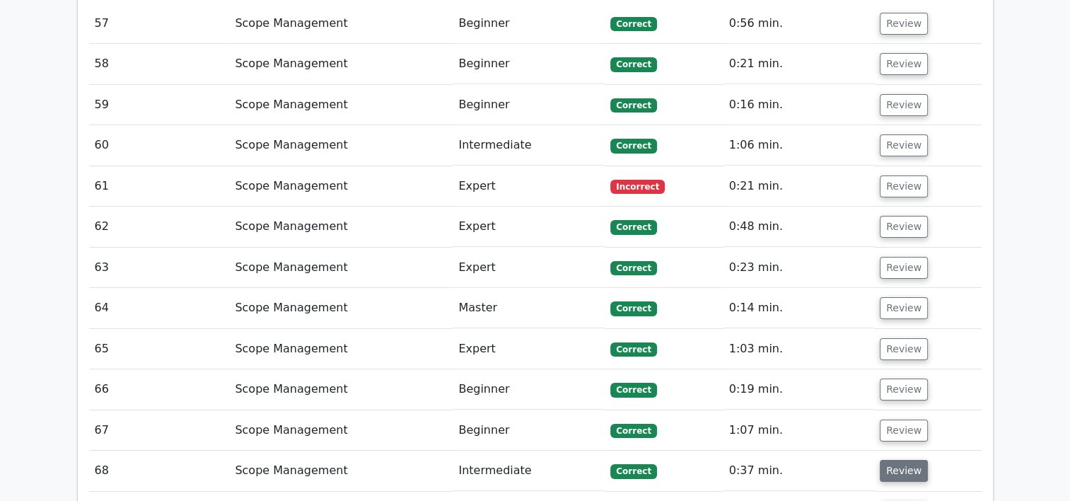
click at [897, 460] on button "Review" at bounding box center [904, 471] width 48 height 22
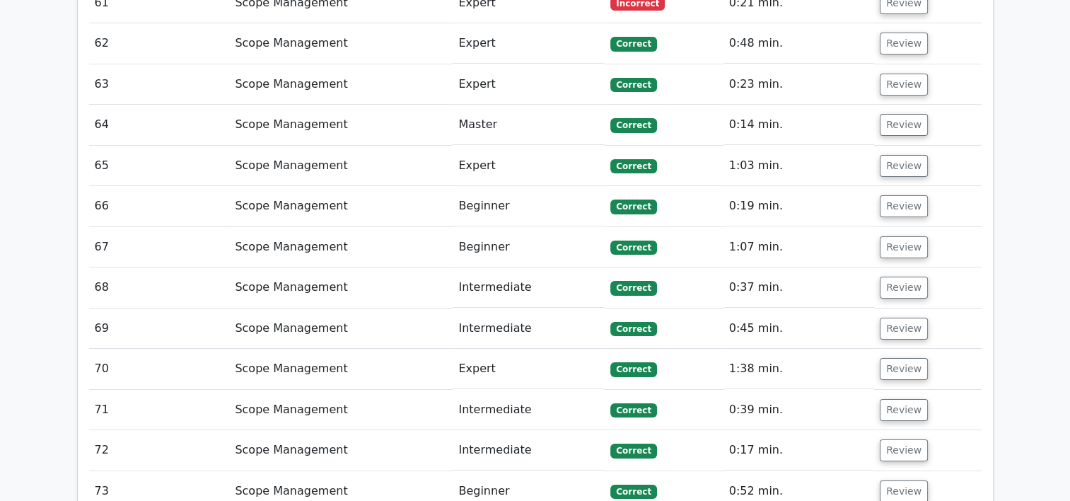
scroll to position [10350, 0]
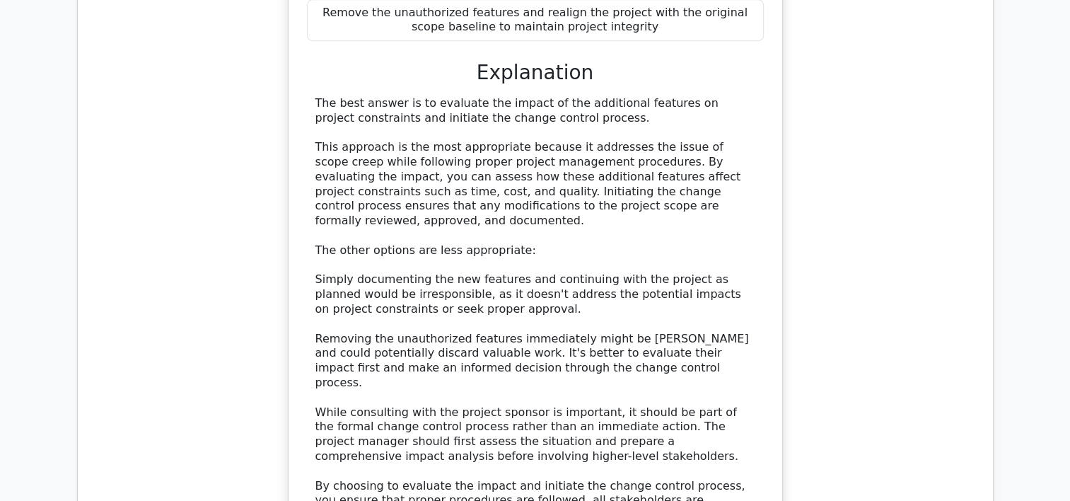
scroll to position [11445, 0]
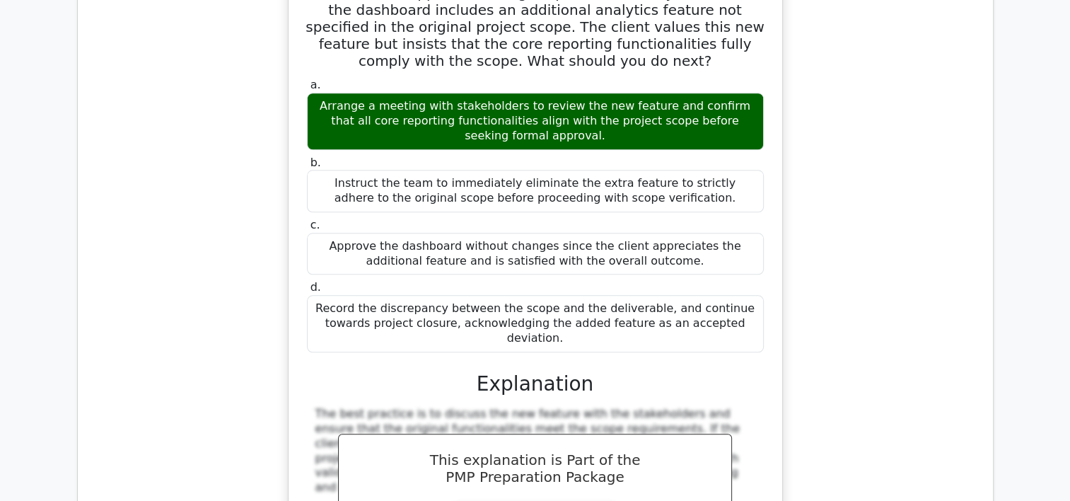
scroll to position [12288, 0]
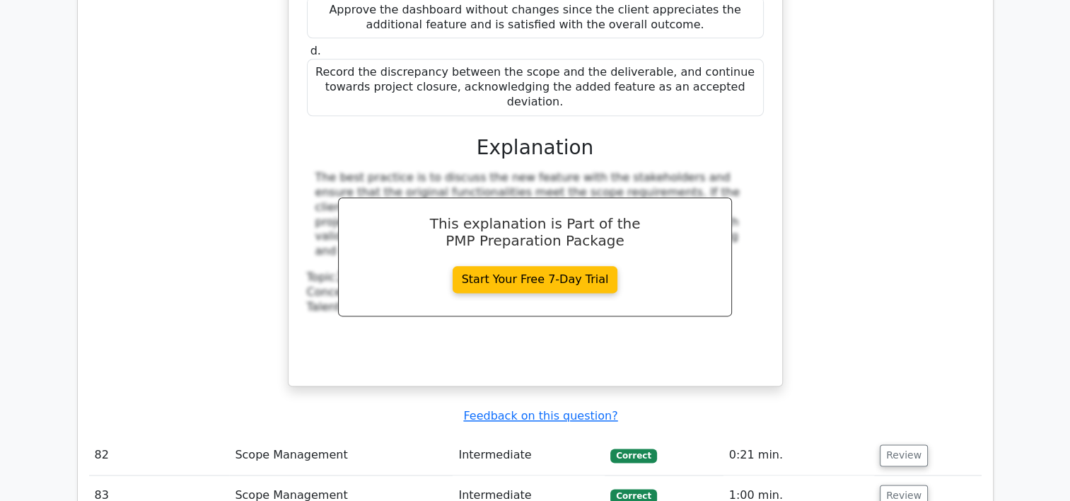
scroll to position [12408, 0]
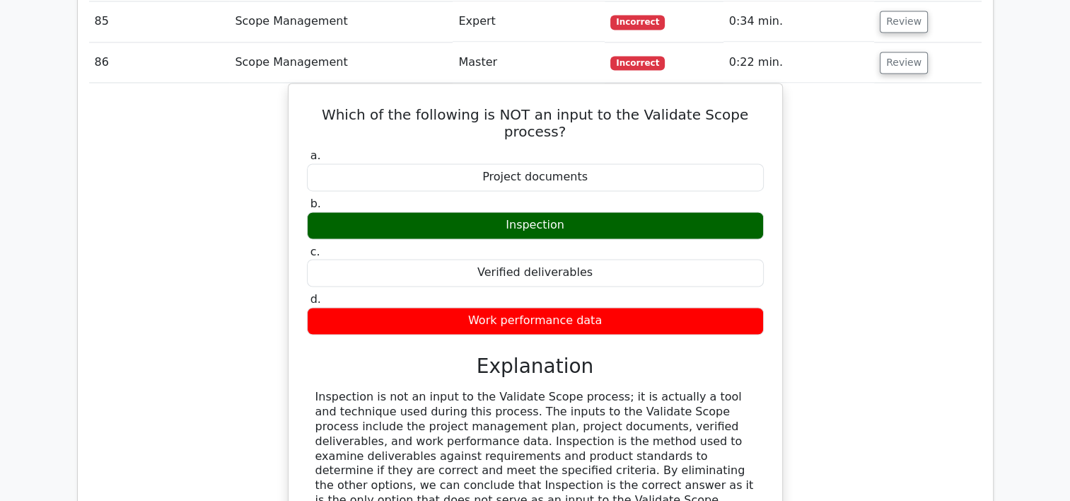
scroll to position [12993, 0]
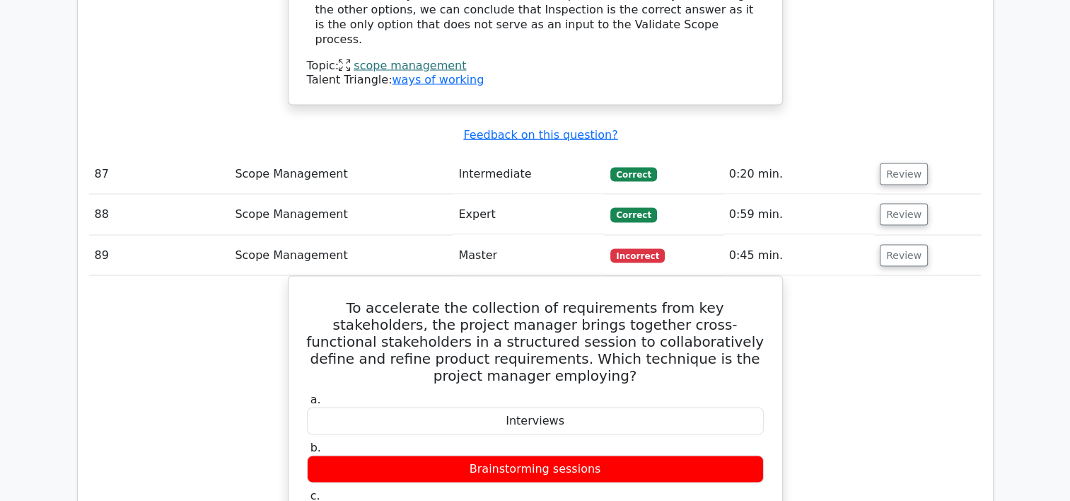
scroll to position [13483, 0]
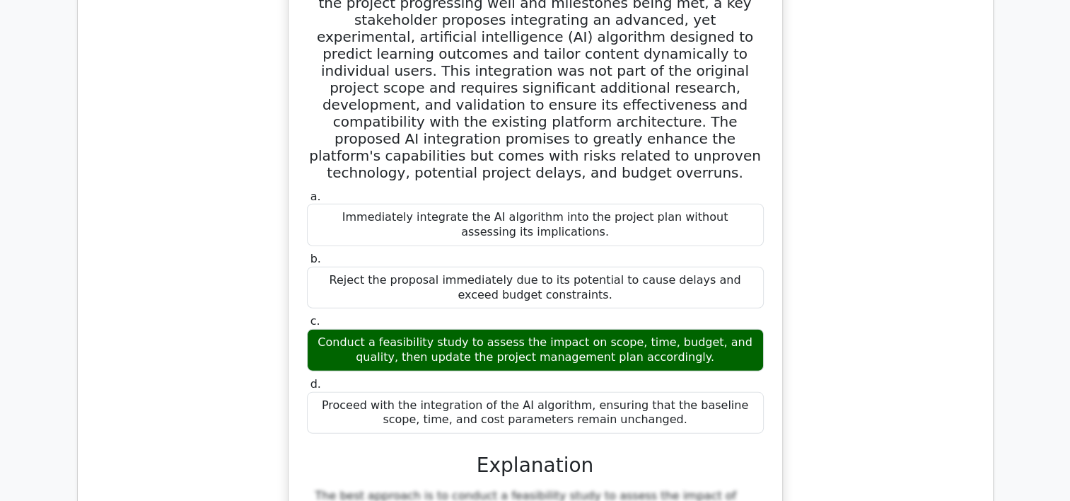
scroll to position [14672, 0]
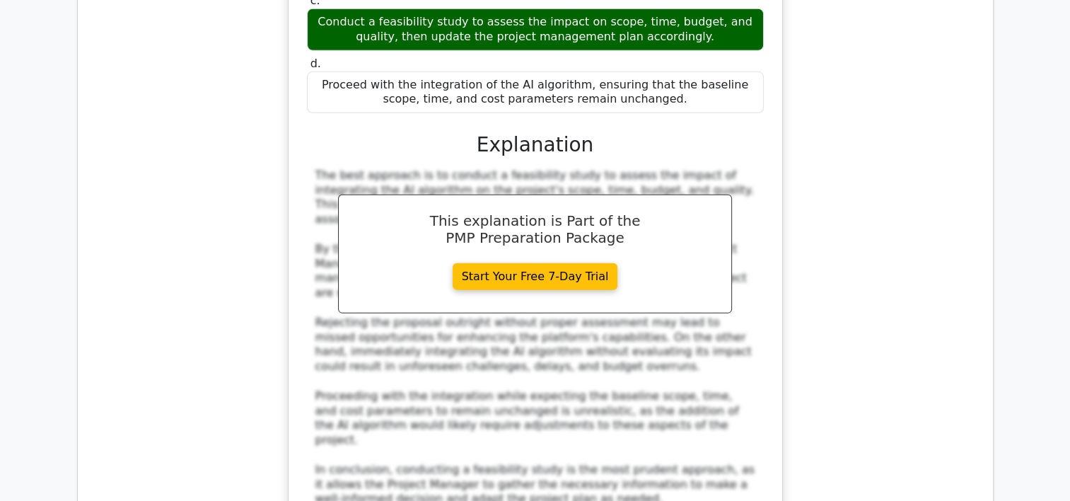
scroll to position [15336, 0]
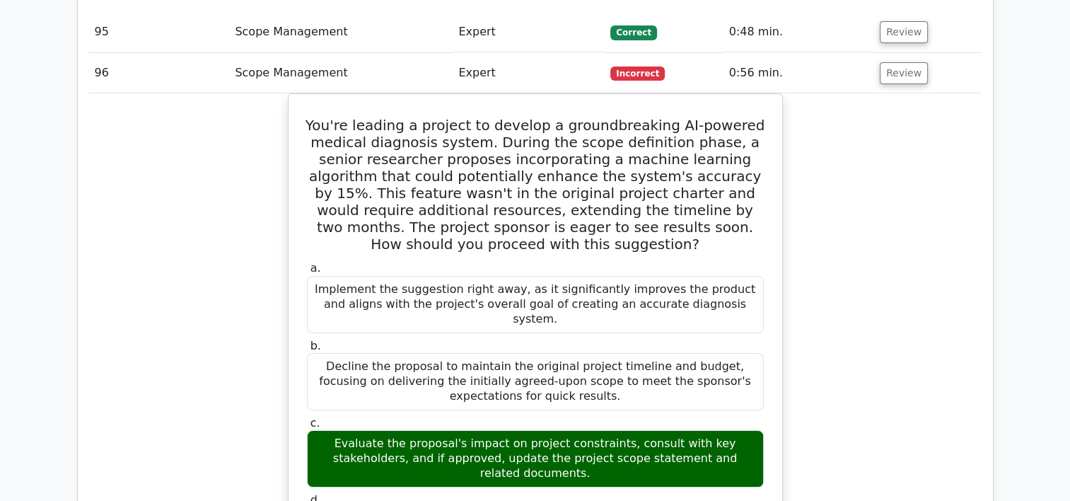
scroll to position [16646, 0]
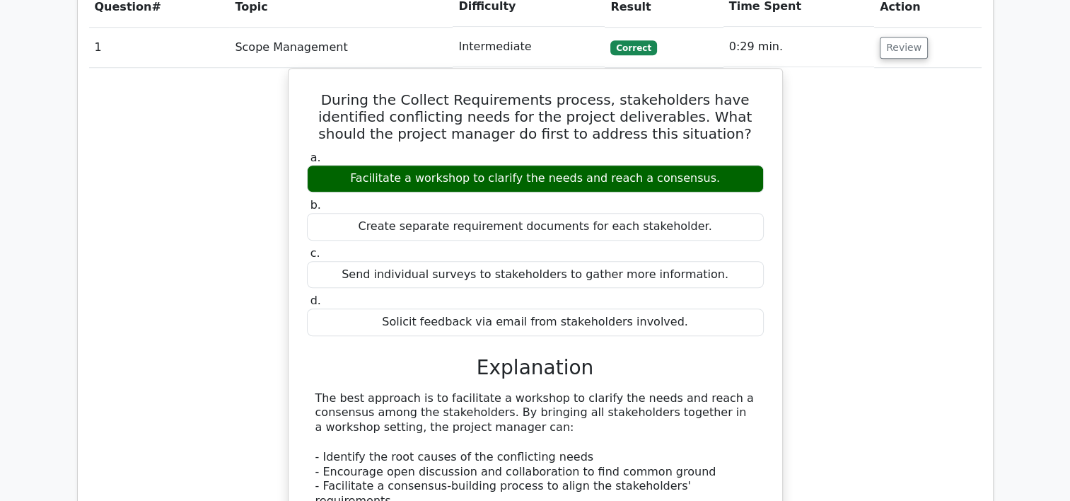
scroll to position [0, 0]
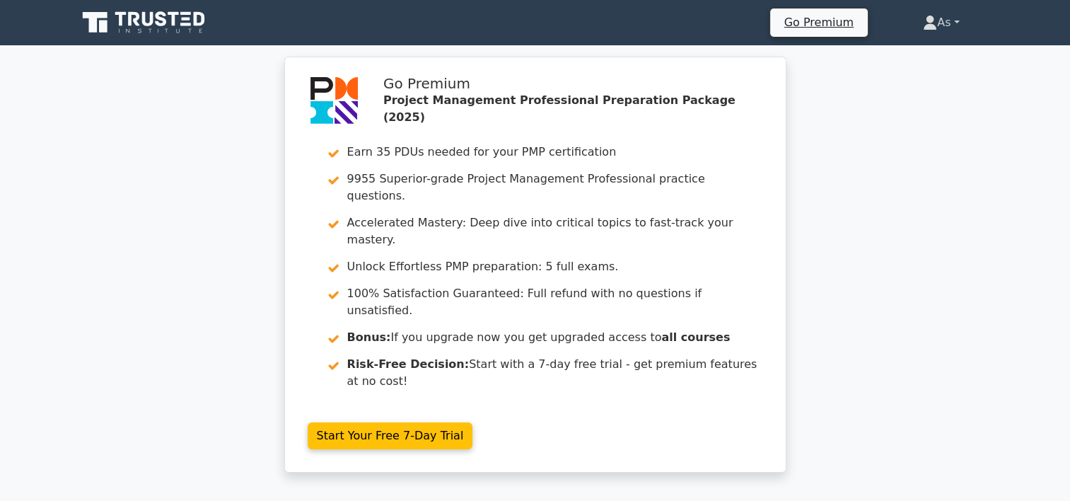
click at [949, 23] on link "As" at bounding box center [941, 22] width 104 height 28
click at [951, 53] on link "Profile" at bounding box center [946, 56] width 112 height 23
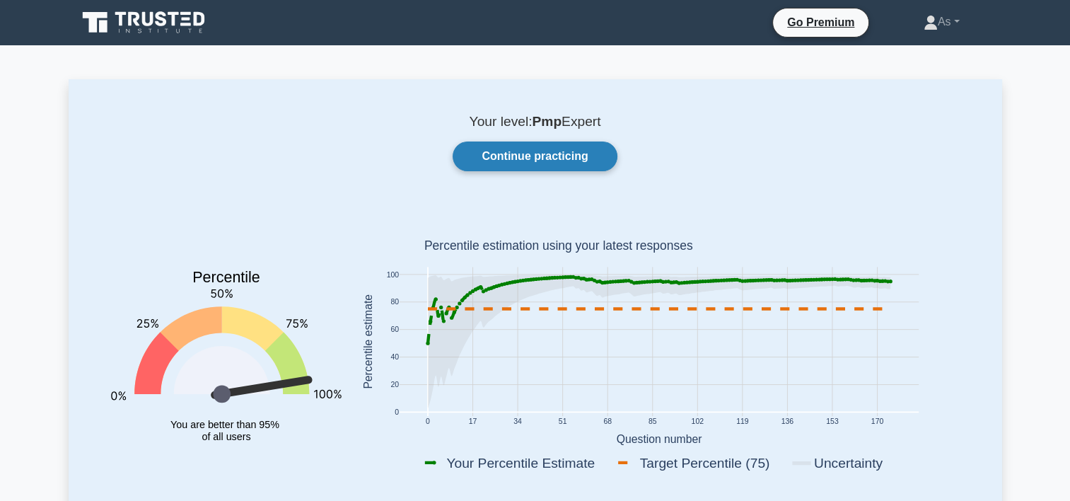
click at [613, 151] on link "Continue practicing" at bounding box center [535, 156] width 164 height 30
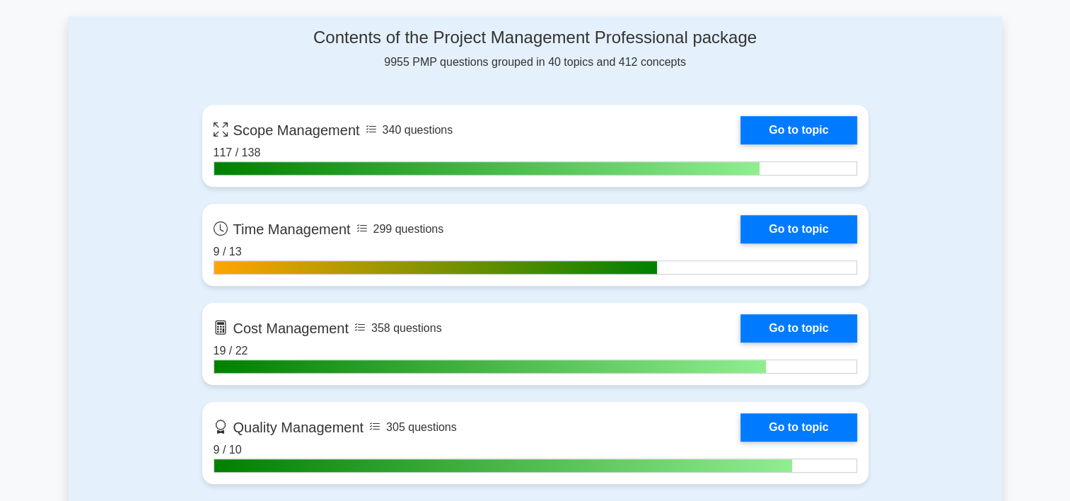
scroll to position [961, 0]
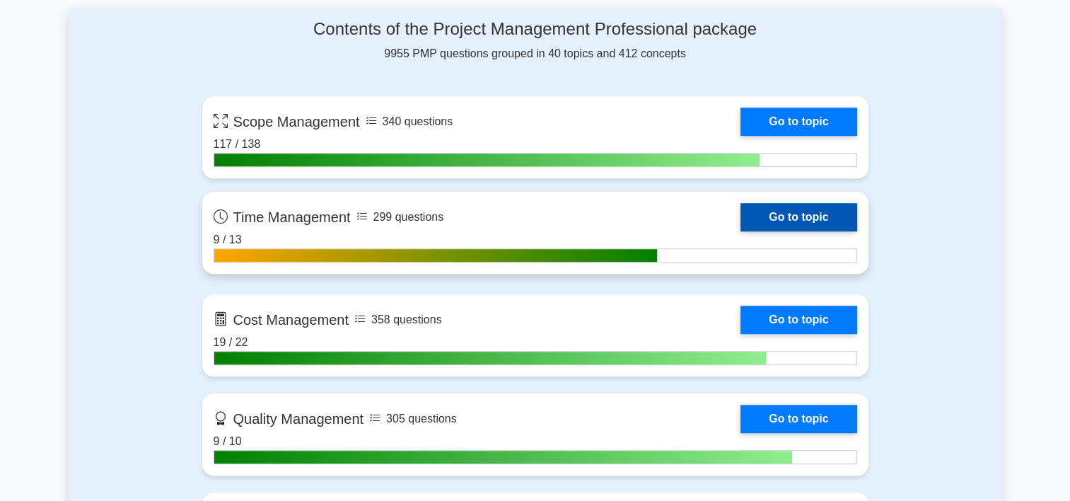
click at [741, 209] on link "Go to topic" at bounding box center [799, 217] width 116 height 28
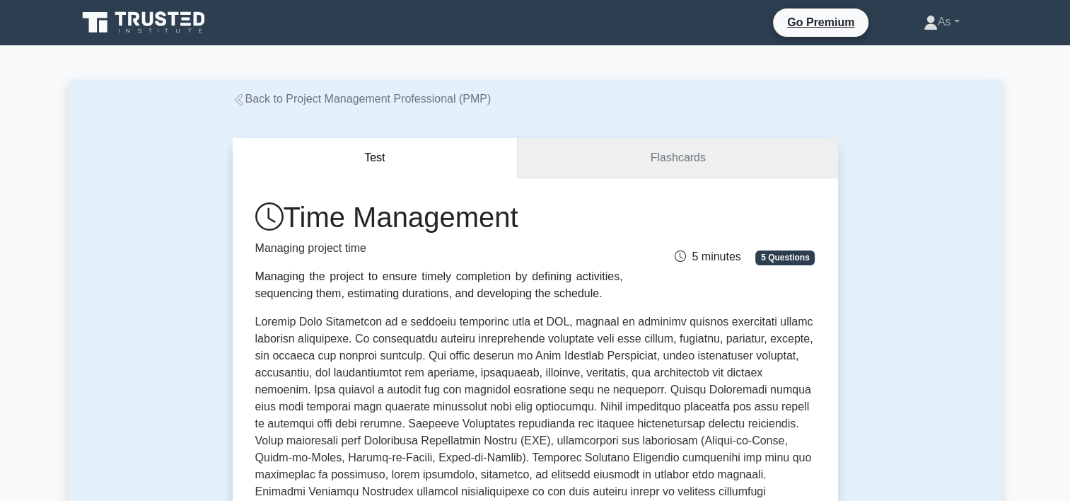
click at [688, 158] on link "Flashcards" at bounding box center [678, 158] width 320 height 40
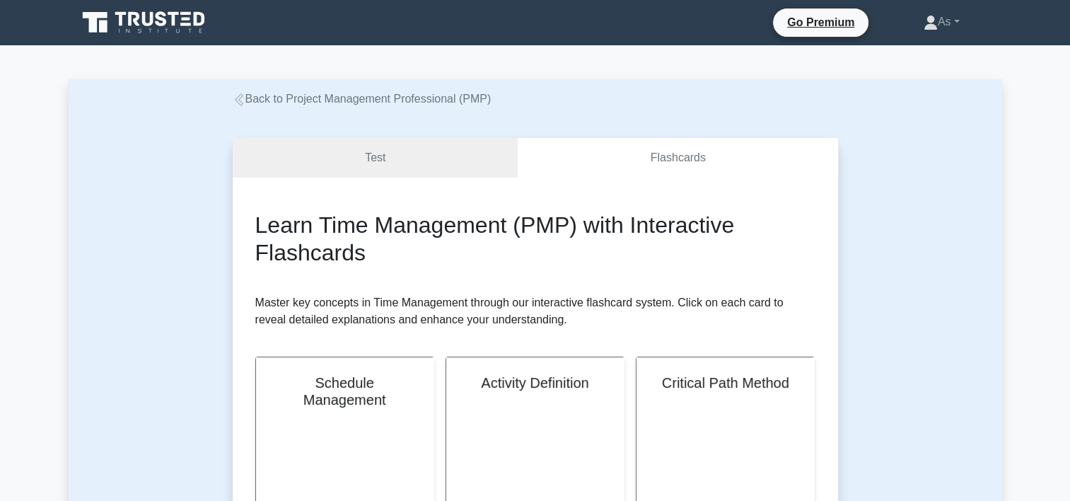
click at [496, 158] on link "Test" at bounding box center [376, 158] width 286 height 40
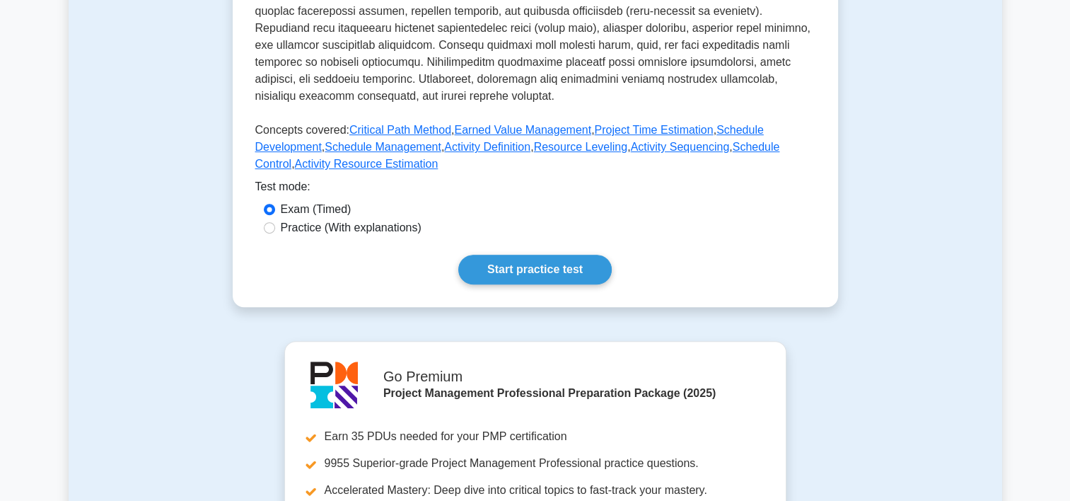
scroll to position [591, 0]
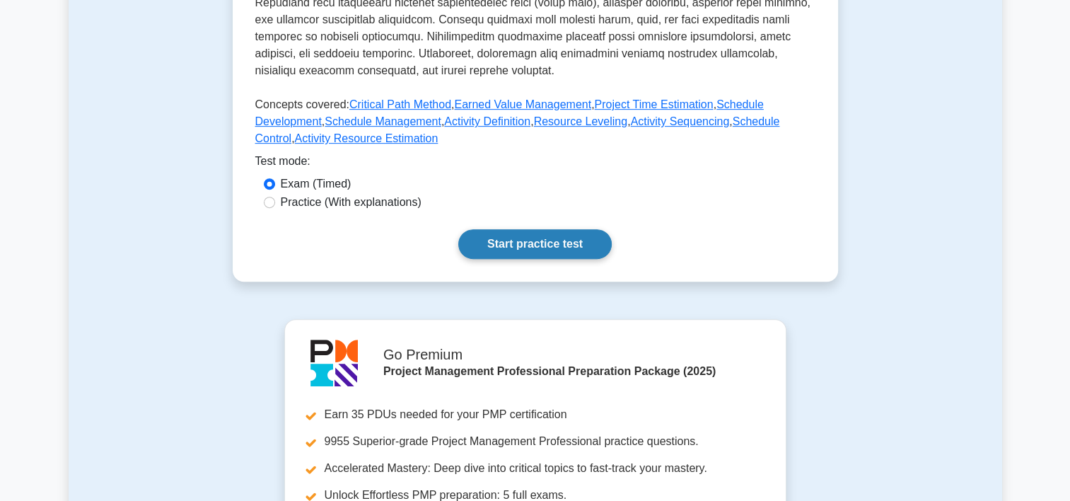
click at [570, 236] on link "Start practice test" at bounding box center [534, 244] width 153 height 30
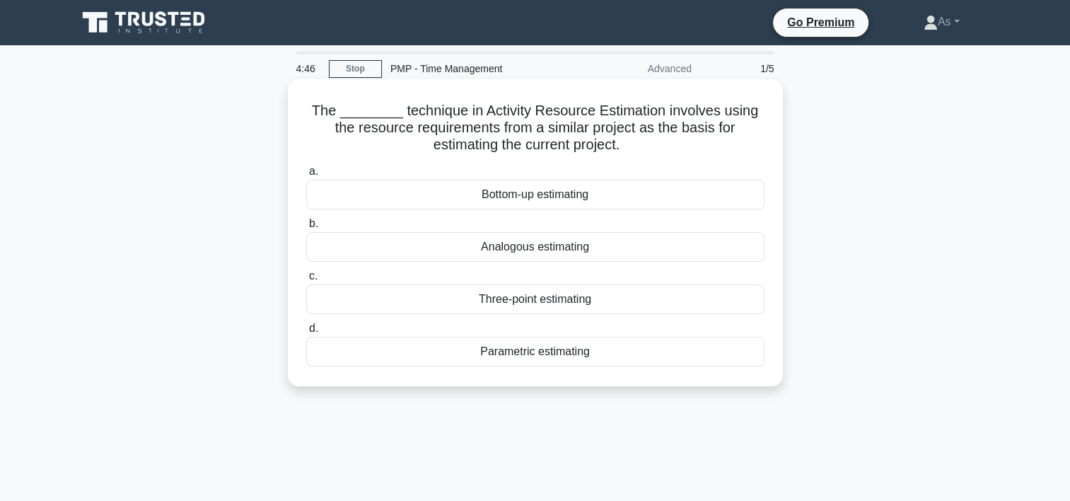
click at [676, 246] on div "Analogous estimating" at bounding box center [535, 247] width 458 height 30
click at [306, 228] on input "b. Analogous estimating" at bounding box center [306, 223] width 0 height 9
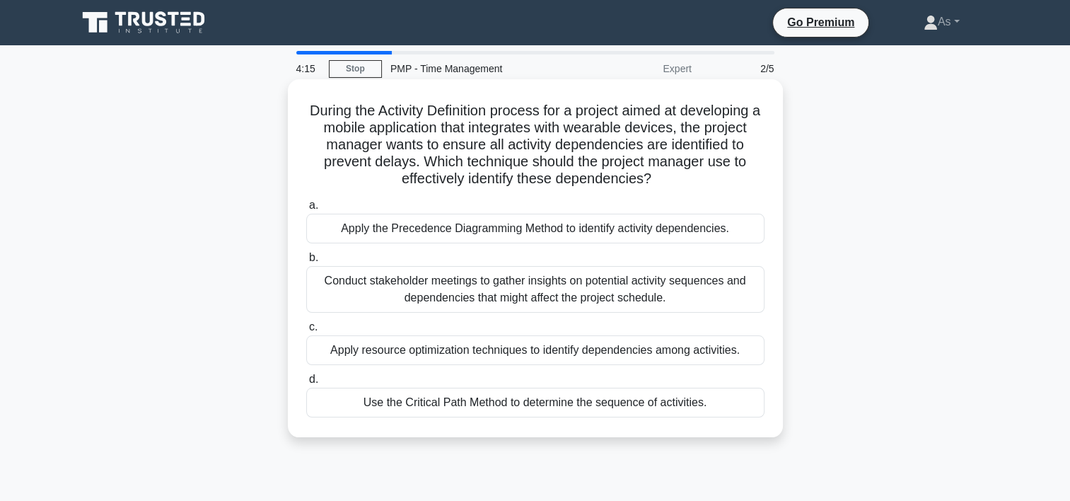
click at [722, 231] on div "Apply the Precedence Diagramming Method to identify activity dependencies." at bounding box center [535, 229] width 458 height 30
click at [306, 210] on input "a. Apply the Precedence Diagramming Method to identify activity dependencies." at bounding box center [306, 205] width 0 height 9
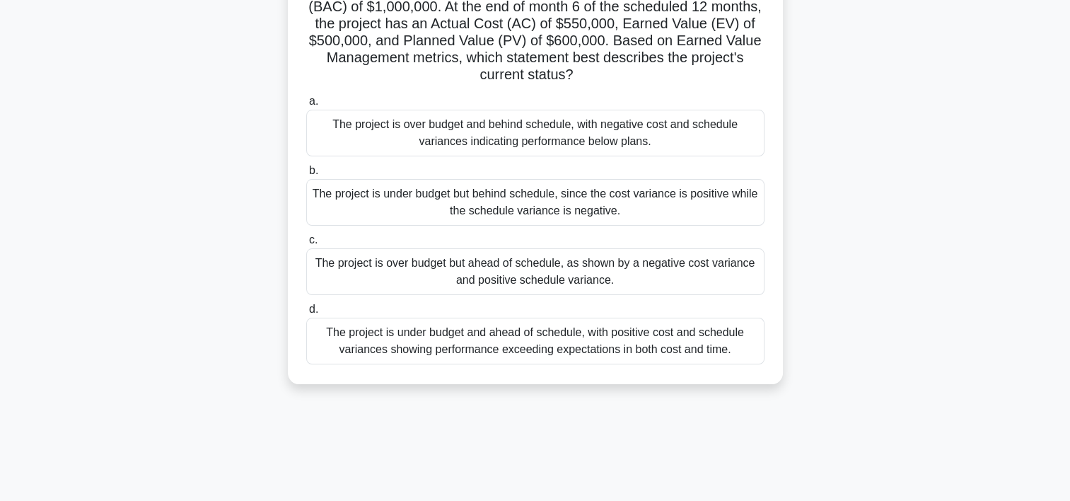
scroll to position [127, 0]
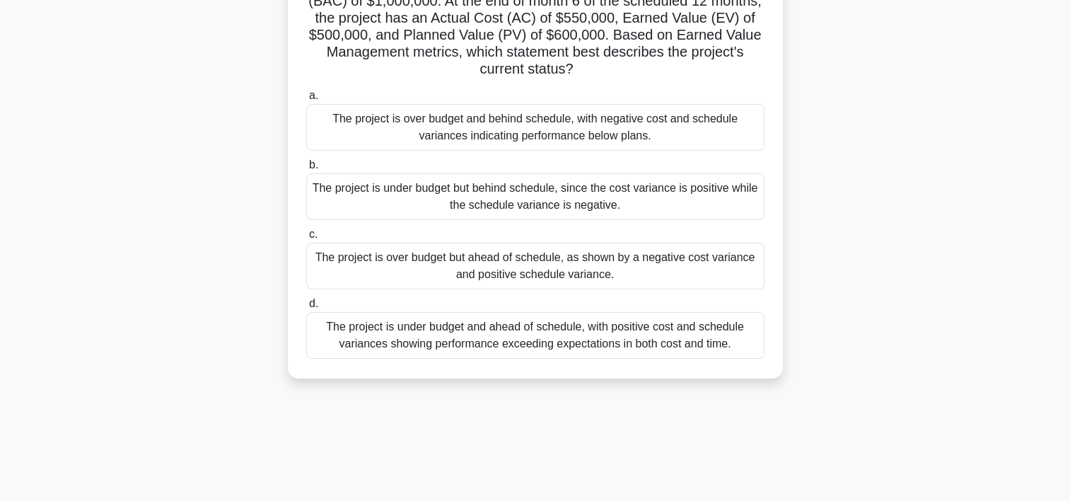
click at [754, 275] on div "The project is over budget but ahead of schedule, as shown by a negative cost v…" at bounding box center [535, 266] width 458 height 47
click at [306, 239] on input "c. The project is over budget but ahead of schedule, as shown by a negative cos…" at bounding box center [306, 234] width 0 height 9
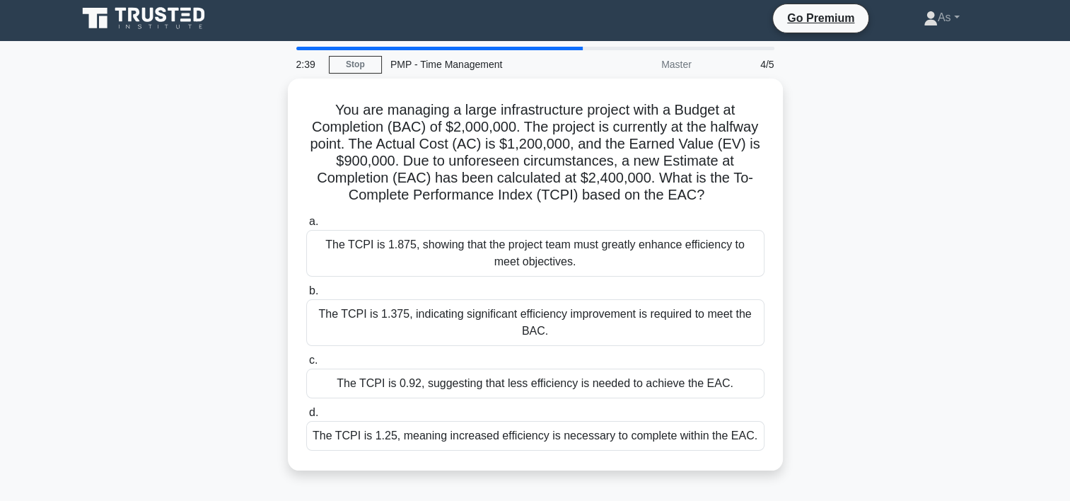
scroll to position [0, 0]
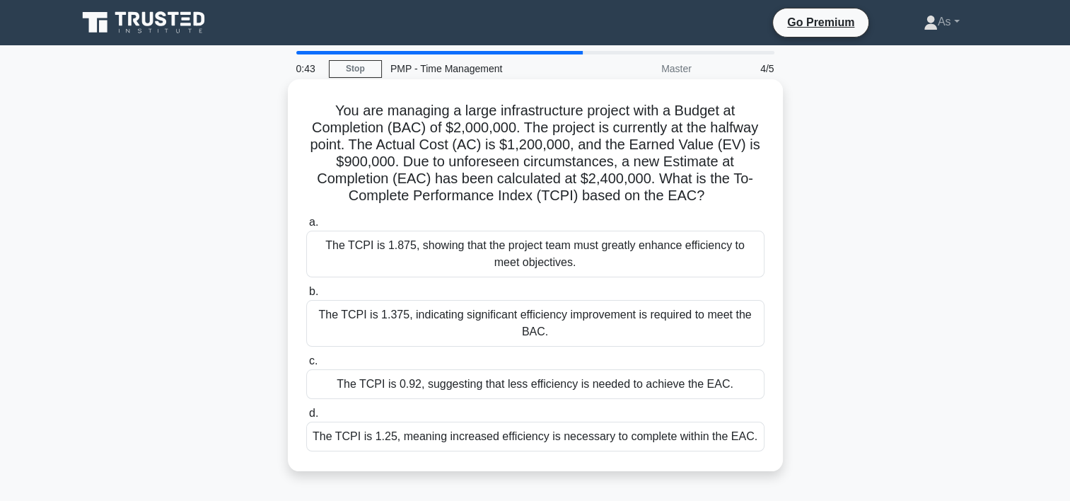
click at [506, 441] on div "The TCPI is 1.25, meaning increased efficiency is necessary to complete within …" at bounding box center [535, 437] width 458 height 30
click at [306, 418] on input "d. The TCPI is 1.25, meaning increased efficiency is necessary to complete with…" at bounding box center [306, 413] width 0 height 9
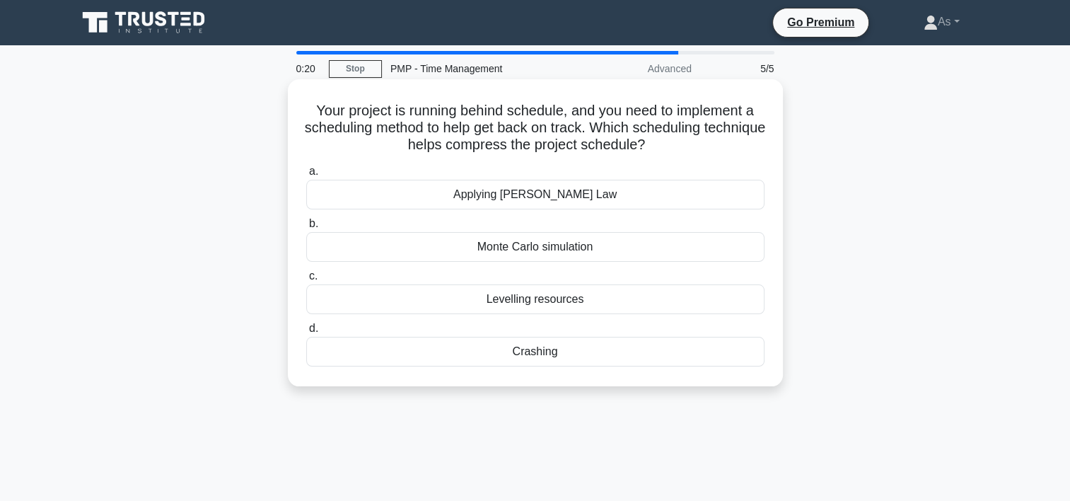
click at [444, 359] on div "Crashing" at bounding box center [535, 352] width 458 height 30
click at [306, 333] on input "d. Crashing" at bounding box center [306, 328] width 0 height 9
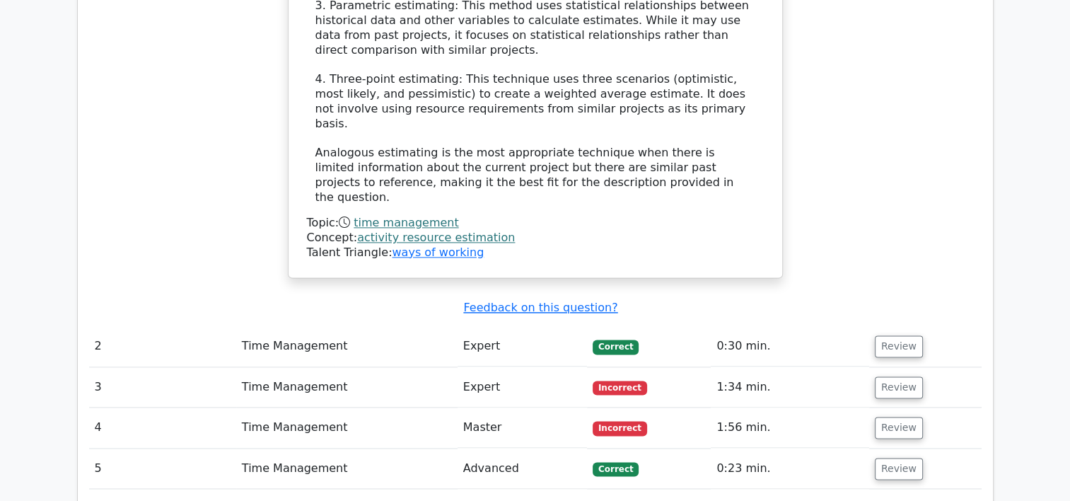
scroll to position [1778, 0]
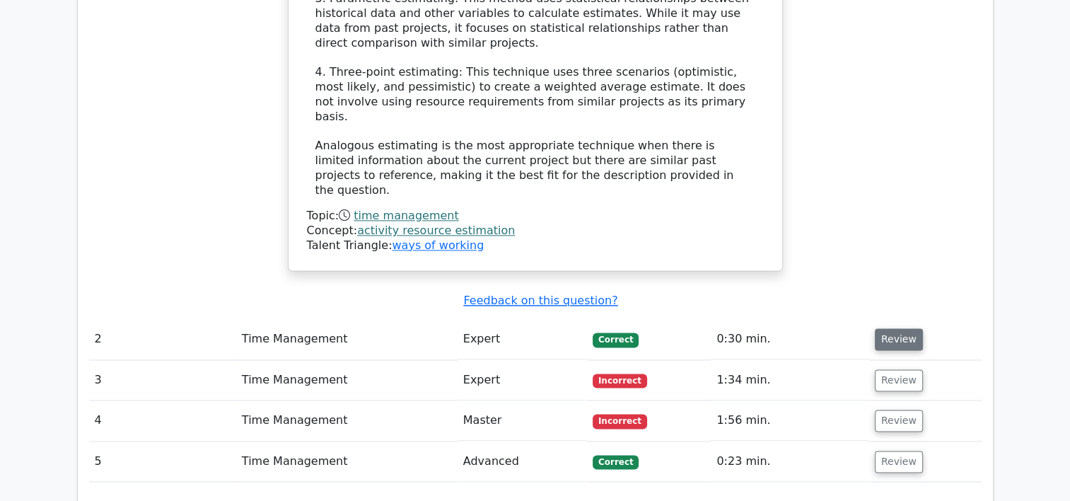
click at [893, 328] on button "Review" at bounding box center [899, 339] width 48 height 22
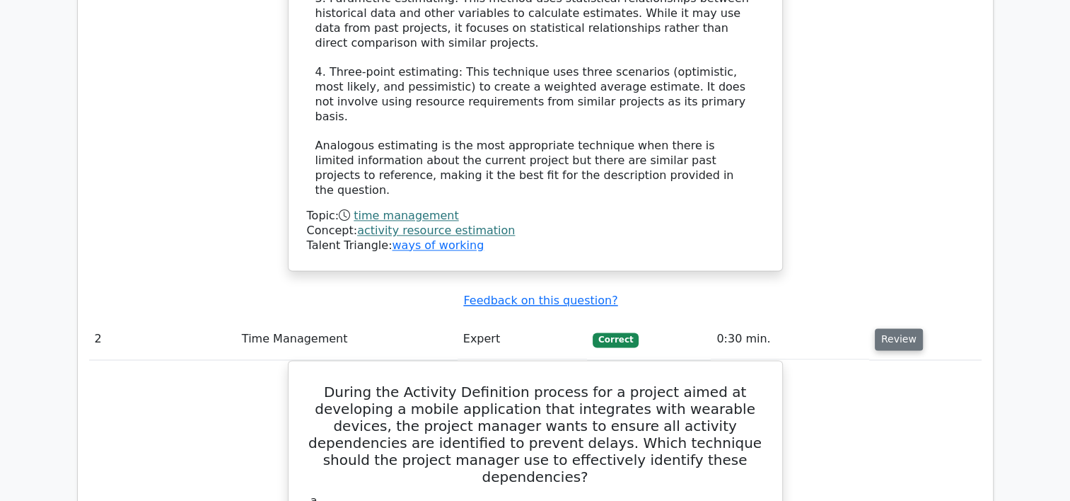
click at [893, 328] on button "Review" at bounding box center [899, 339] width 48 height 22
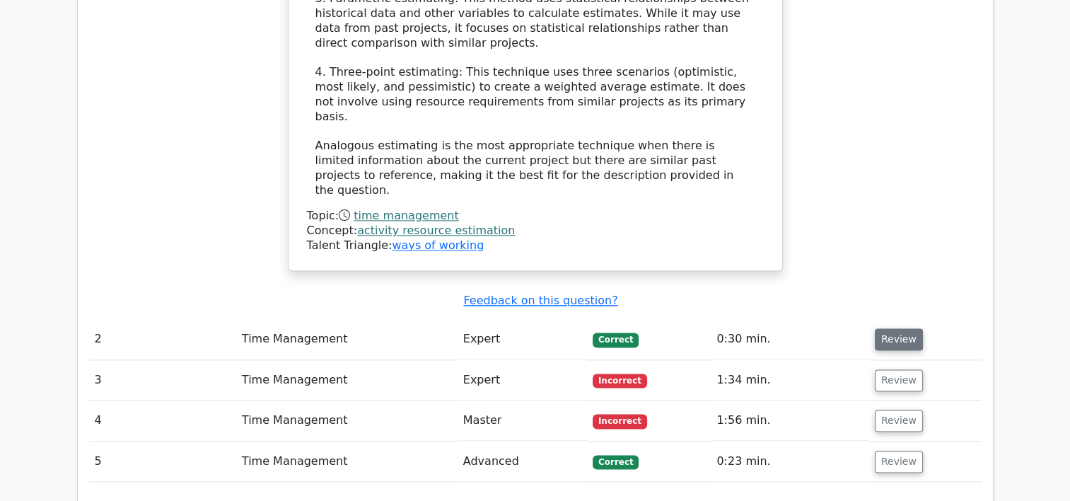
click at [893, 328] on button "Review" at bounding box center [899, 339] width 48 height 22
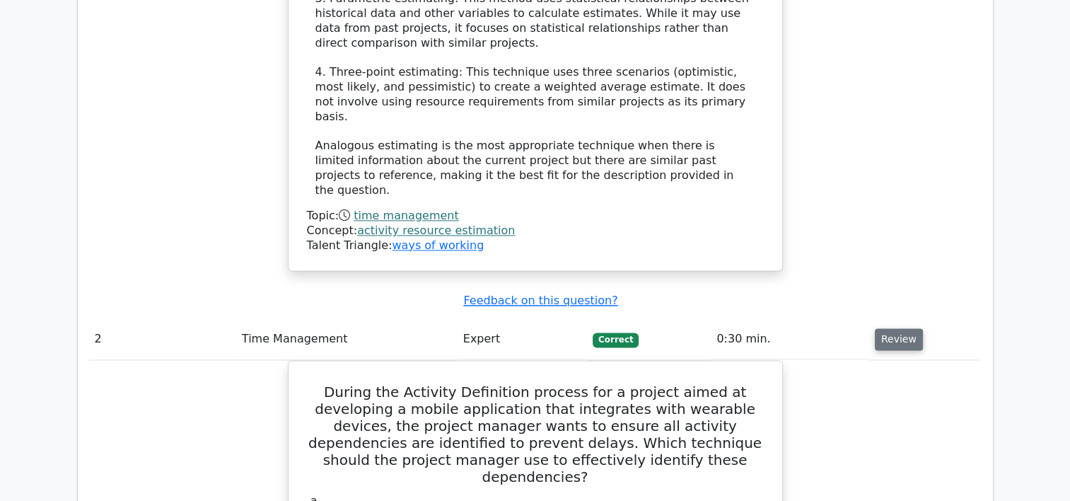
click at [893, 328] on button "Review" at bounding box center [899, 339] width 48 height 22
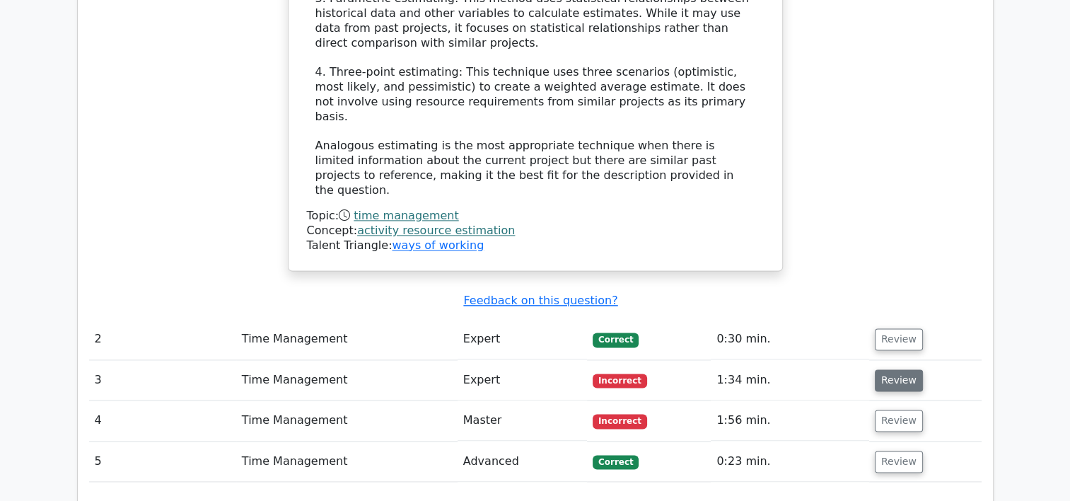
click at [891, 369] on button "Review" at bounding box center [899, 380] width 48 height 22
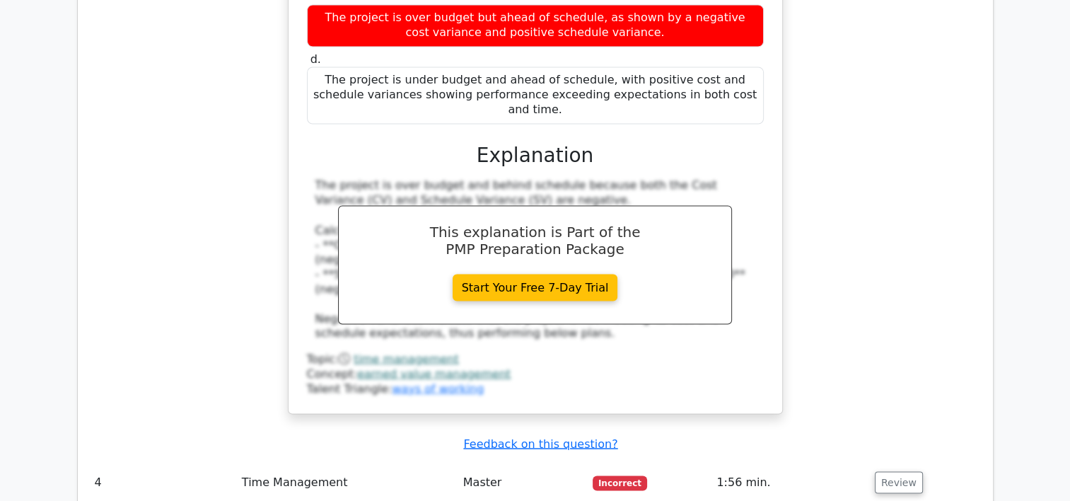
scroll to position [2601, 0]
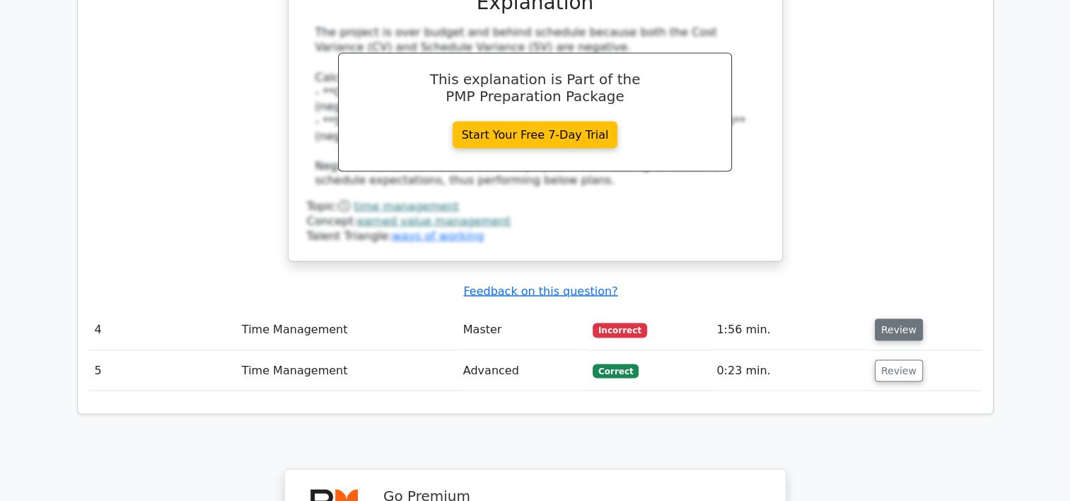
click at [888, 318] on button "Review" at bounding box center [899, 329] width 48 height 22
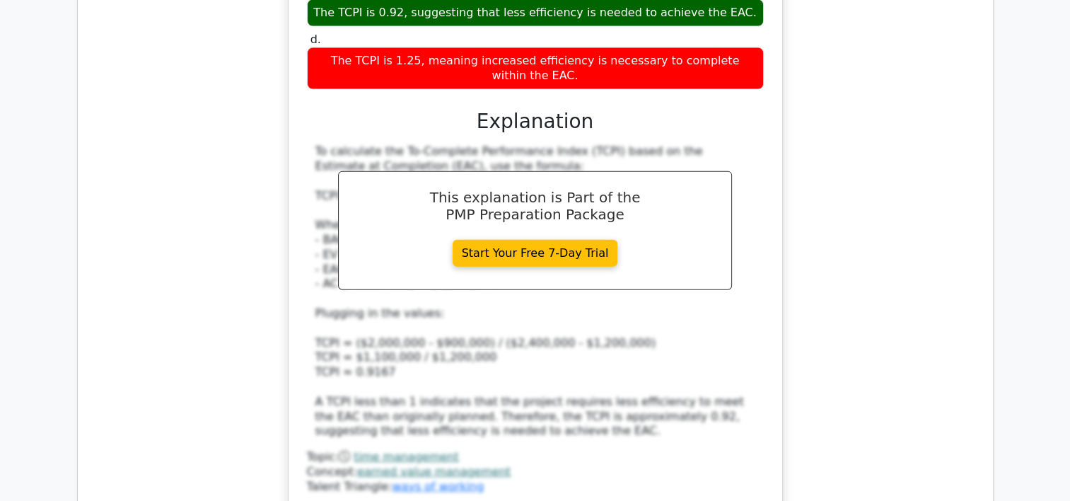
scroll to position [3340, 0]
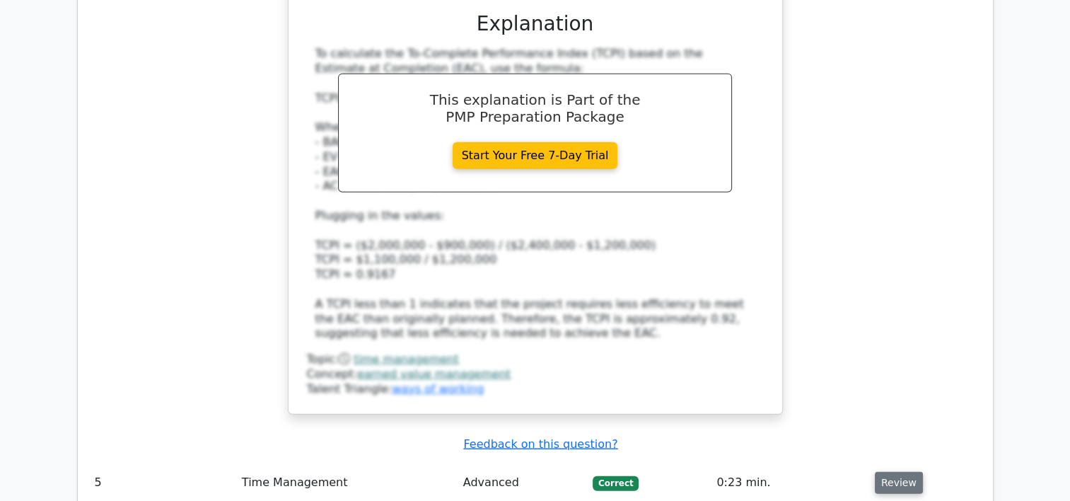
click at [901, 472] on button "Review" at bounding box center [899, 483] width 48 height 22
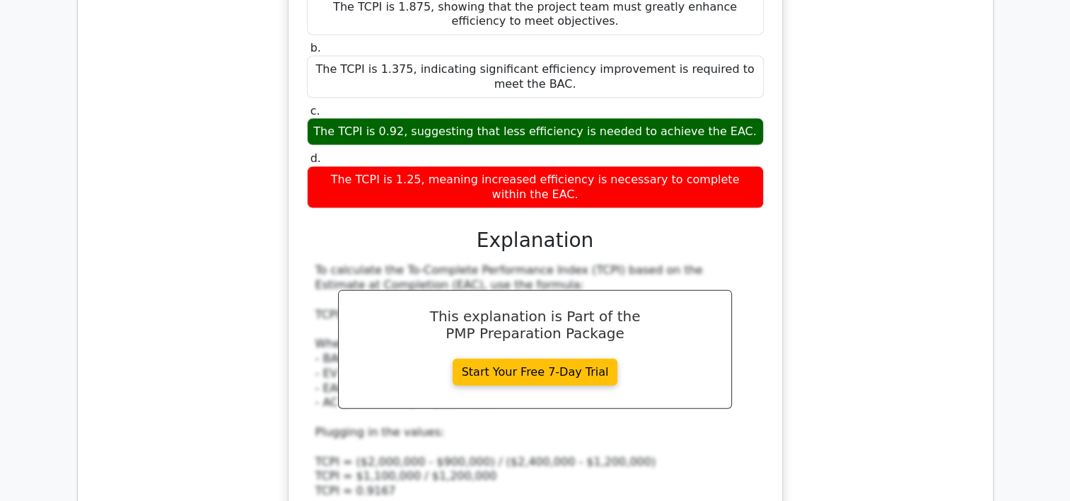
scroll to position [3169, 0]
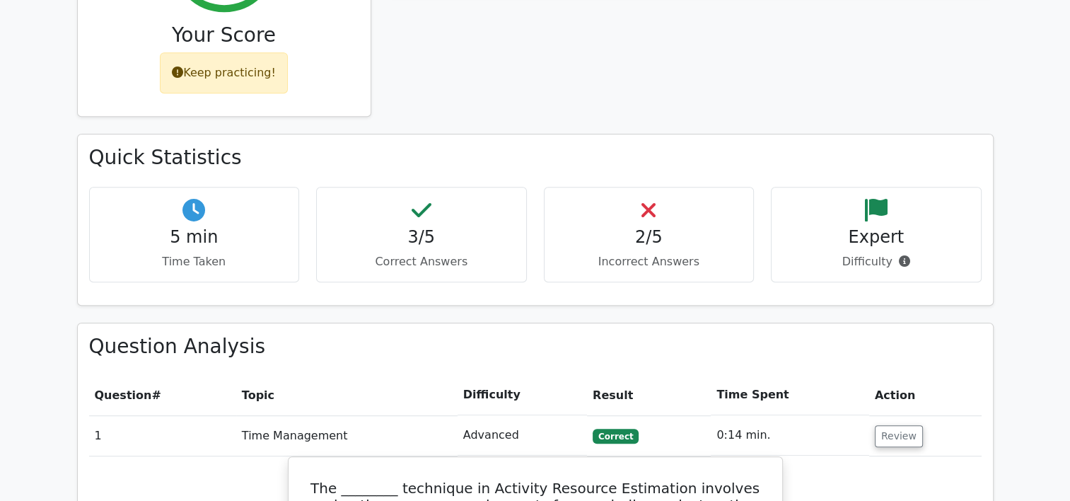
scroll to position [0, 0]
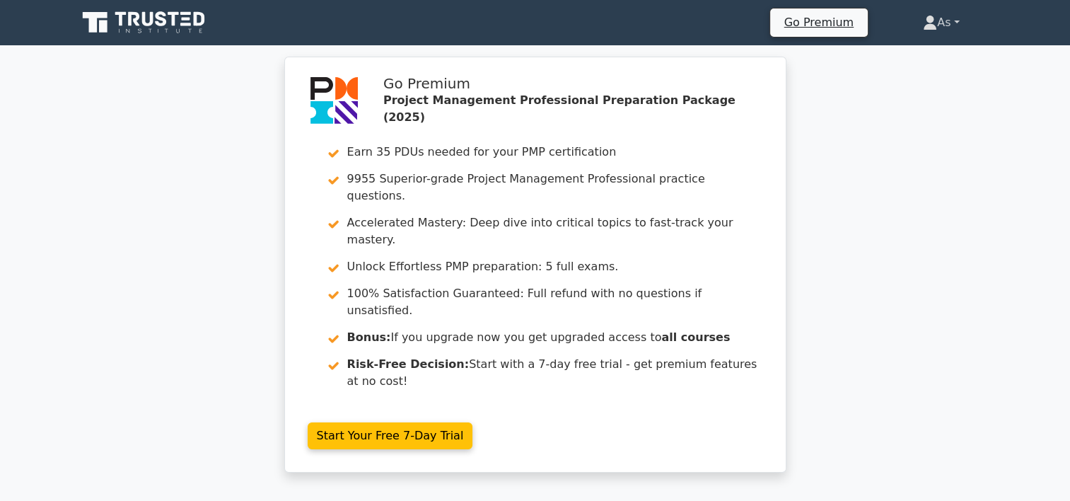
click at [945, 21] on link "As" at bounding box center [941, 22] width 104 height 28
click at [940, 46] on link "Profile" at bounding box center [946, 56] width 112 height 23
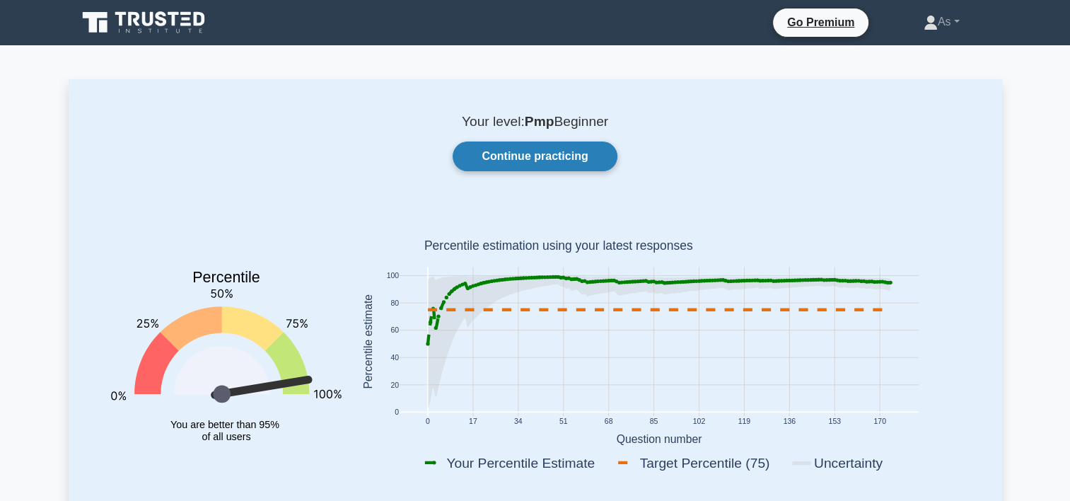
click at [584, 158] on link "Continue practicing" at bounding box center [535, 156] width 164 height 30
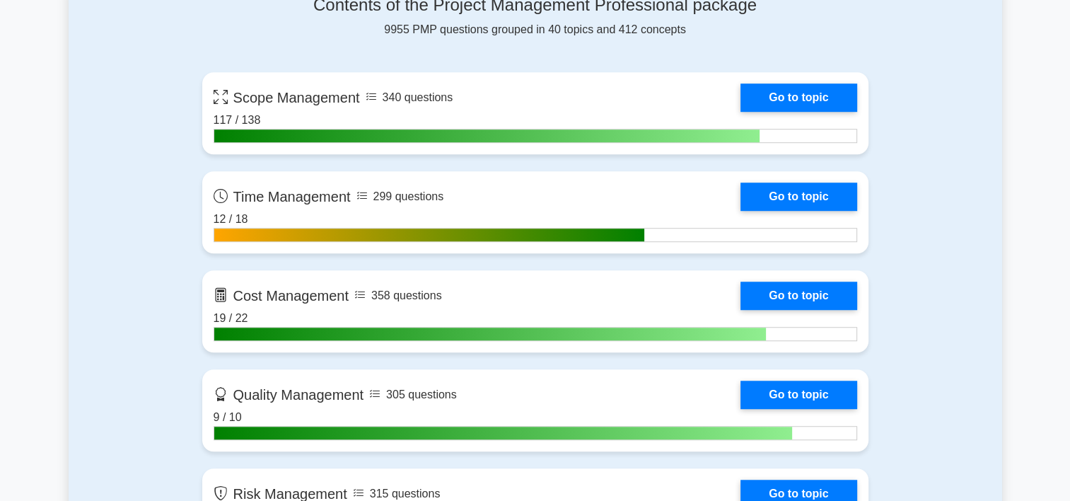
scroll to position [978, 0]
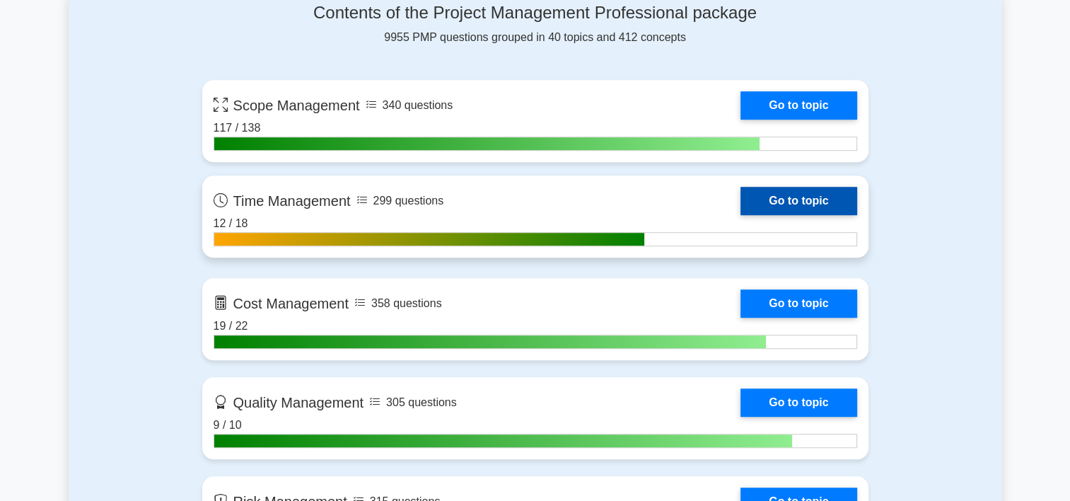
click at [741, 200] on link "Go to topic" at bounding box center [799, 201] width 116 height 28
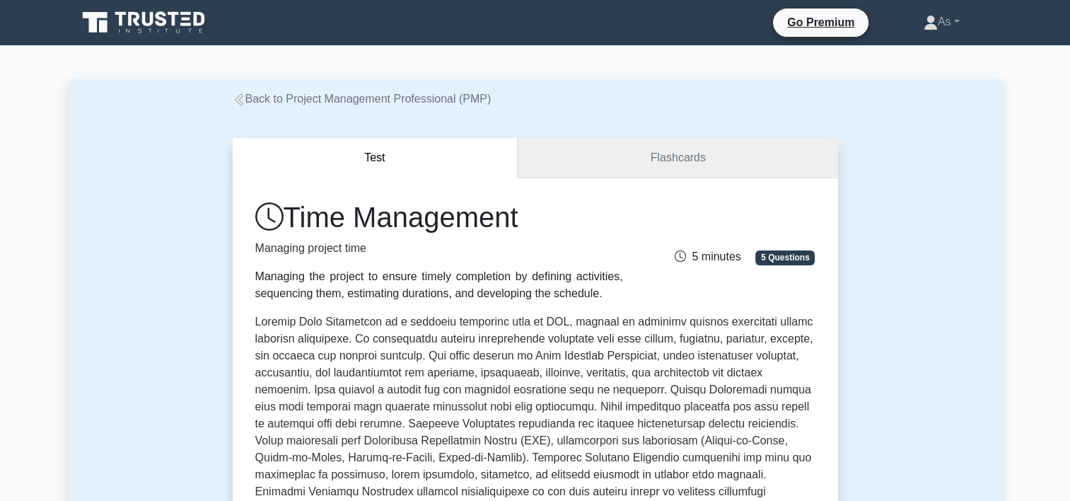
click at [677, 152] on link "Flashcards" at bounding box center [678, 158] width 320 height 40
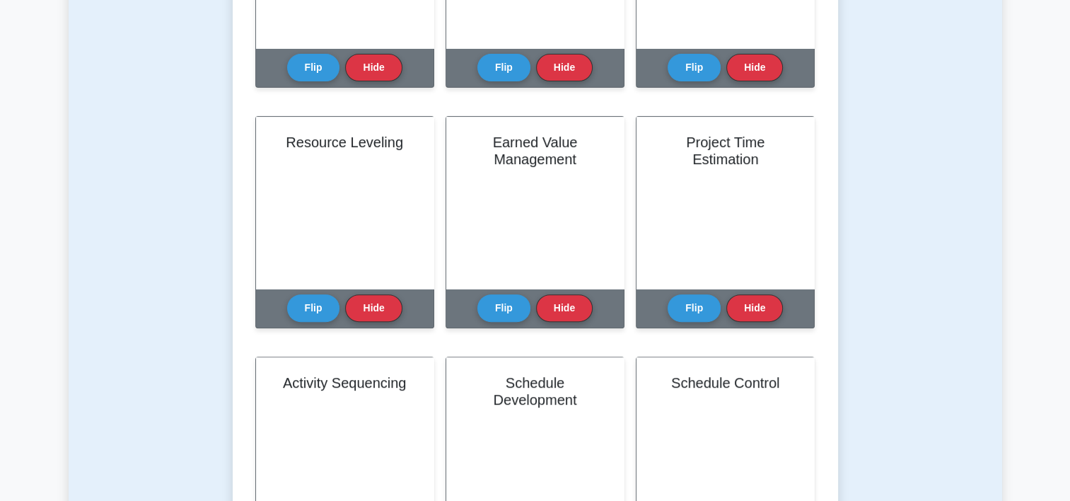
scroll to position [495, 0]
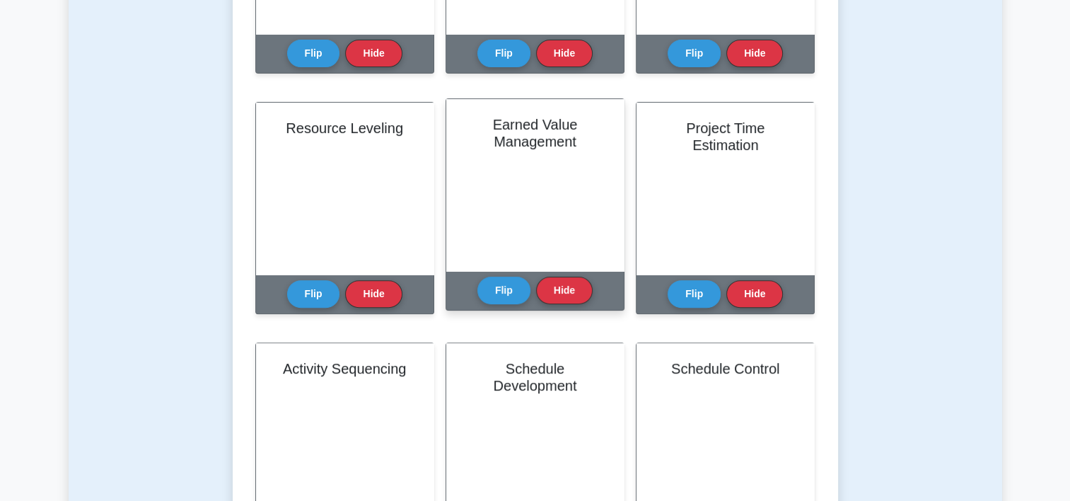
click at [540, 168] on div "Earned Value Management" at bounding box center [535, 185] width 178 height 172
click at [506, 289] on button "Flip" at bounding box center [503, 290] width 53 height 28
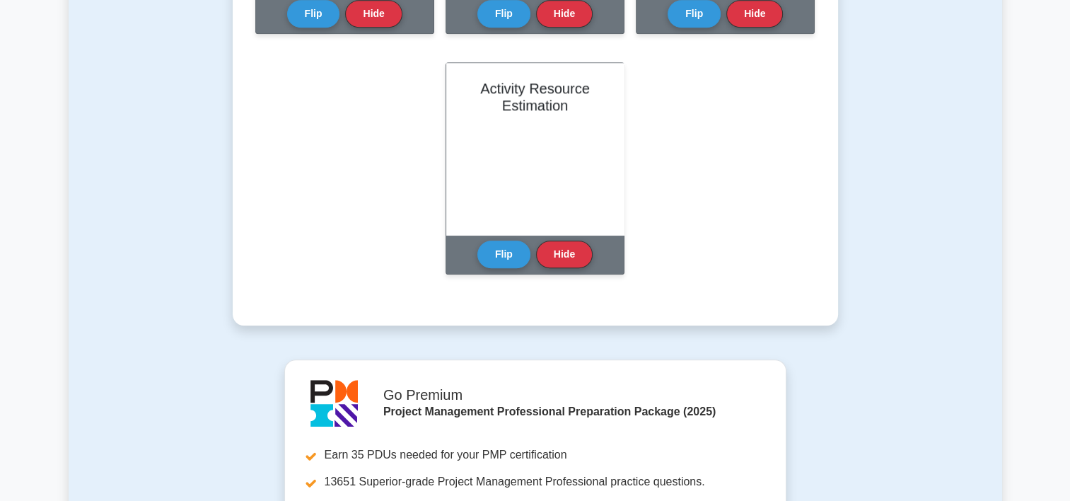
scroll to position [1022, 0]
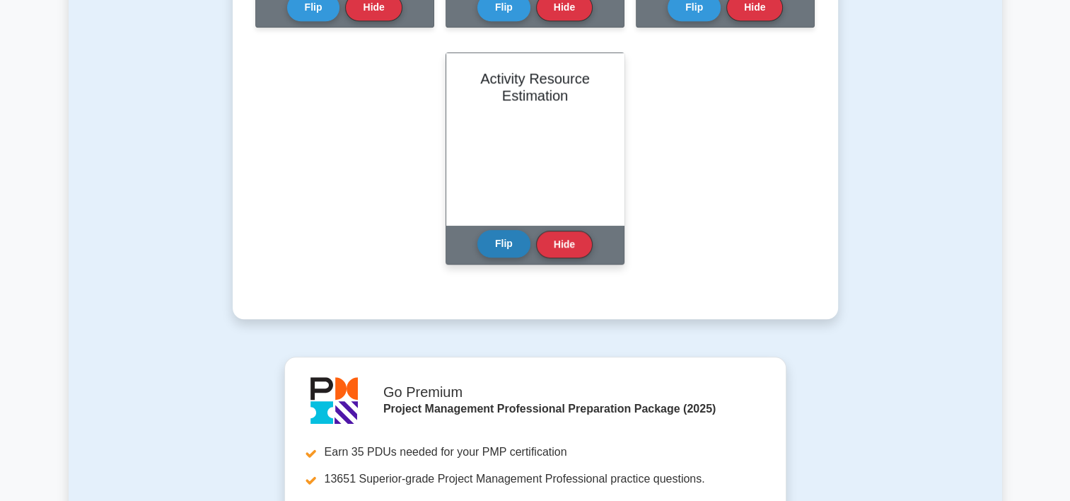
click at [507, 249] on button "Flip" at bounding box center [503, 244] width 53 height 28
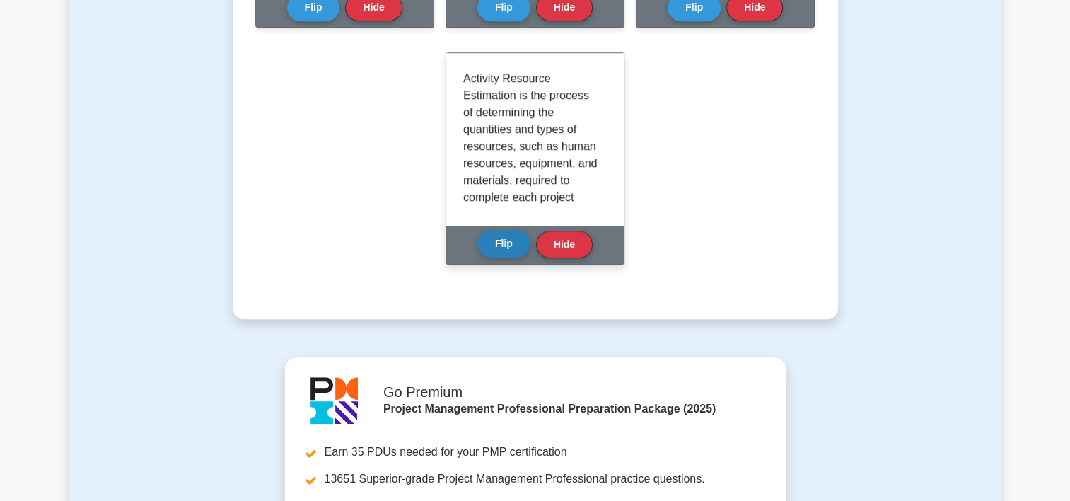
click at [507, 249] on button "Flip" at bounding box center [503, 244] width 53 height 28
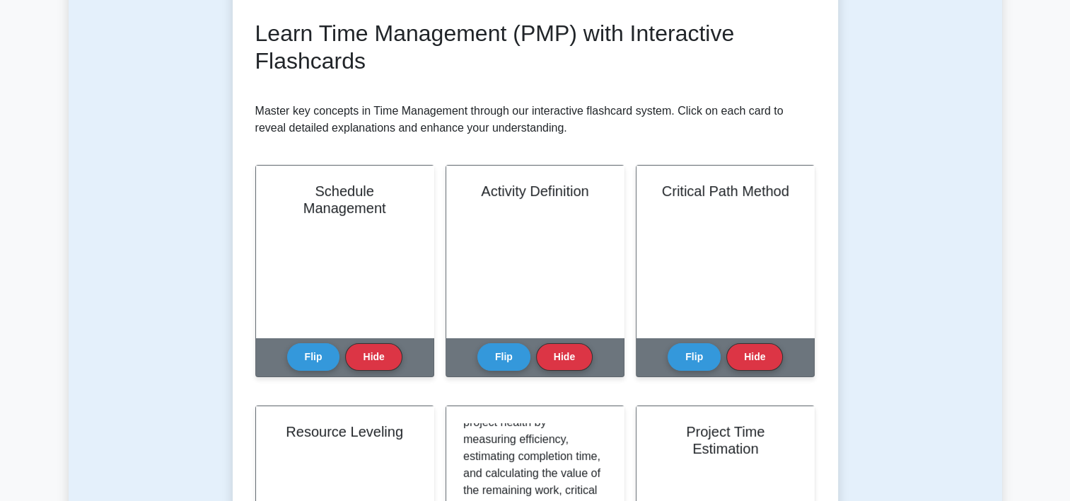
scroll to position [0, 0]
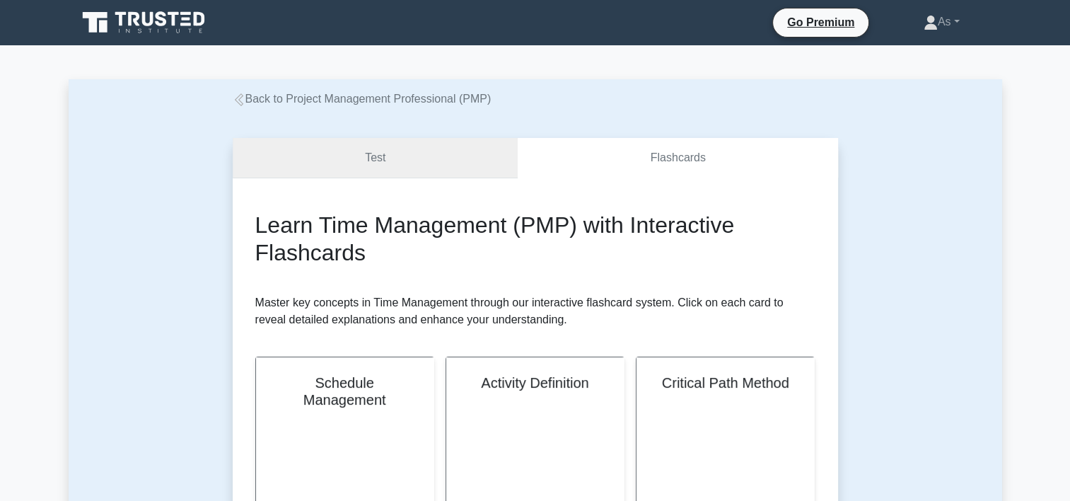
click at [390, 167] on link "Test" at bounding box center [376, 158] width 286 height 40
